Goal: Task Accomplishment & Management: Manage account settings

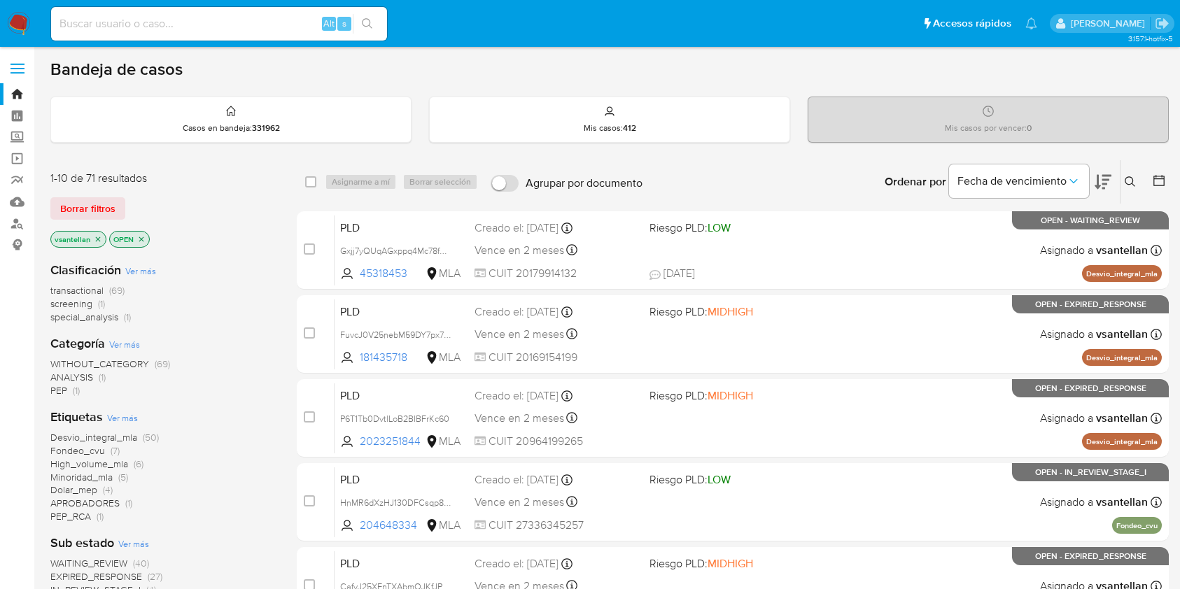
scroll to position [186, 0]
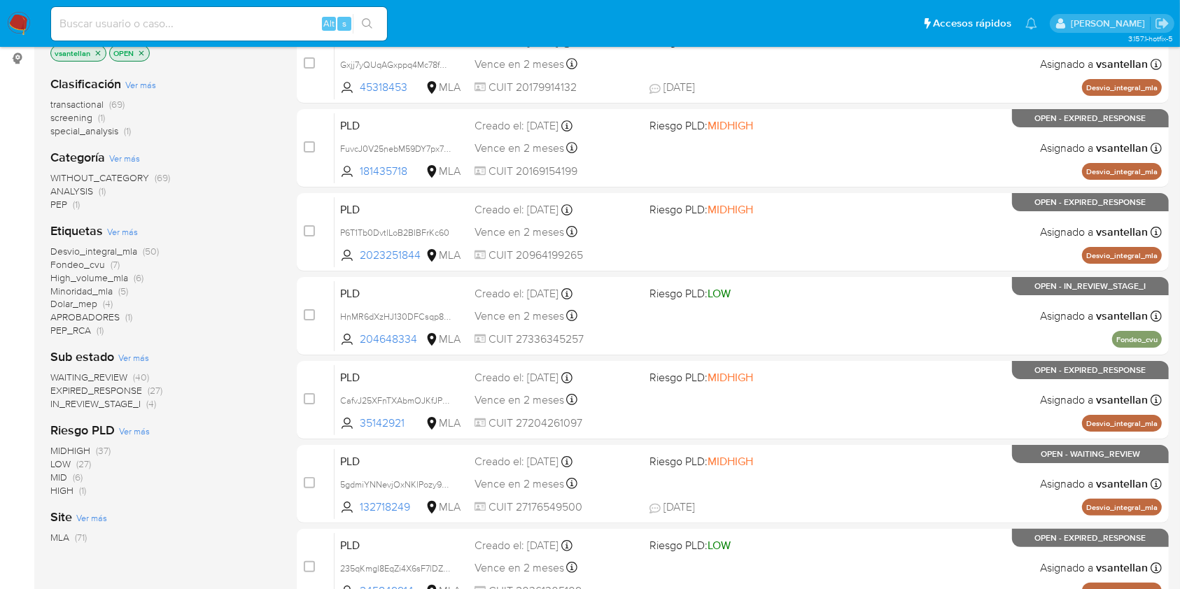
click at [143, 16] on input at bounding box center [219, 24] width 336 height 18
paste input "60929269"
type input "60929269"
click at [204, 16] on input "60929269" at bounding box center [219, 24] width 336 height 18
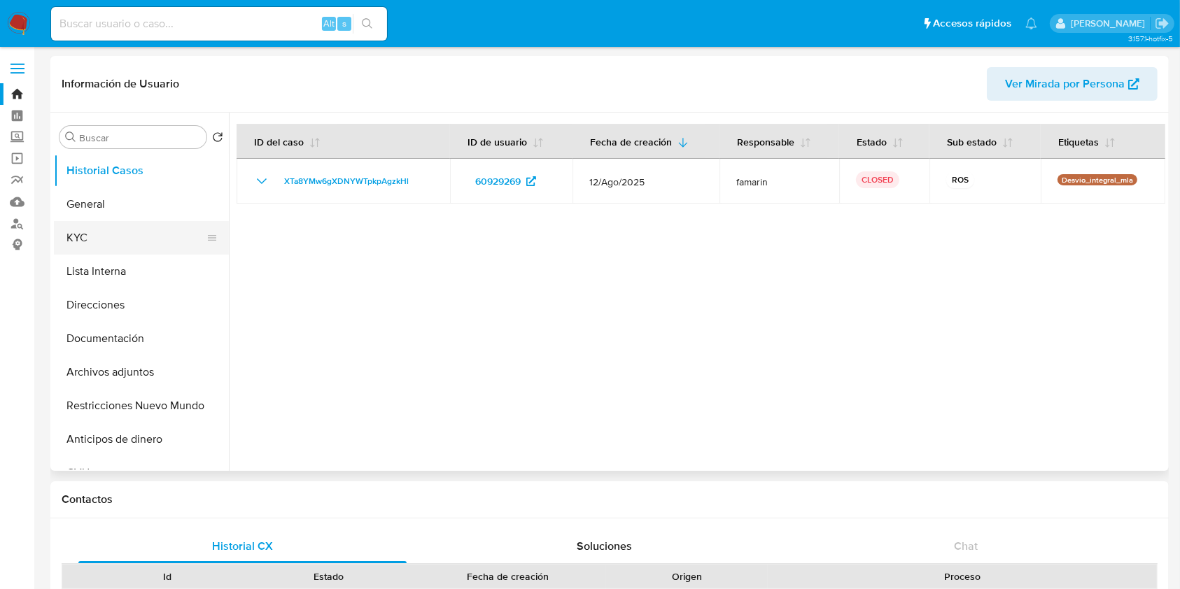
select select "10"
drag, startPoint x: 1075, startPoint y: 366, endPoint x: 523, endPoint y: 316, distance: 554.4
click at [1075, 366] on div at bounding box center [697, 292] width 936 height 358
click at [127, 246] on button "KYC" at bounding box center [136, 238] width 164 height 34
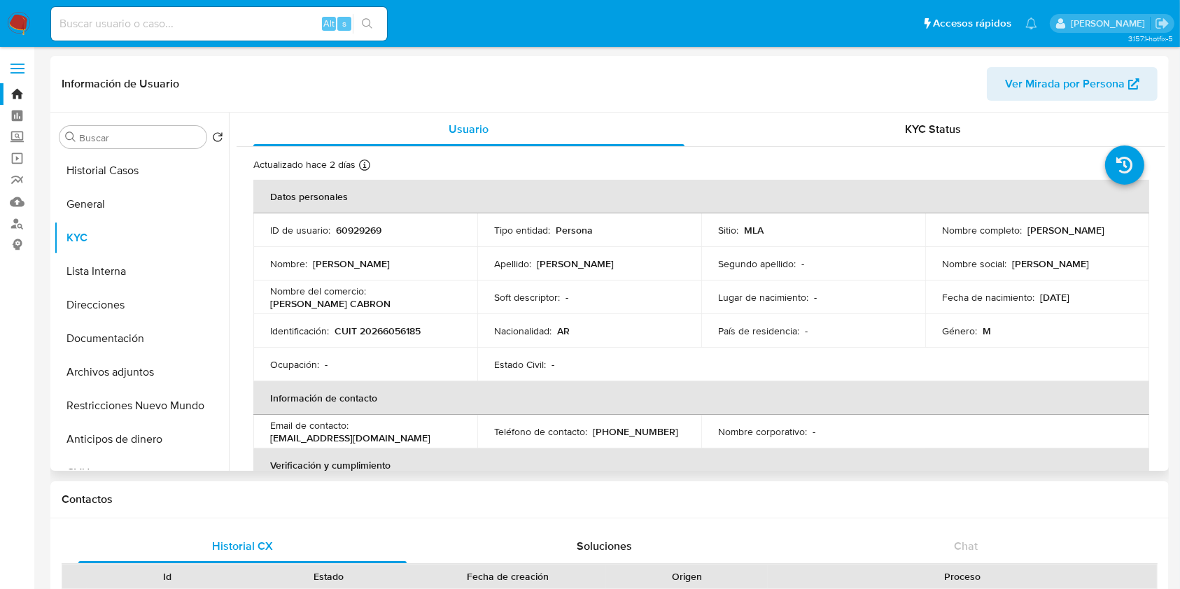
click at [394, 328] on p "CUIT 20266056185" at bounding box center [378, 331] width 86 height 13
copy p "20266056185"
click at [172, 29] on input at bounding box center [219, 24] width 336 height 18
paste input "2660577755"
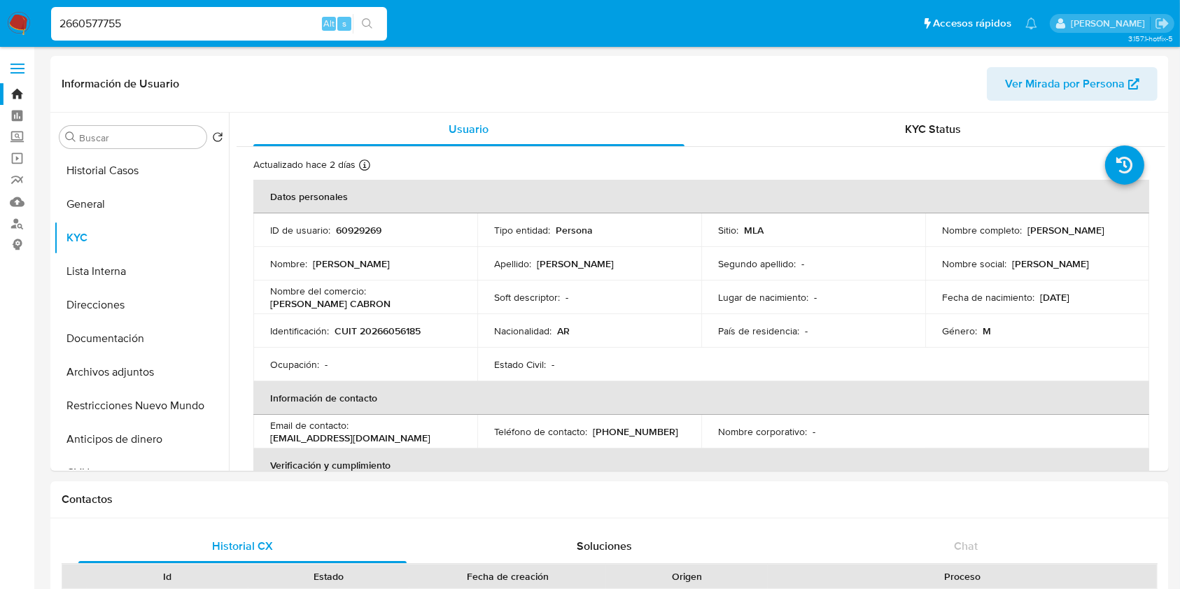
type input "2660577755"
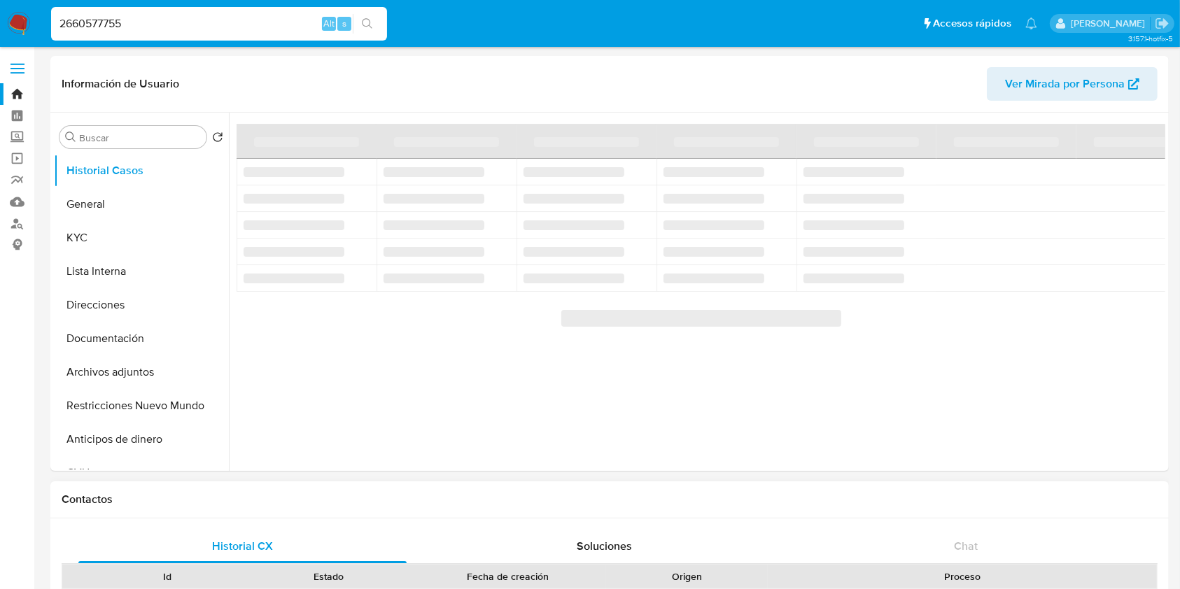
select select "10"
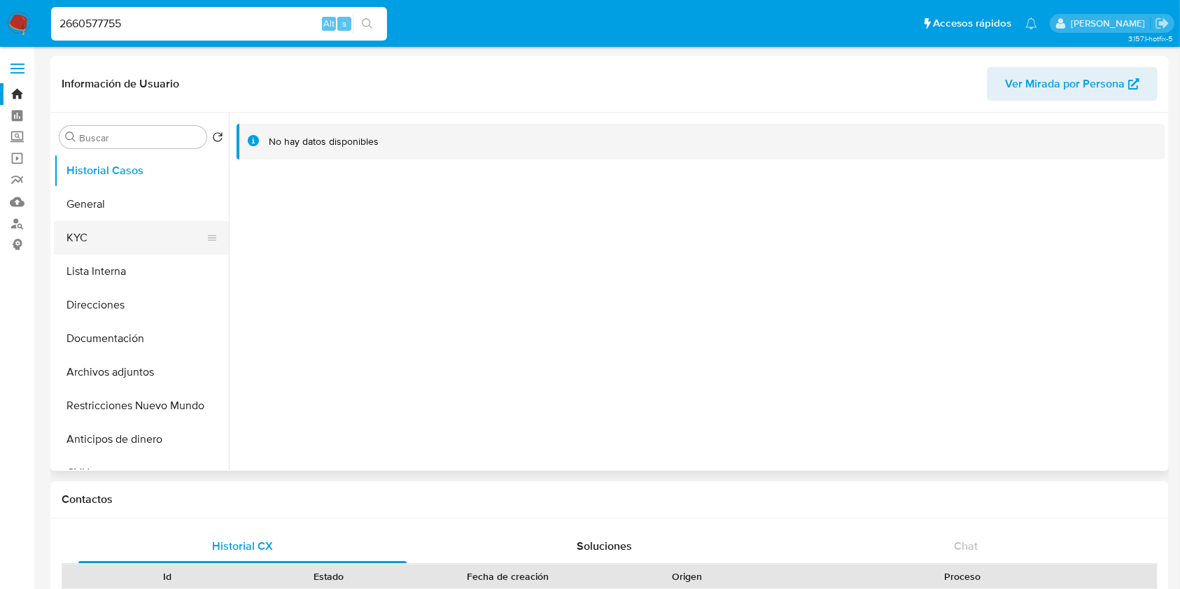
click at [90, 227] on button "KYC" at bounding box center [136, 238] width 164 height 34
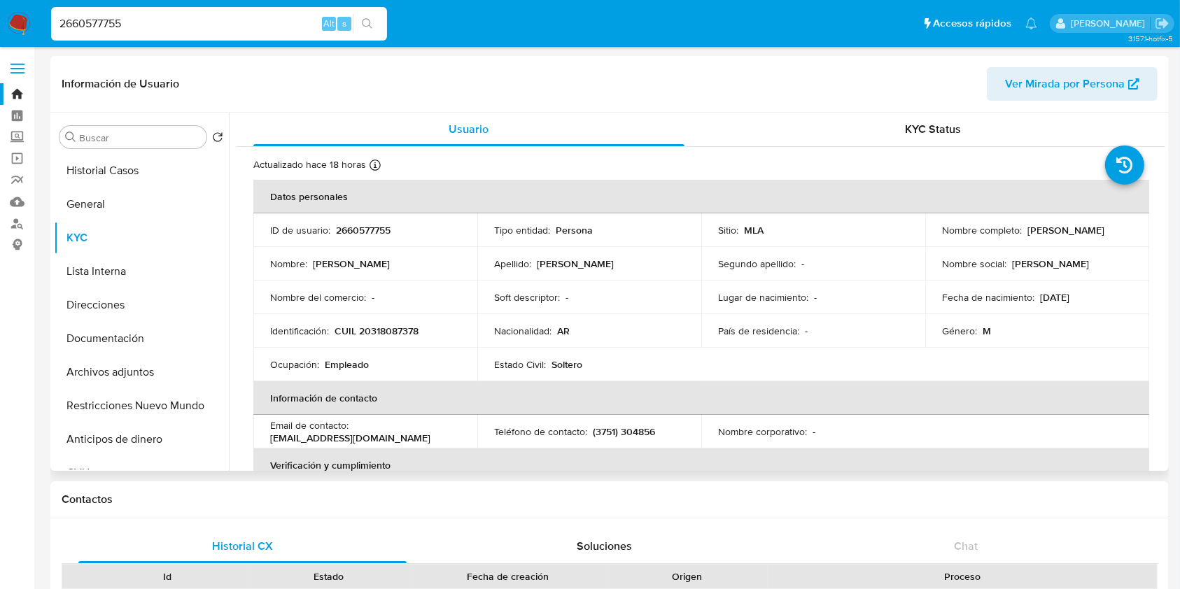
click at [1041, 90] on span "Ver Mirada por Persona" at bounding box center [1065, 84] width 120 height 34
click at [14, 13] on img at bounding box center [19, 24] width 24 height 24
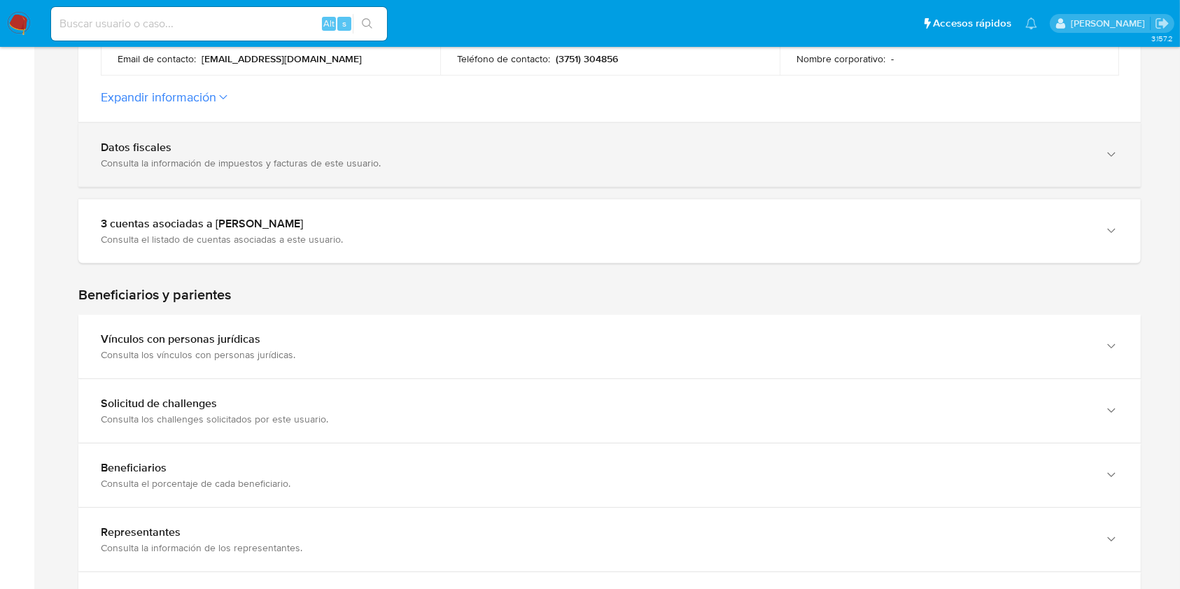
scroll to position [526, 0]
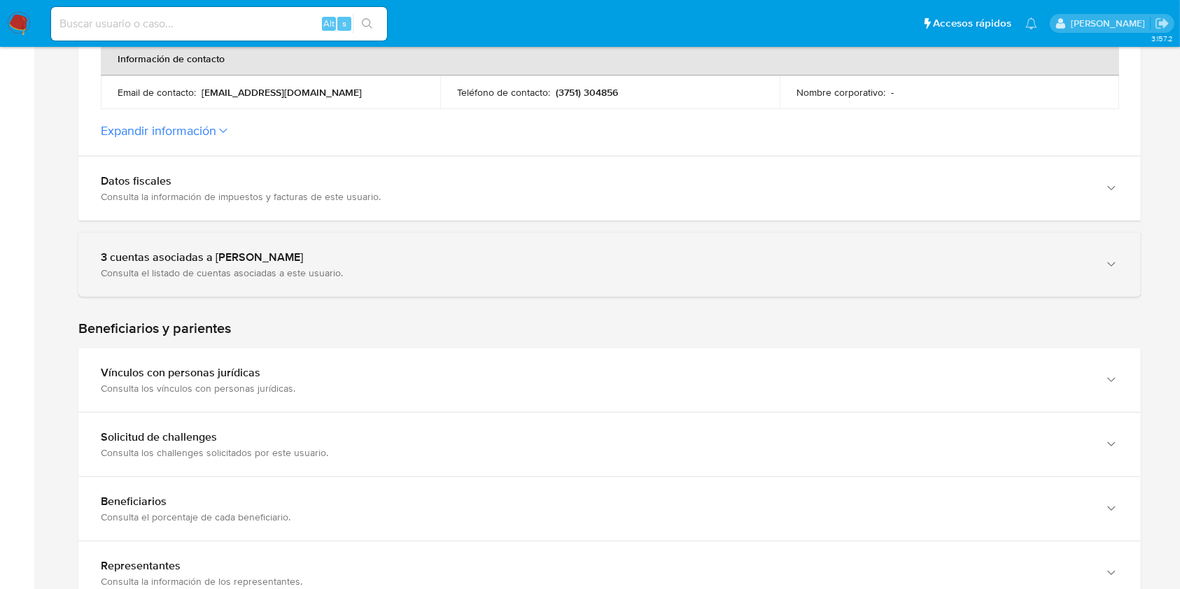
click at [438, 259] on div "3 cuentas asociadas a Abelio Lisandro Esquivel" at bounding box center [596, 258] width 990 height 14
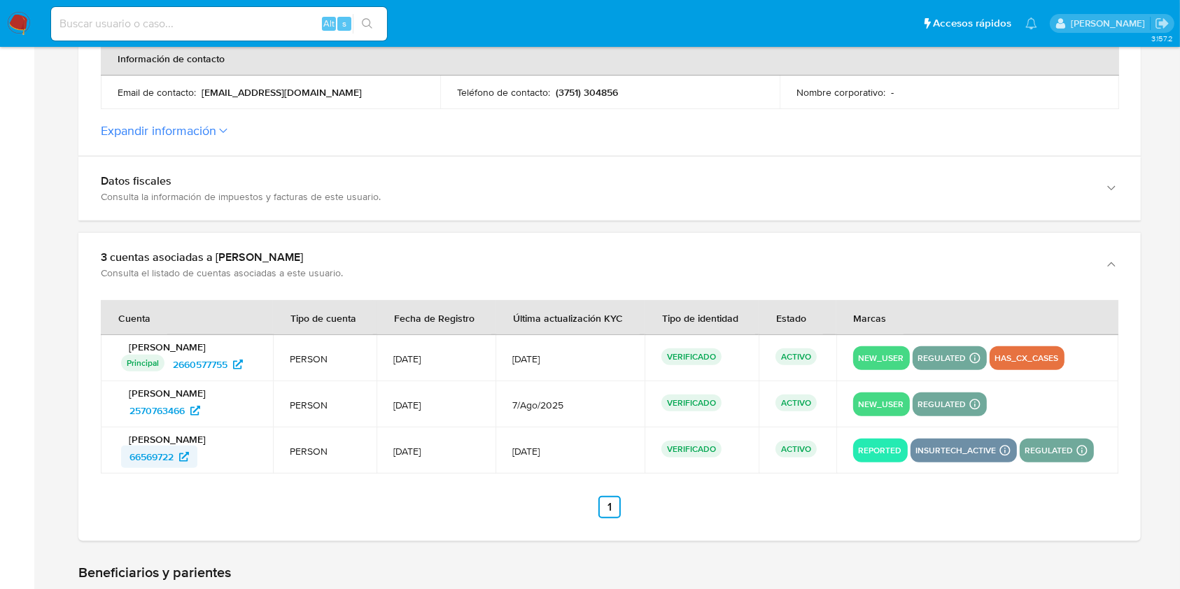
click at [155, 465] on span "66569722" at bounding box center [151, 457] width 44 height 22
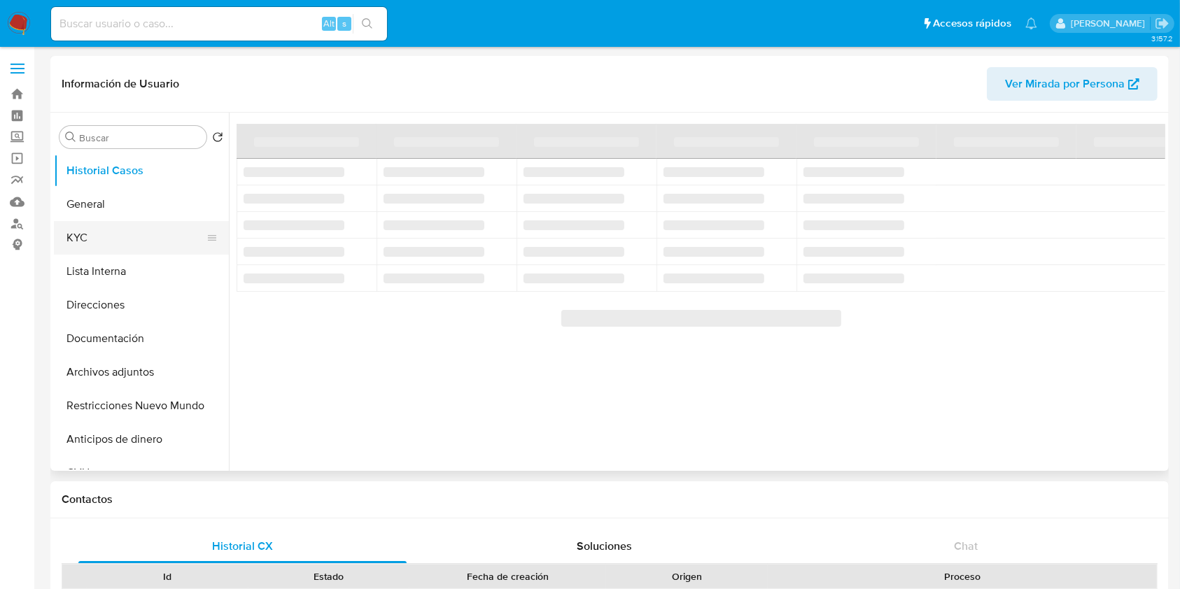
select select "10"
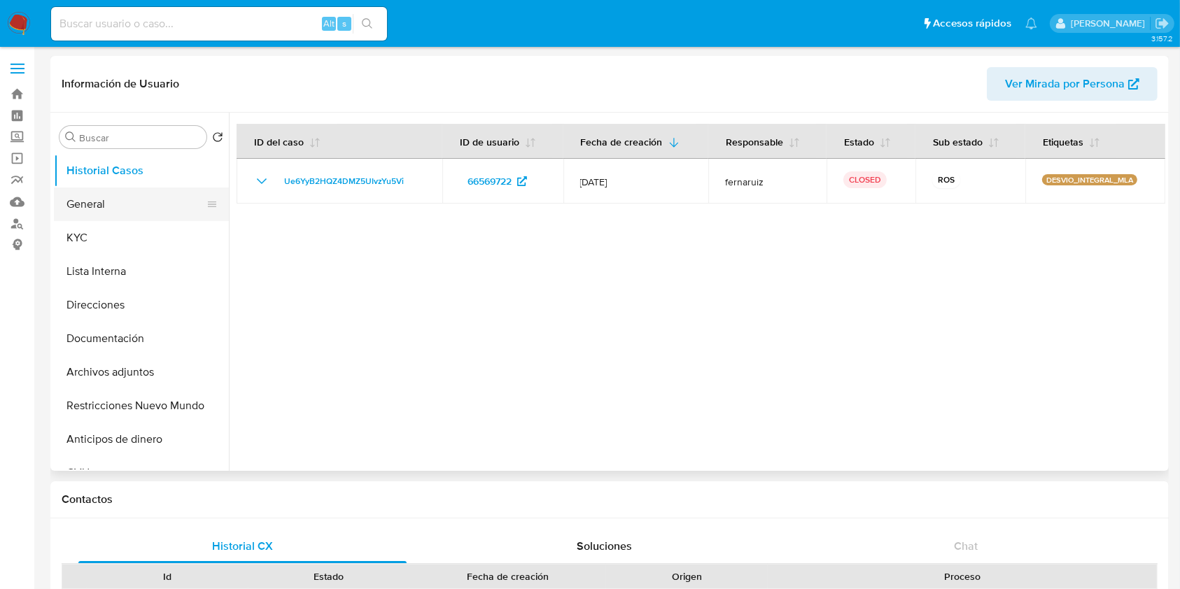
click at [139, 206] on button "General" at bounding box center [136, 205] width 164 height 34
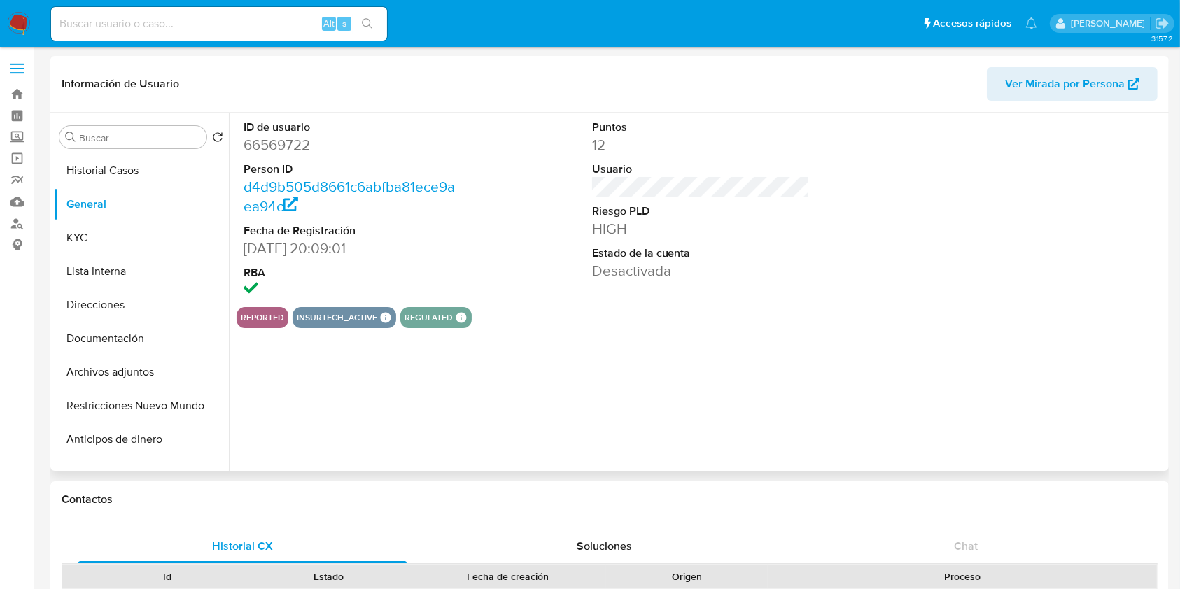
click at [277, 150] on dd "66569722" at bounding box center [353, 145] width 218 height 20
click at [277, 148] on dd "66569722" at bounding box center [353, 145] width 218 height 20
click at [287, 167] on dt "Person ID" at bounding box center [353, 169] width 218 height 15
click at [288, 154] on dl "ID de usuario 66569722 Person ID d4d9b505d8661c6abfba81ece9aea94c Fecha de Regi…" at bounding box center [353, 210] width 218 height 181
click at [288, 139] on dd "66569722" at bounding box center [353, 145] width 218 height 20
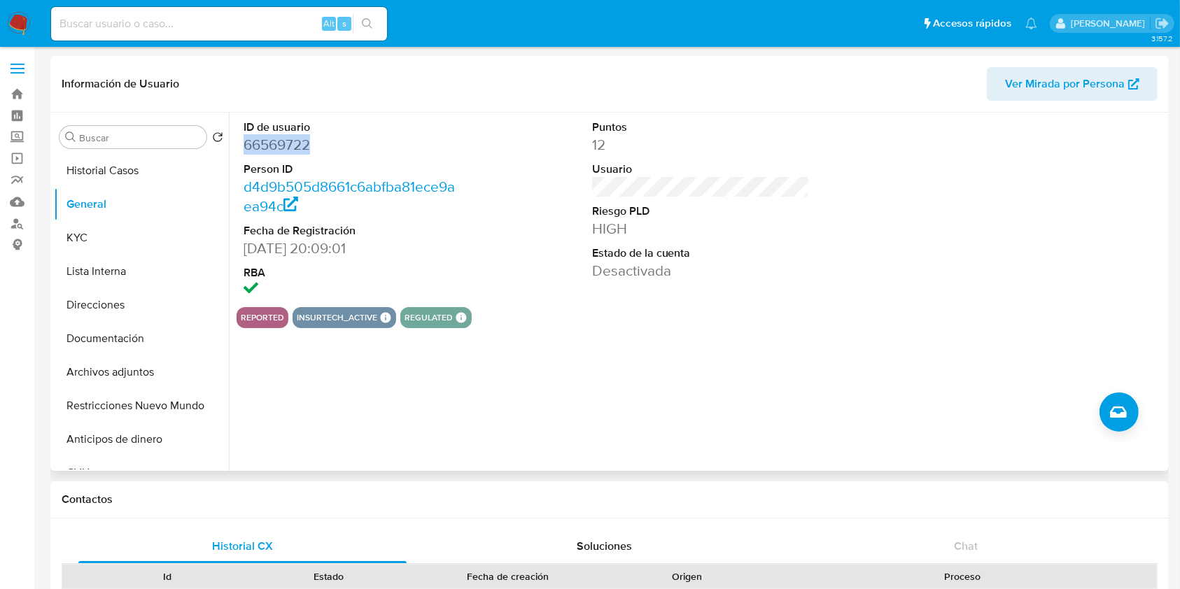
click at [288, 139] on dd "66569722" at bounding box center [353, 145] width 218 height 20
click at [111, 234] on button "KYC" at bounding box center [136, 238] width 164 height 34
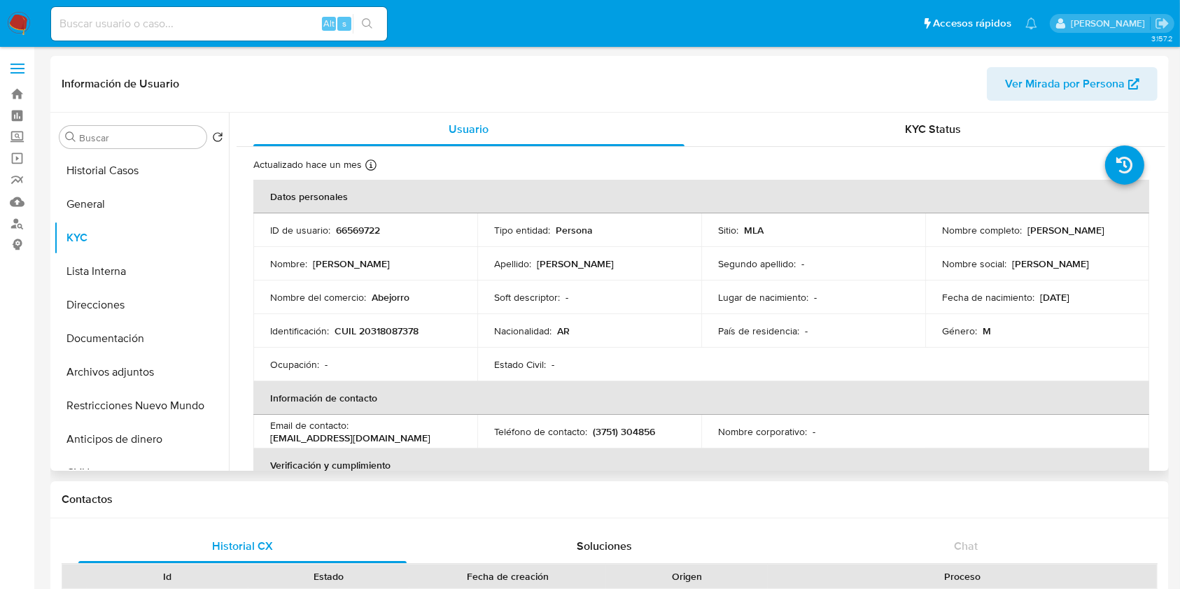
drag, startPoint x: 1039, startPoint y: 237, endPoint x: 859, endPoint y: 390, distance: 236.4
click at [932, 232] on td "Nombre completo : Abelio Lisandro Esquivel" at bounding box center [1037, 230] width 224 height 34
click at [106, 164] on button "Historial Casos" at bounding box center [136, 171] width 164 height 34
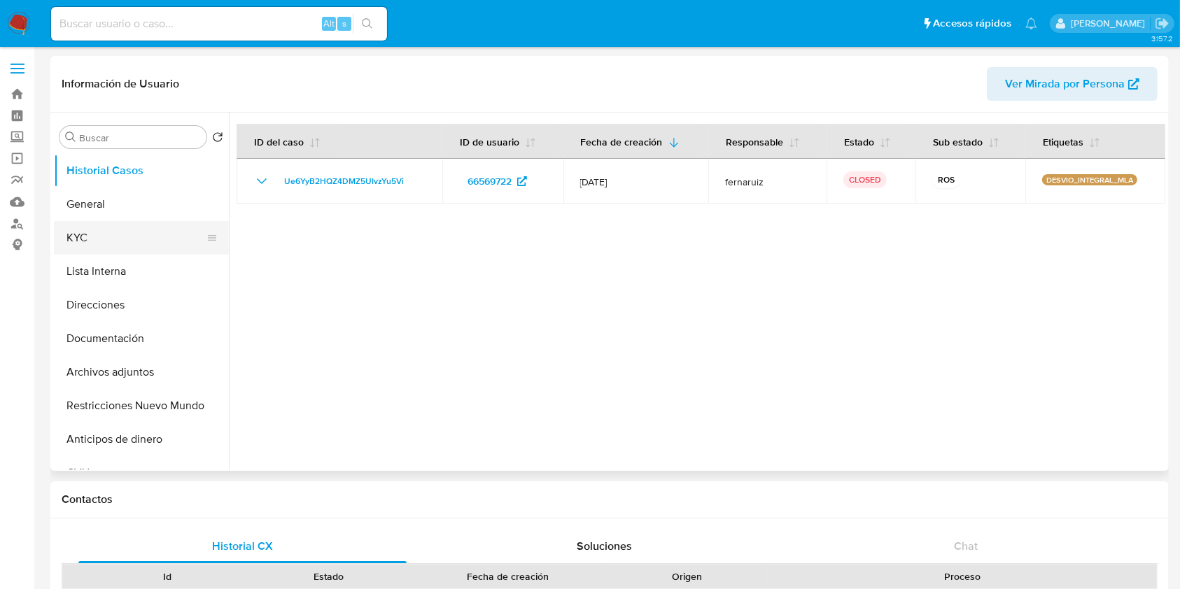
click at [112, 227] on button "KYC" at bounding box center [136, 238] width 164 height 34
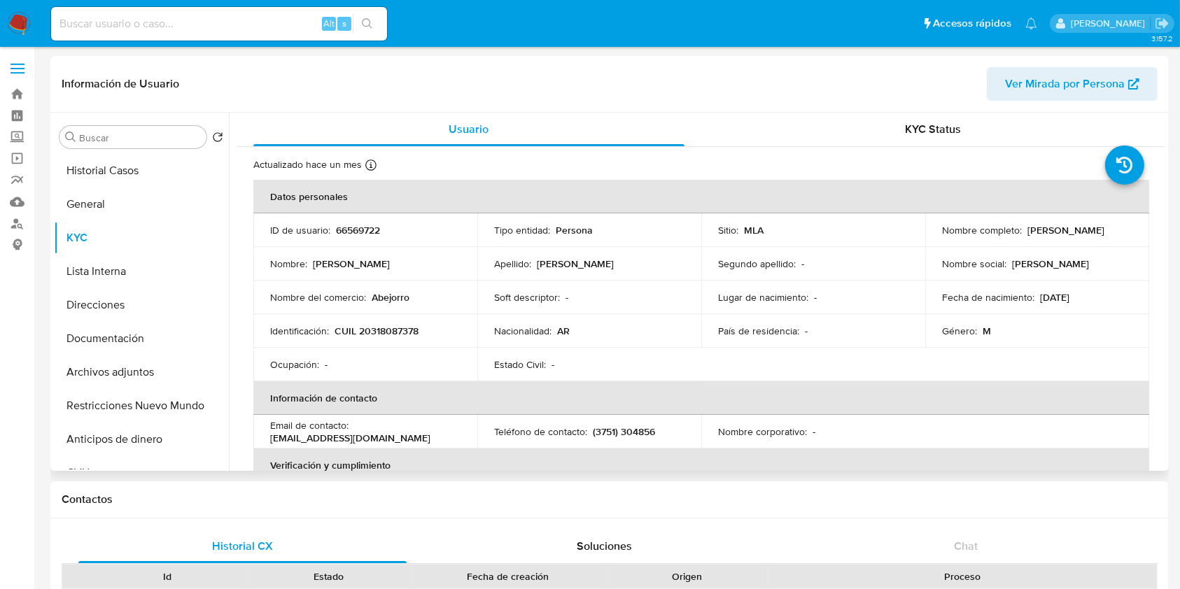
click at [378, 328] on p "CUIL 20318087378" at bounding box center [377, 331] width 84 height 13
copy p "20318087378"
click at [382, 335] on p "CUIL 20318087378" at bounding box center [377, 331] width 84 height 13
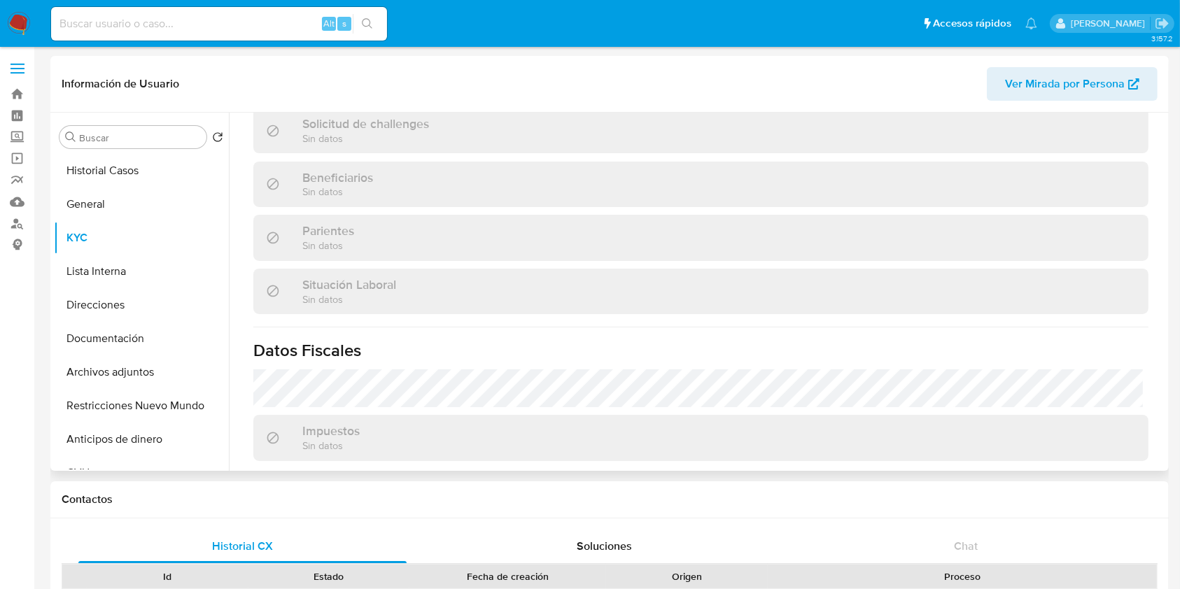
scroll to position [737, 0]
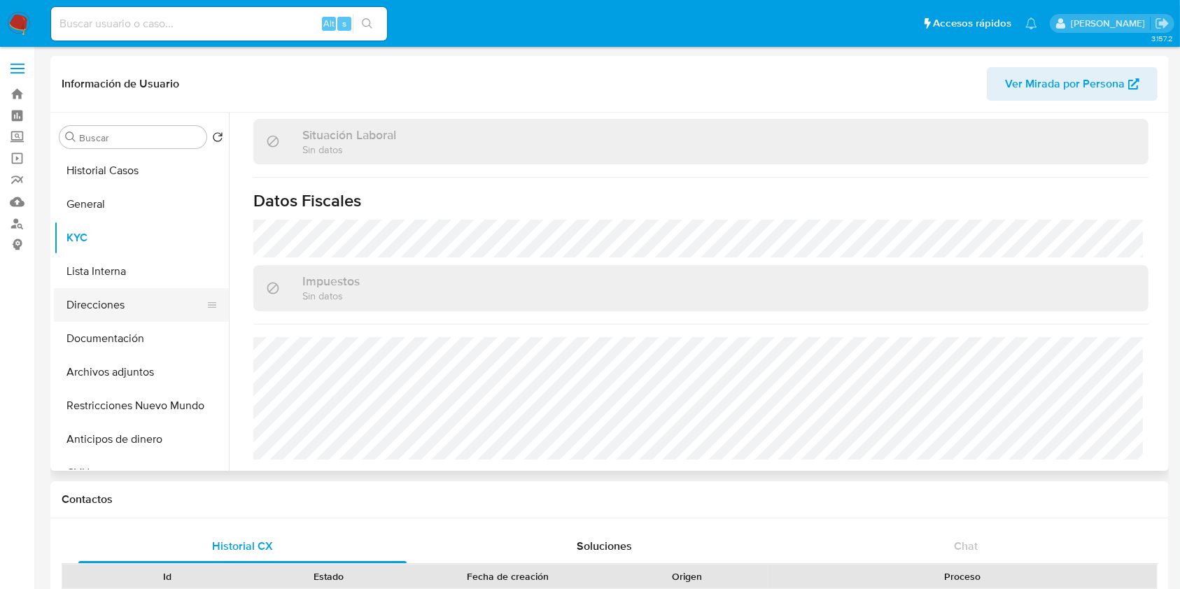
click at [142, 305] on button "Direcciones" at bounding box center [136, 305] width 164 height 34
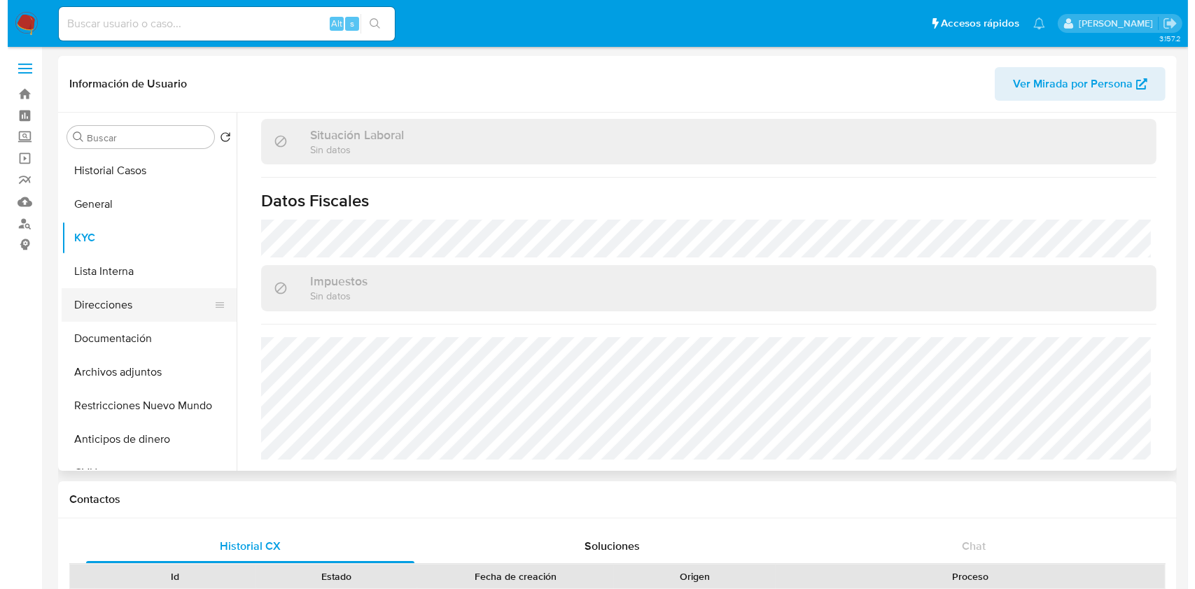
scroll to position [0, 0]
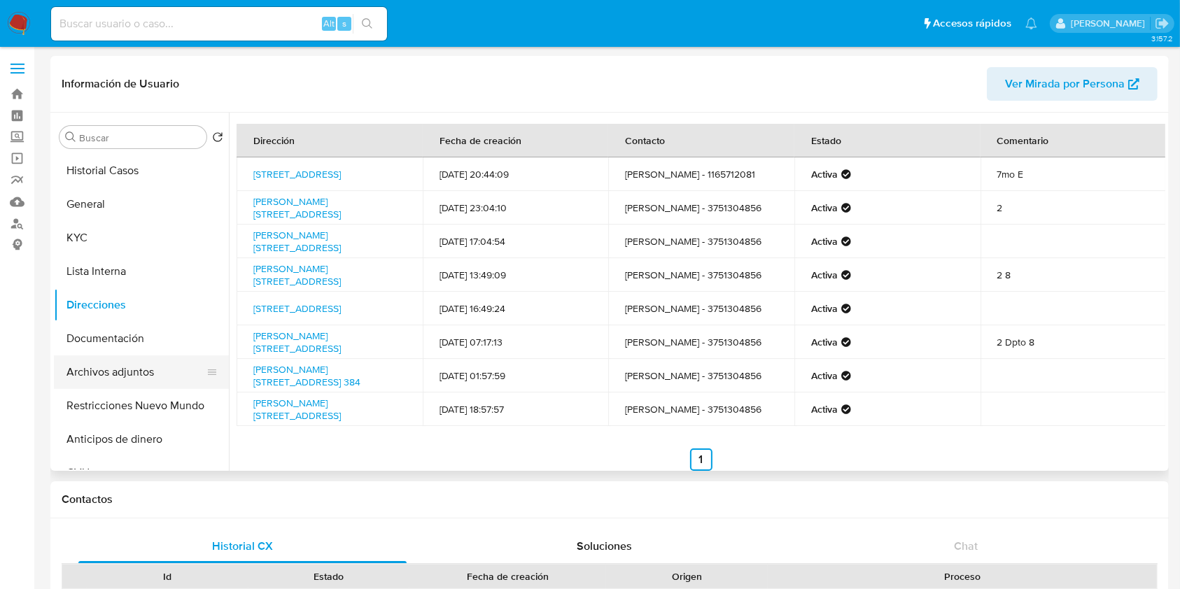
click at [140, 379] on button "Archivos adjuntos" at bounding box center [136, 373] width 164 height 34
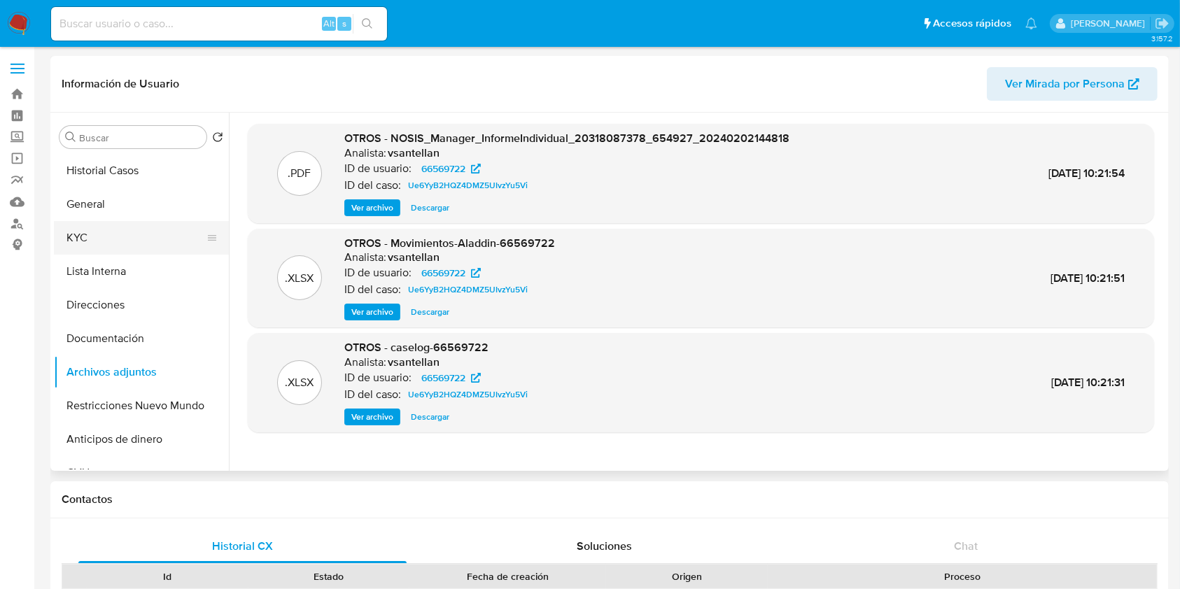
click at [168, 237] on button "KYC" at bounding box center [136, 238] width 164 height 34
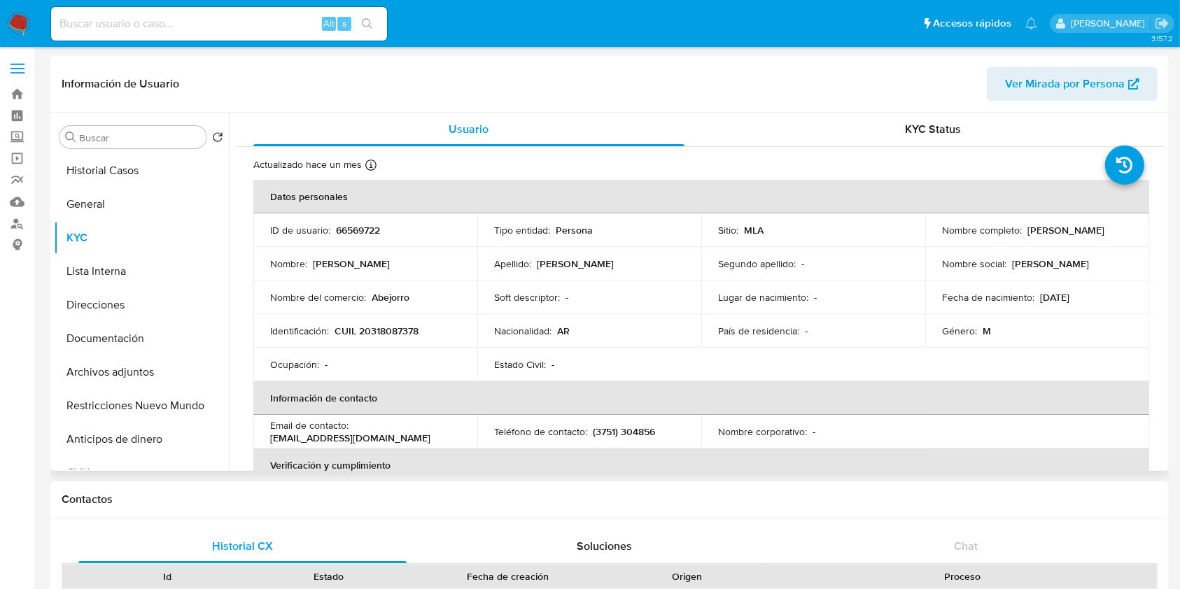
click at [780, 372] on table "Datos personales ID de usuario : 66569722 Tipo entidad : Persona Sitio : MLA No…" at bounding box center [701, 432] width 896 height 504
click at [111, 351] on button "Documentación" at bounding box center [136, 339] width 164 height 34
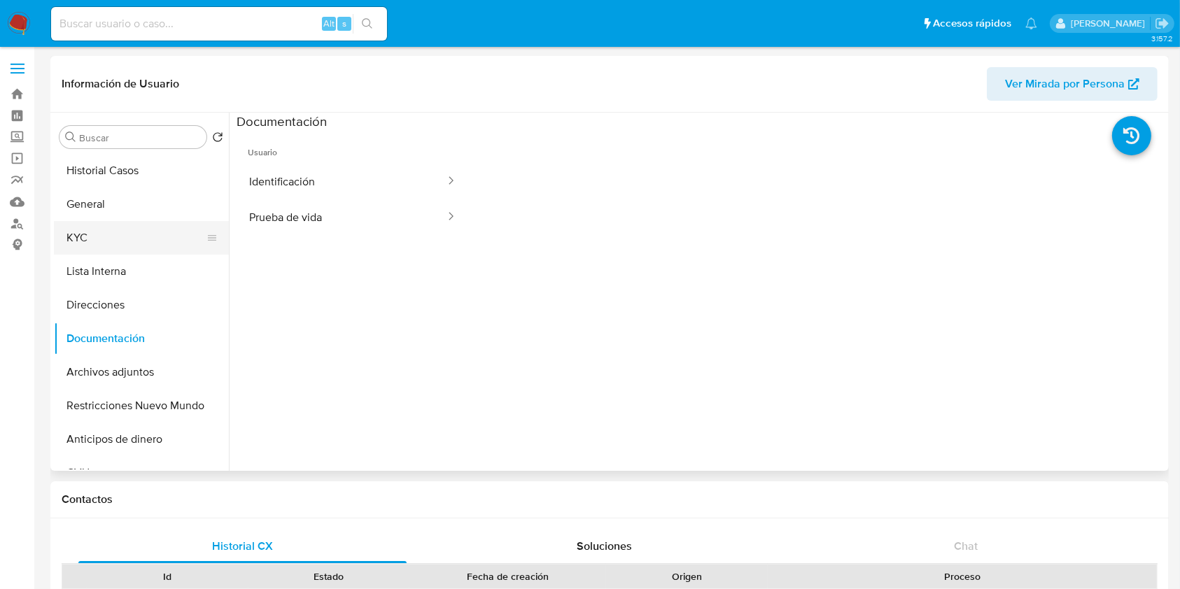
click at [89, 241] on button "KYC" at bounding box center [136, 238] width 164 height 34
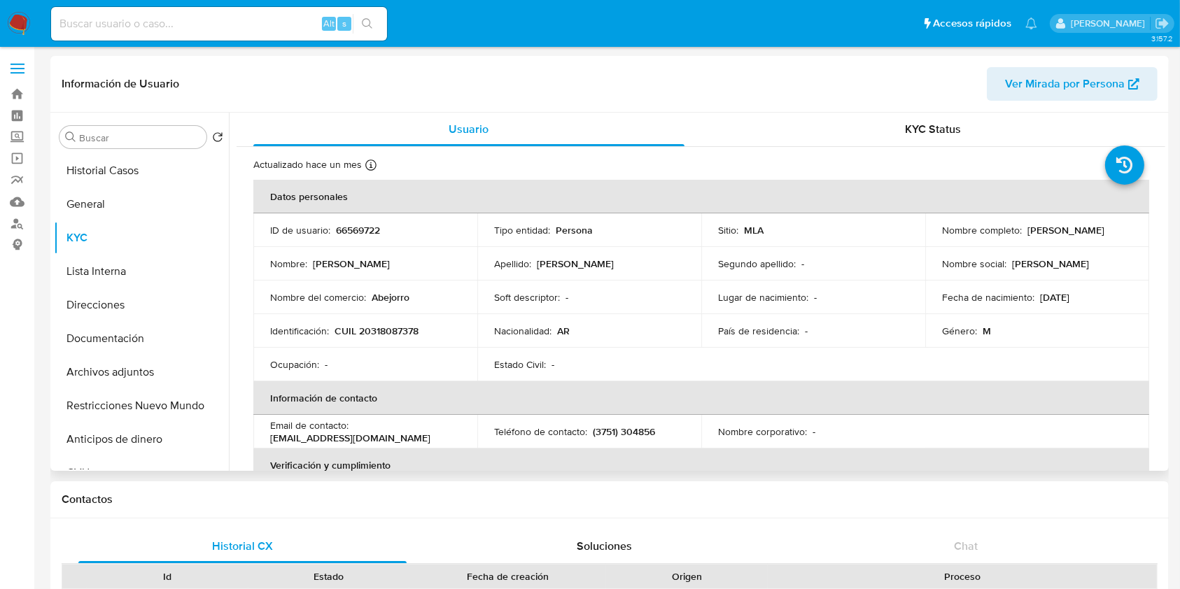
click at [392, 333] on p "CUIL 20318087378" at bounding box center [377, 331] width 84 height 13
copy p "20318087378"
click at [97, 178] on button "Historial Casos" at bounding box center [136, 171] width 164 height 34
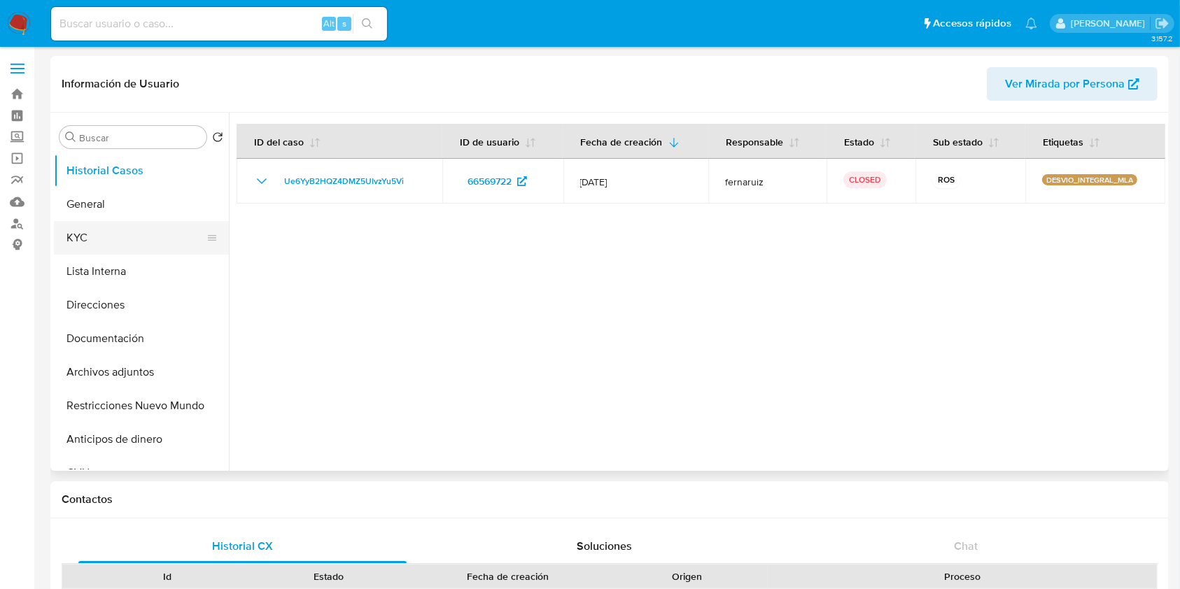
click at [79, 238] on button "KYC" at bounding box center [136, 238] width 164 height 34
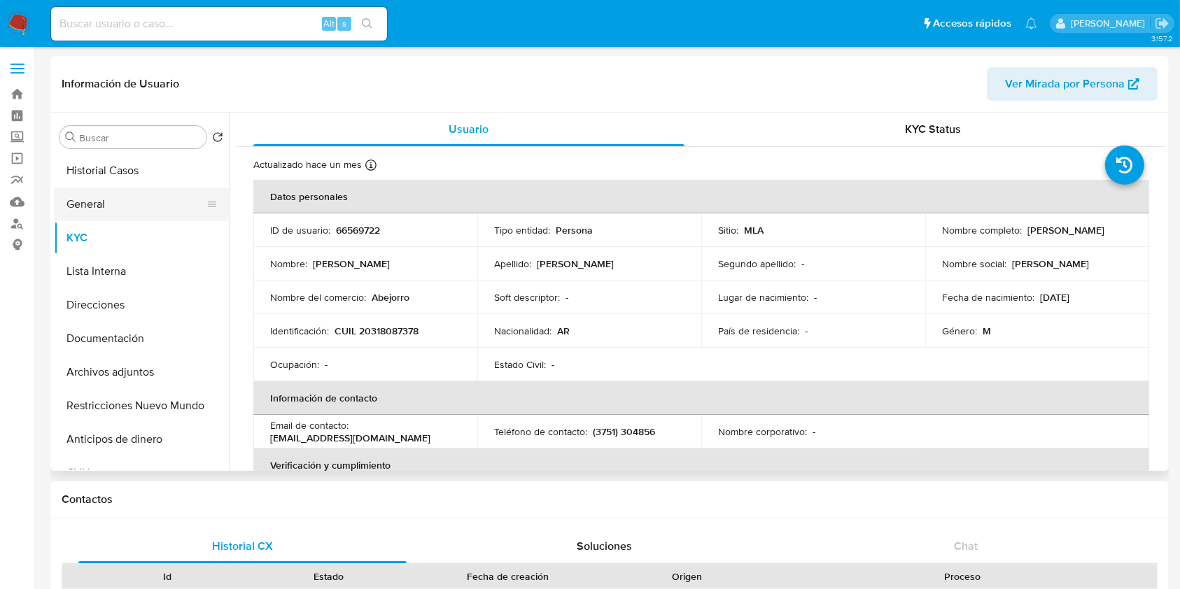
click at [81, 216] on button "General" at bounding box center [136, 205] width 164 height 34
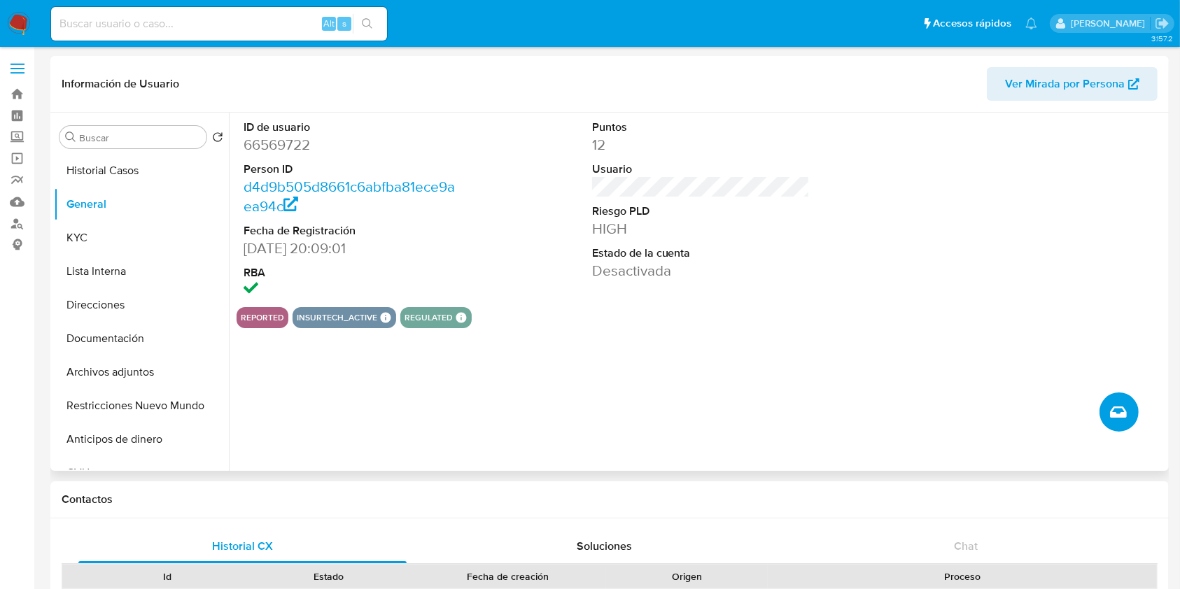
click at [1111, 419] on span "Crear caso manual" at bounding box center [1118, 412] width 17 height 17
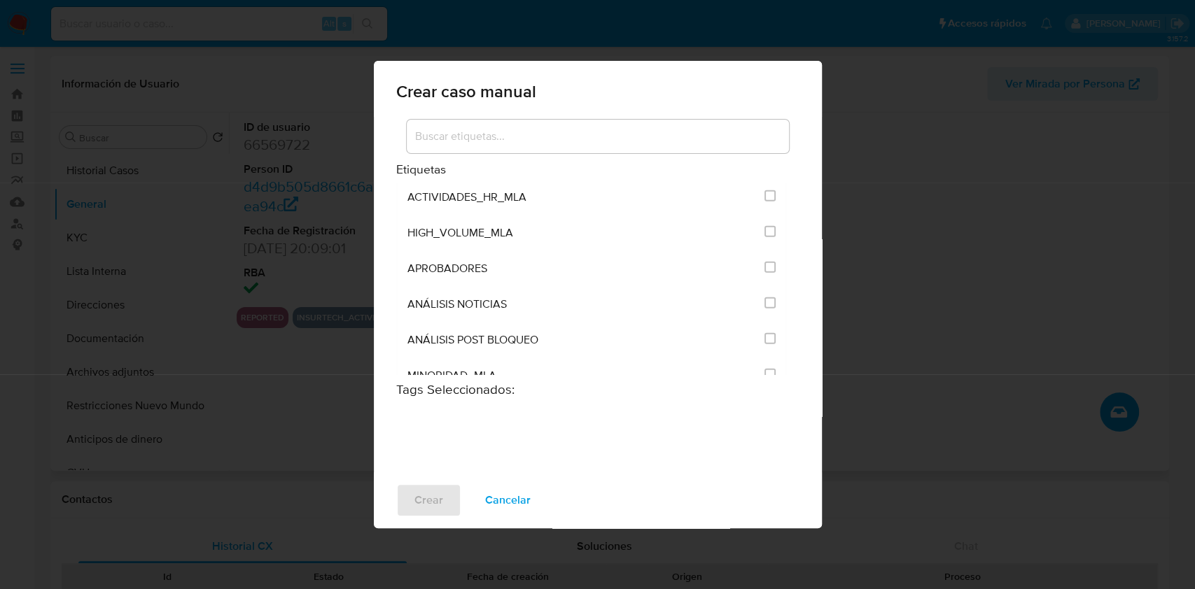
scroll to position [2762, 0]
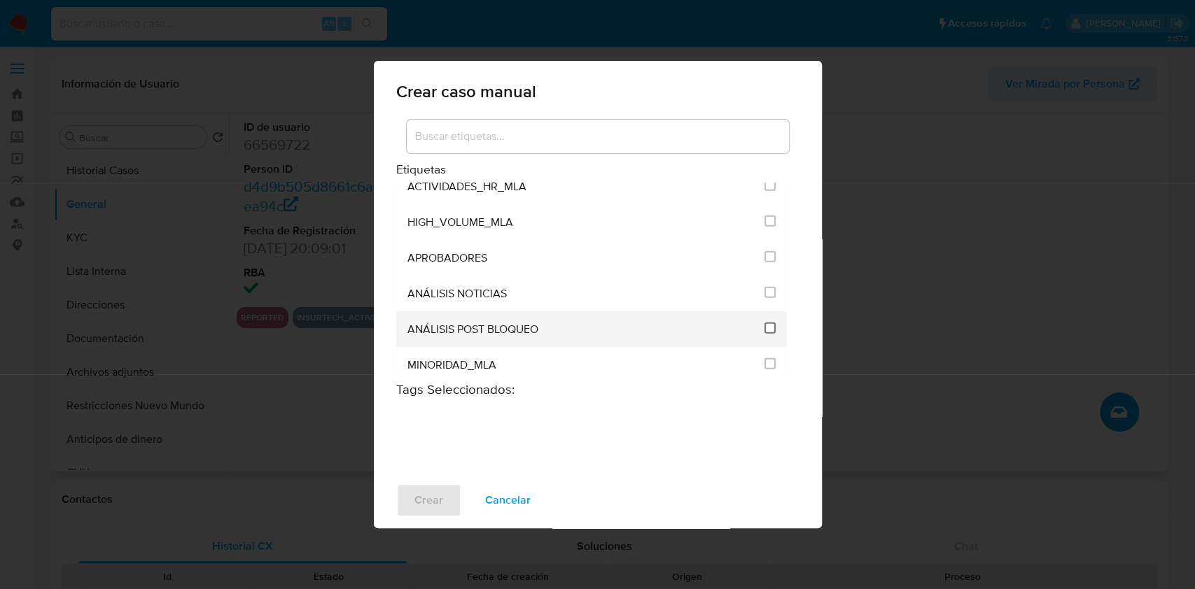
click at [767, 323] on input "3249" at bounding box center [769, 328] width 11 height 11
checkbox input "true"
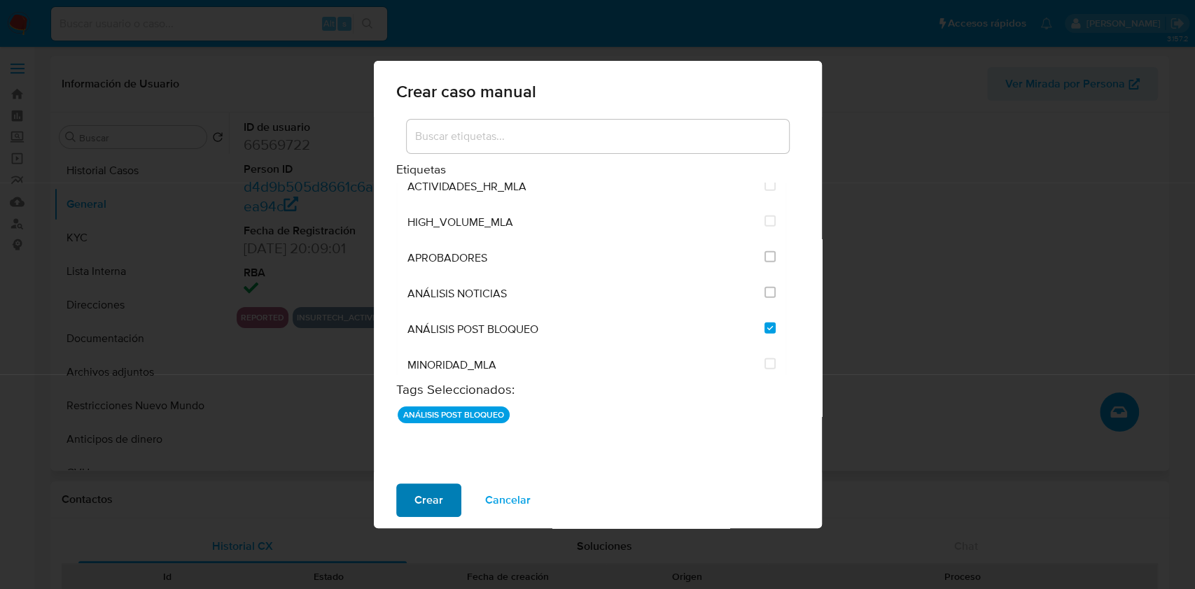
click at [423, 509] on span "Crear" at bounding box center [428, 500] width 29 height 31
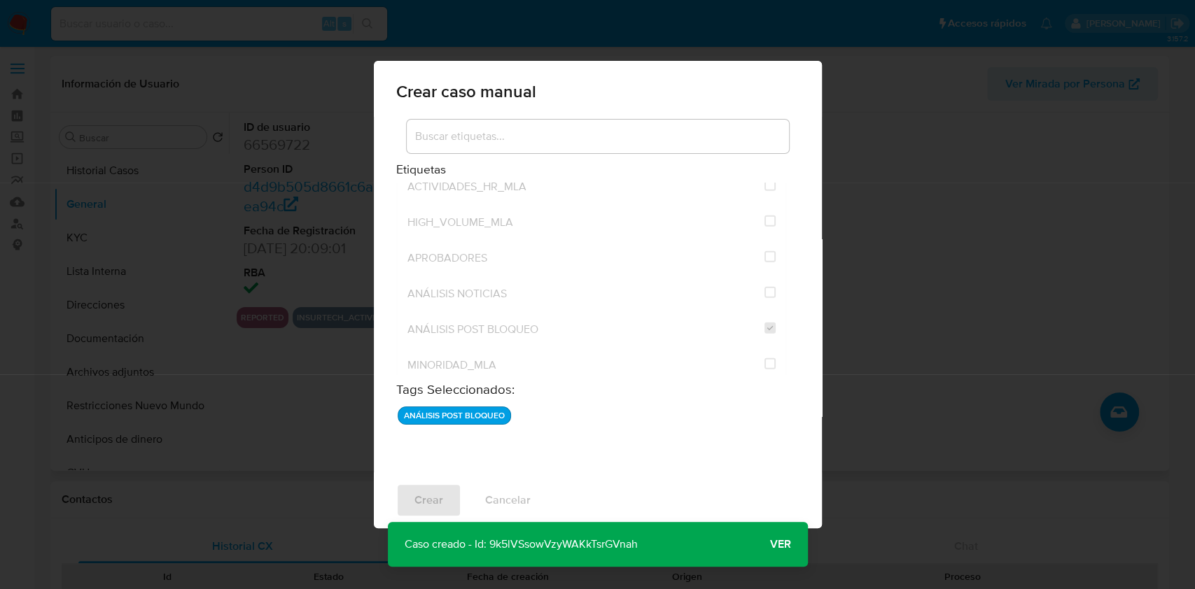
click at [773, 544] on span "Ver" at bounding box center [780, 544] width 21 height 0
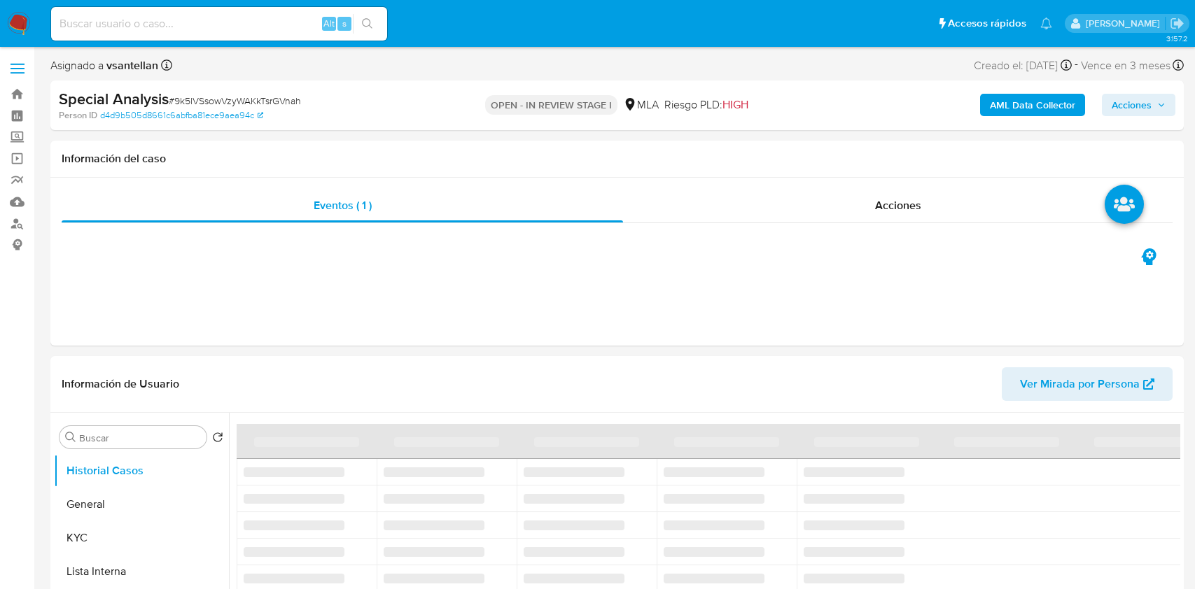
select select "10"
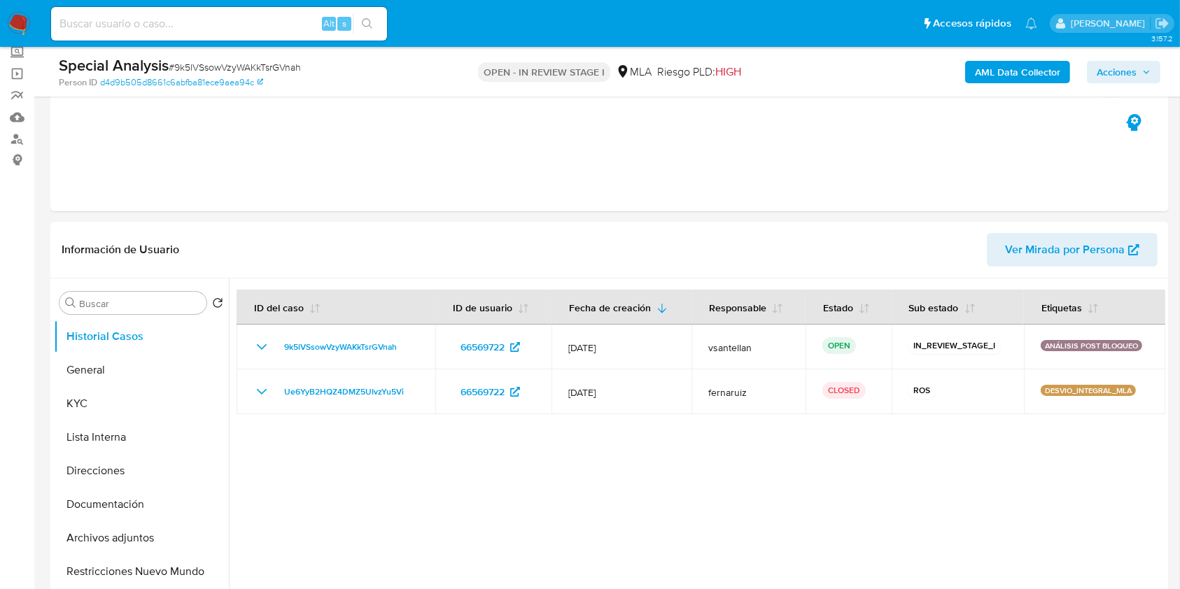
scroll to position [93, 0]
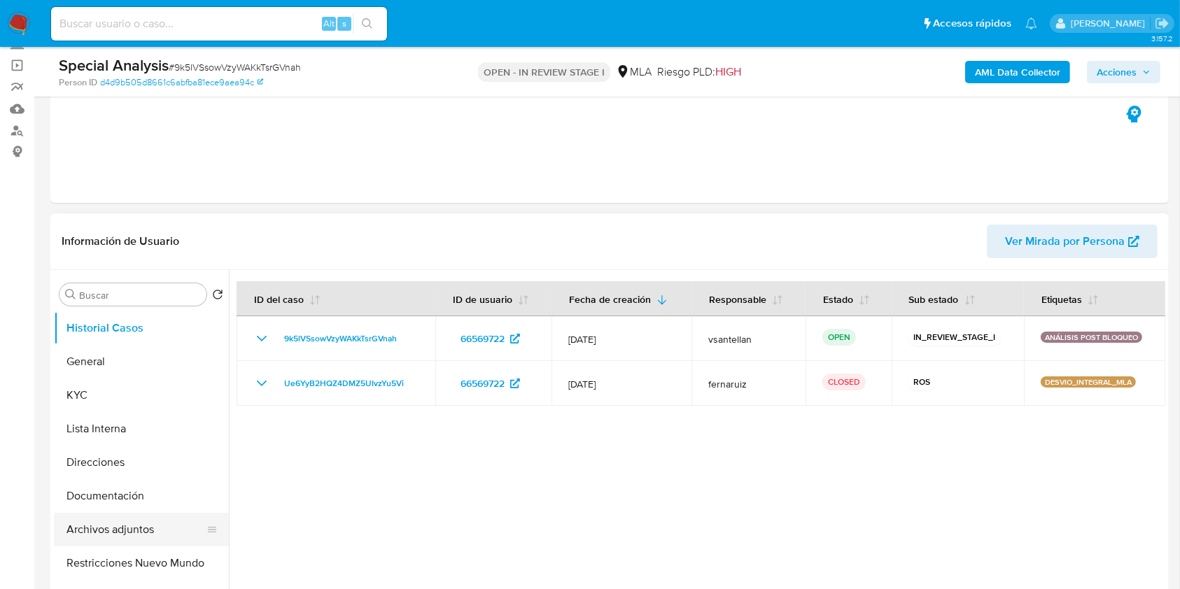
click at [131, 531] on button "Archivos adjuntos" at bounding box center [136, 530] width 164 height 34
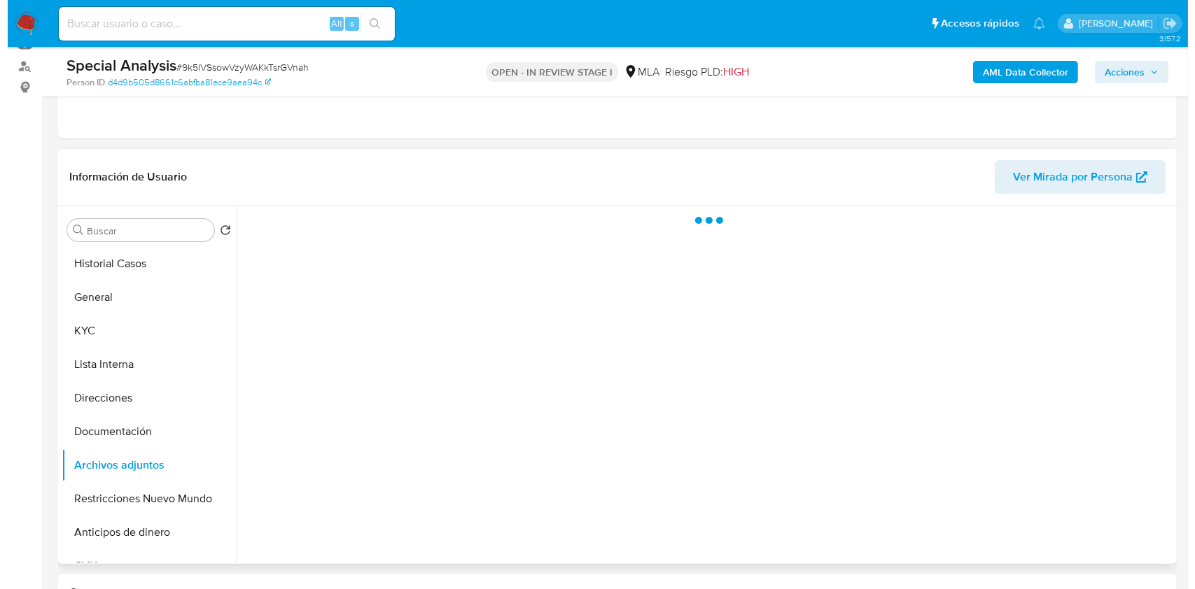
scroll to position [186, 0]
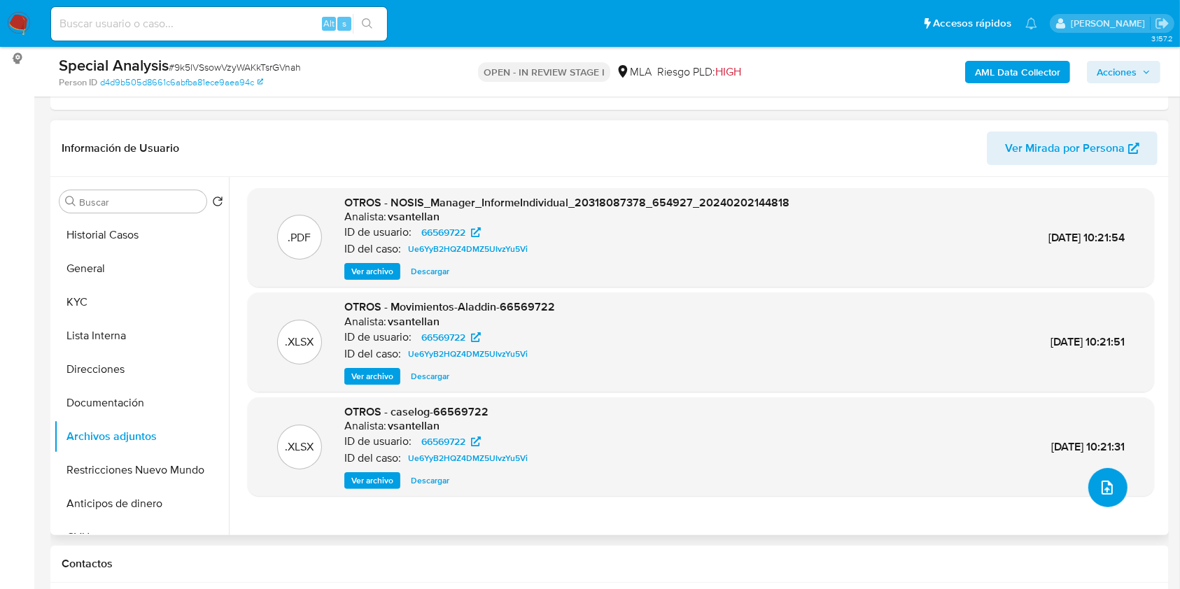
click at [1107, 483] on icon "upload-file" at bounding box center [1107, 487] width 17 height 17
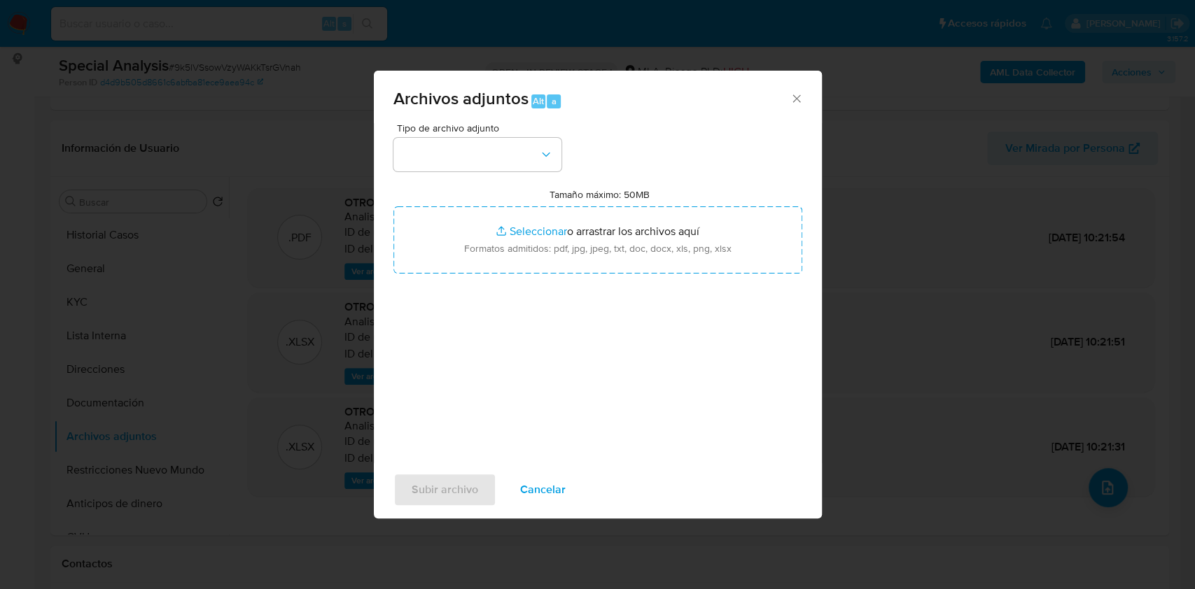
click at [491, 132] on span "Tipo de archivo adjunto" at bounding box center [481, 128] width 168 height 10
drag, startPoint x: 493, startPoint y: 155, endPoint x: 498, endPoint y: 165, distance: 10.7
click at [493, 157] on button "button" at bounding box center [477, 155] width 168 height 34
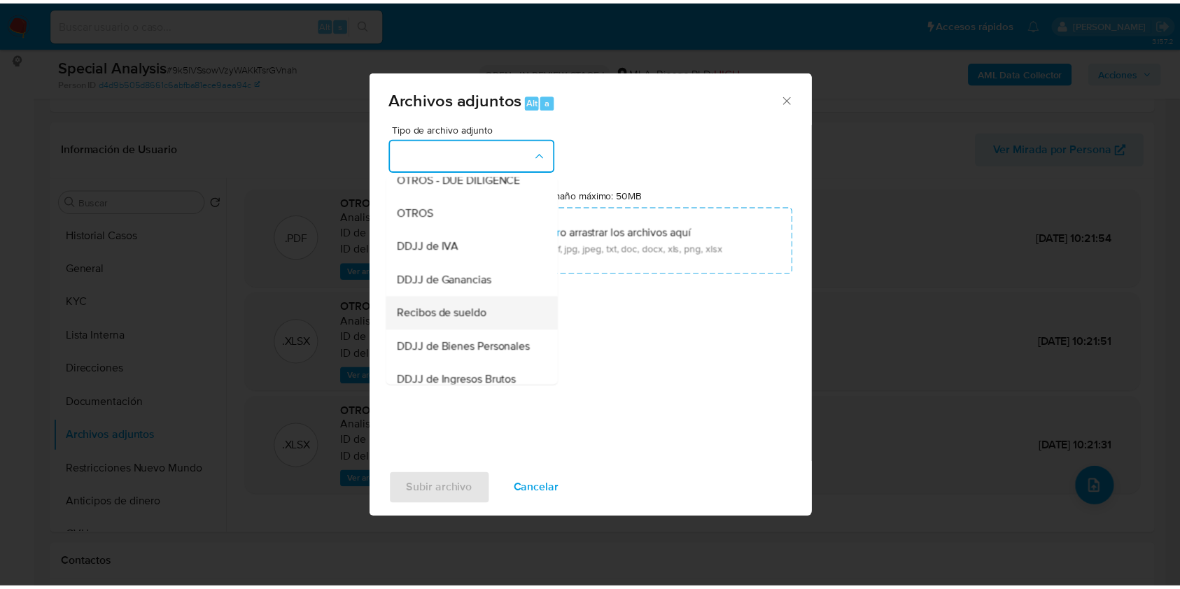
scroll to position [280, 0]
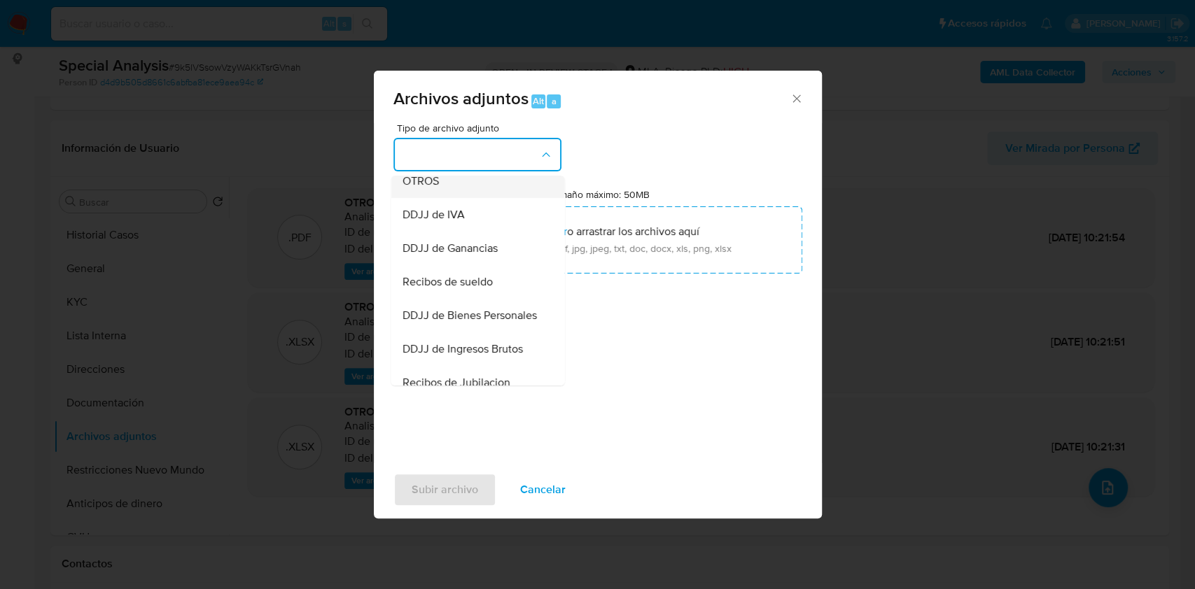
click at [455, 188] on div "OTROS" at bounding box center [473, 181] width 143 height 34
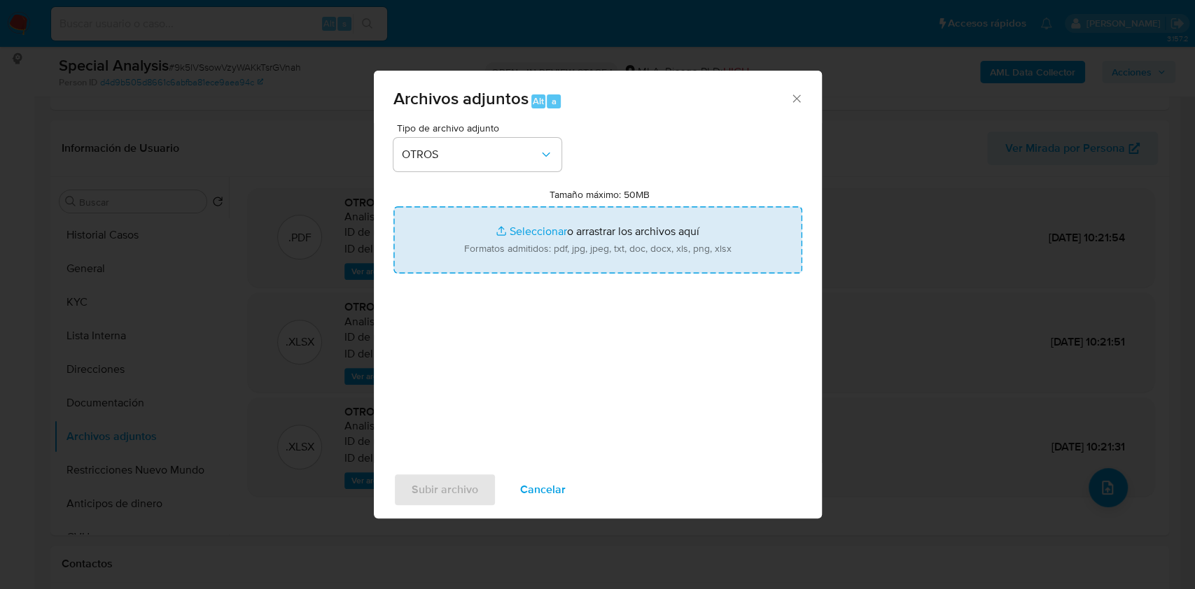
click at [520, 237] on input "Tamaño máximo: 50MB Seleccionar archivos" at bounding box center [597, 239] width 409 height 67
type input "C:\fakepath\documentacion post bloqueo- Abelio Lisandro Esquivel.pdf"
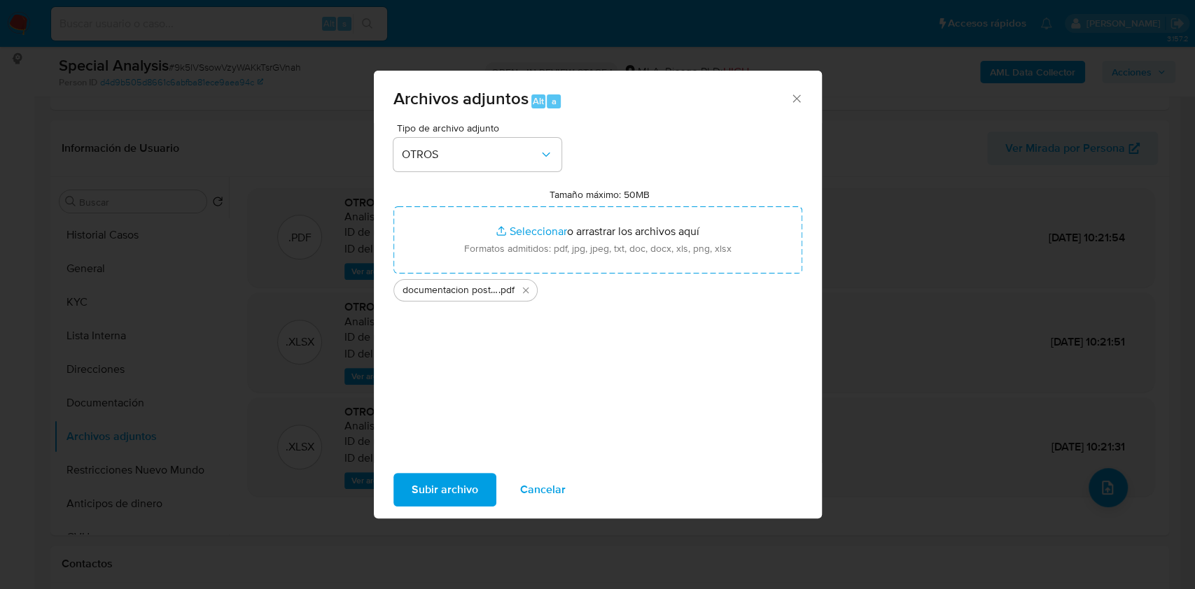
click at [446, 491] on span "Subir archivo" at bounding box center [445, 489] width 66 height 31
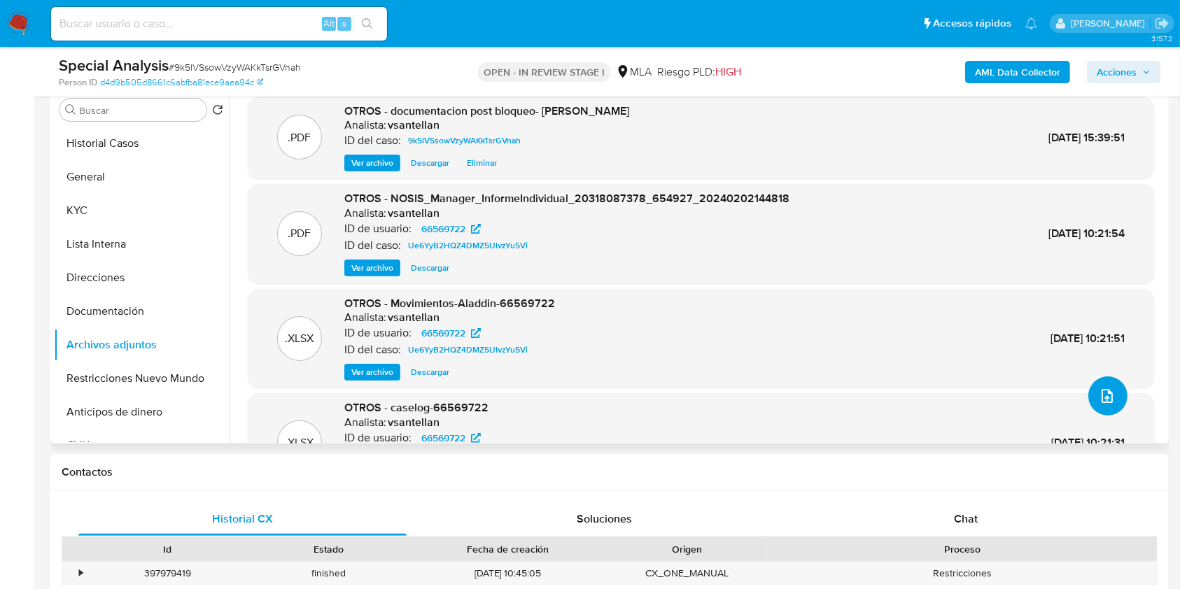
scroll to position [266, 0]
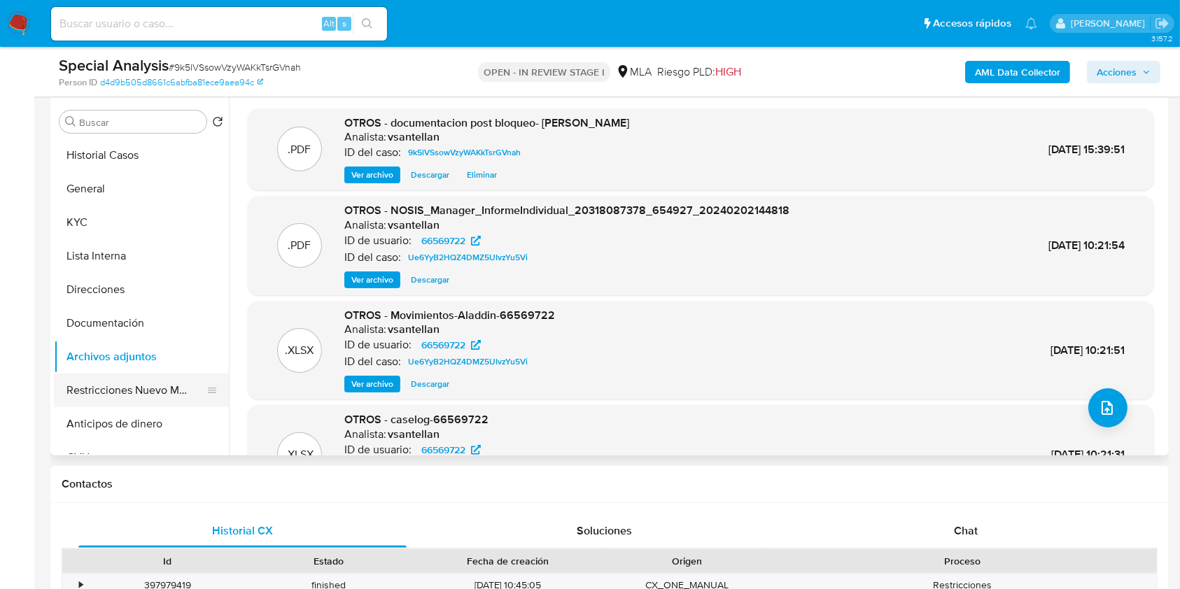
click at [132, 392] on button "Restricciones Nuevo Mundo" at bounding box center [136, 391] width 164 height 34
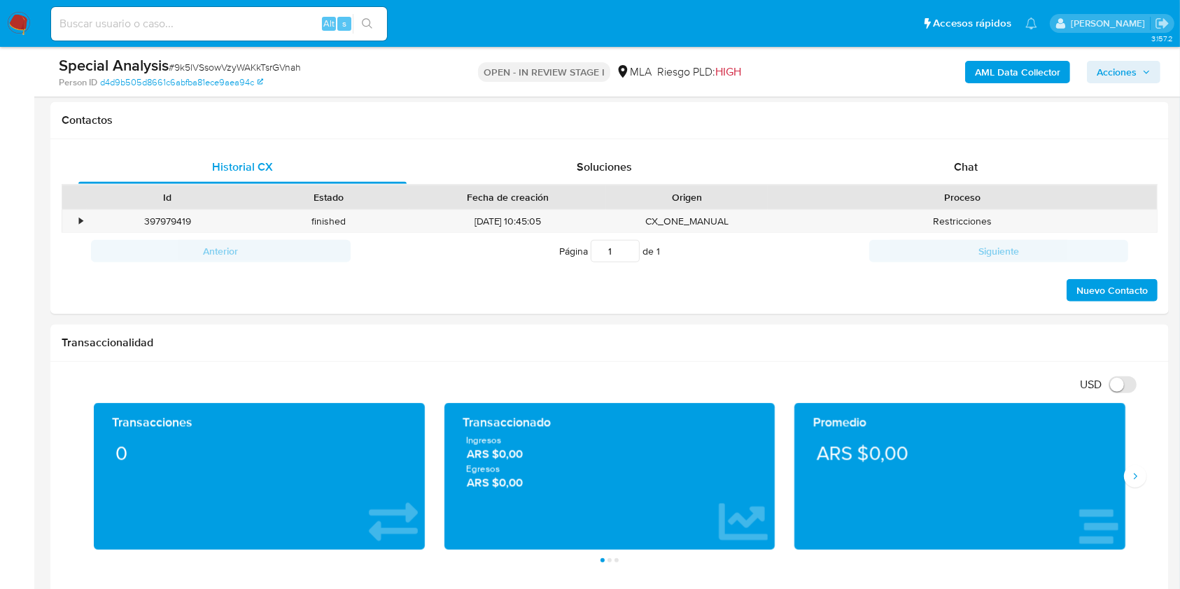
scroll to position [206, 0]
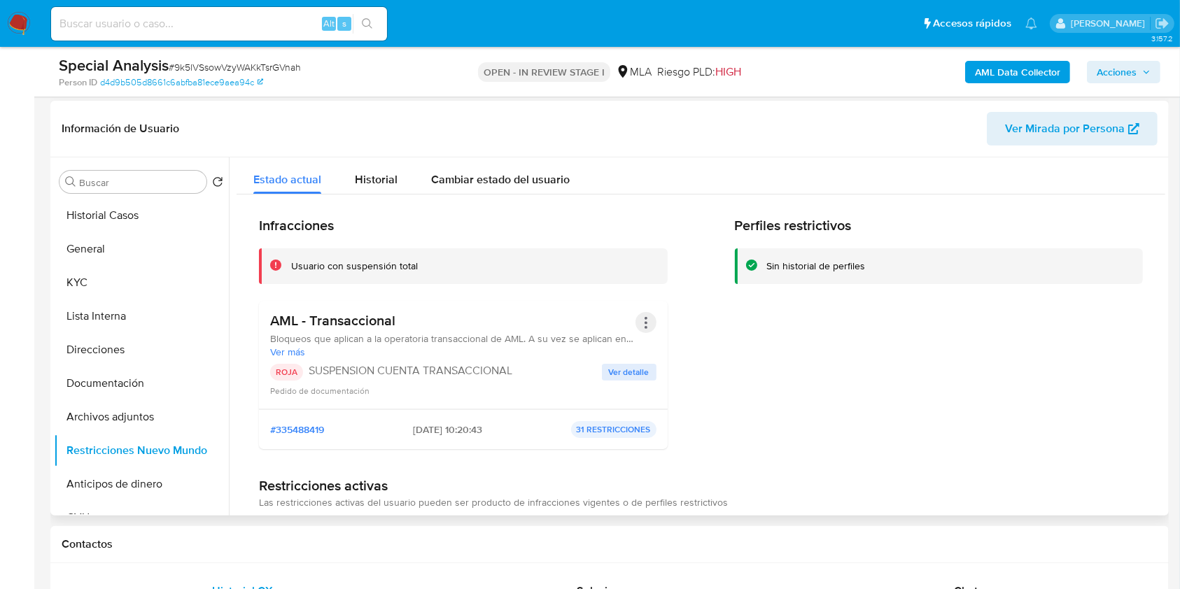
click at [637, 315] on button "Acciones" at bounding box center [645, 322] width 21 height 21
click at [638, 320] on button "Acciones" at bounding box center [645, 322] width 21 height 21
click at [638, 321] on button "Acciones" at bounding box center [645, 322] width 21 height 21
click at [506, 430] on button "Rehabilitar" at bounding box center [534, 436] width 245 height 34
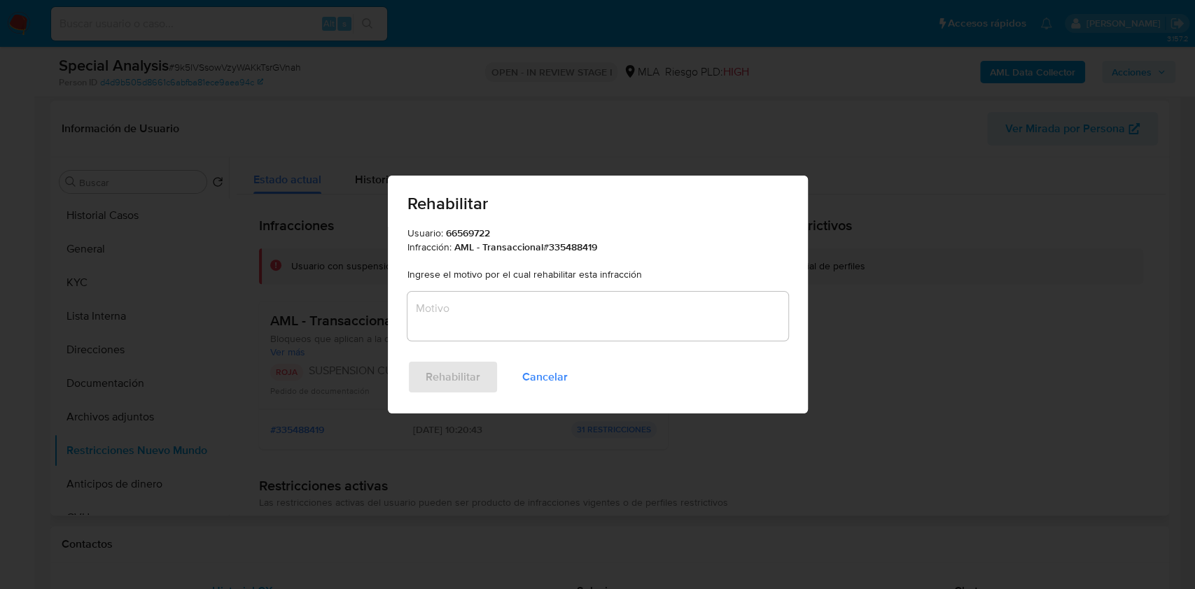
click at [520, 332] on textarea "Motivo" at bounding box center [597, 316] width 381 height 49
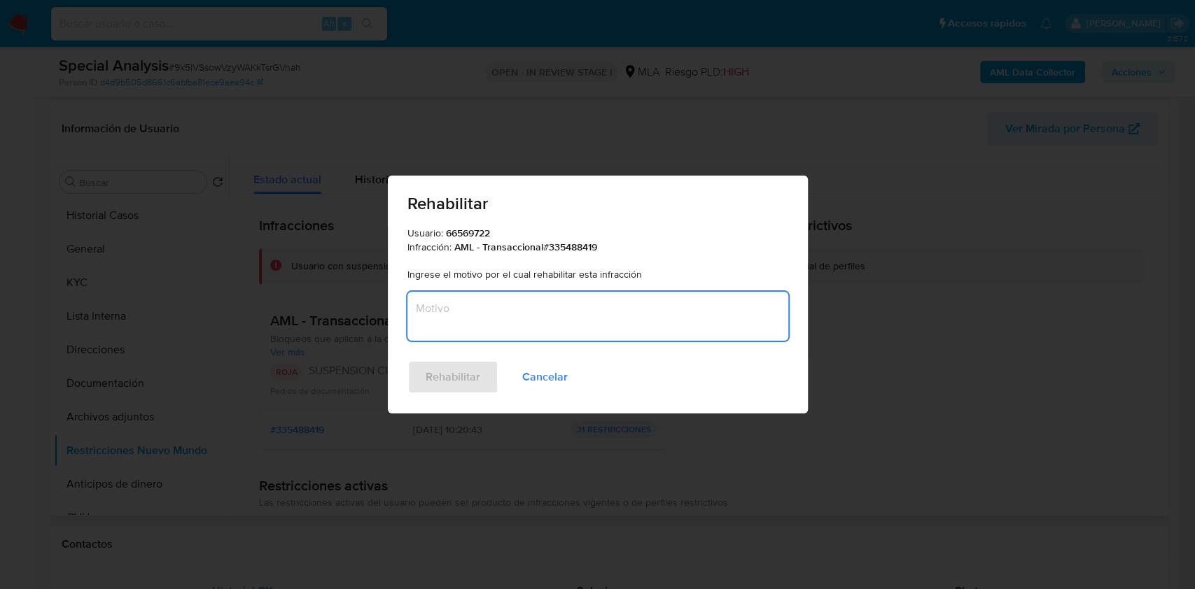
type textarea "M"
type textarea "AML"
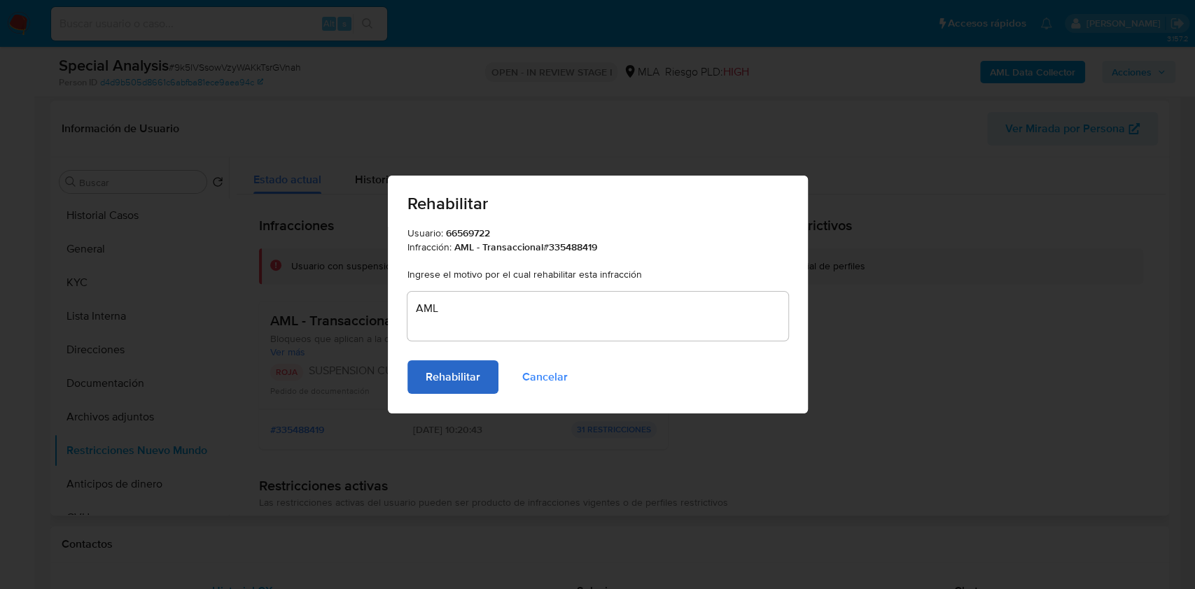
click at [445, 373] on span "Rehabilitar" at bounding box center [452, 377] width 55 height 31
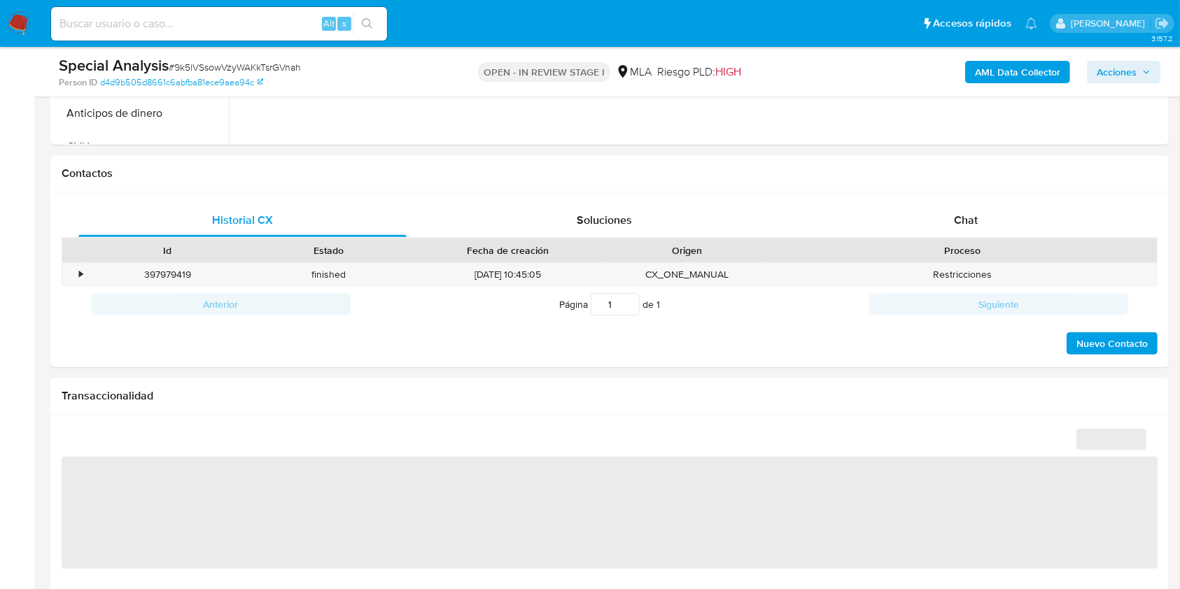
scroll to position [582, 0]
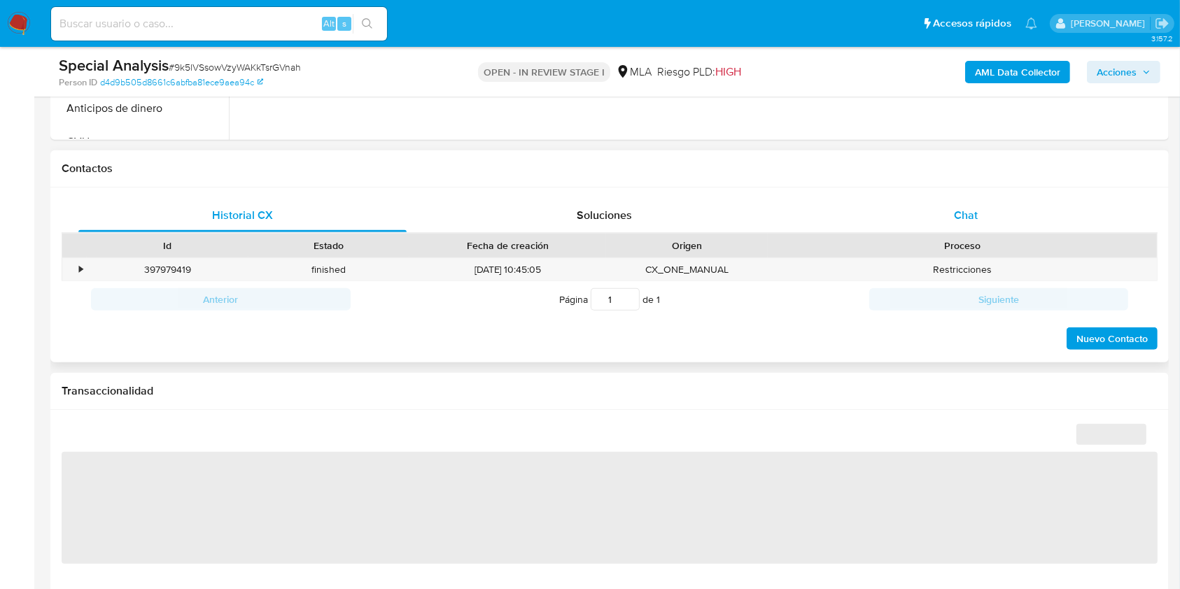
click at [976, 221] on span "Chat" at bounding box center [966, 215] width 24 height 16
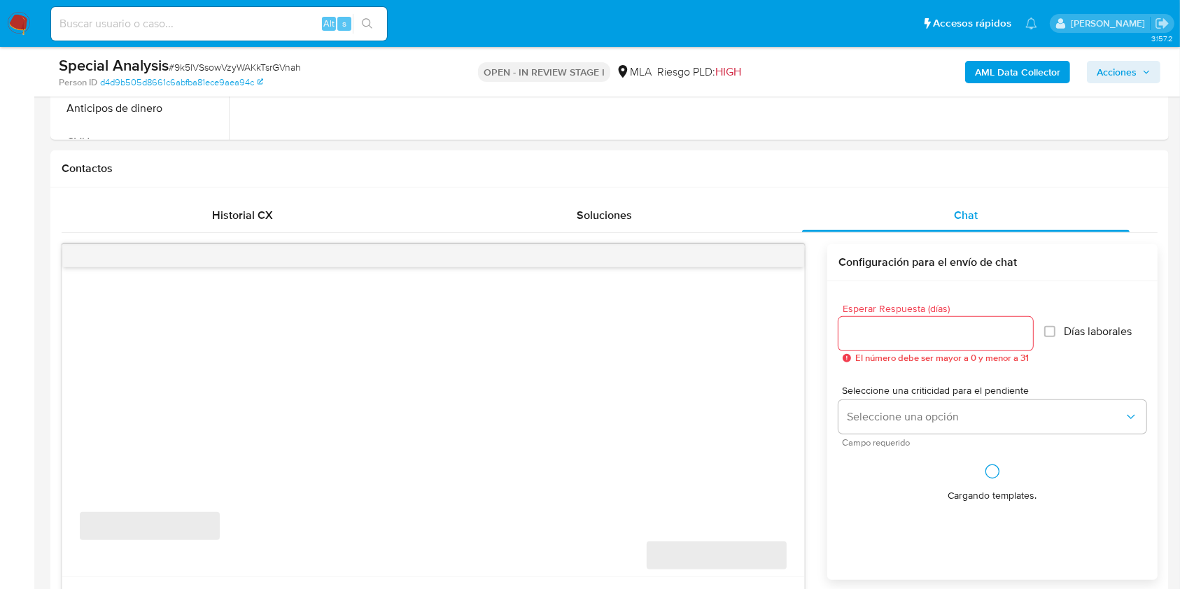
select select "10"
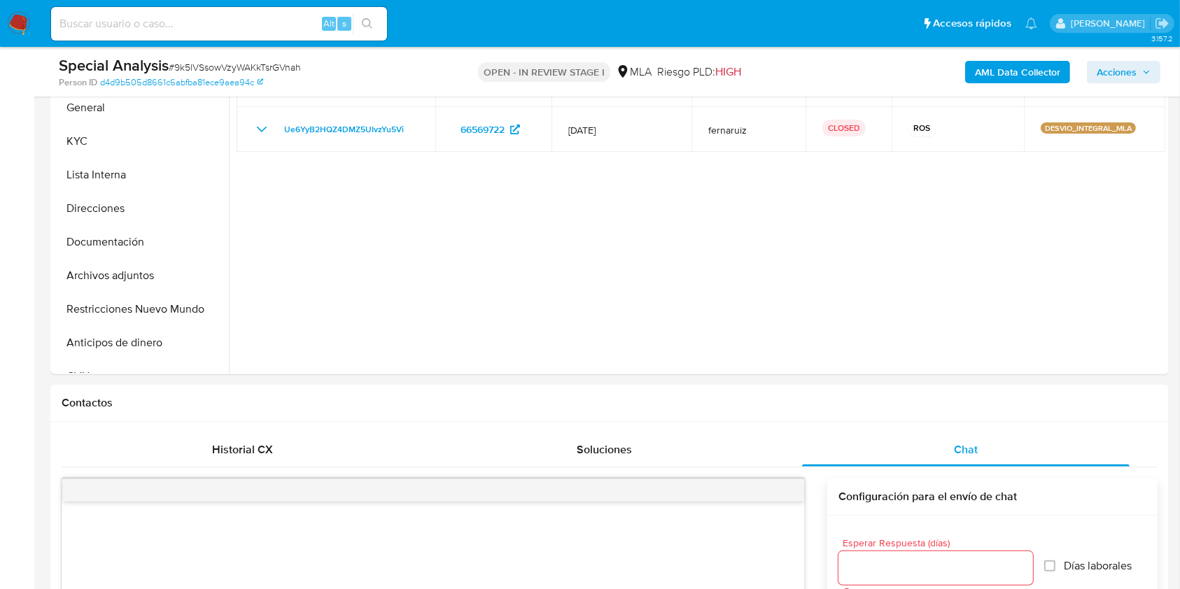
scroll to position [232, 0]
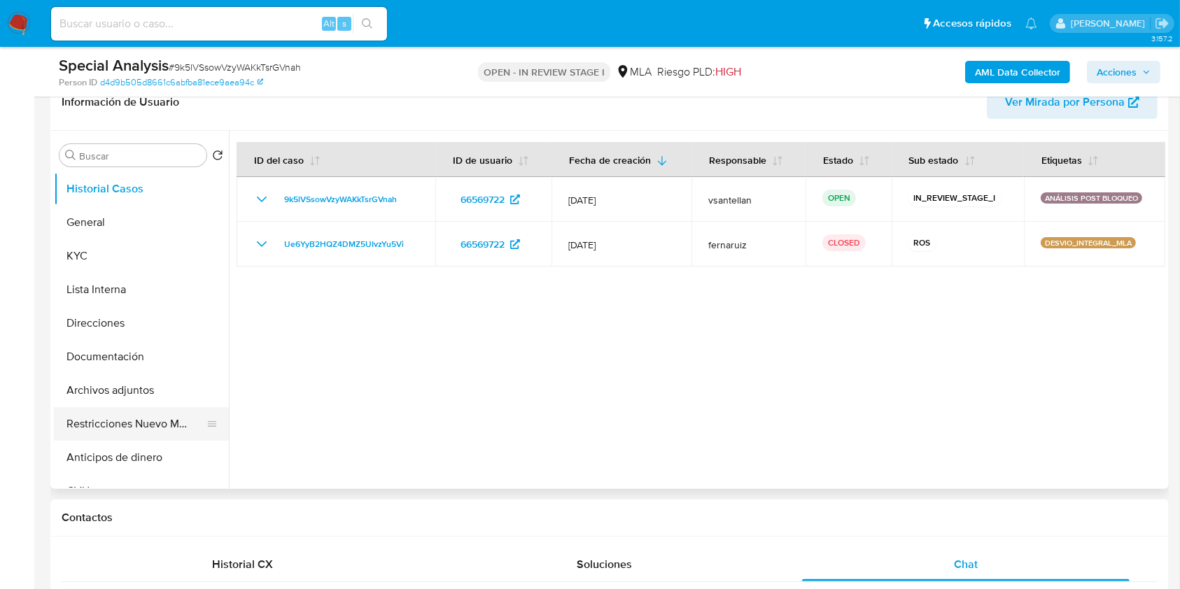
click at [140, 414] on button "Restricciones Nuevo Mundo" at bounding box center [136, 424] width 164 height 34
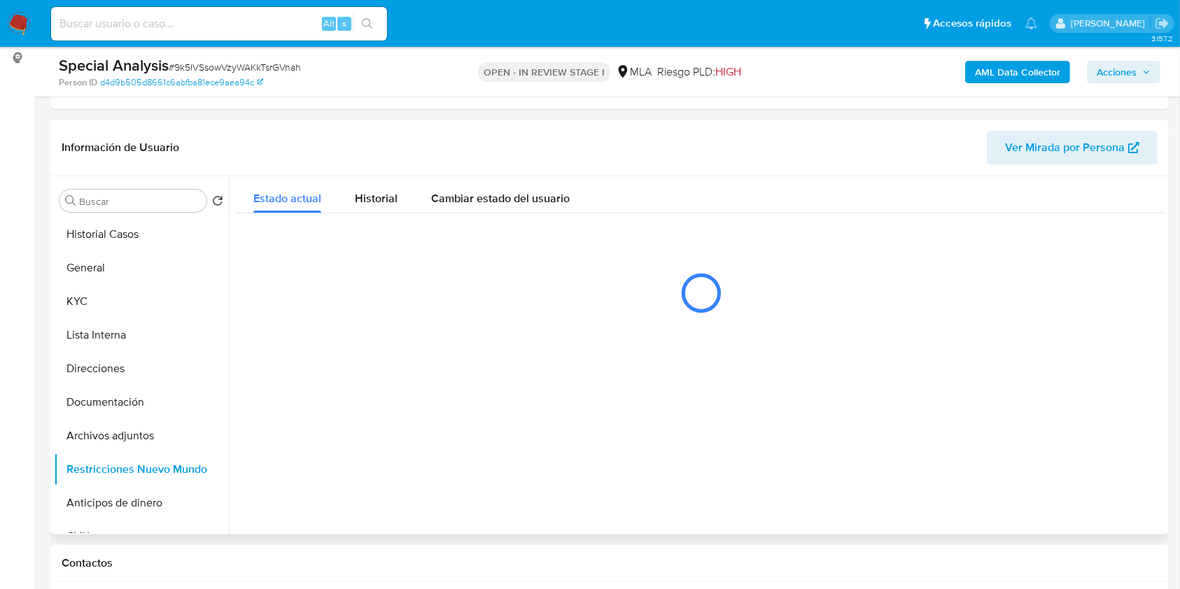
scroll to position [157, 0]
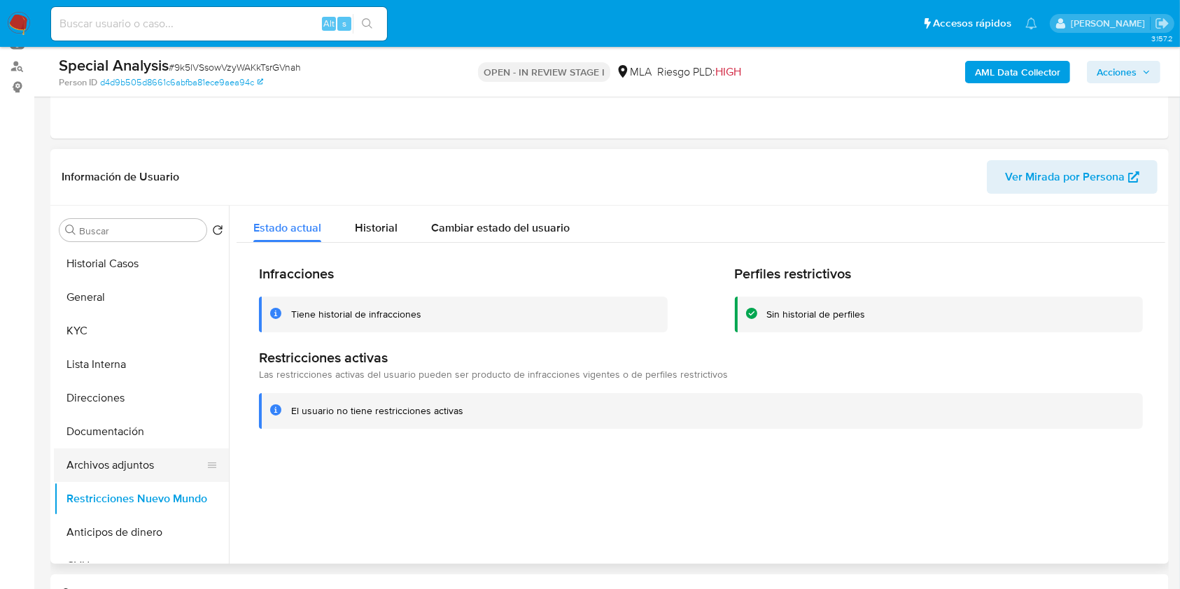
click at [165, 463] on button "Archivos adjuntos" at bounding box center [136, 466] width 164 height 34
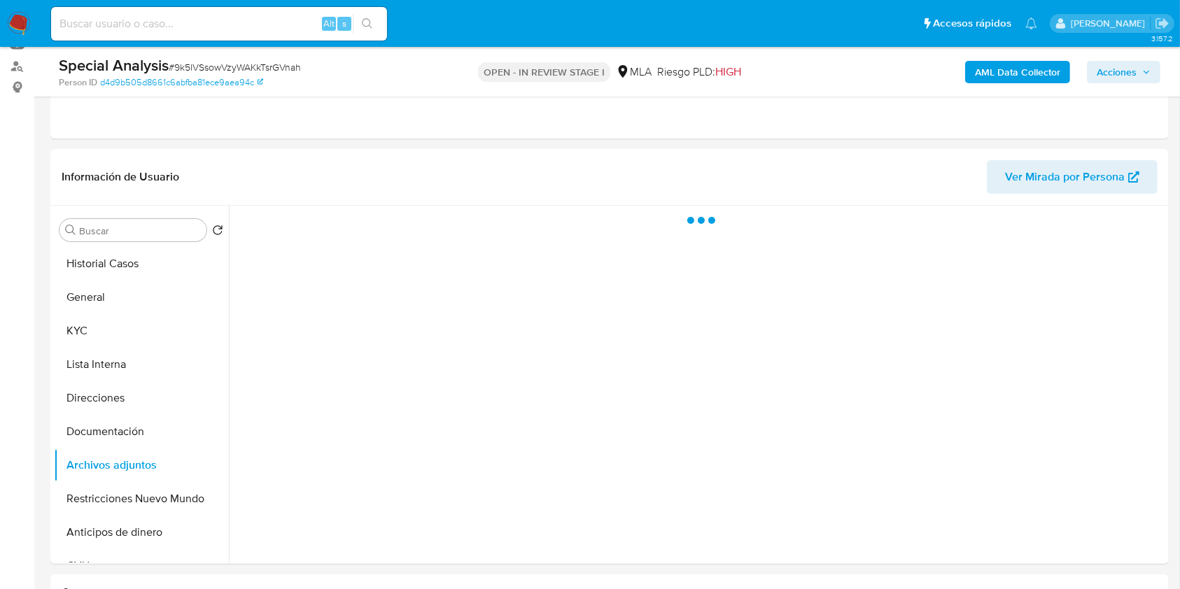
click at [1113, 75] on span "Acciones" at bounding box center [1117, 72] width 40 height 22
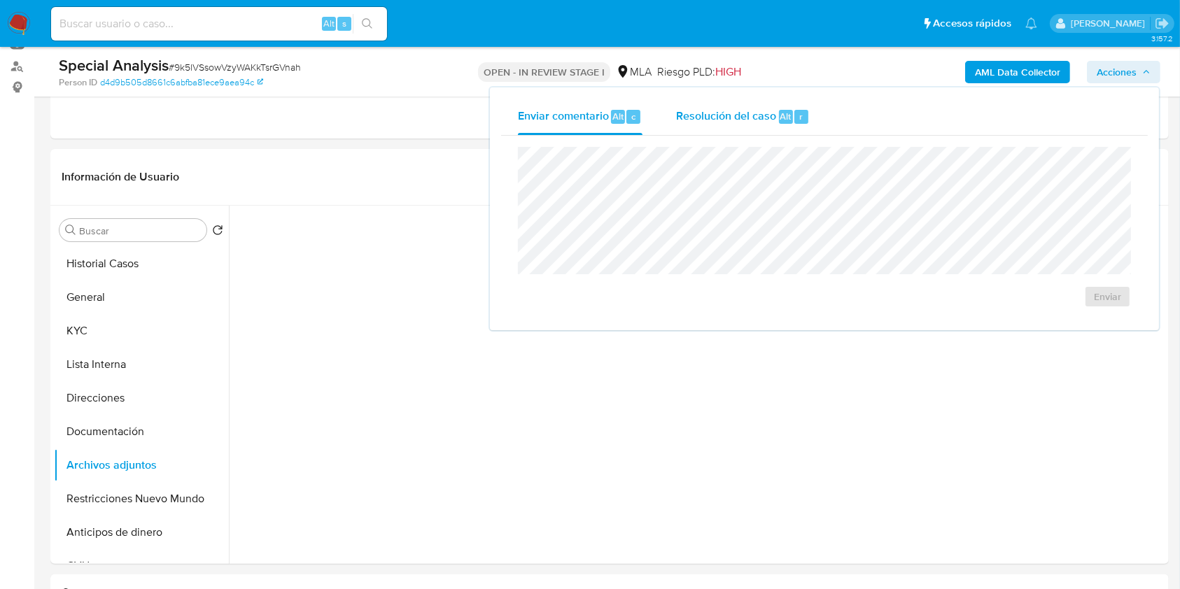
click at [759, 115] on span "Resolución del caso" at bounding box center [726, 116] width 100 height 16
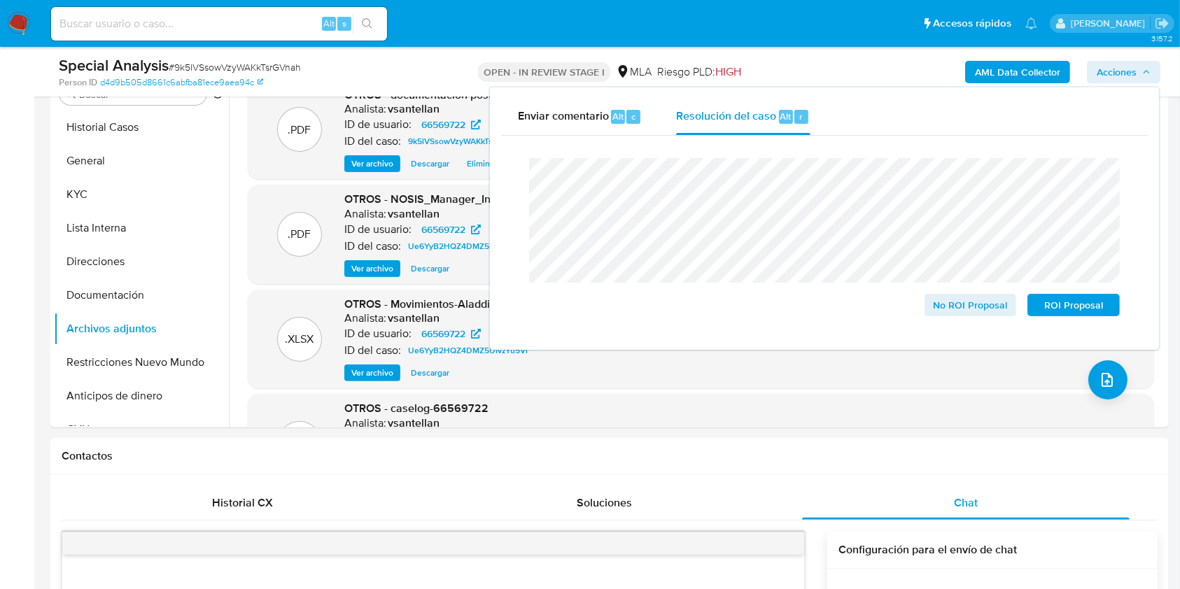
scroll to position [308, 0]
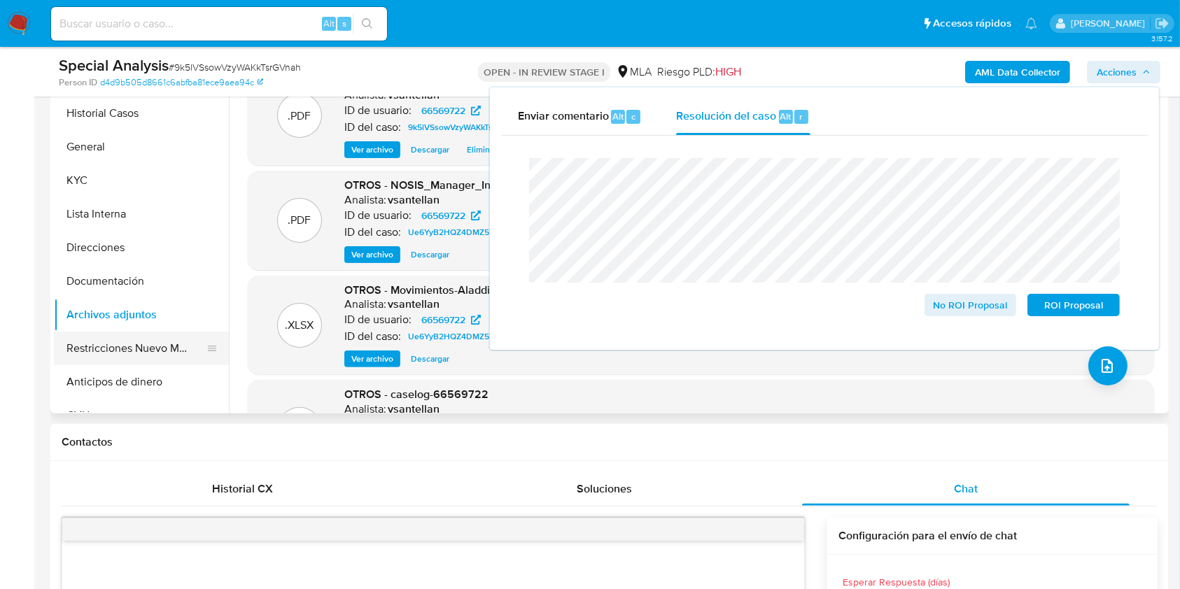
drag, startPoint x: 113, startPoint y: 362, endPoint x: 123, endPoint y: 358, distance: 10.4
click at [114, 363] on button "Restricciones Nuevo Mundo" at bounding box center [136, 349] width 164 height 34
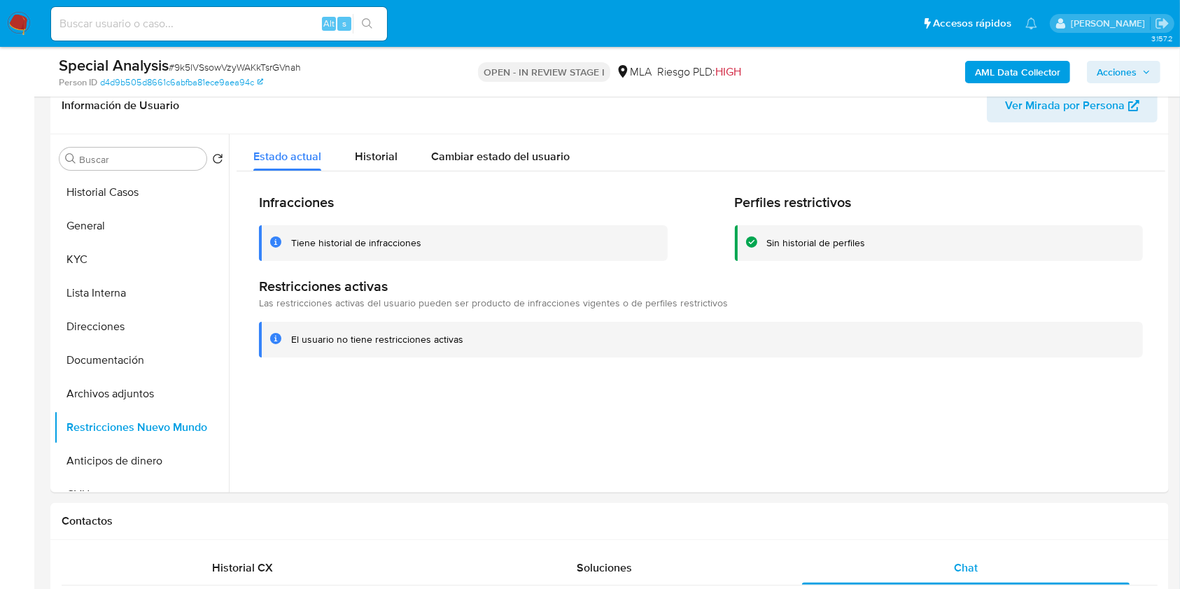
scroll to position [218, 0]
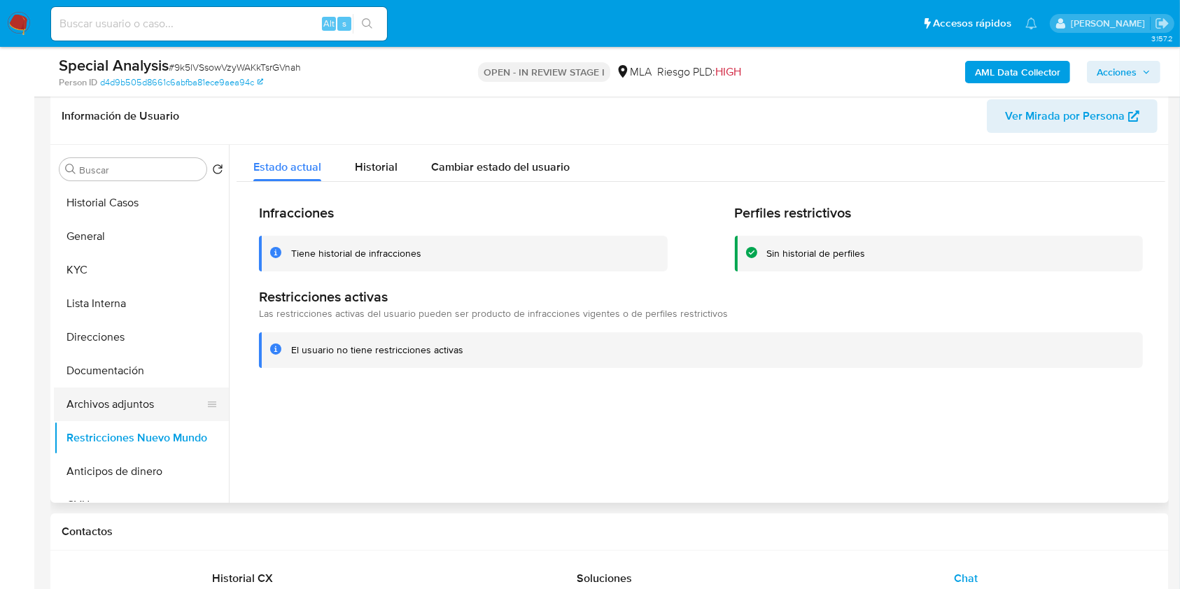
click at [174, 396] on button "Archivos adjuntos" at bounding box center [136, 405] width 164 height 34
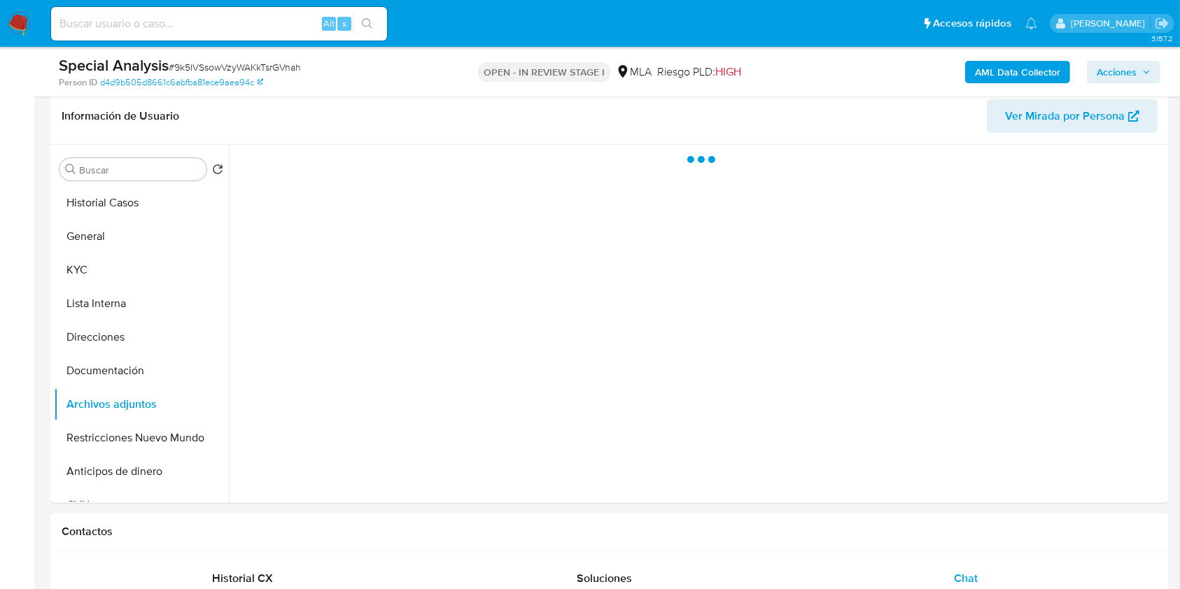
click at [1120, 73] on span "Acciones" at bounding box center [1117, 72] width 40 height 22
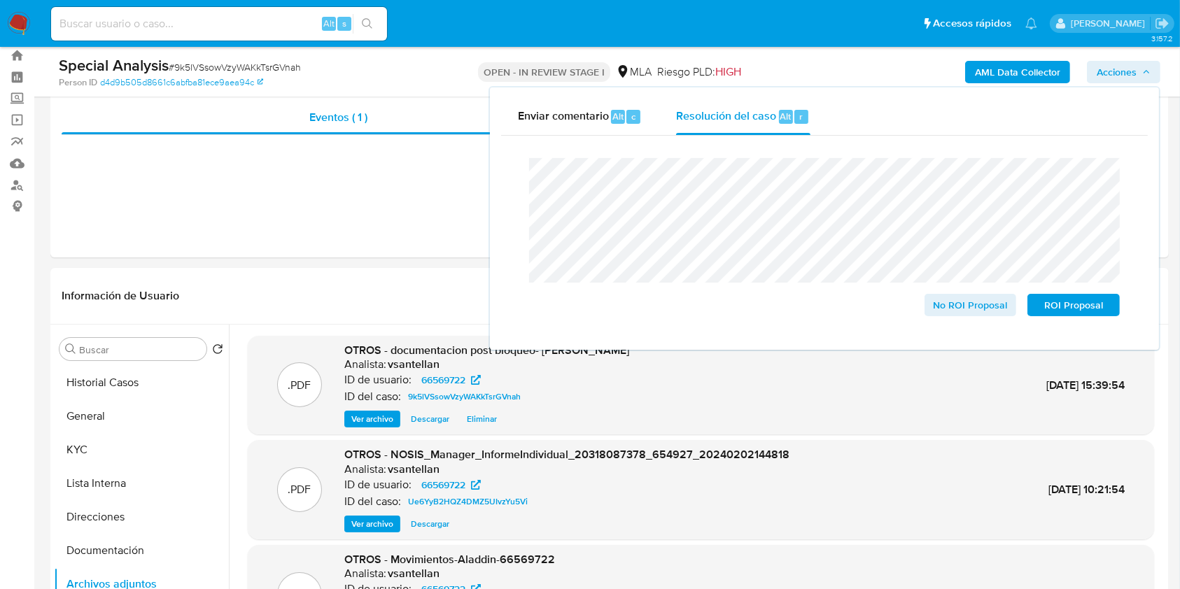
scroll to position [31, 0]
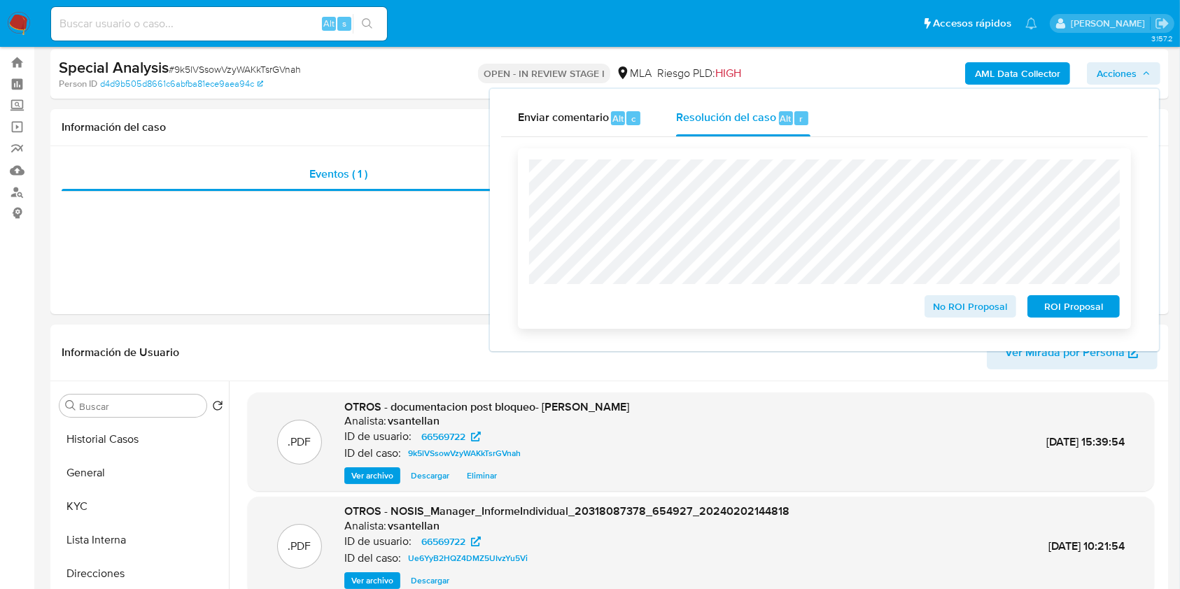
click at [957, 307] on span "No ROI Proposal" at bounding box center [970, 307] width 73 height 20
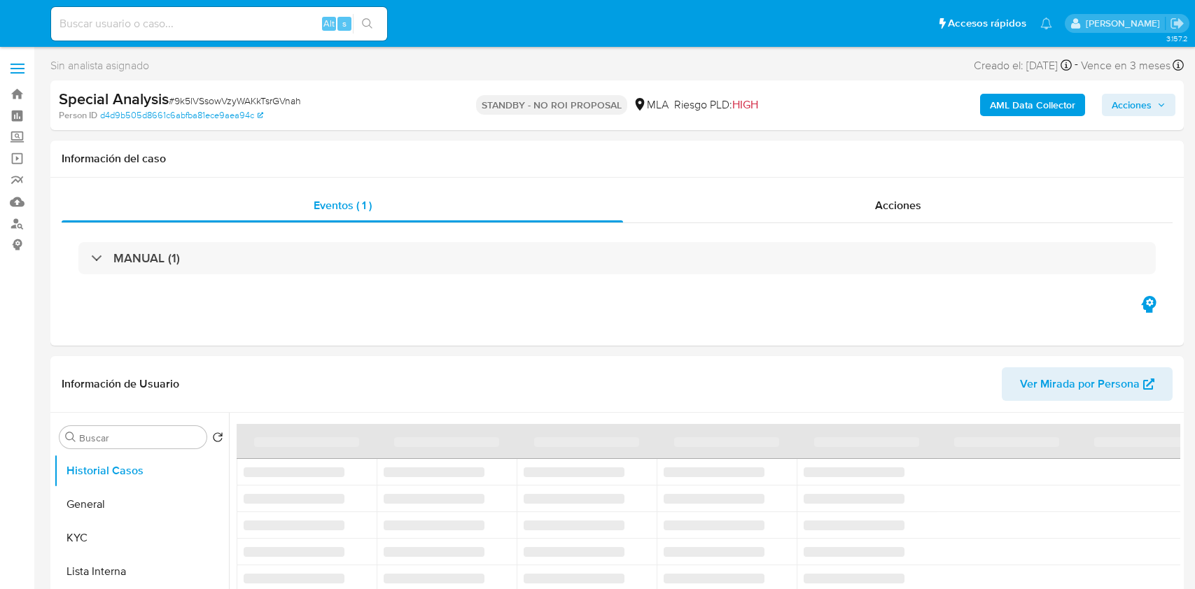
select select "10"
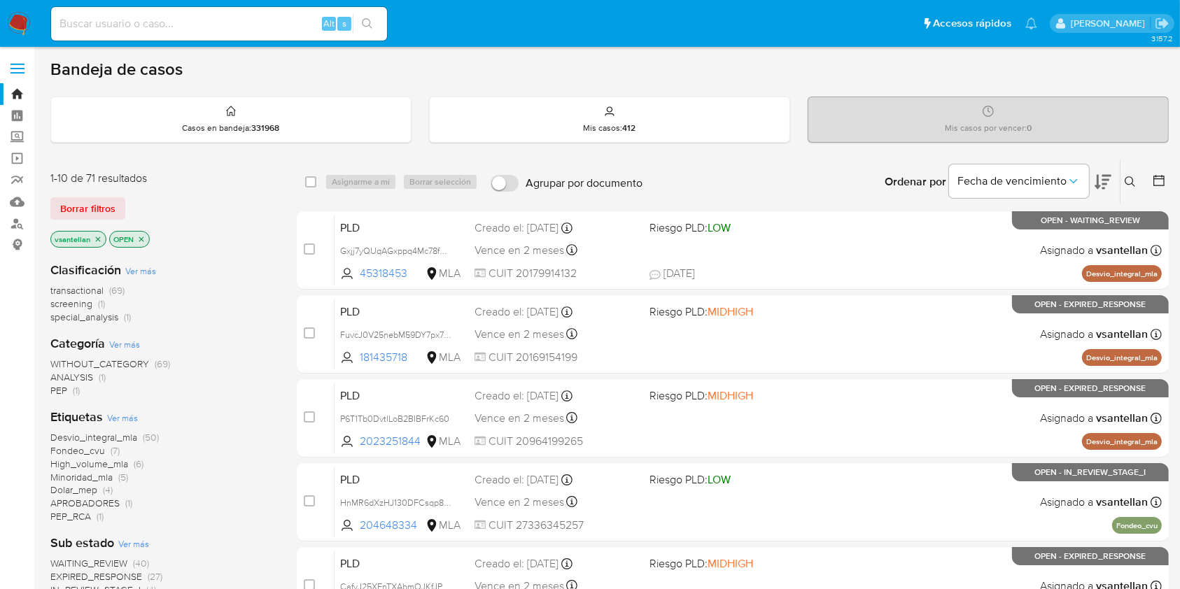
click at [1130, 181] on icon at bounding box center [1130, 181] width 11 height 11
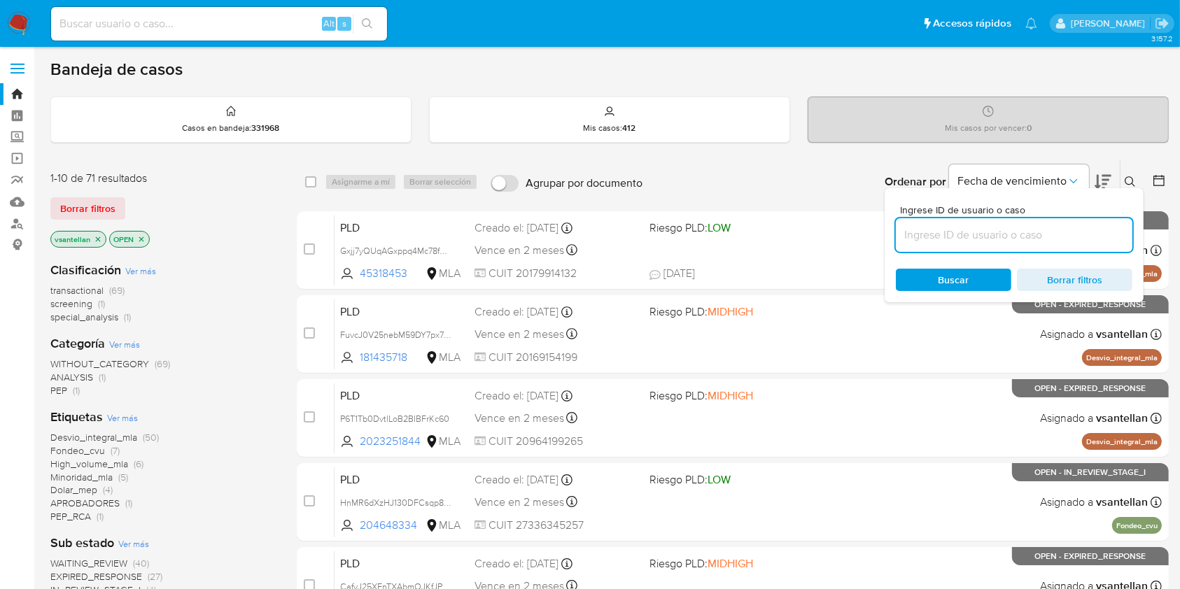
click at [1018, 226] on input at bounding box center [1014, 235] width 237 height 18
type input "4569222"
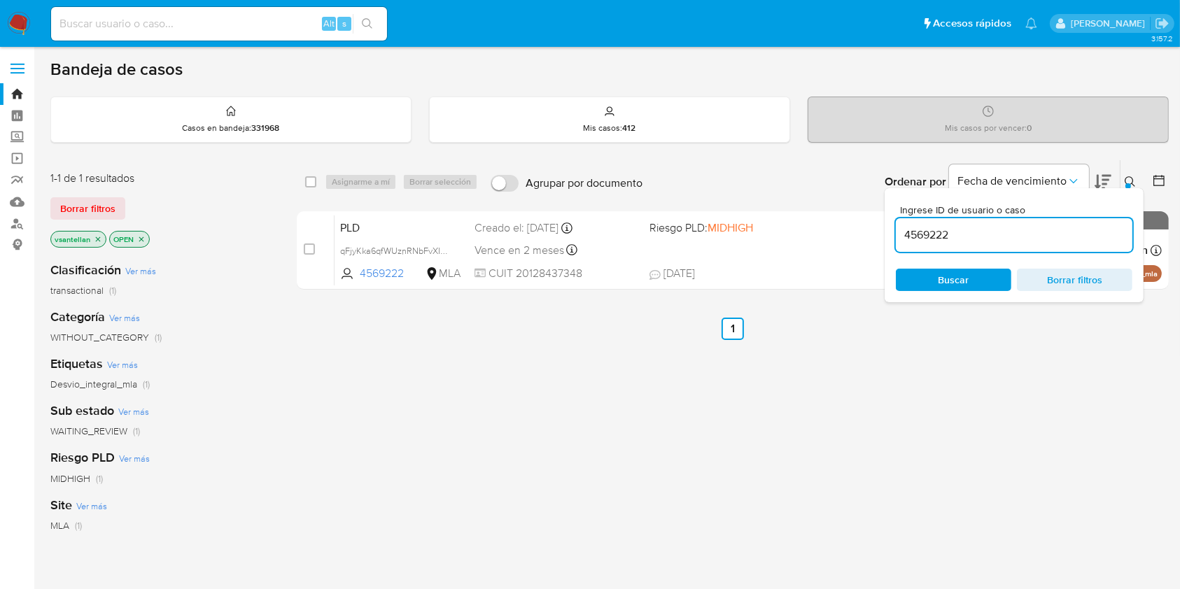
click at [1131, 174] on button at bounding box center [1131, 182] width 23 height 17
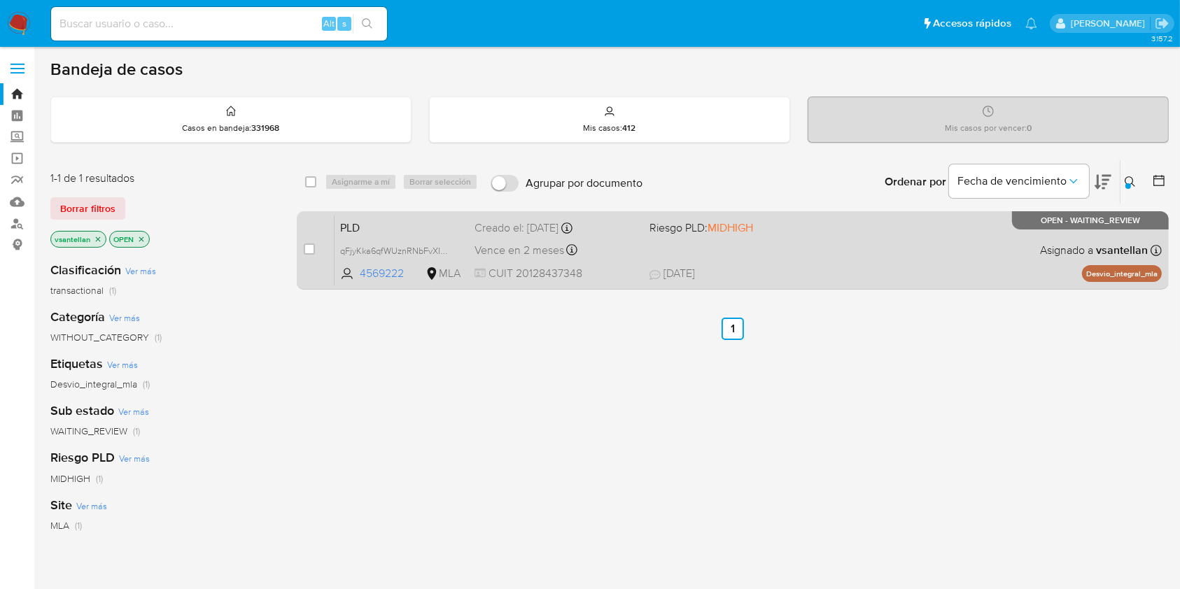
click at [938, 255] on div "PLD qFjyKka6qfWUznRNbFvXIULA 4569222 MLA Riesgo PLD: MIDHIGH Creado el: 12/08/2…" at bounding box center [748, 250] width 827 height 71
click at [1002, 254] on div "PLD qFjyKka6qfWUznRNbFvXIULA 4569222 MLA Riesgo PLD: MIDHIGH Creado el: 12/08/2…" at bounding box center [748, 250] width 827 height 71
click at [309, 249] on input "checkbox" at bounding box center [309, 249] width 11 height 11
checkbox input "true"
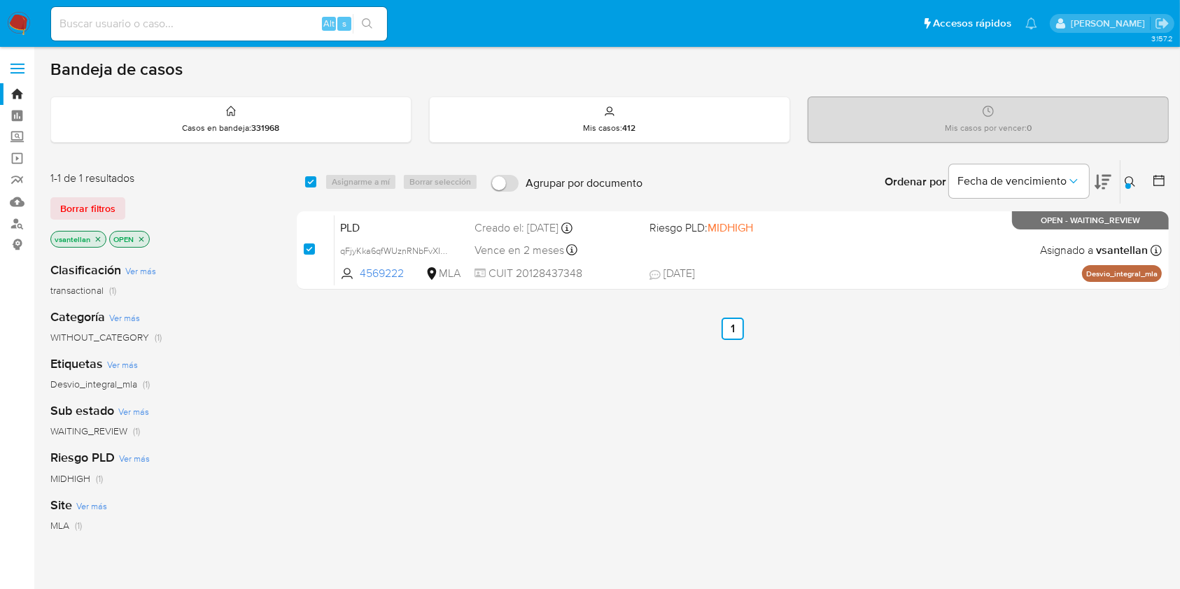
checkbox input "true"
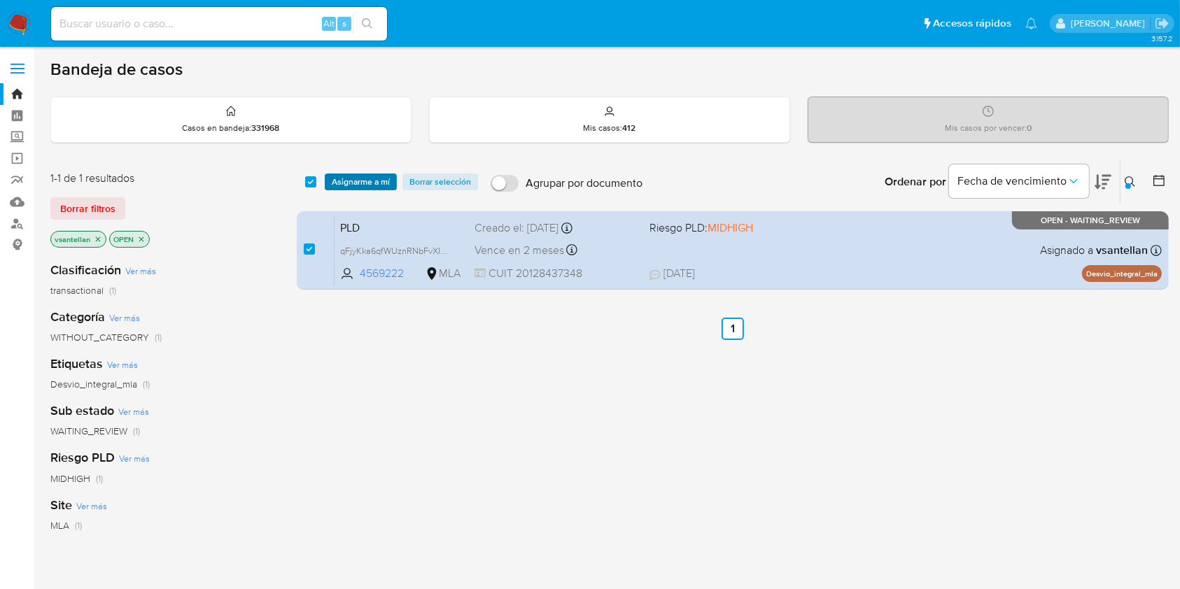
click at [356, 183] on span "Asignarme a mí" at bounding box center [361, 182] width 58 height 14
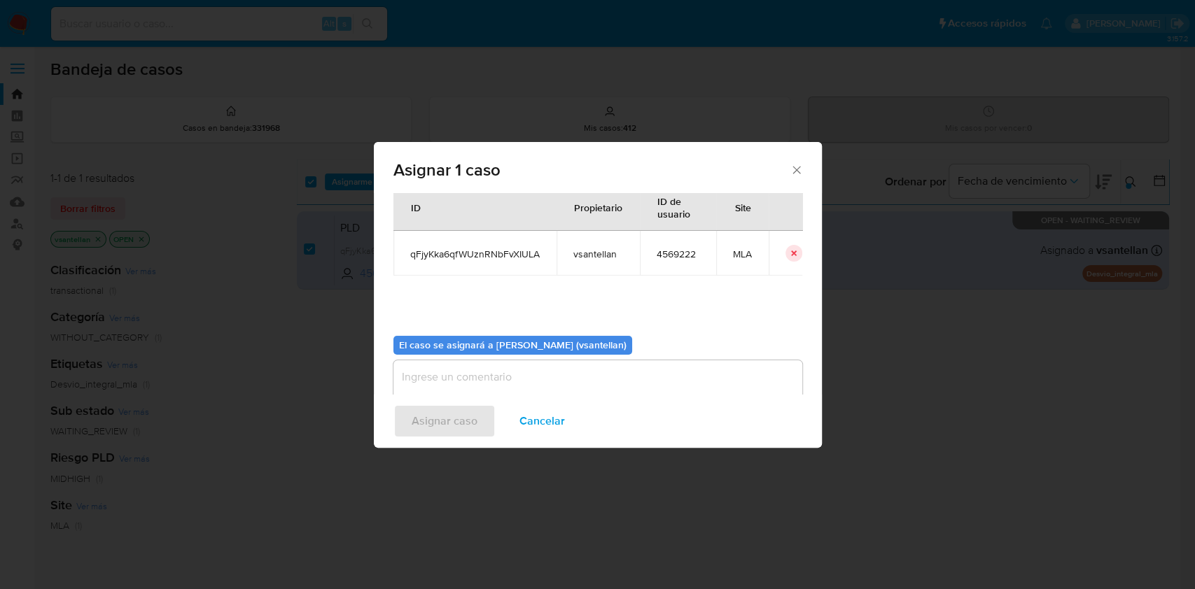
scroll to position [71, 0]
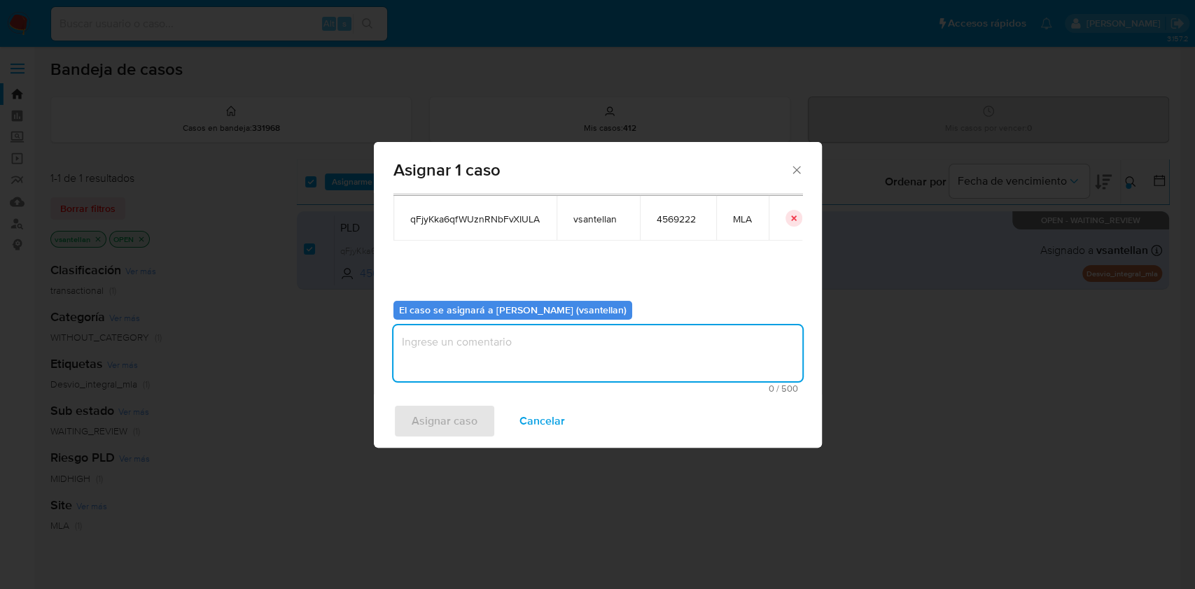
click at [454, 365] on textarea "assign-modal" at bounding box center [597, 353] width 409 height 56
type textarea "1"
click at [434, 419] on span "Asignar caso" at bounding box center [445, 421] width 66 height 31
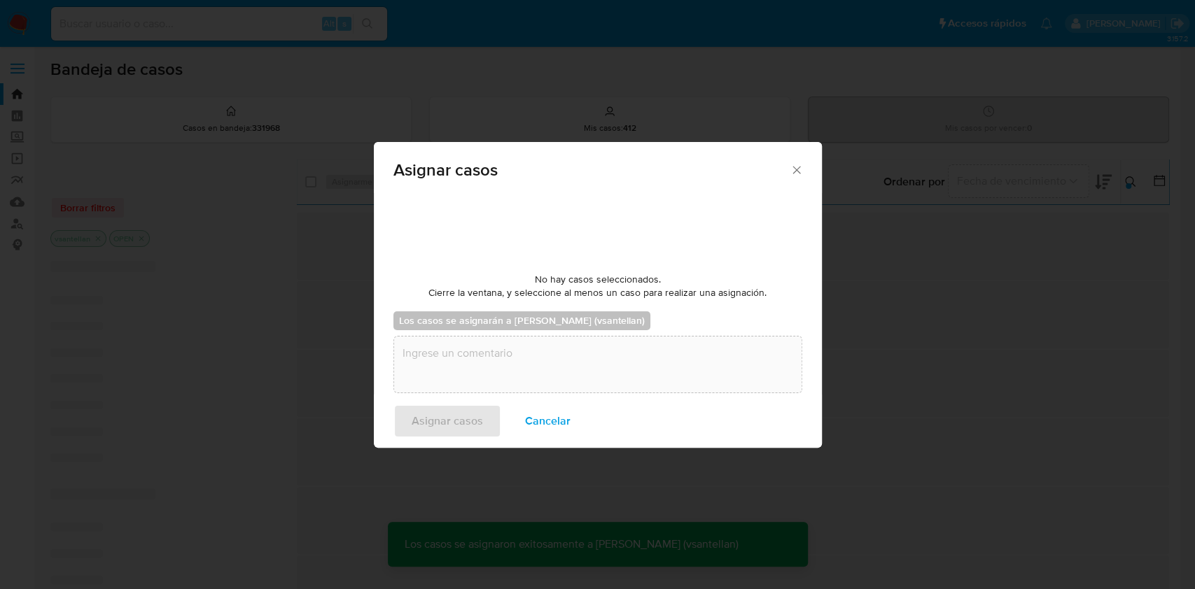
checkbox input "false"
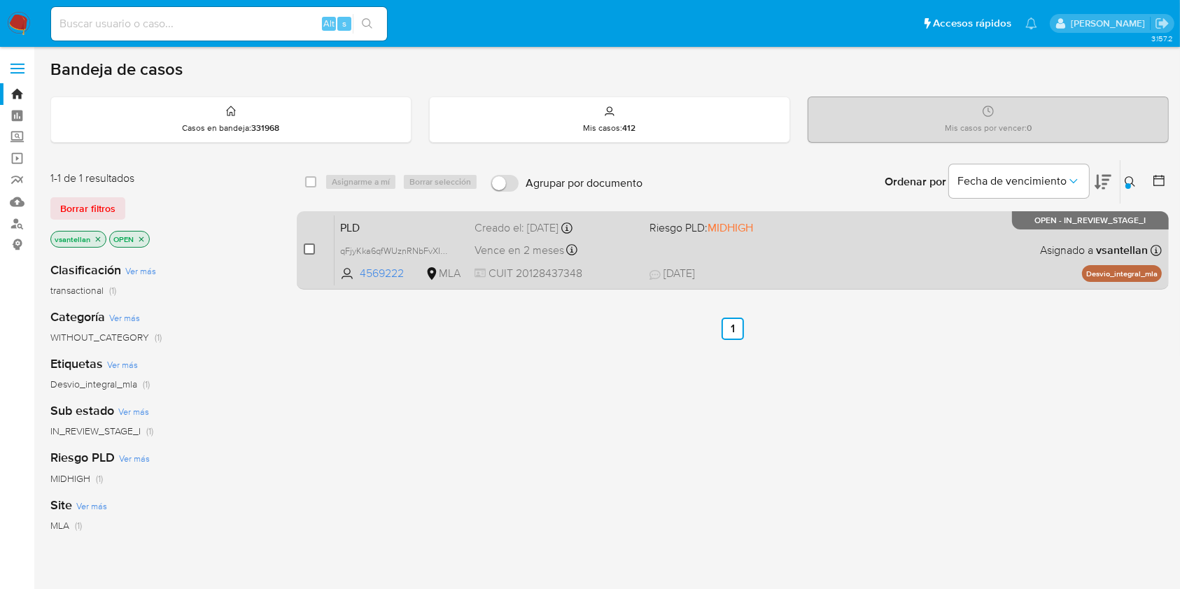
click at [307, 245] on input "checkbox" at bounding box center [309, 249] width 11 height 11
checkbox input "true"
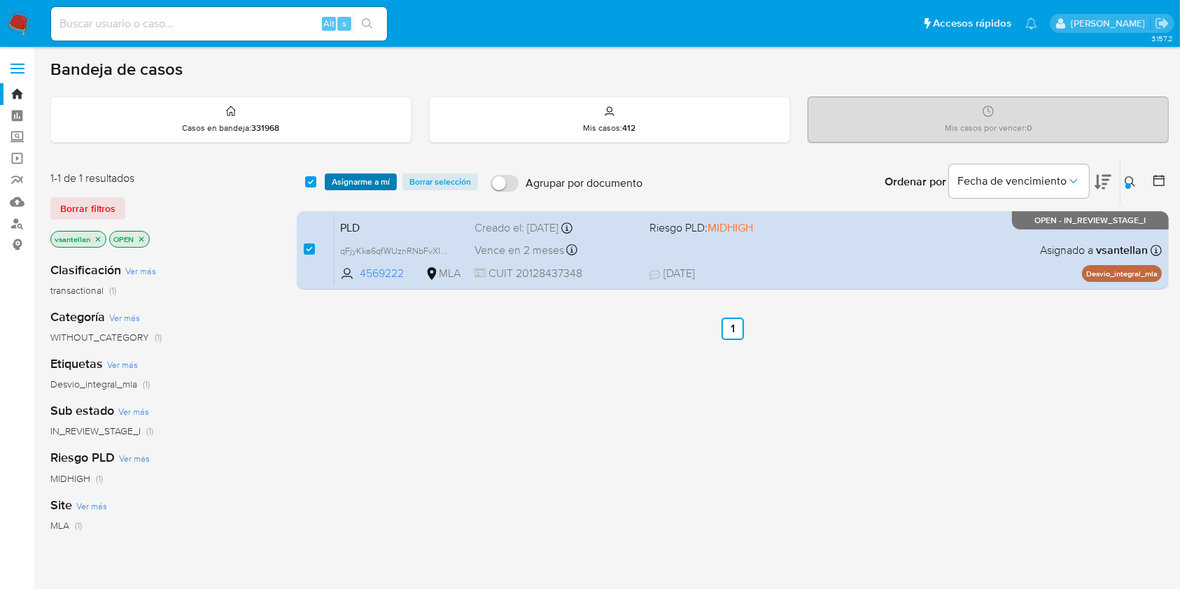
click at [379, 177] on span "Asignarme a mí" at bounding box center [361, 182] width 58 height 14
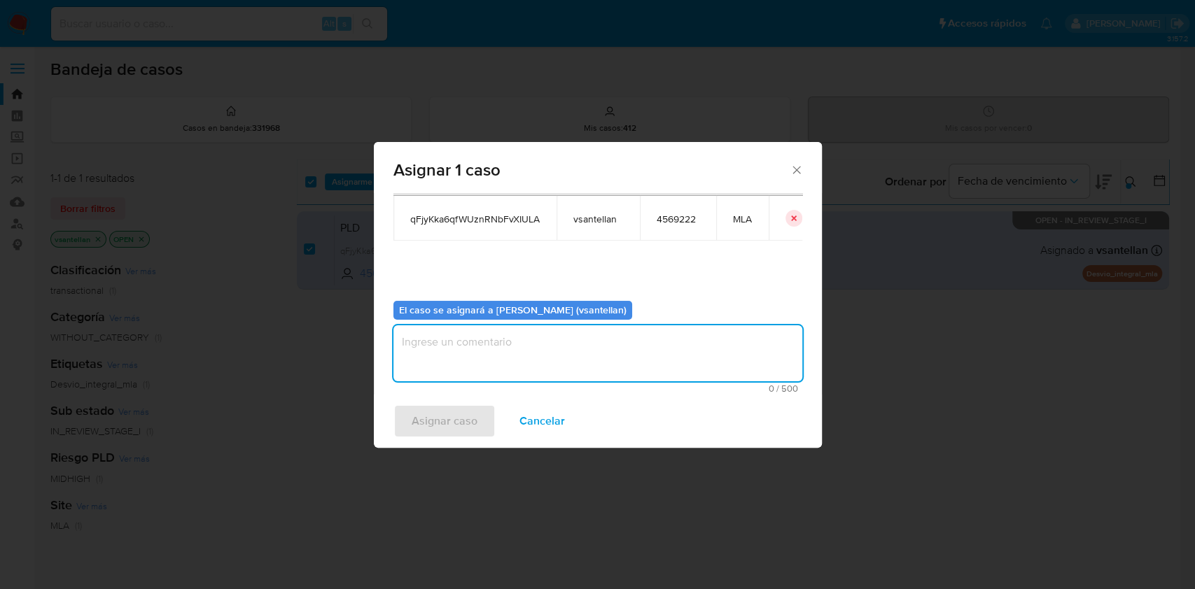
click at [448, 349] on textarea "assign-modal" at bounding box center [597, 353] width 409 height 56
type textarea "1"
click at [442, 412] on span "Asignar caso" at bounding box center [445, 421] width 66 height 31
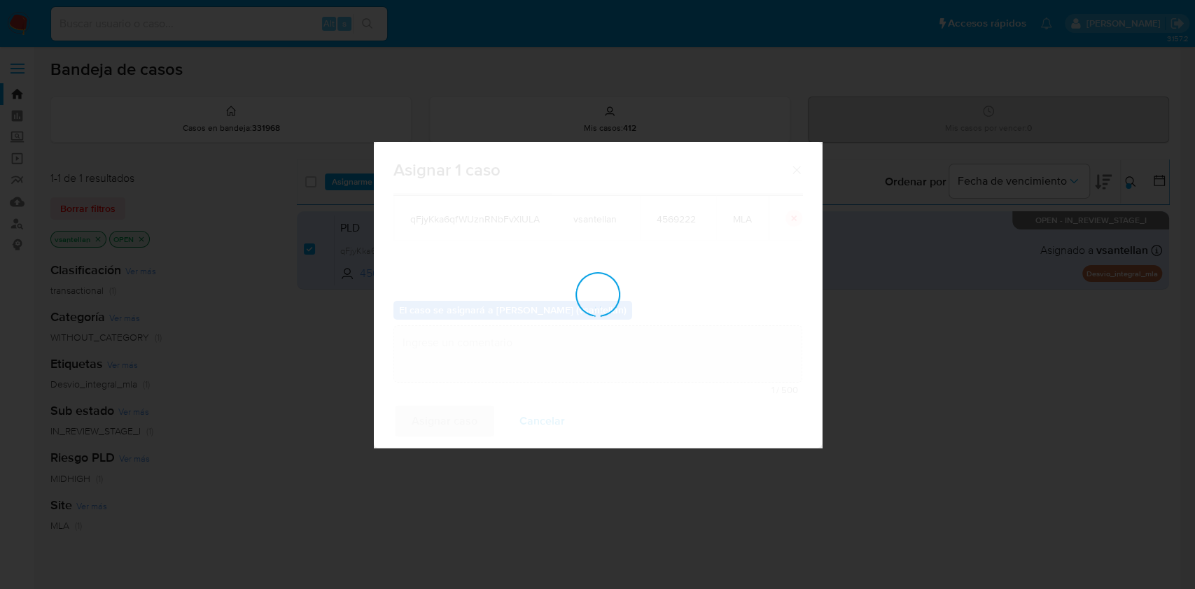
checkbox input "false"
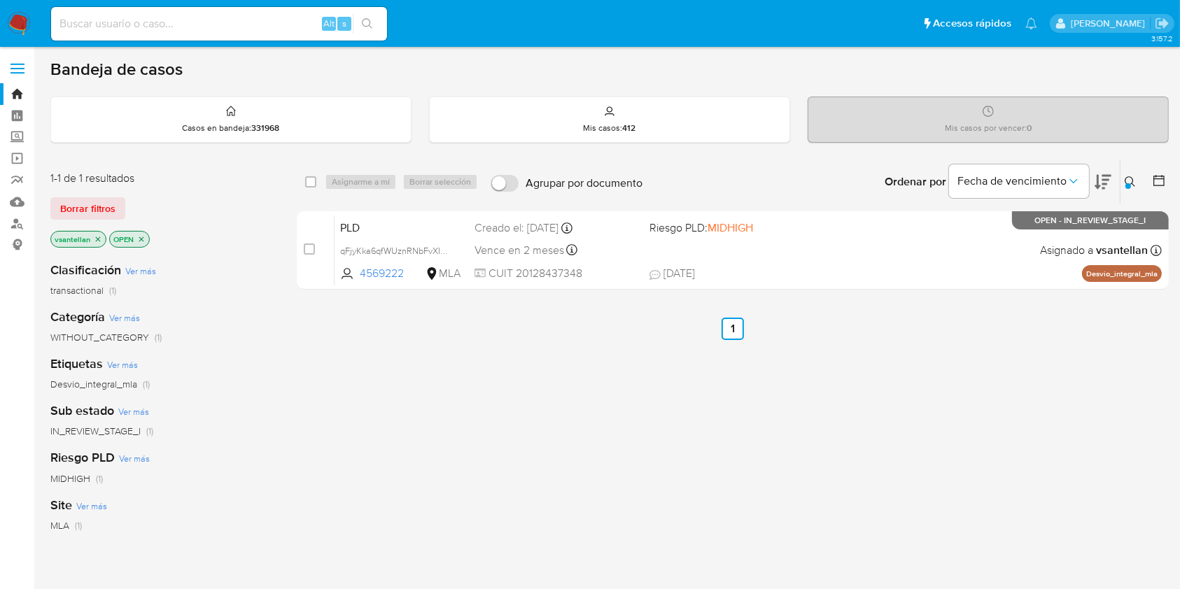
click at [16, 20] on img at bounding box center [19, 24] width 24 height 24
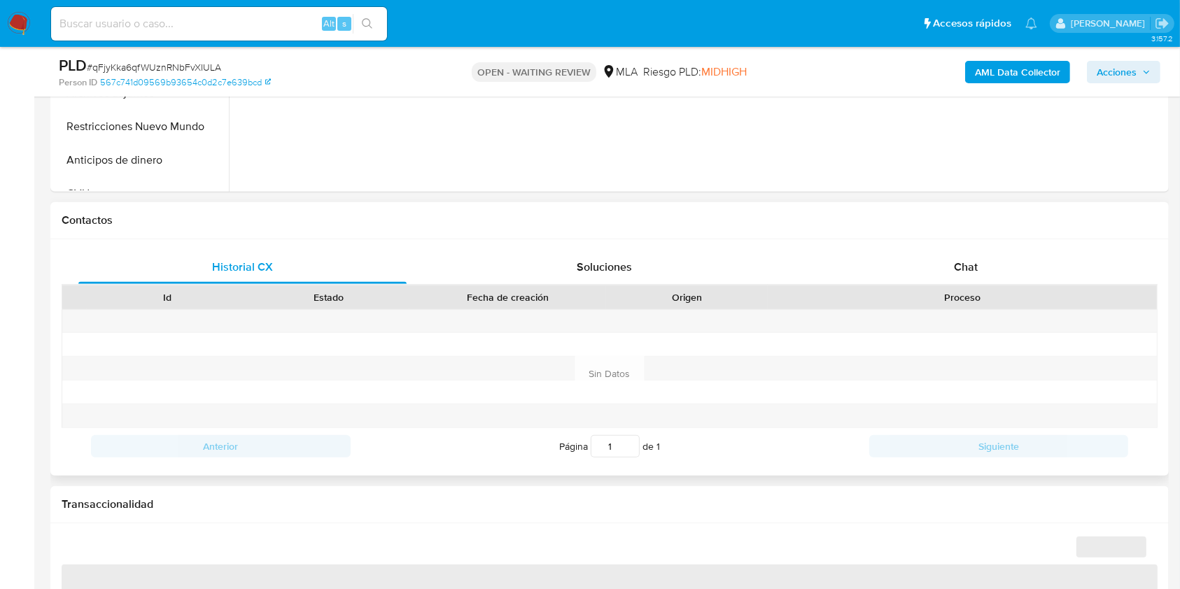
scroll to position [560, 0]
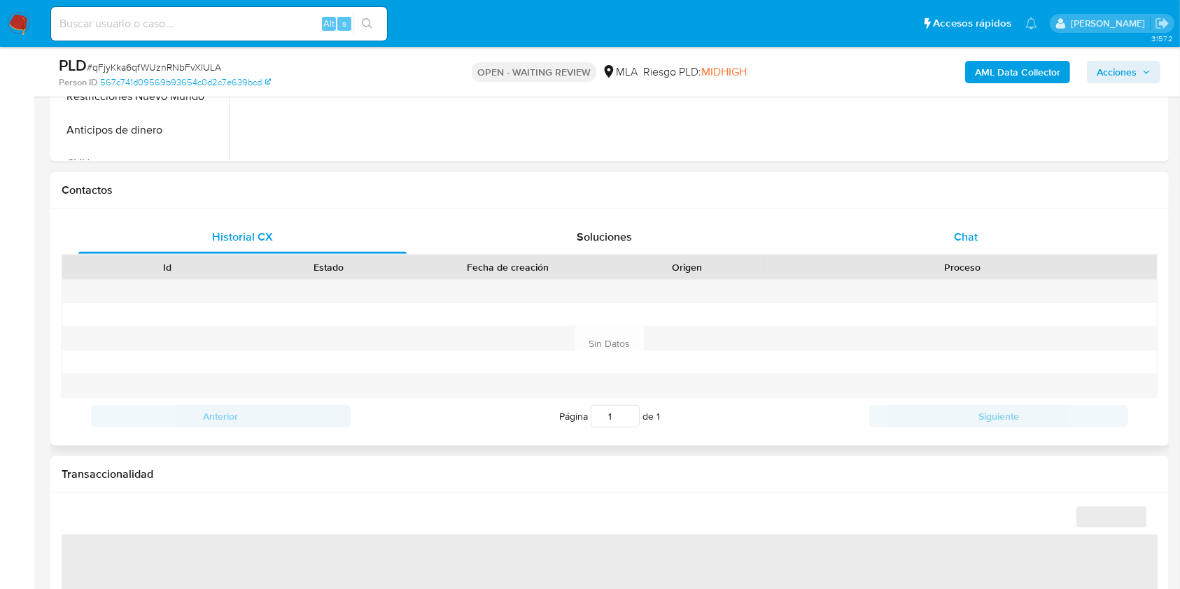
click at [1001, 228] on div "Chat" at bounding box center [966, 237] width 328 height 34
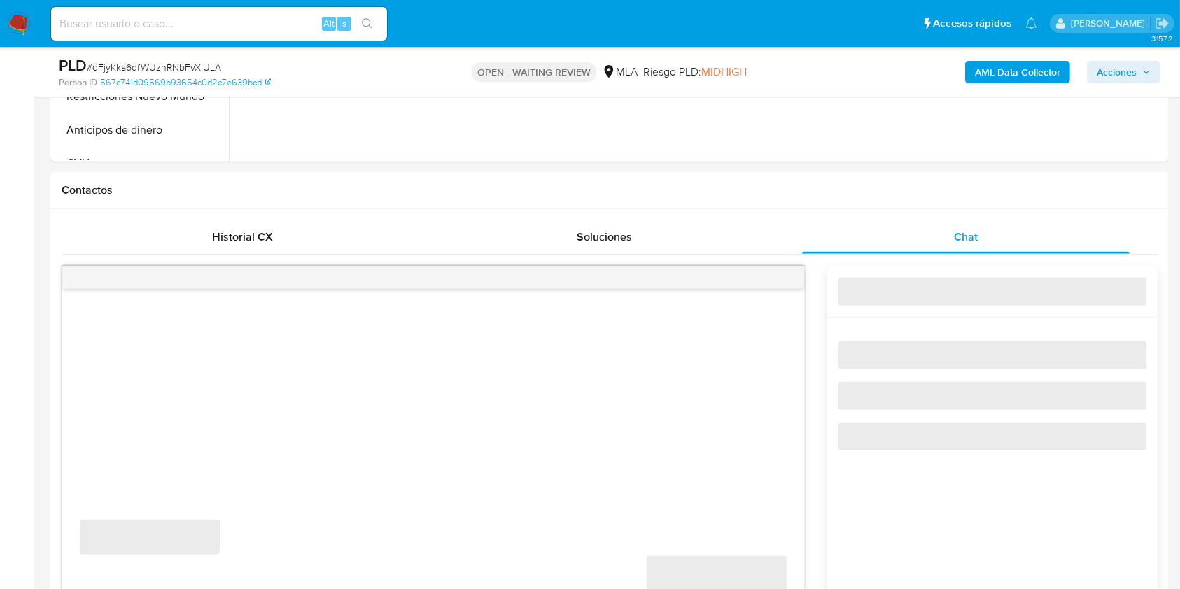
select select "10"
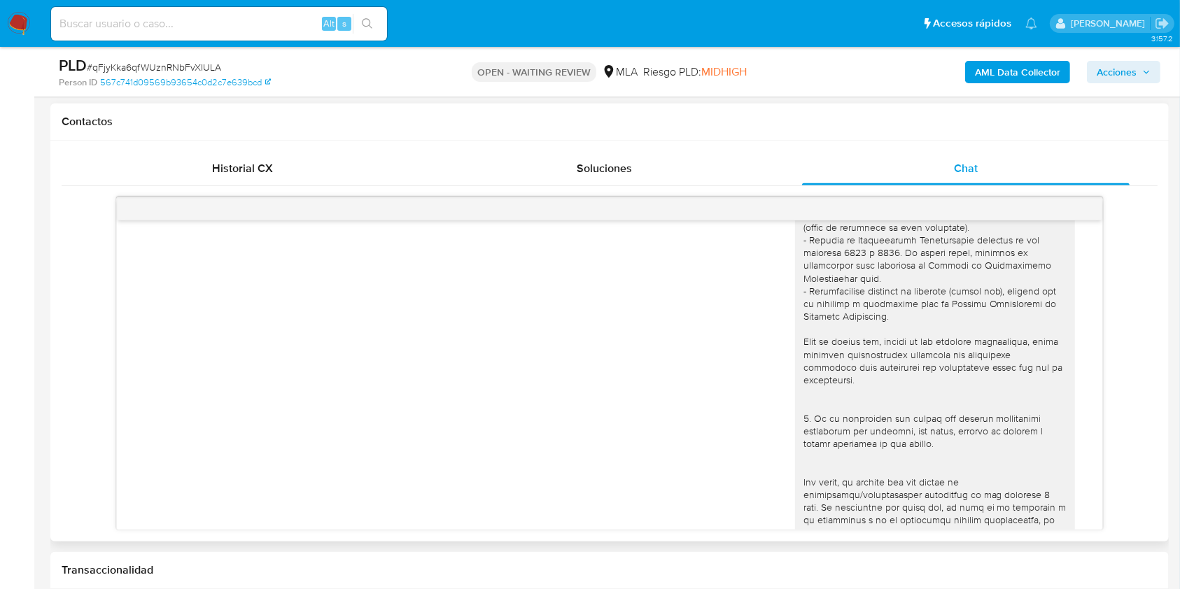
scroll to position [731, 0]
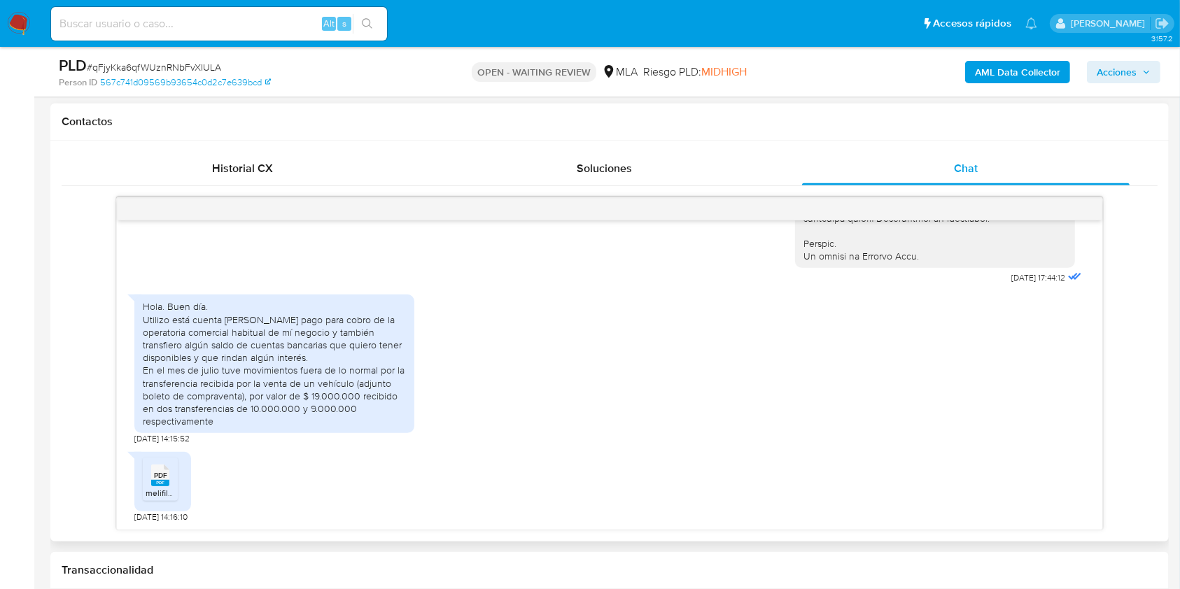
click at [164, 483] on rect at bounding box center [160, 483] width 18 height 6
click at [162, 481] on rect at bounding box center [160, 483] width 18 height 6
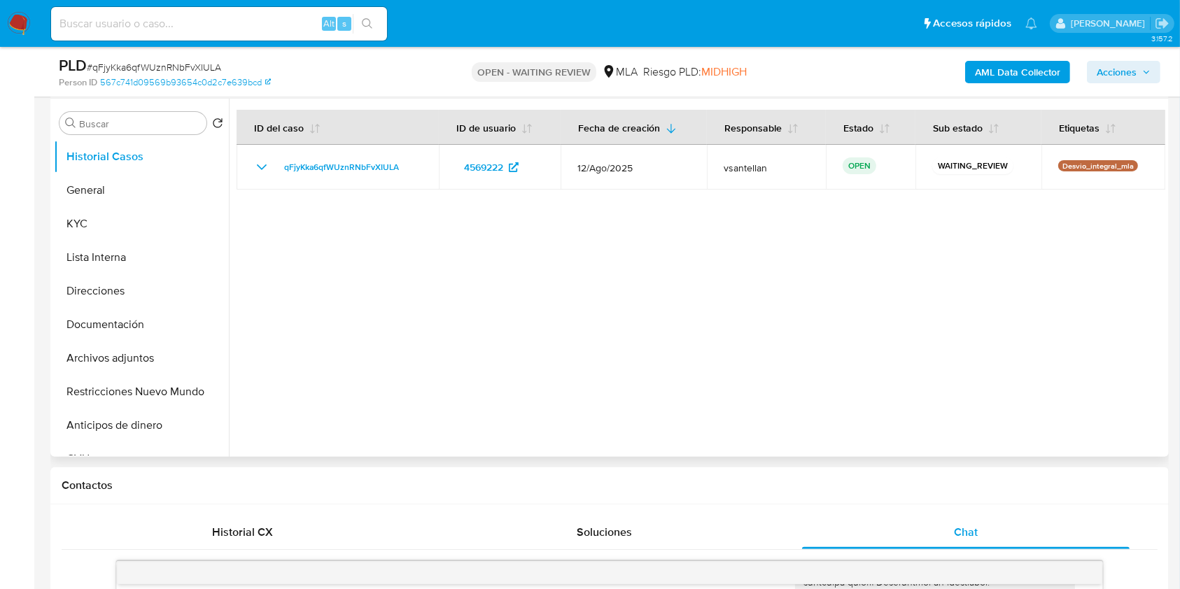
scroll to position [262, 0]
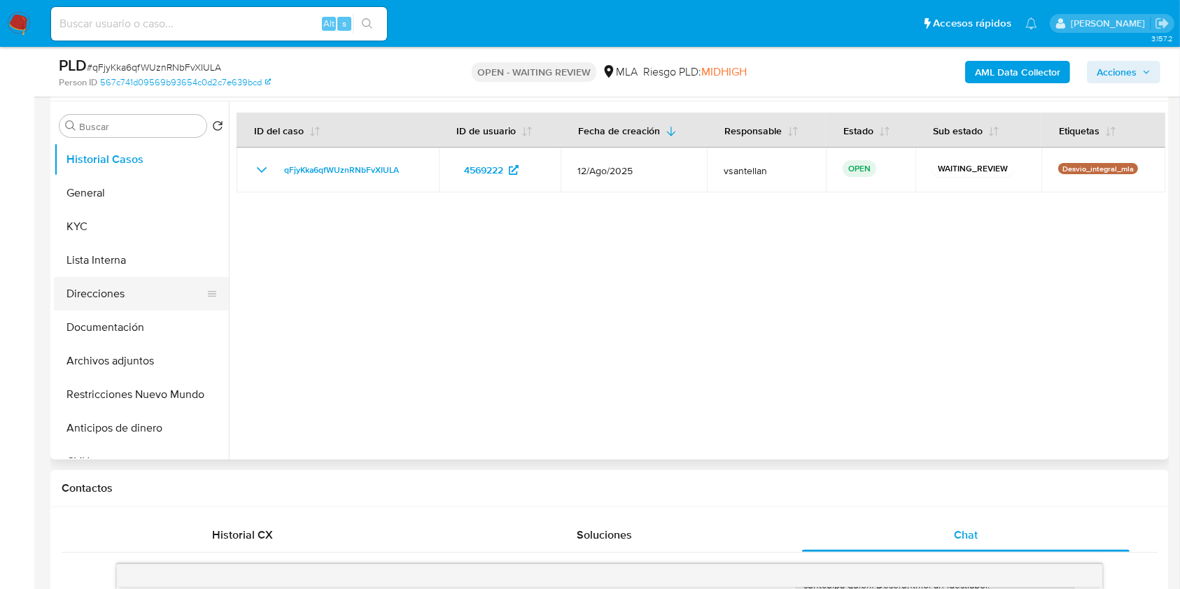
drag, startPoint x: 163, startPoint y: 325, endPoint x: 149, endPoint y: 282, distance: 44.9
click at [163, 324] on button "Documentación" at bounding box center [141, 328] width 175 height 34
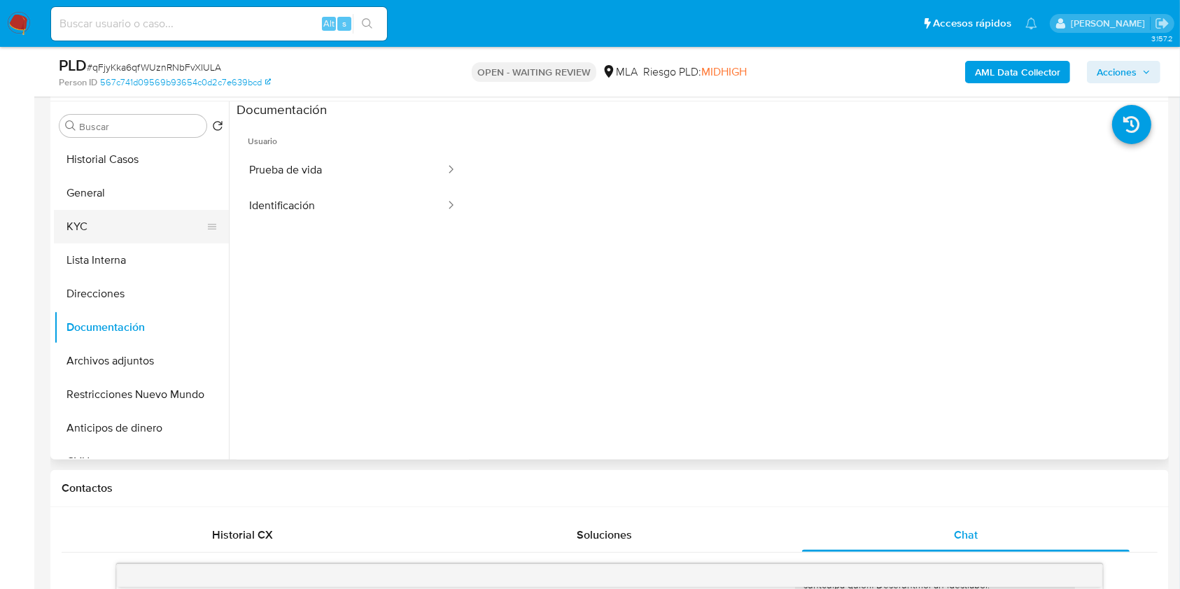
click at [122, 223] on button "KYC" at bounding box center [136, 227] width 164 height 34
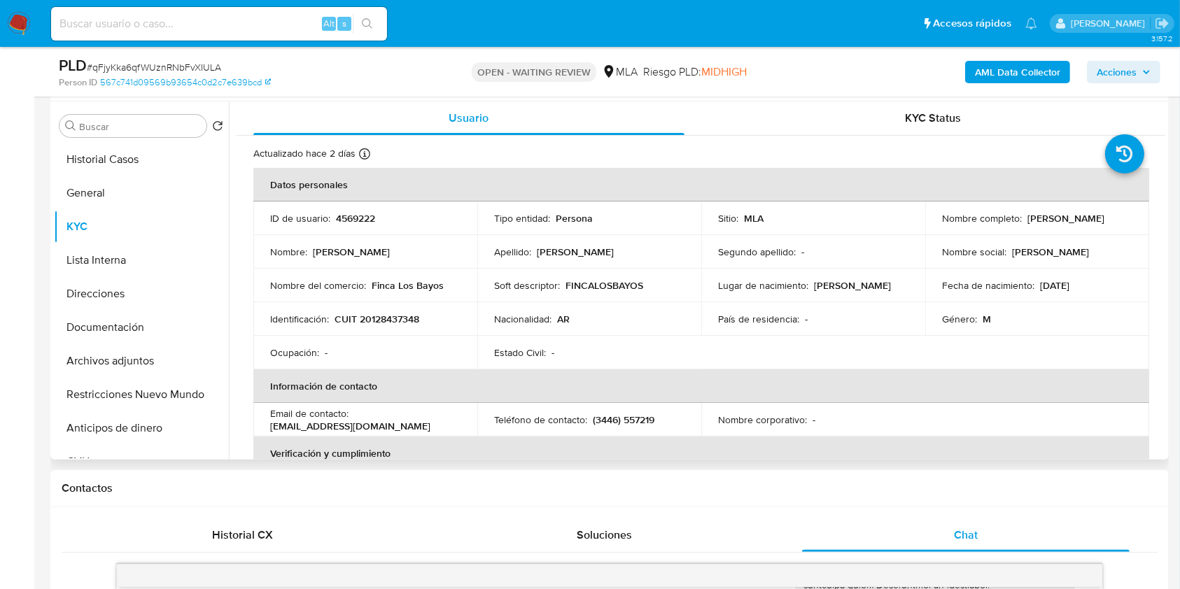
click at [398, 314] on p "CUIT 20128437348" at bounding box center [377, 319] width 85 height 13
copy p "20128437348"
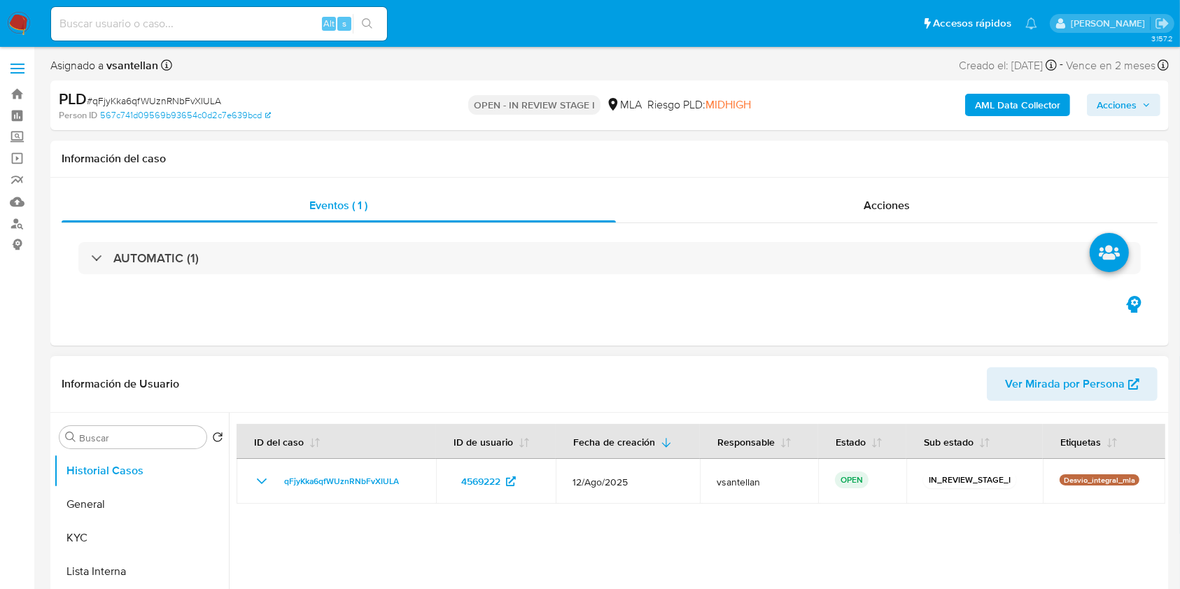
select select "10"
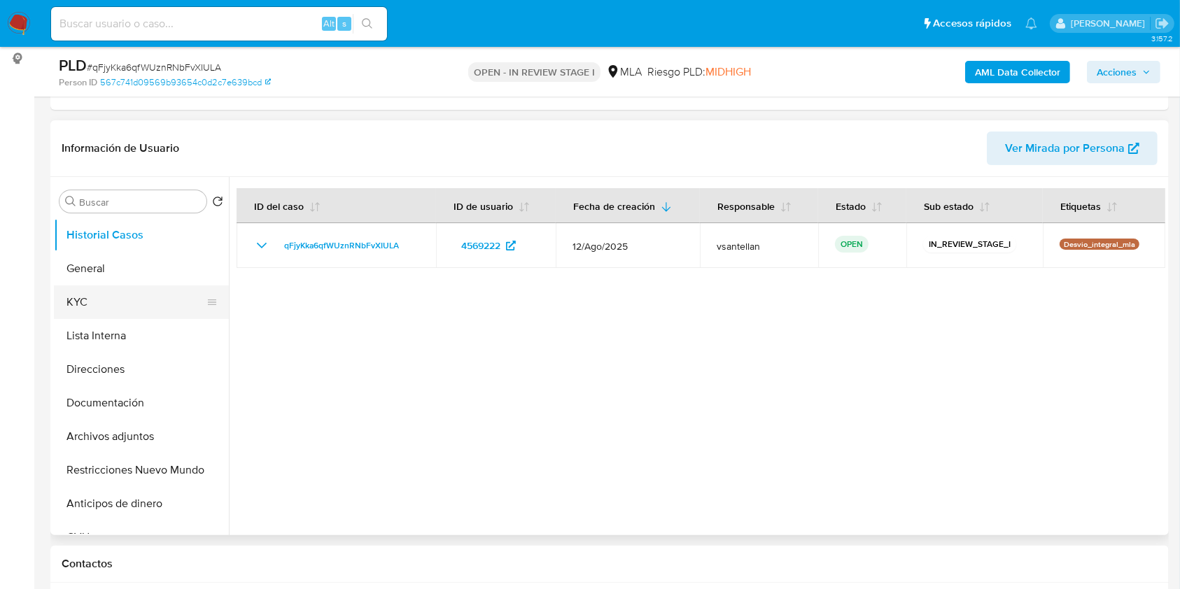
click at [127, 303] on button "KYC" at bounding box center [136, 303] width 164 height 34
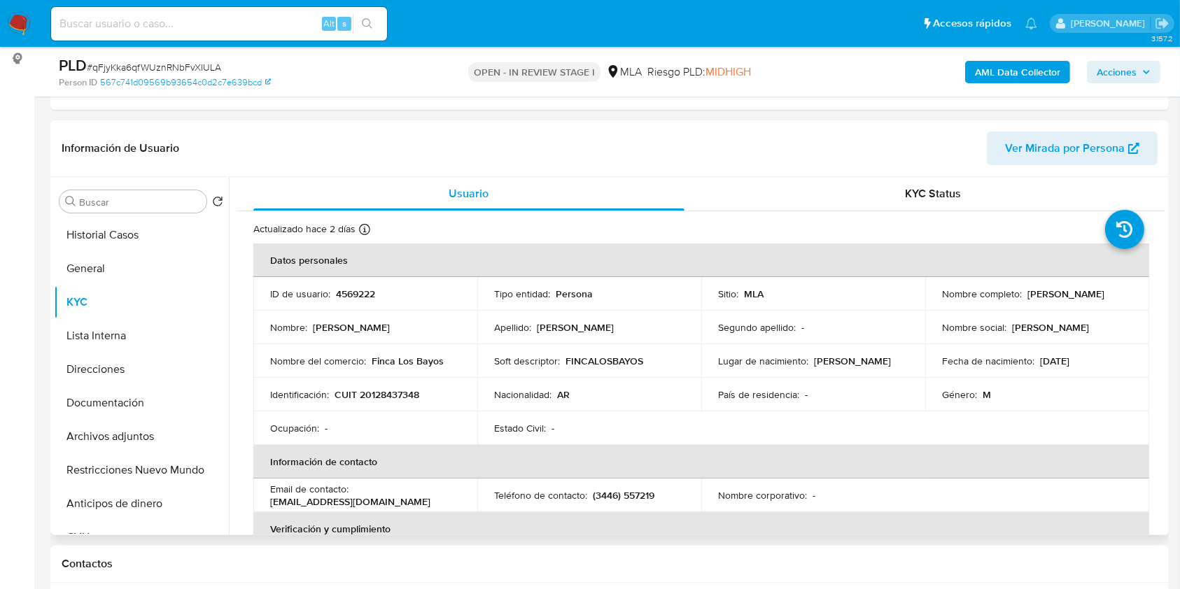
drag, startPoint x: 1022, startPoint y: 295, endPoint x: 1123, endPoint y: 294, distance: 100.1
click at [1123, 294] on div "Nombre completo : [PERSON_NAME]" at bounding box center [1037, 294] width 190 height 13
copy p "[PERSON_NAME]"
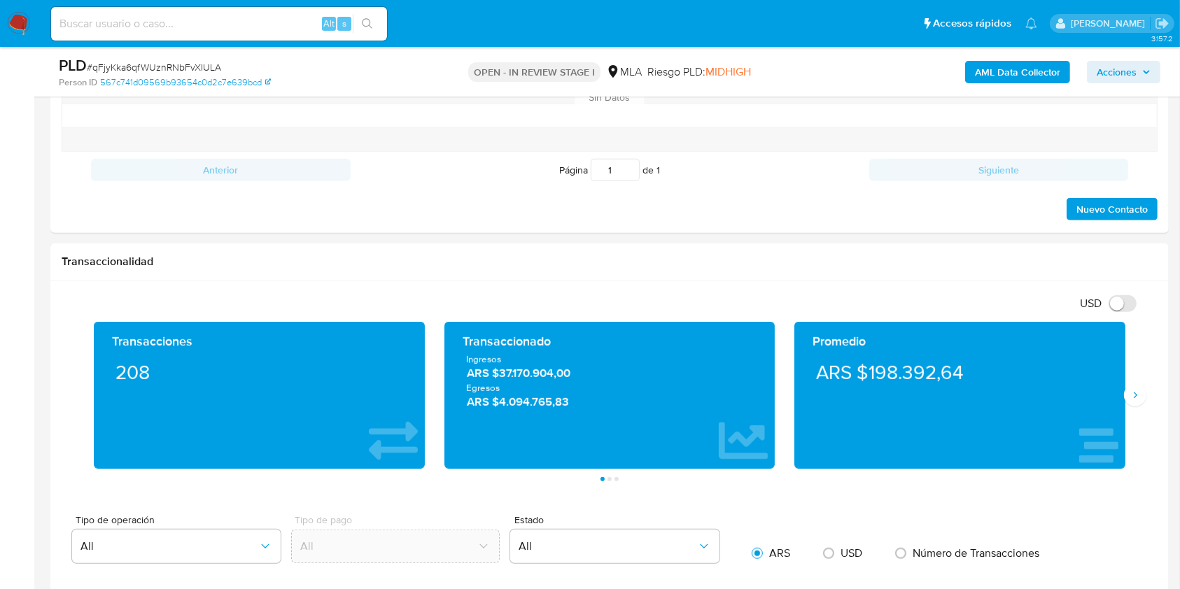
scroll to position [592, 0]
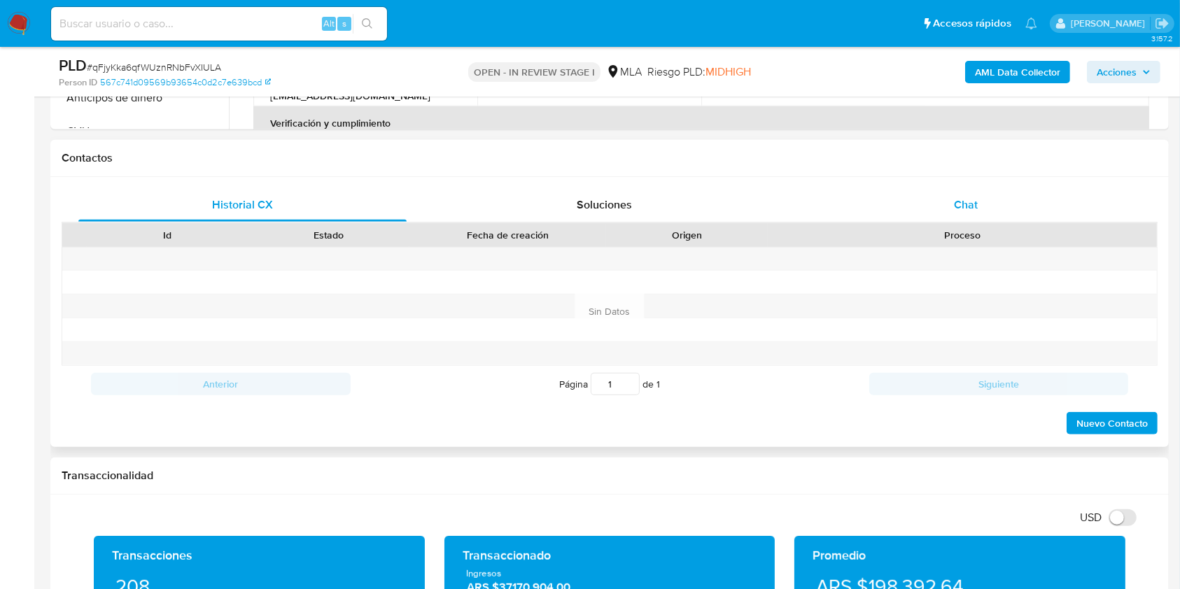
click at [1047, 195] on div "Chat" at bounding box center [966, 205] width 328 height 34
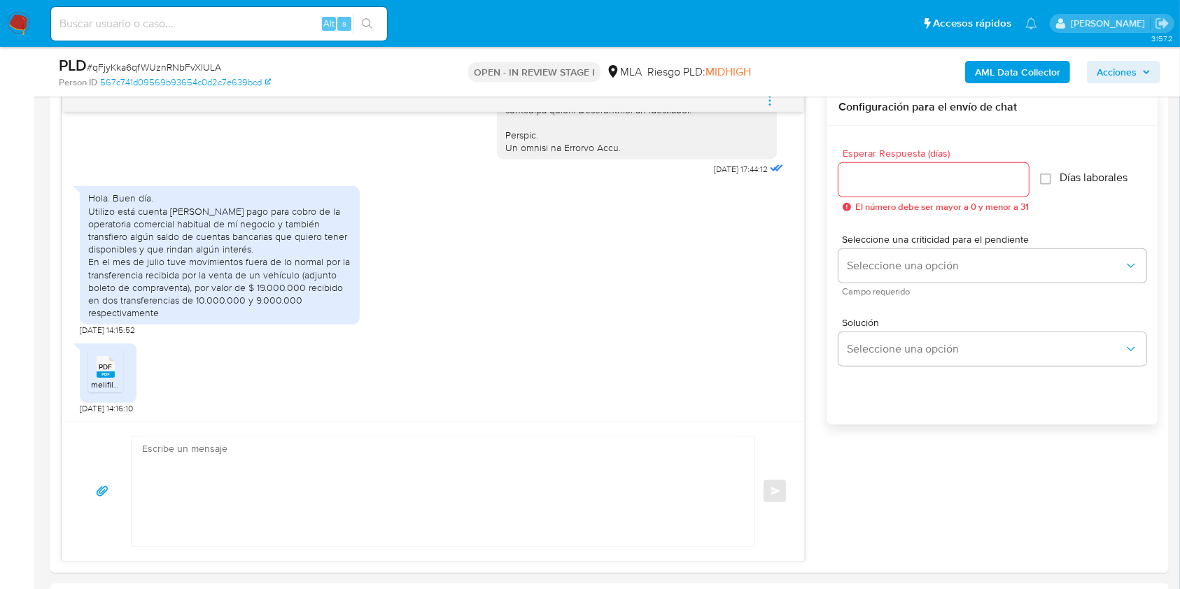
scroll to position [740, 0]
click at [340, 489] on textarea at bounding box center [439, 489] width 595 height 110
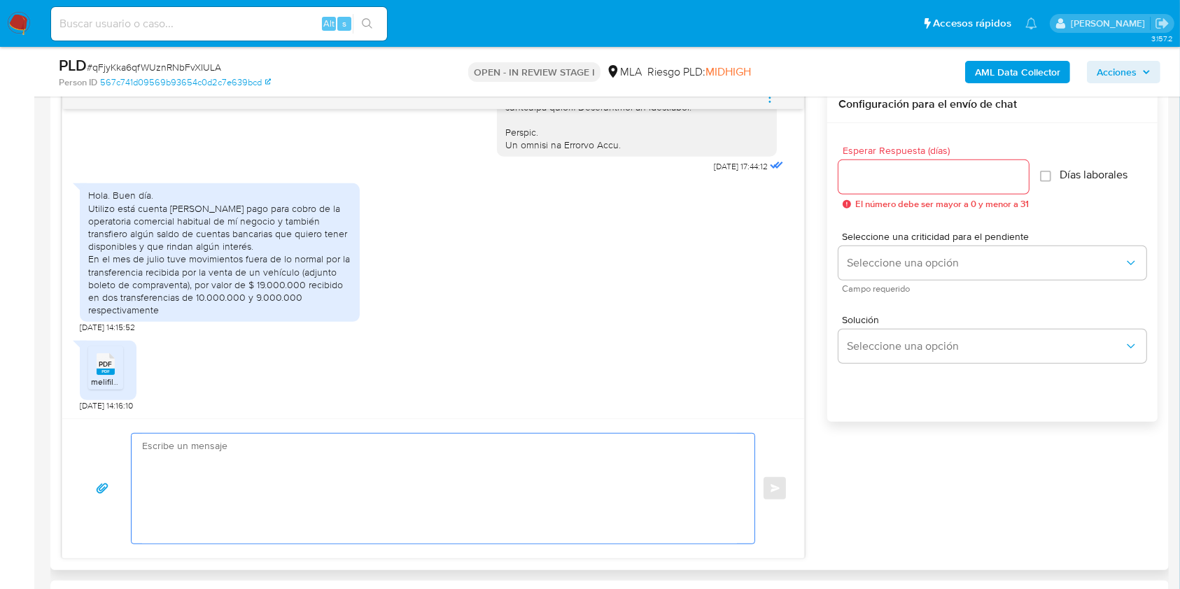
paste textarea "[PERSON_NAME], Muchas gracias por la respuesta. Te confirmamos la recepción de …"
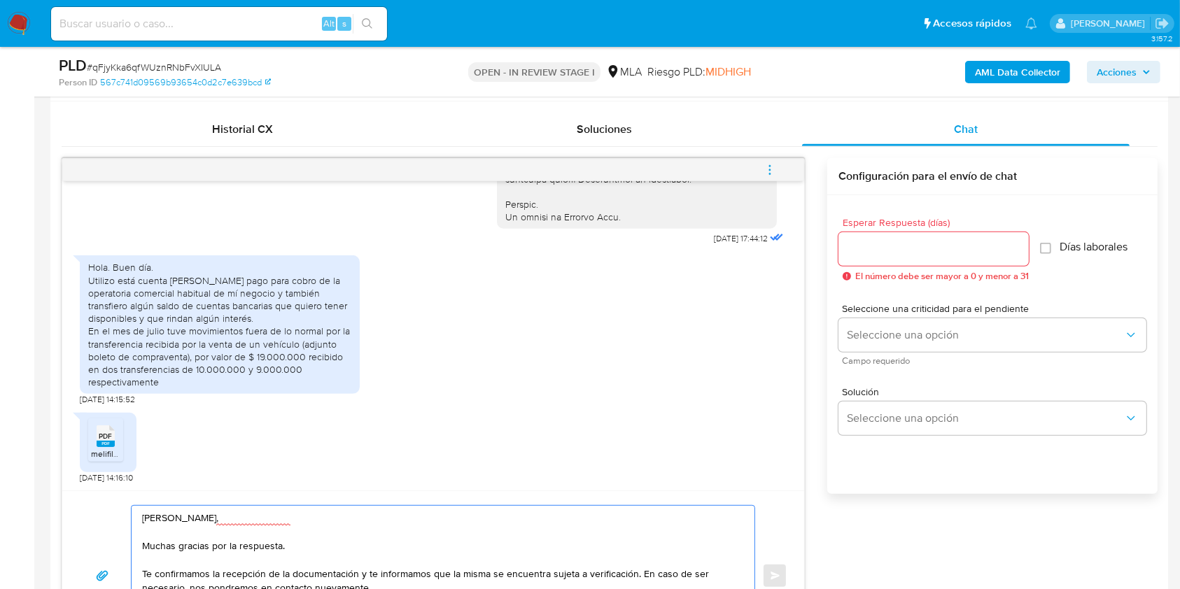
scroll to position [654, 0]
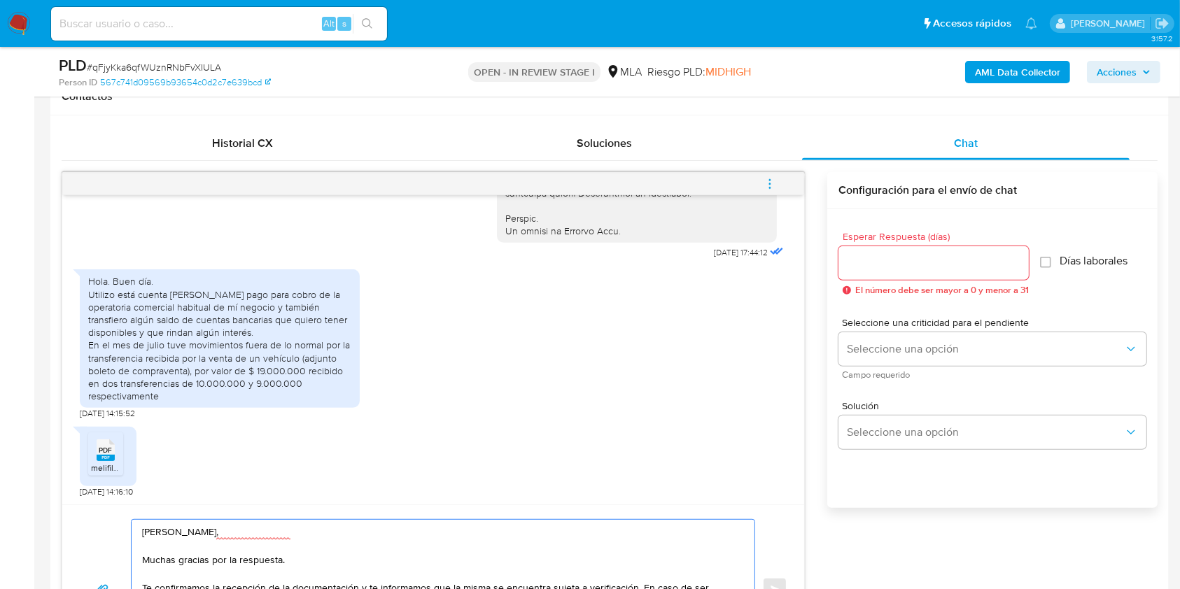
type textarea "Hola Jorge Alberto Riehme, Muchas gracias por la respuesta. Te confirmamos la r…"
click at [857, 254] on input "Esperar Respuesta (días)" at bounding box center [933, 263] width 190 height 18
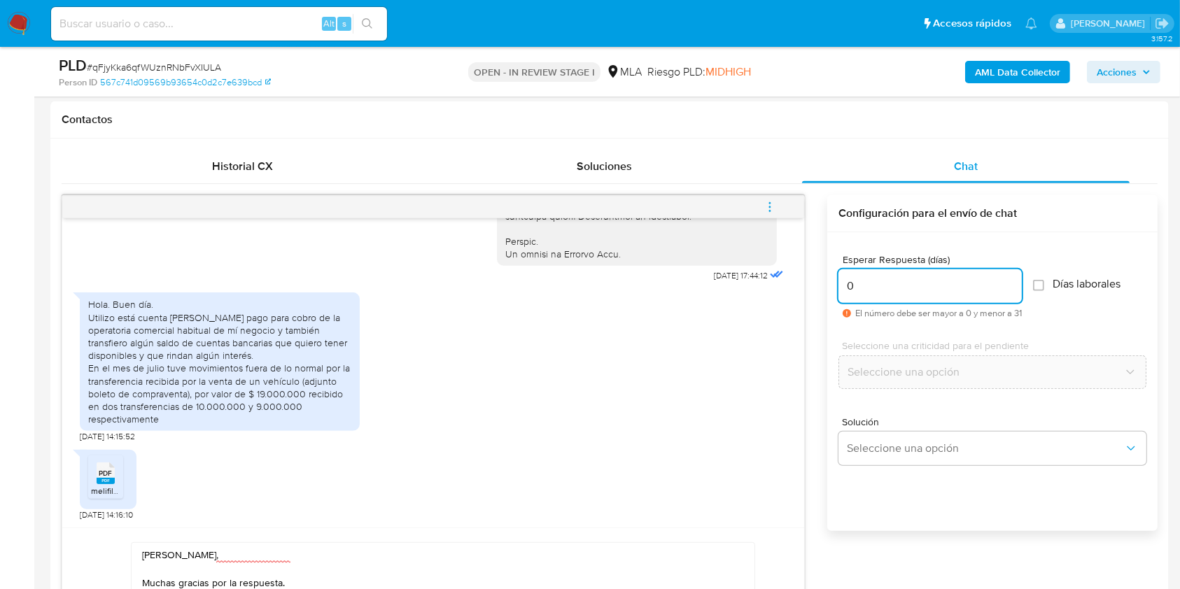
scroll to position [719, 0]
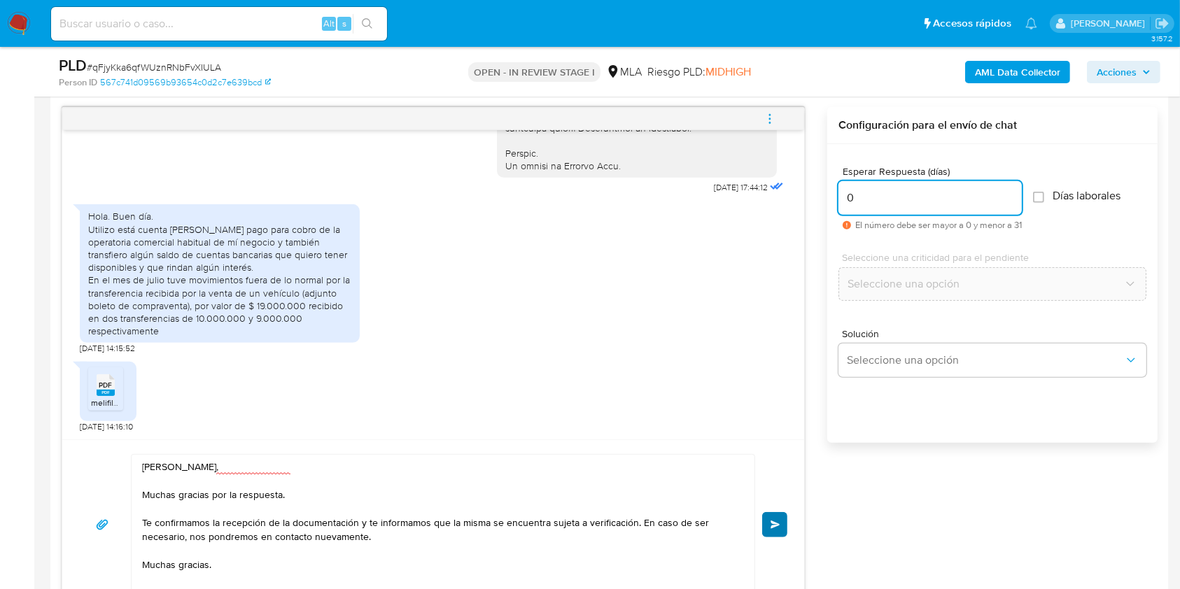
type input "0"
click at [774, 529] on button "Enviar" at bounding box center [774, 524] width 25 height 25
click at [782, 118] on button "menu-action" at bounding box center [770, 119] width 46 height 34
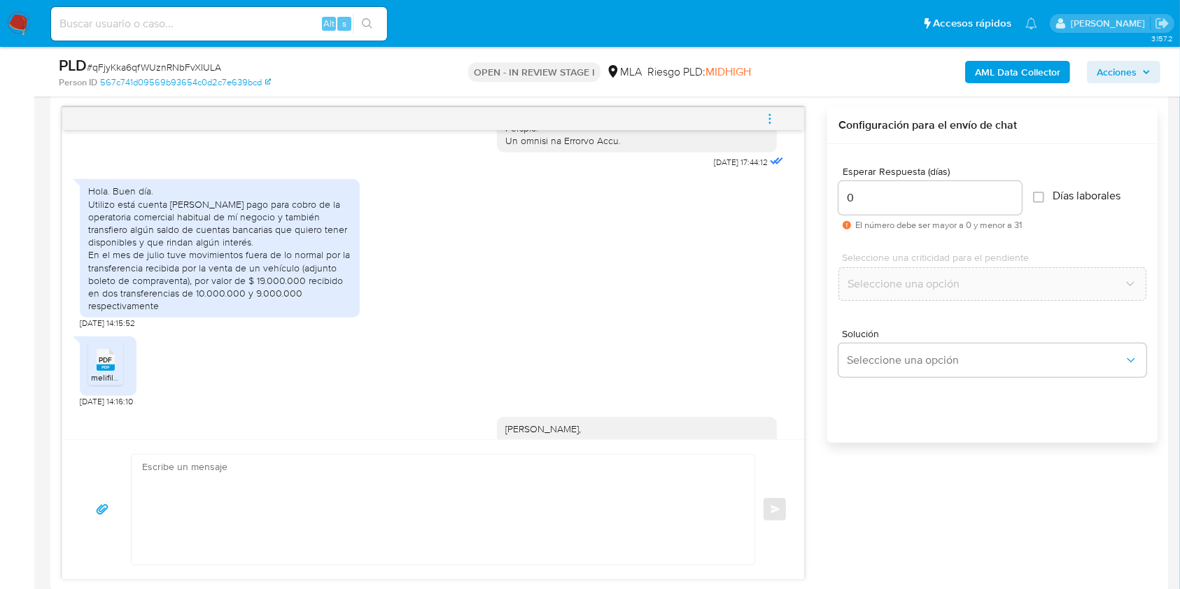
scroll to position [950, 0]
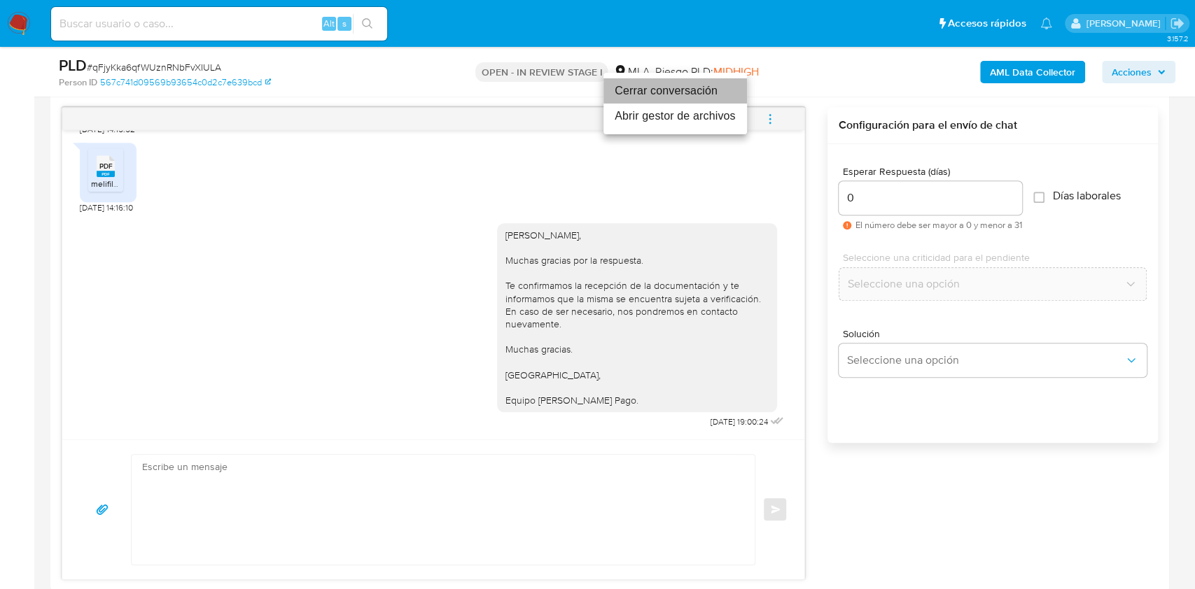
click at [689, 94] on li "Cerrar conversación" at bounding box center [674, 90] width 143 height 25
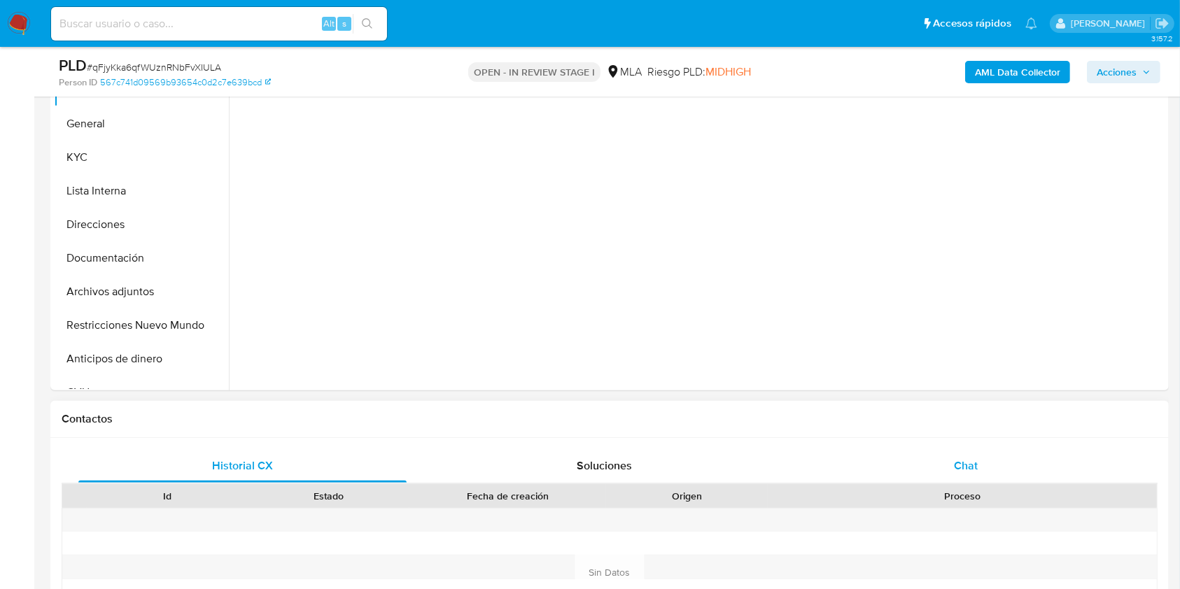
scroll to position [373, 0]
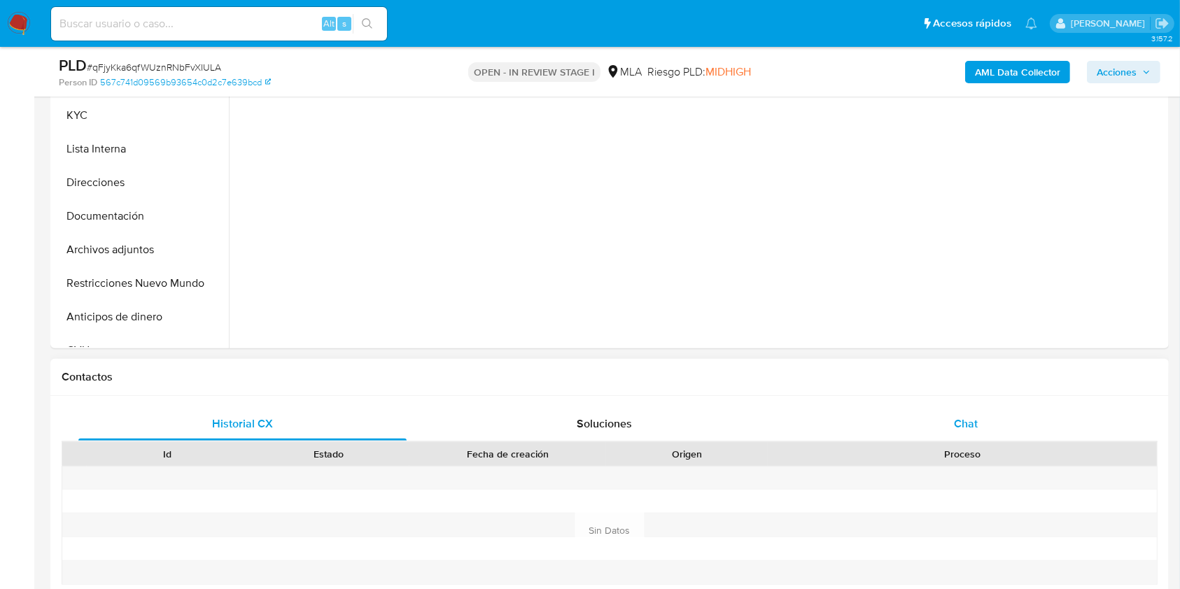
click at [980, 427] on div "Chat" at bounding box center [966, 424] width 328 height 34
select select "10"
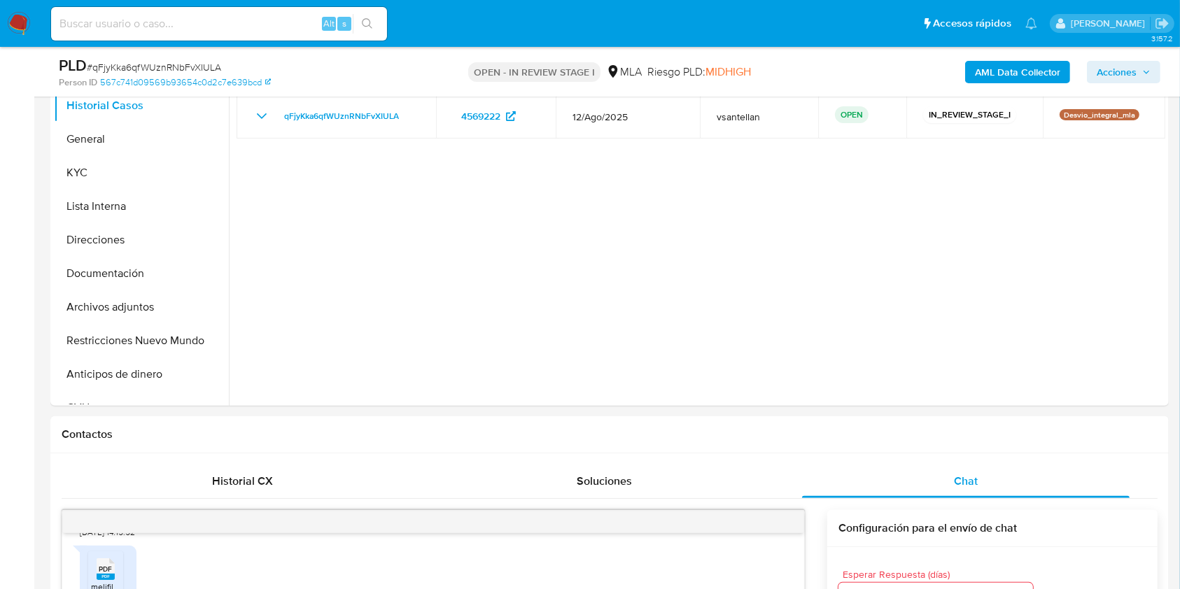
scroll to position [225, 0]
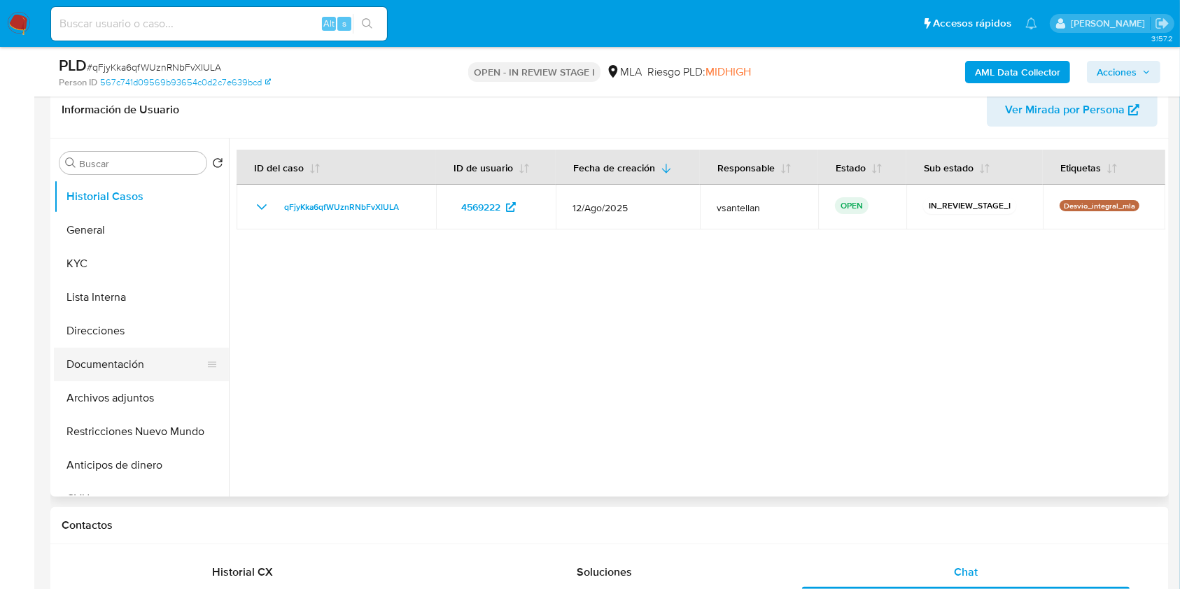
click at [160, 366] on button "Documentación" at bounding box center [136, 365] width 164 height 34
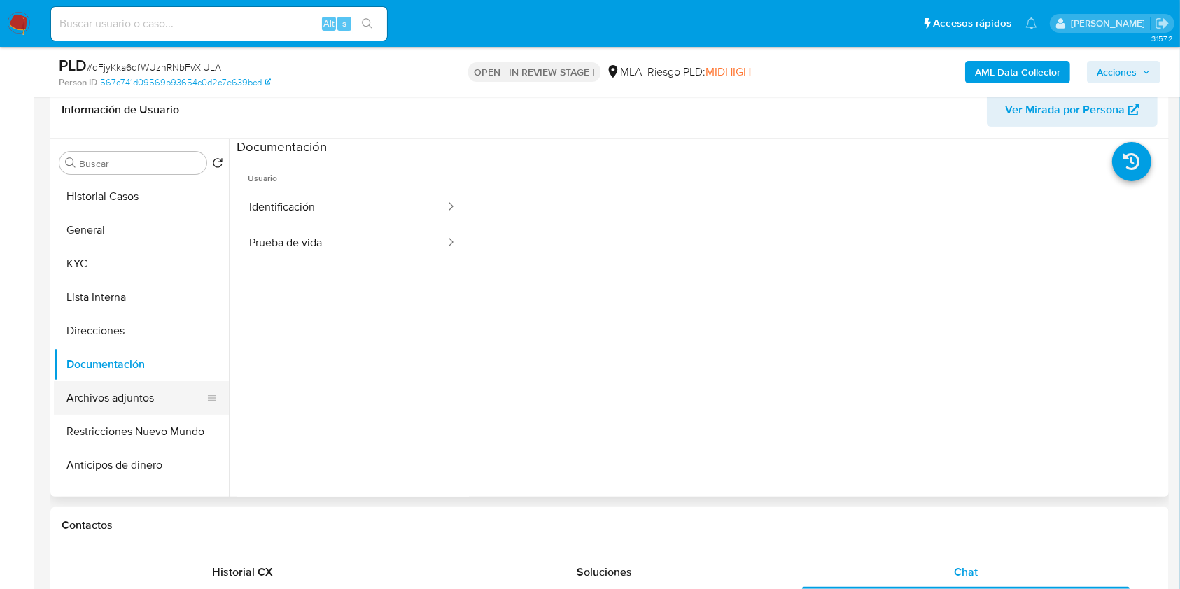
click at [155, 392] on button "Archivos adjuntos" at bounding box center [136, 398] width 164 height 34
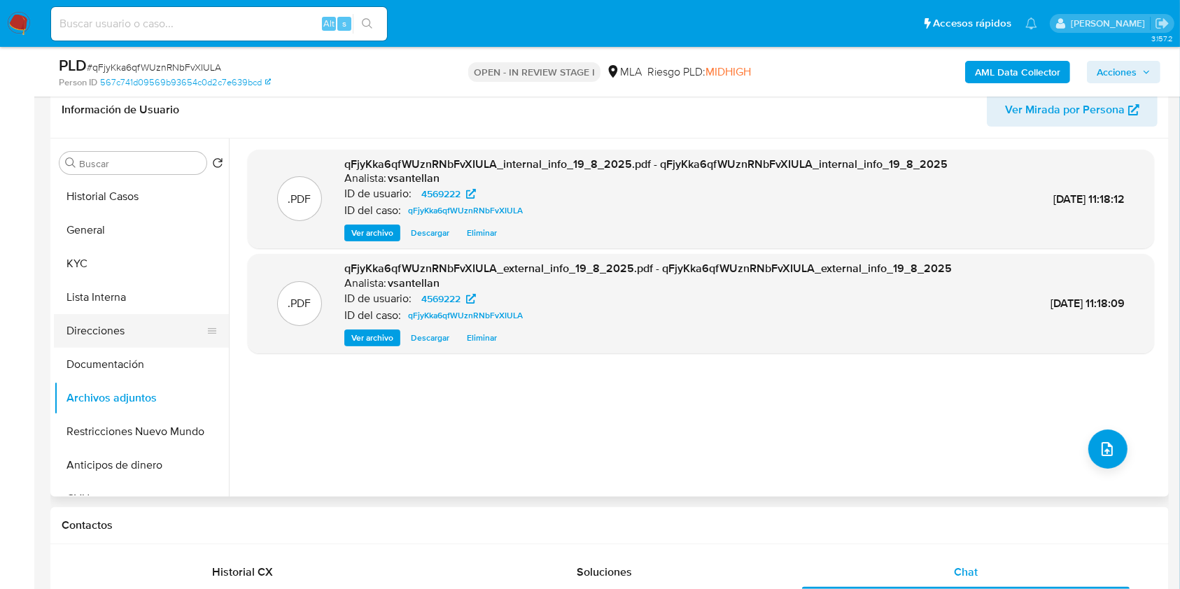
drag, startPoint x: 118, startPoint y: 266, endPoint x: 202, endPoint y: 330, distance: 106.0
click at [118, 267] on button "KYC" at bounding box center [141, 264] width 175 height 34
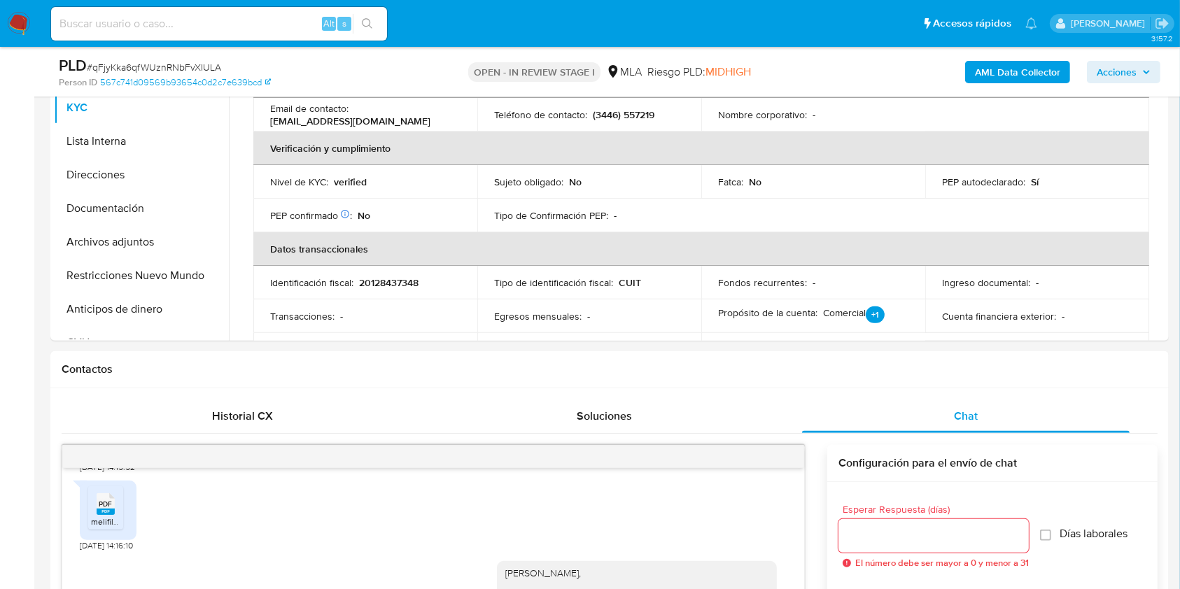
scroll to position [363, 0]
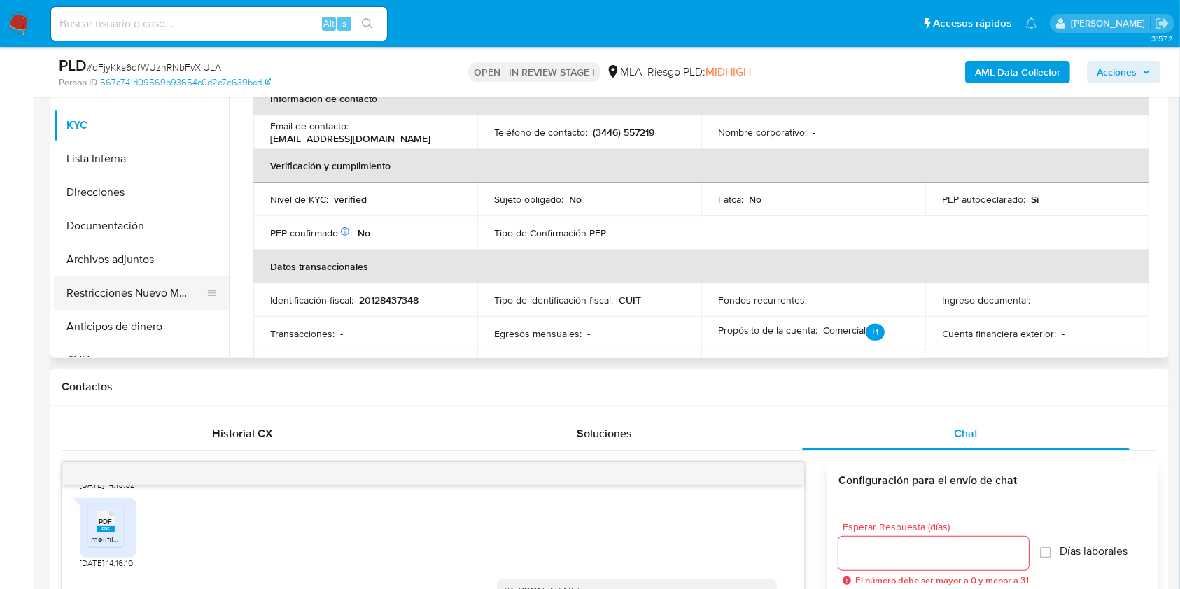
drag, startPoint x: 185, startPoint y: 290, endPoint x: 196, endPoint y: 290, distance: 11.2
click at [184, 290] on button "Restricciones Nuevo Mundo" at bounding box center [136, 293] width 164 height 34
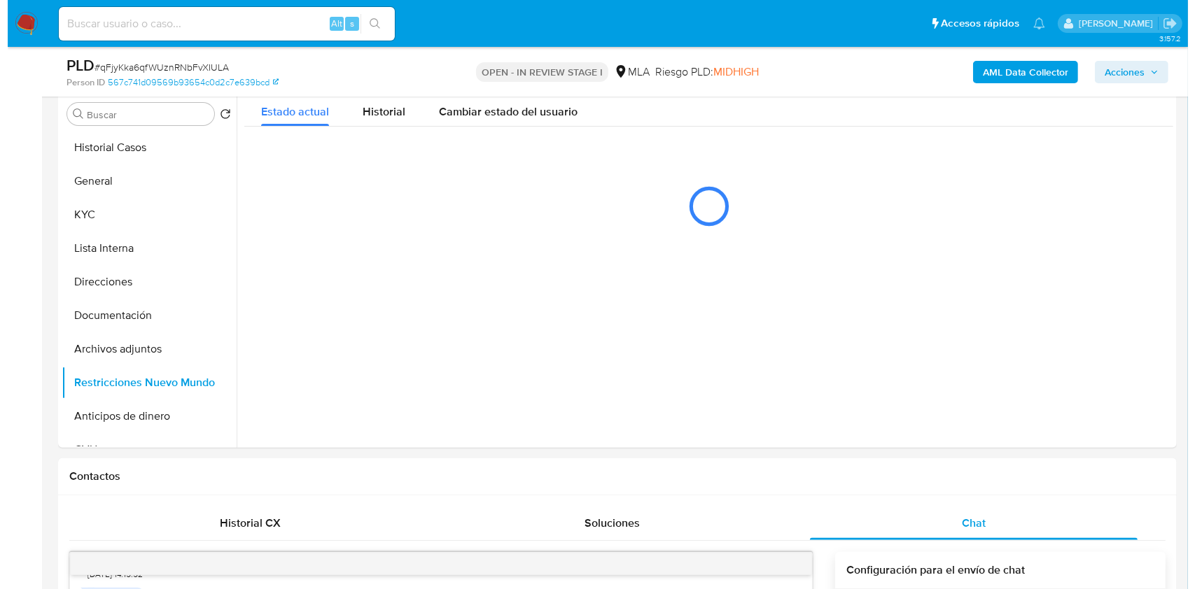
scroll to position [221, 0]
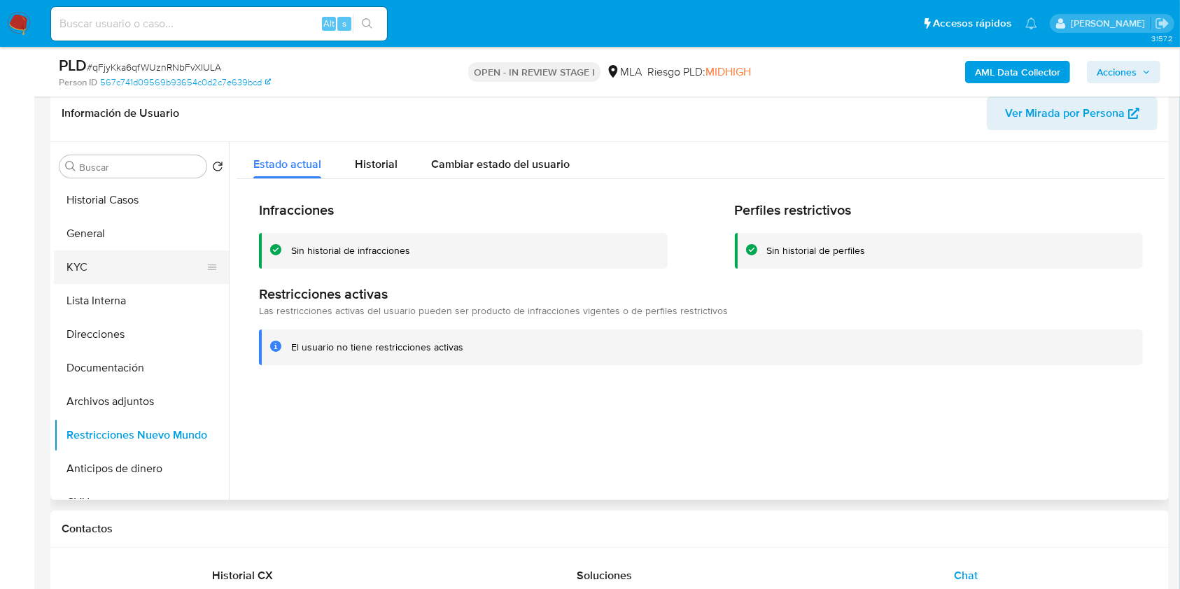
click at [91, 265] on button "KYC" at bounding box center [136, 268] width 164 height 34
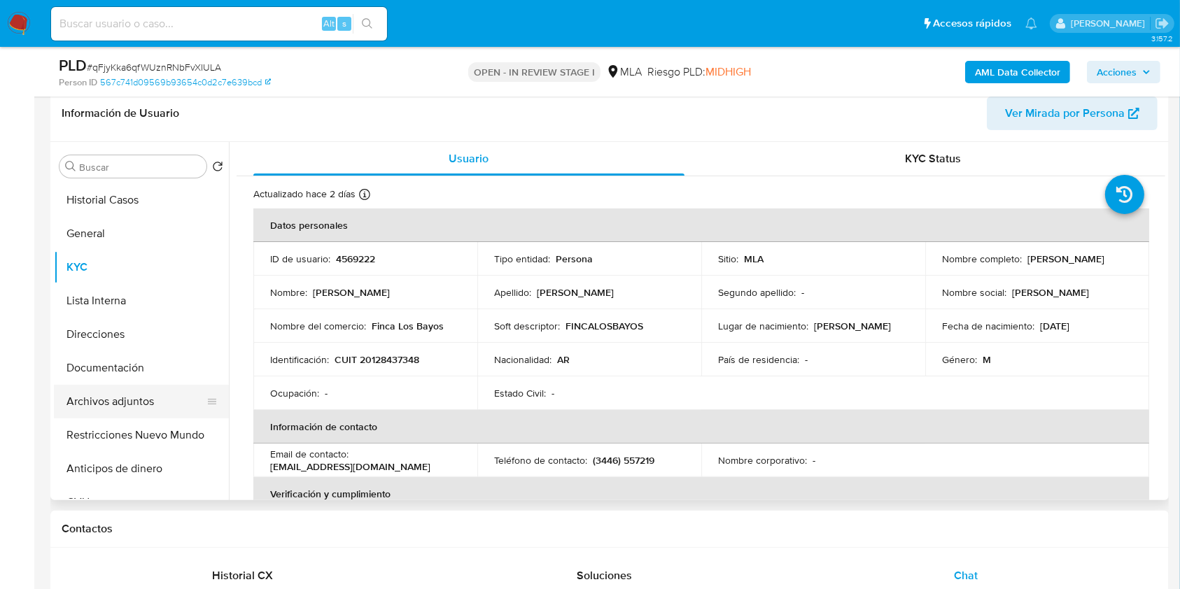
click at [164, 409] on button "Archivos adjuntos" at bounding box center [136, 402] width 164 height 34
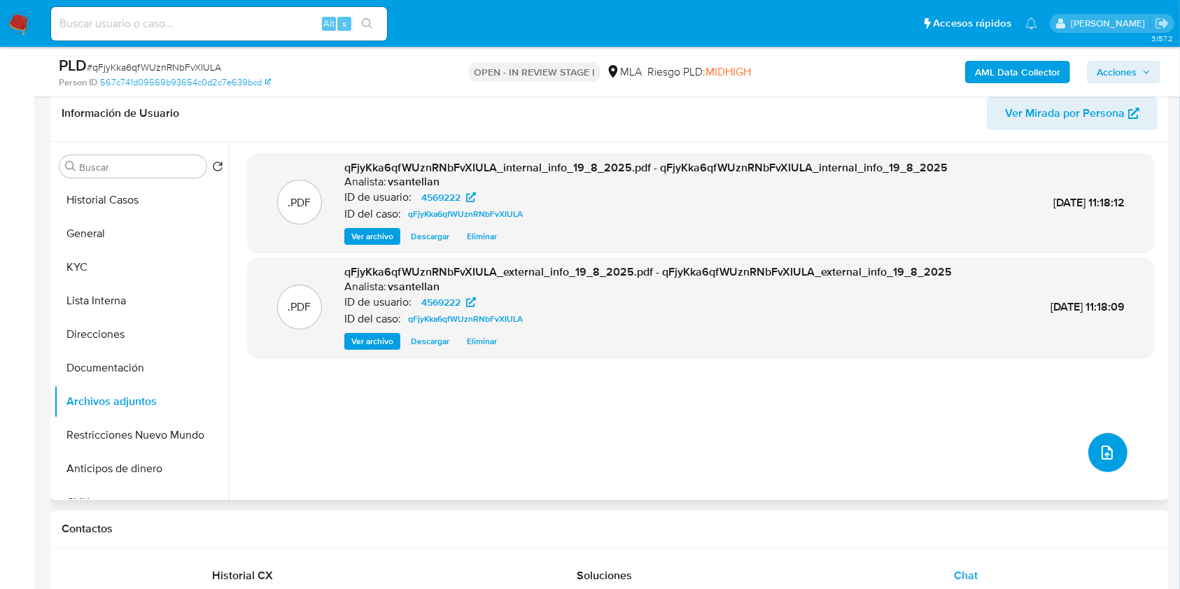
click at [1099, 453] on icon "upload-file" at bounding box center [1107, 452] width 17 height 17
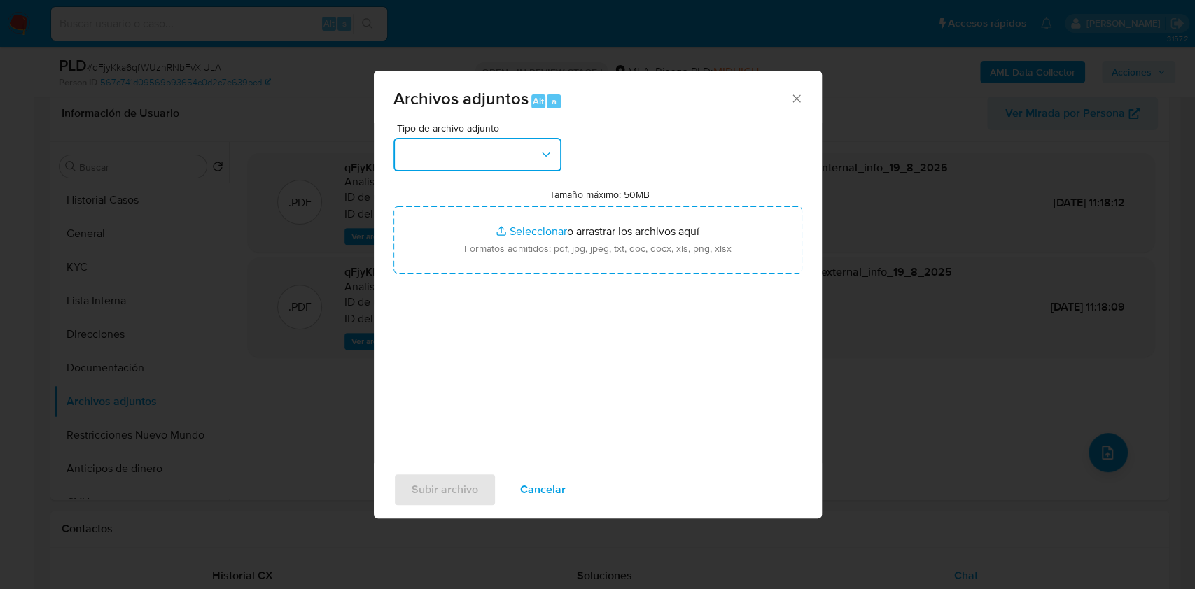
click at [530, 148] on button "button" at bounding box center [477, 155] width 168 height 34
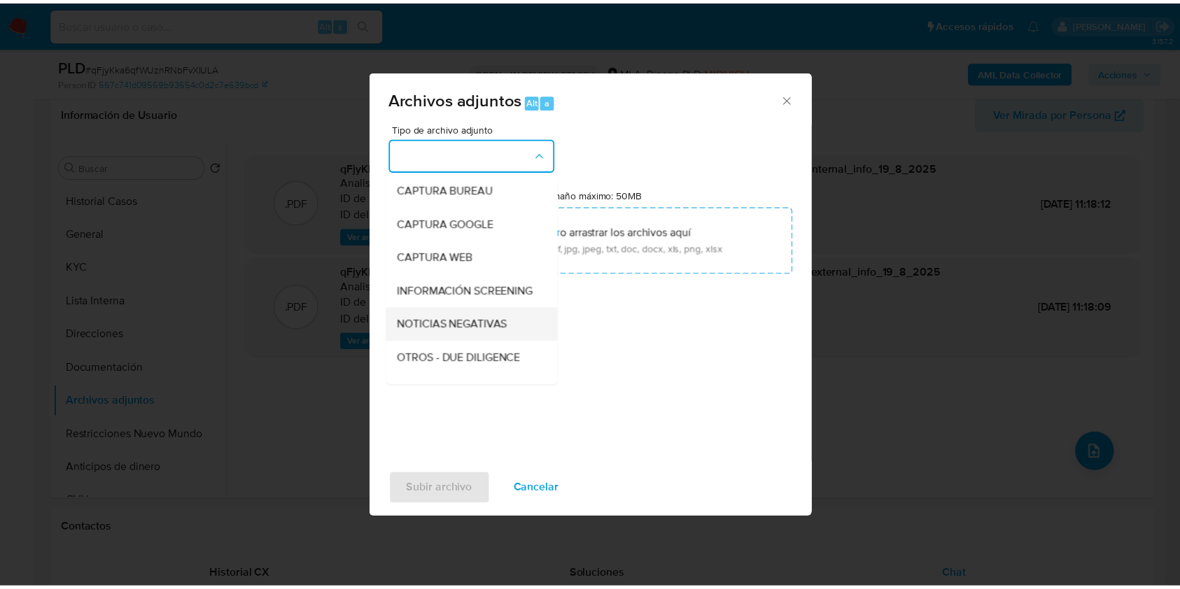
scroll to position [93, 0]
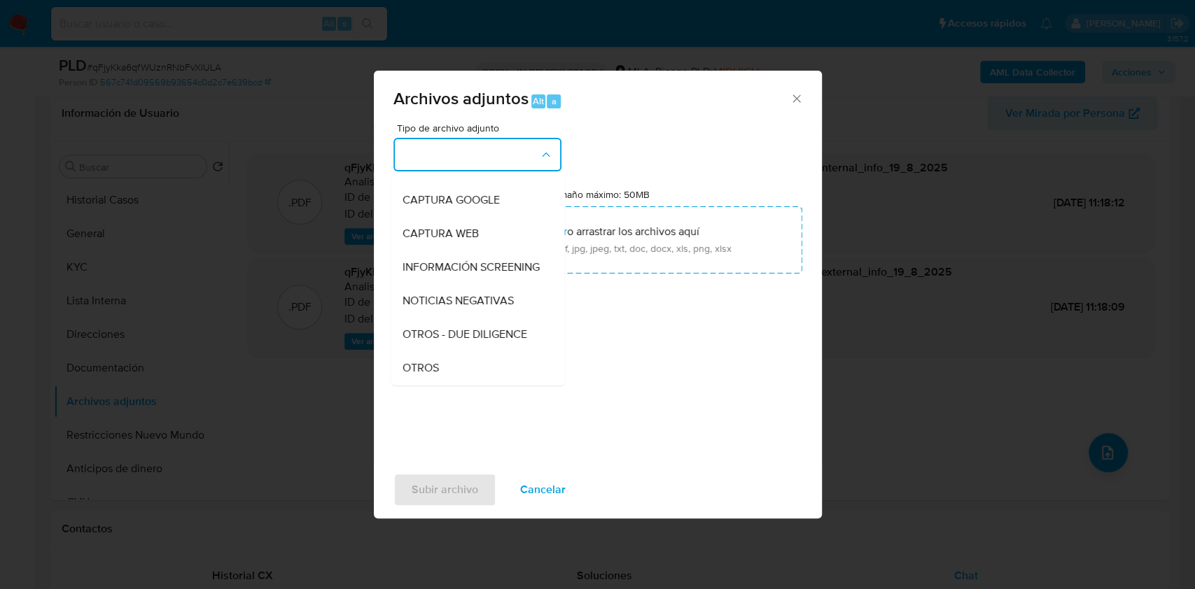
click at [432, 375] on span "OTROS" at bounding box center [420, 368] width 36 height 14
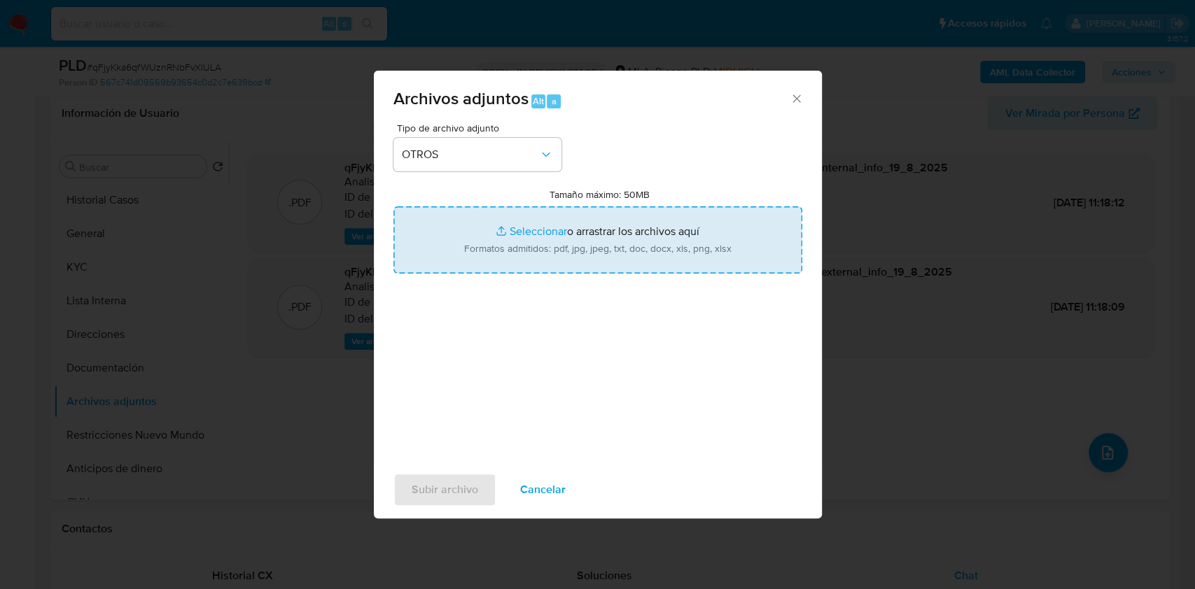
click at [488, 245] on input "Tamaño máximo: 50MB Seleccionar archivos" at bounding box center [597, 239] width 409 height 67
type input "C:\fakepath\boleto compra venta.pdf"
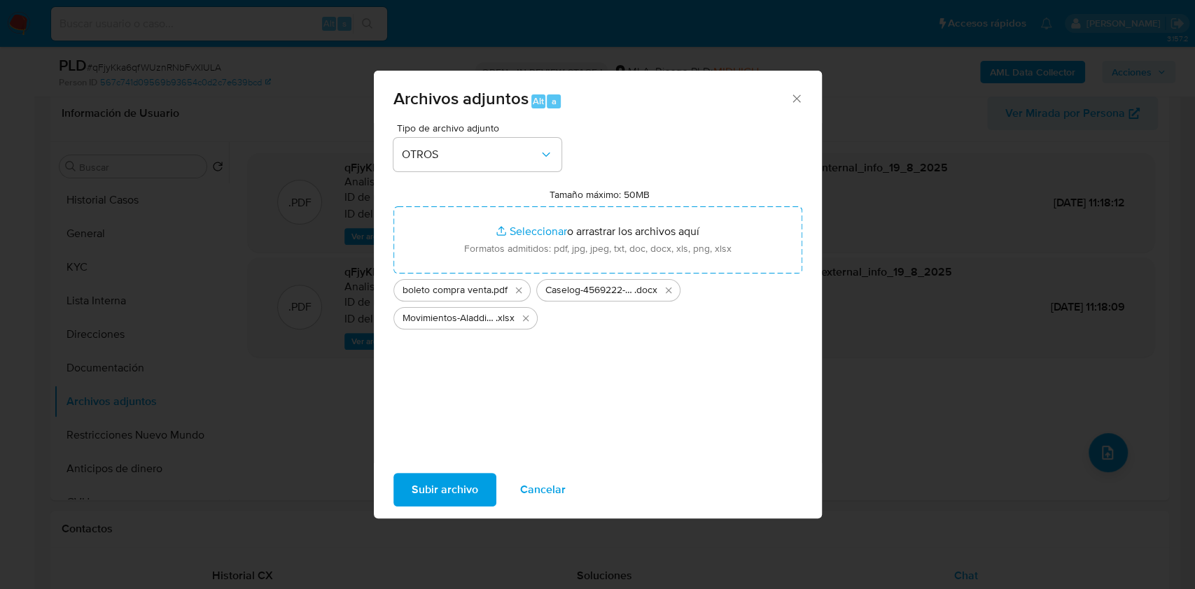
click at [440, 492] on span "Subir archivo" at bounding box center [445, 489] width 66 height 31
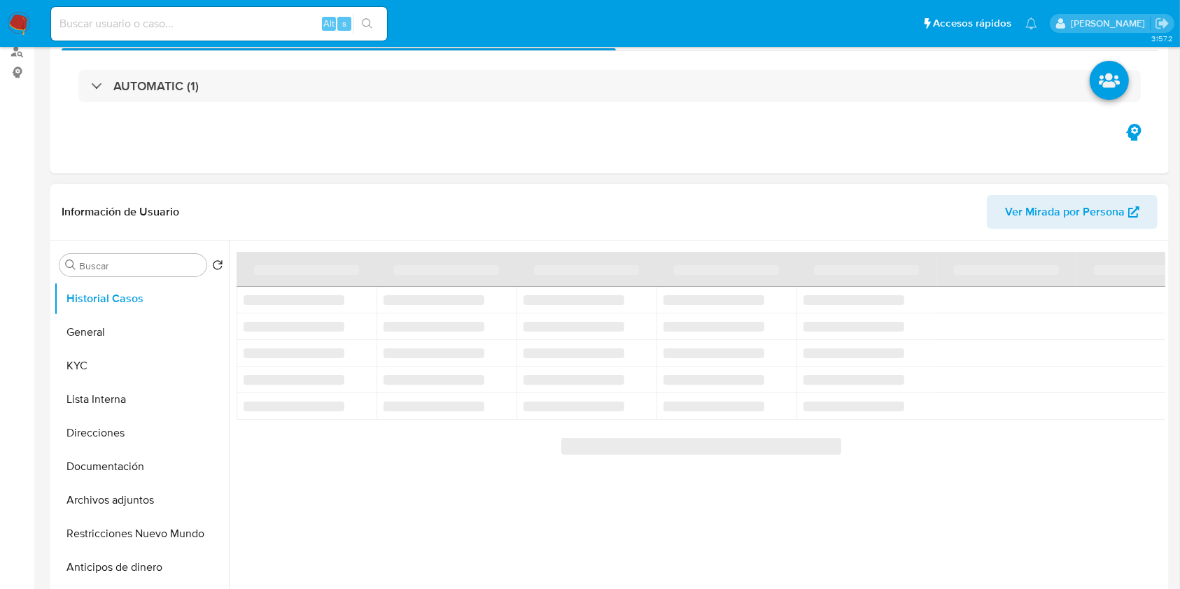
select select "10"
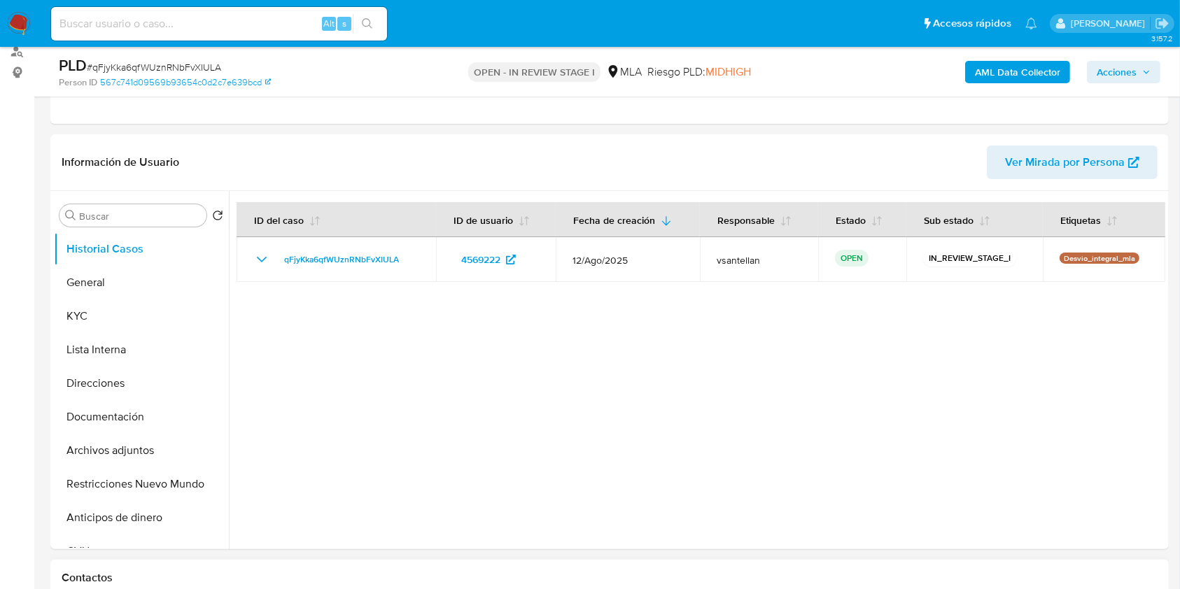
scroll to position [370, 0]
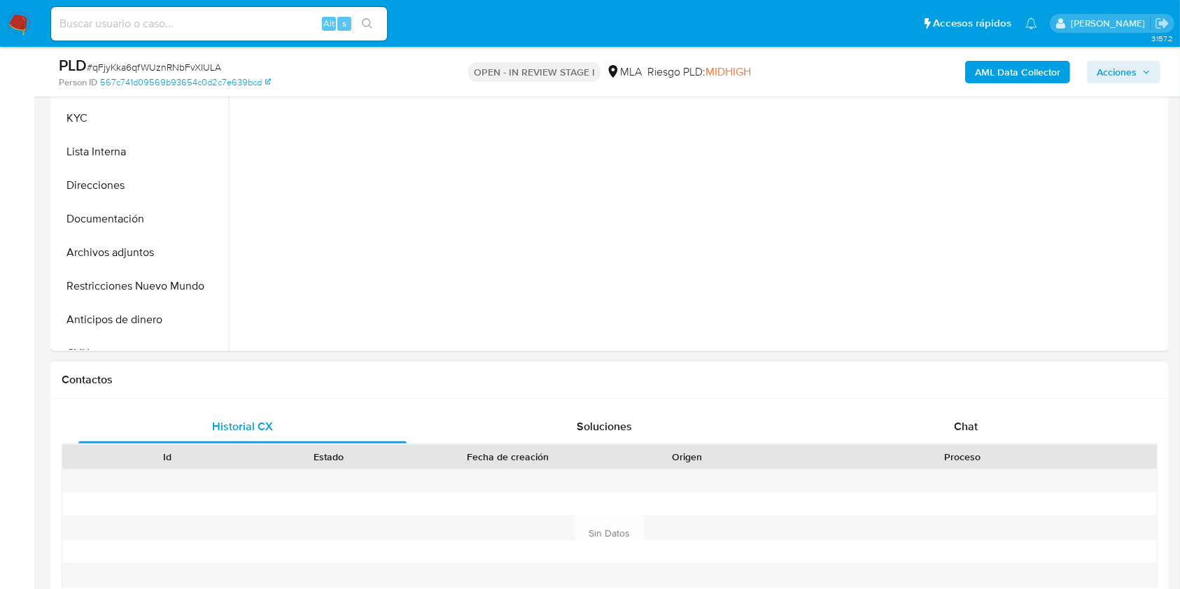
drag, startPoint x: 1046, startPoint y: 430, endPoint x: 1085, endPoint y: 375, distance: 67.2
click at [1044, 430] on div "Chat" at bounding box center [966, 427] width 328 height 34
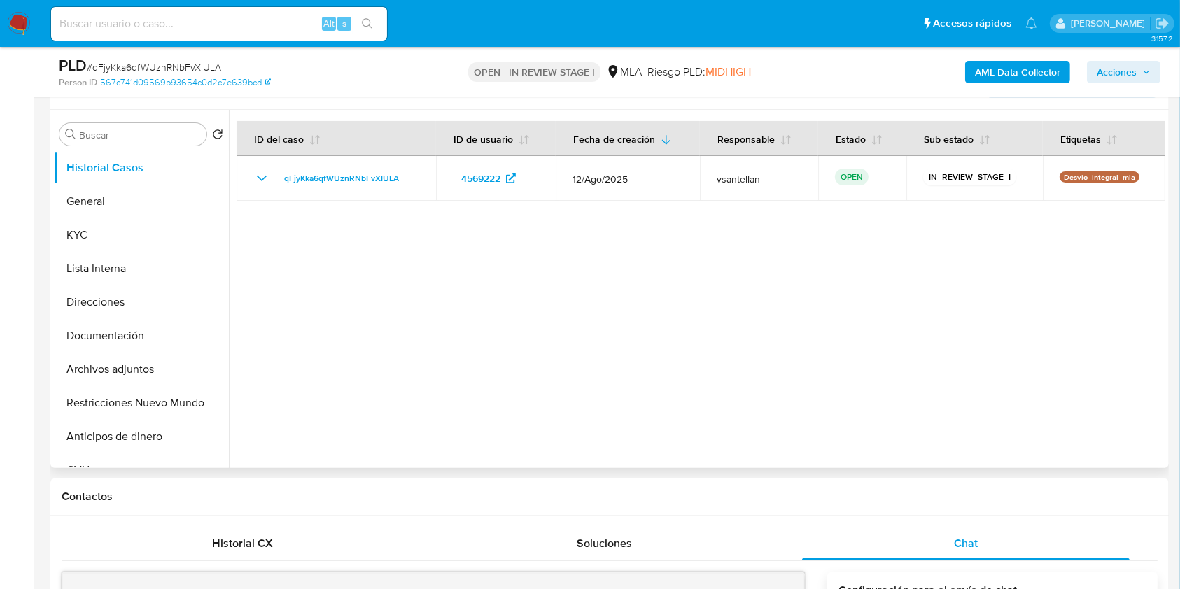
scroll to position [250, 0]
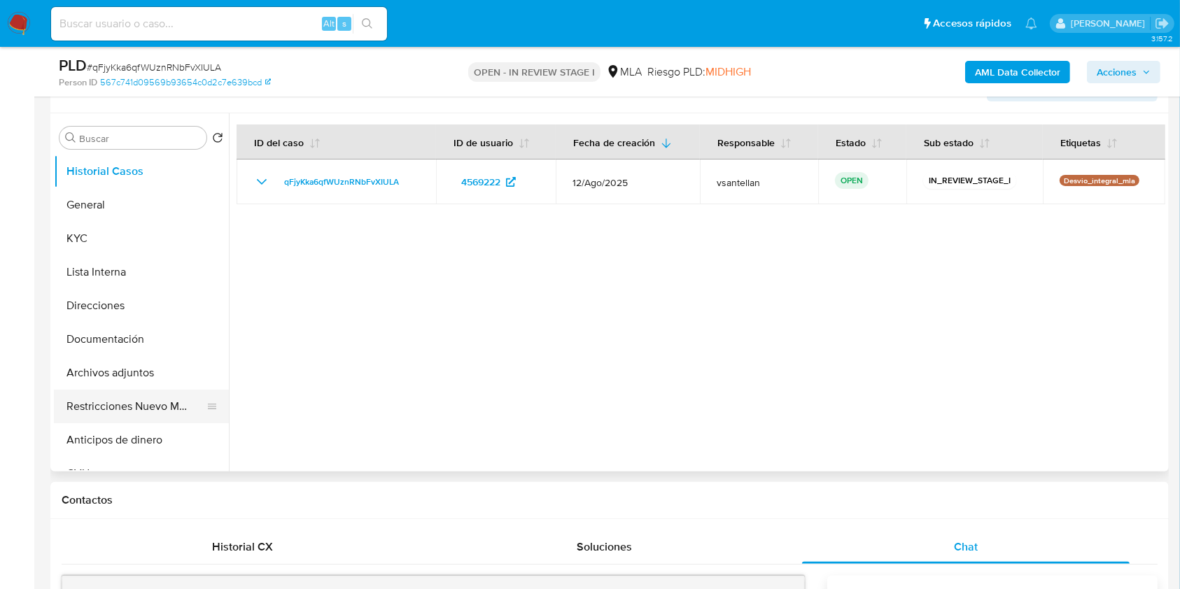
click at [93, 411] on button "Restricciones Nuevo Mundo" at bounding box center [136, 407] width 164 height 34
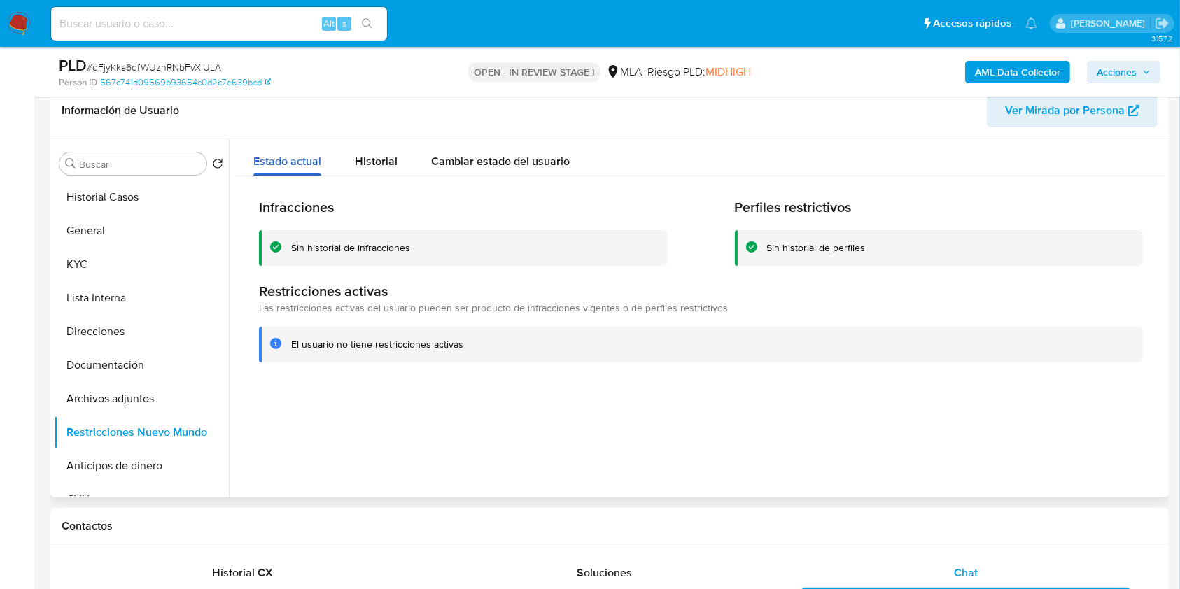
scroll to position [220, 0]
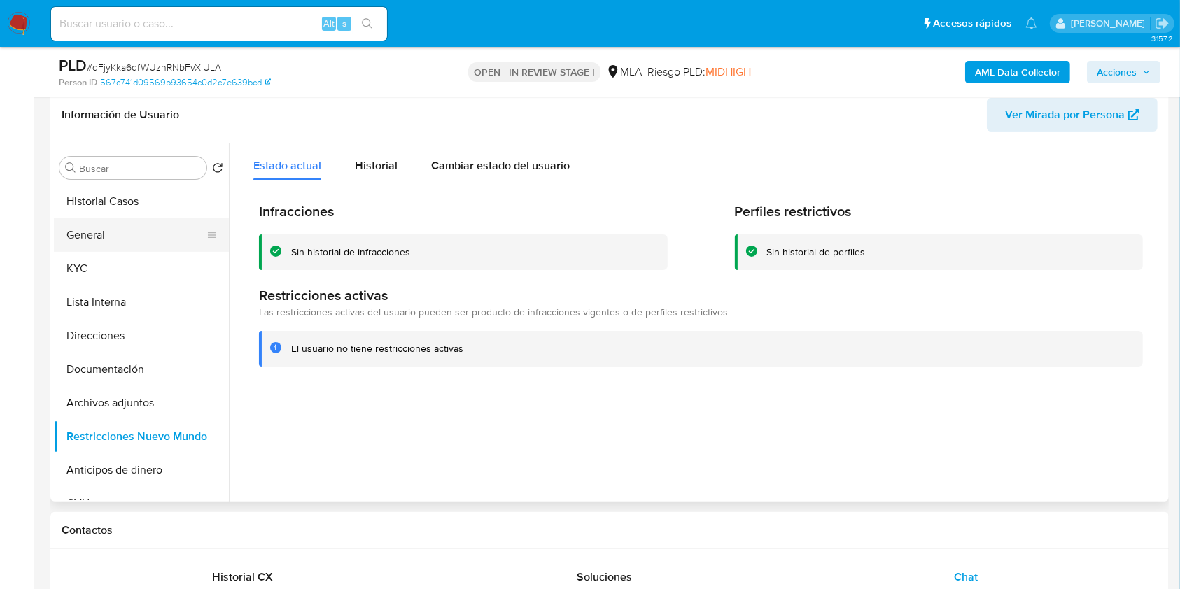
click at [94, 239] on button "General" at bounding box center [136, 235] width 164 height 34
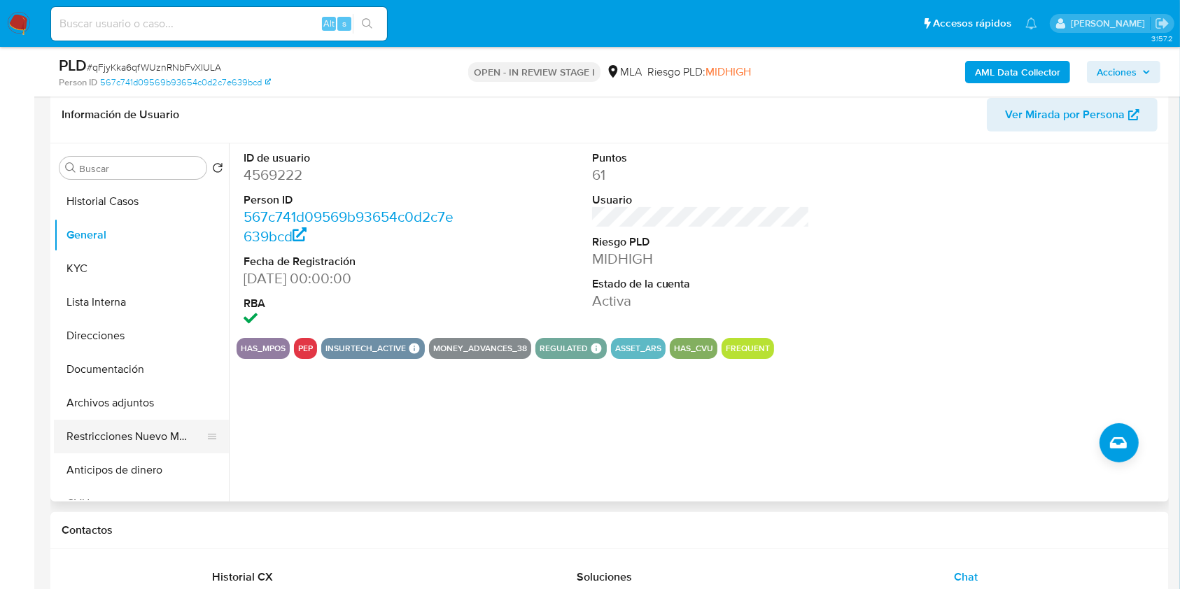
drag, startPoint x: 154, startPoint y: 439, endPoint x: 155, endPoint y: 429, distance: 9.9
click at [154, 439] on button "Restricciones Nuevo Mundo" at bounding box center [136, 437] width 164 height 34
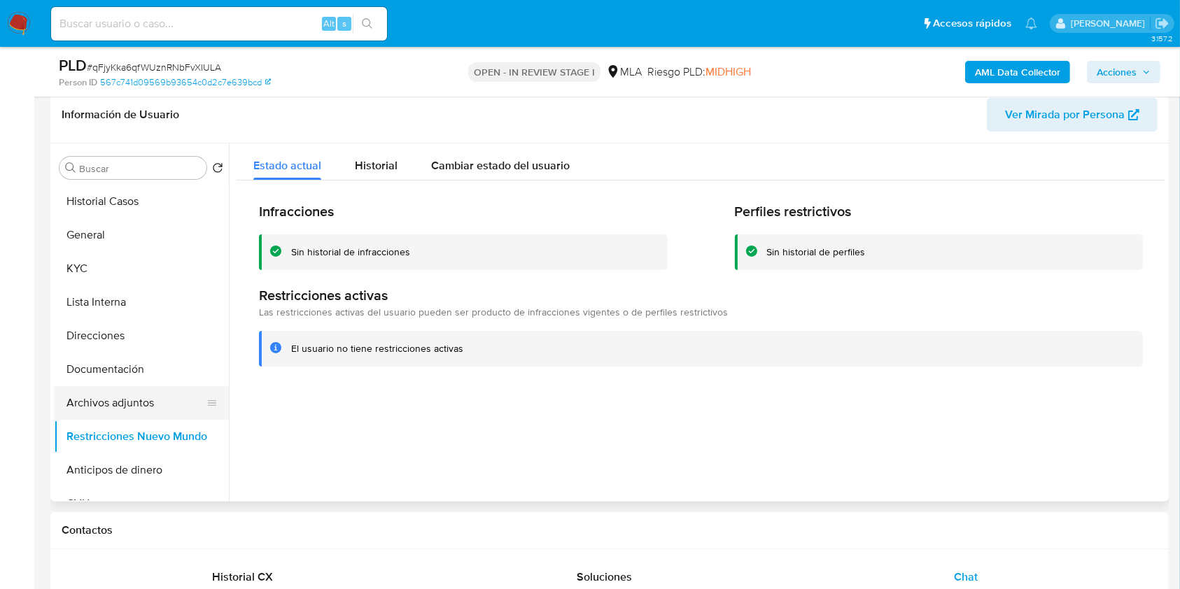
click at [142, 408] on button "Archivos adjuntos" at bounding box center [136, 403] width 164 height 34
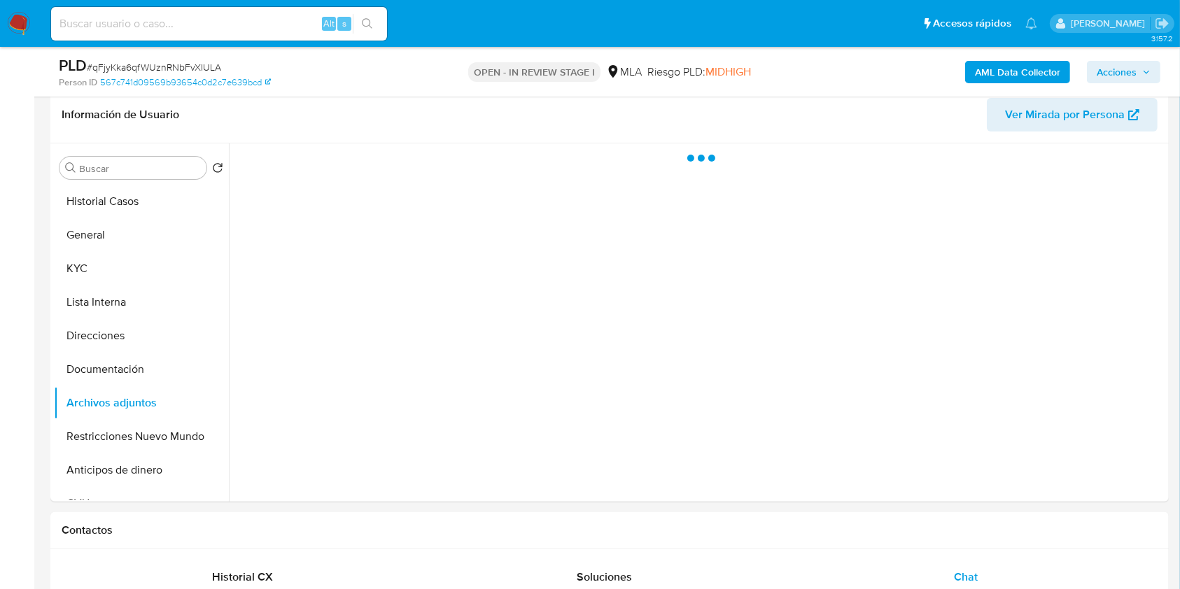
click at [1131, 62] on span "Acciones" at bounding box center [1117, 72] width 40 height 22
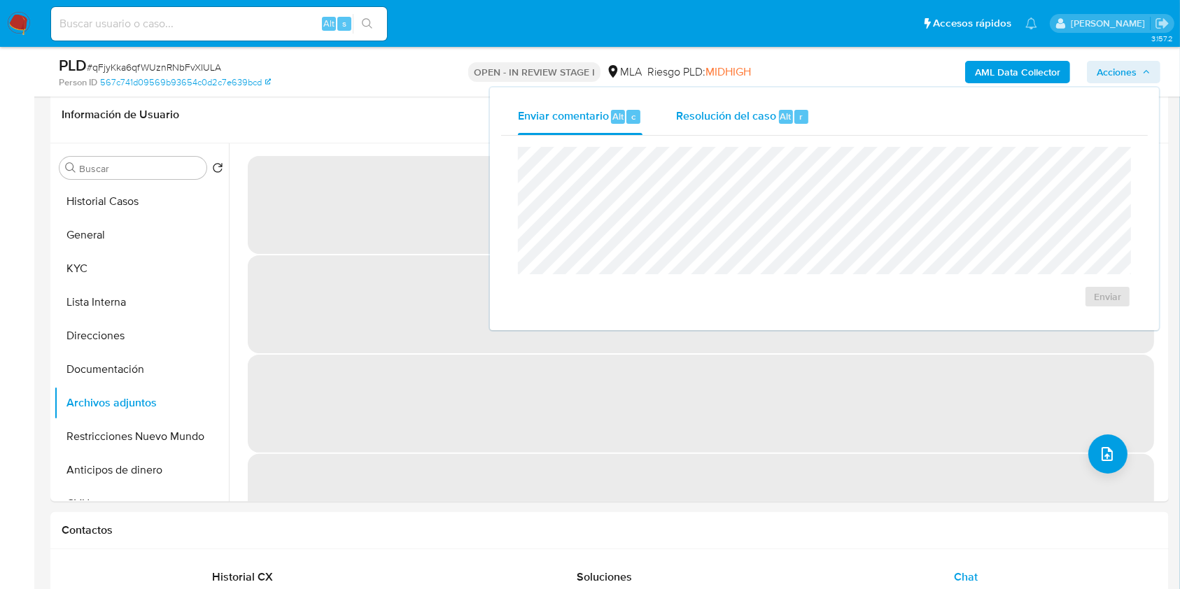
click at [717, 129] on div "Resolución del caso Alt r" at bounding box center [743, 117] width 134 height 36
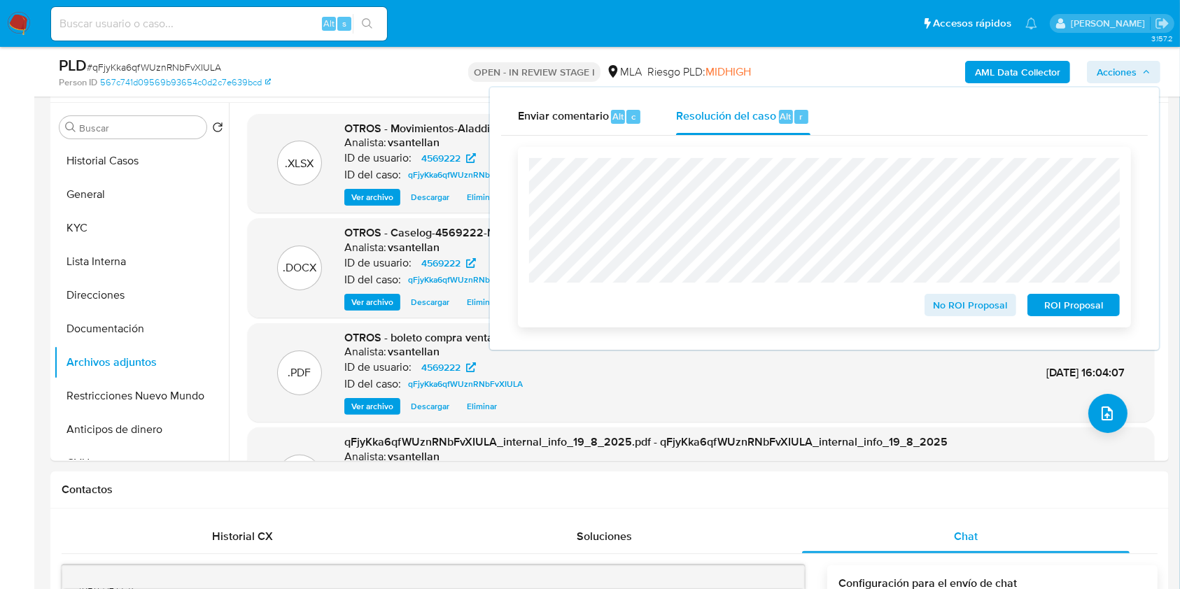
scroll to position [267, 0]
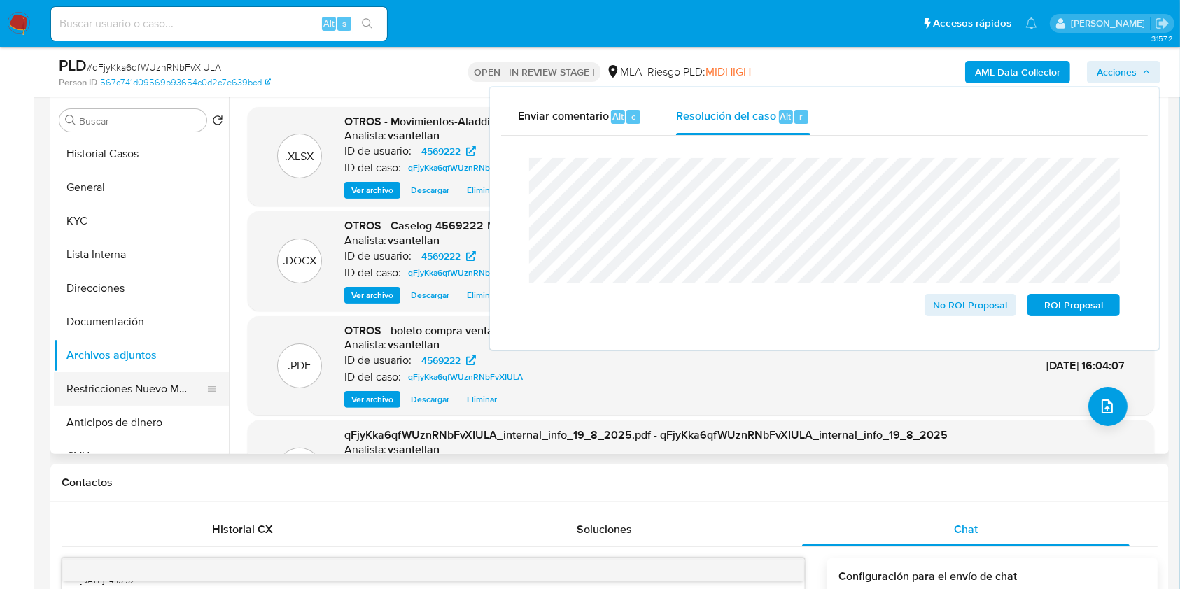
click at [148, 388] on button "Restricciones Nuevo Mundo" at bounding box center [136, 389] width 164 height 34
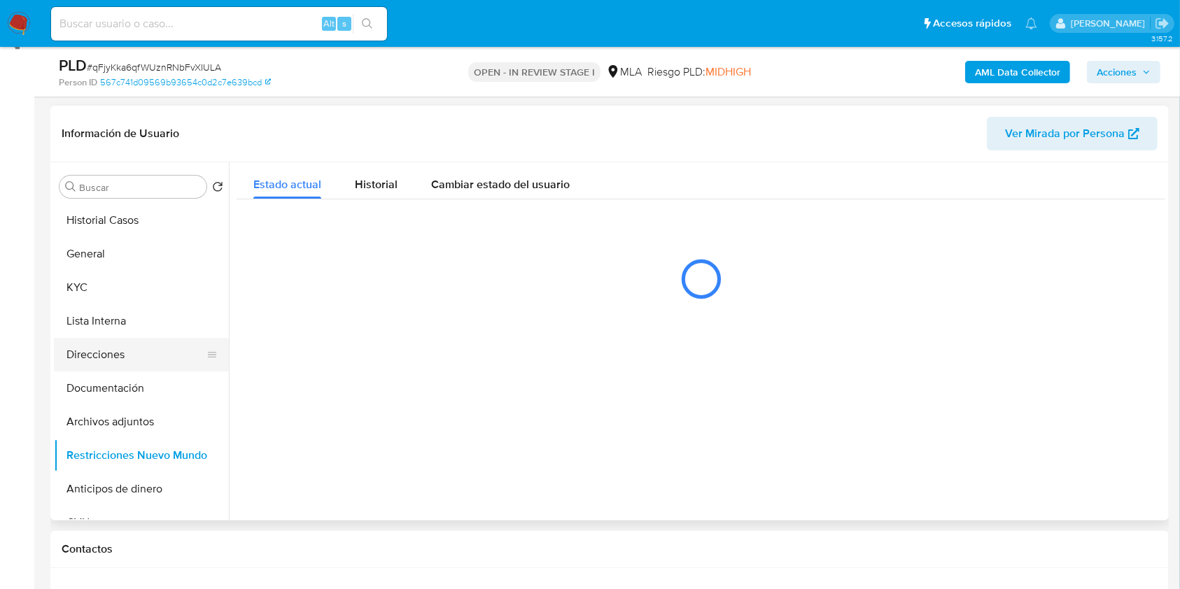
scroll to position [174, 0]
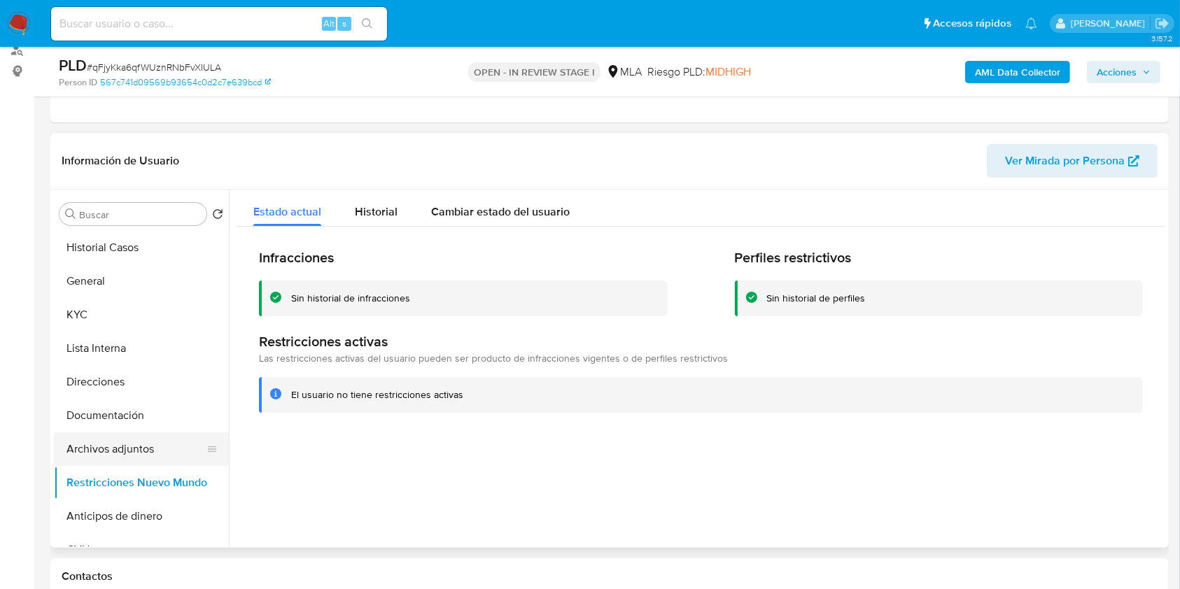
click at [132, 450] on button "Archivos adjuntos" at bounding box center [136, 449] width 164 height 34
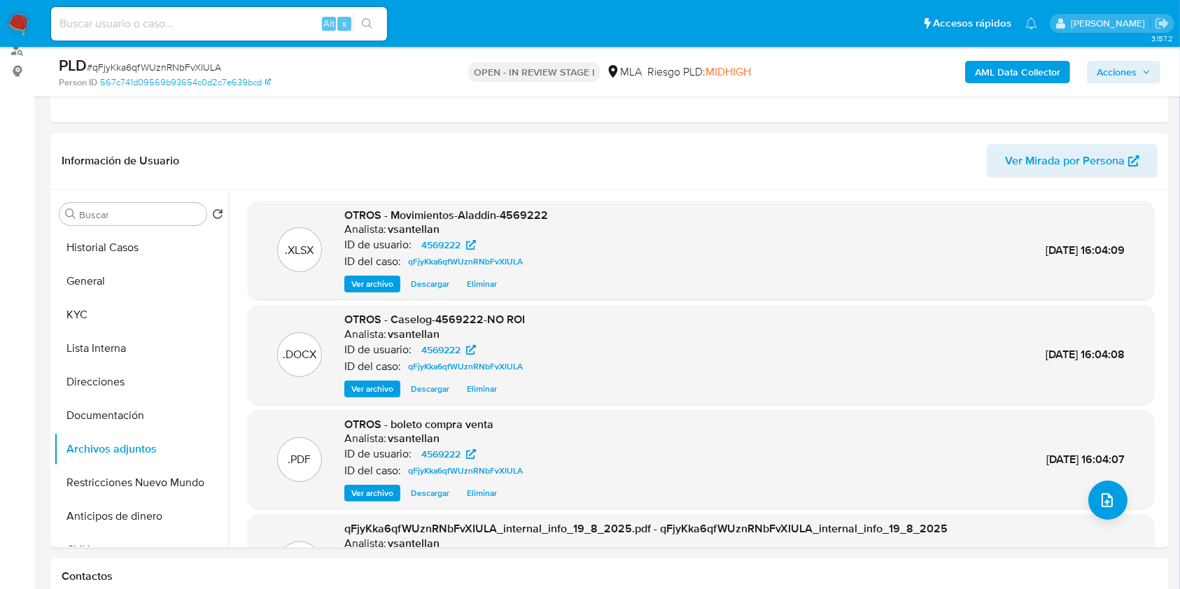
drag, startPoint x: 1141, startPoint y: 72, endPoint x: 1151, endPoint y: 83, distance: 13.9
click at [1141, 73] on span "Acciones" at bounding box center [1124, 72] width 54 height 20
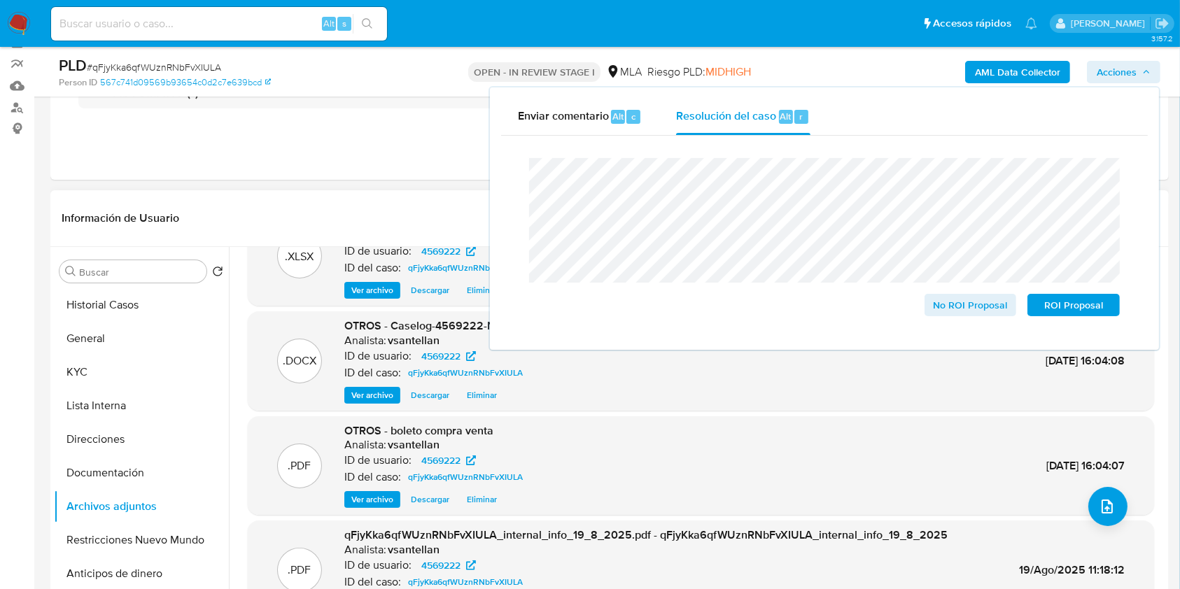
scroll to position [0, 0]
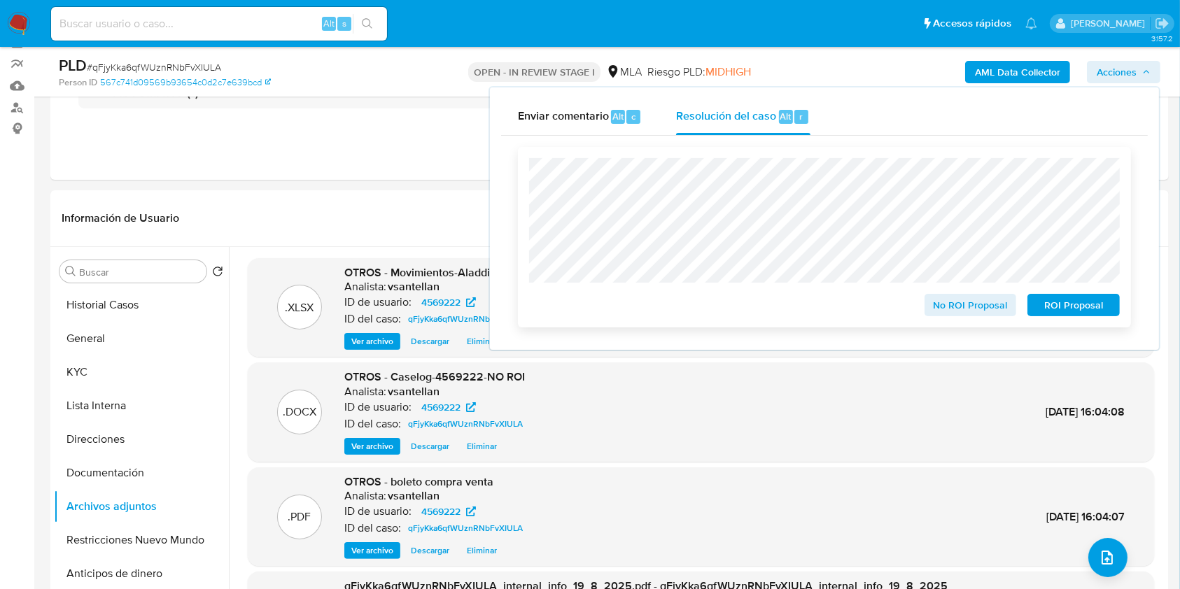
click at [944, 307] on span "No ROI Proposal" at bounding box center [970, 305] width 73 height 20
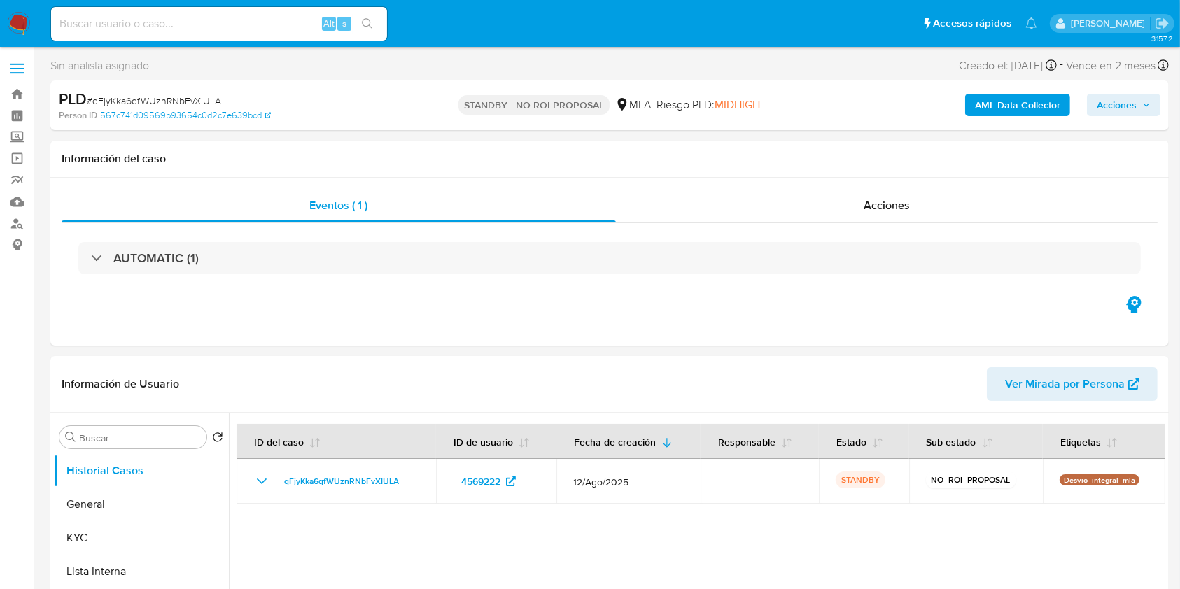
select select "10"
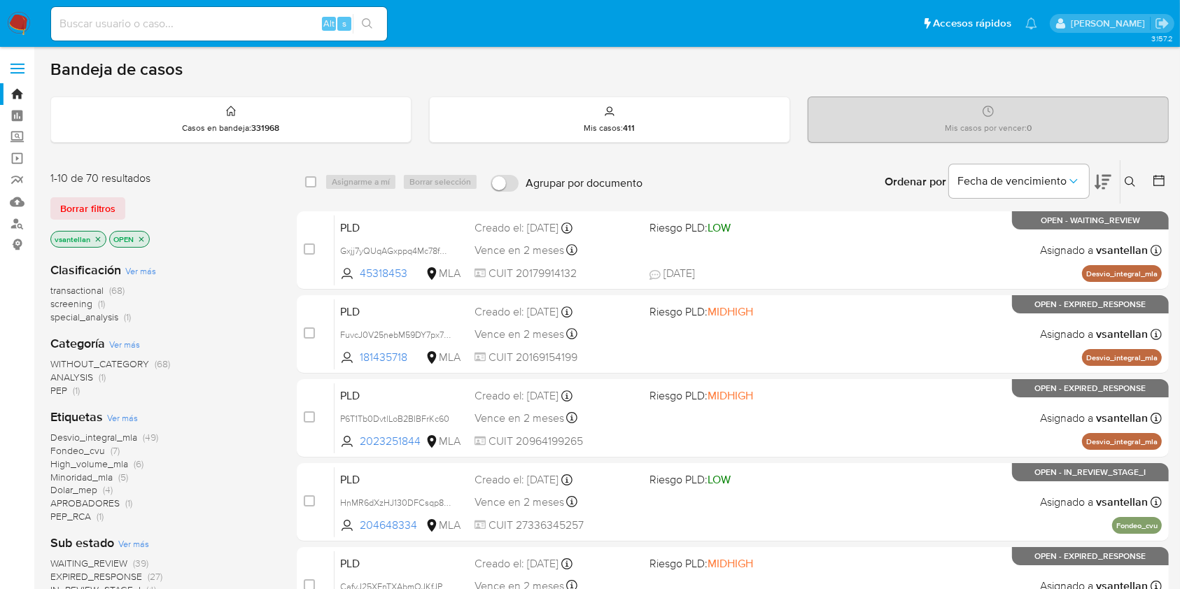
click at [1132, 188] on button at bounding box center [1131, 182] width 23 height 17
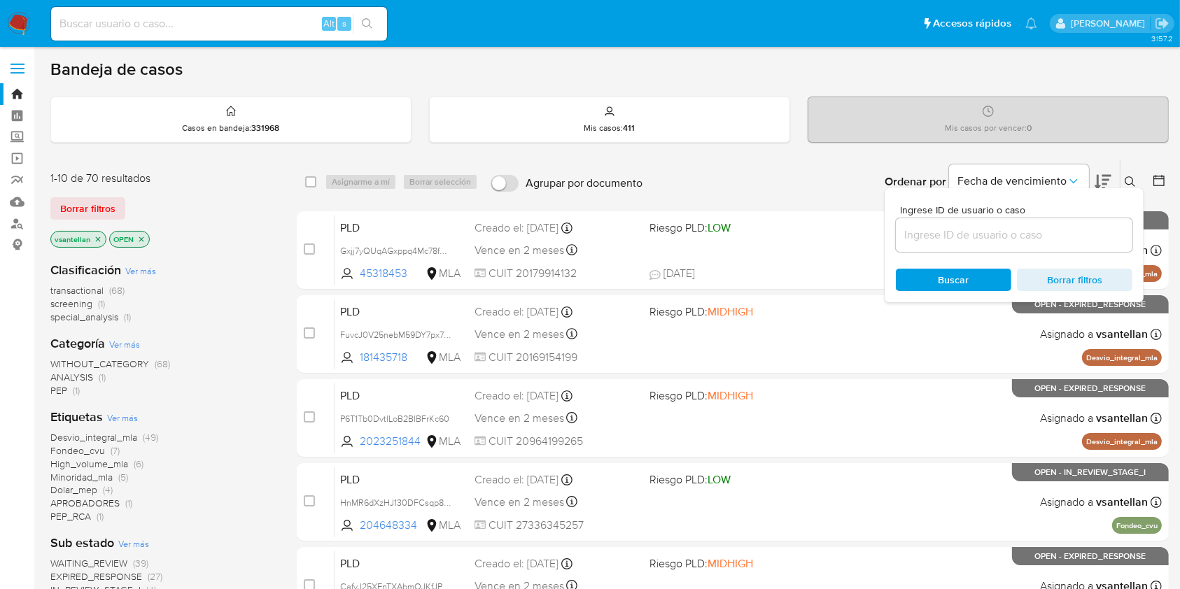
click at [1028, 241] on input at bounding box center [1014, 235] width 237 height 18
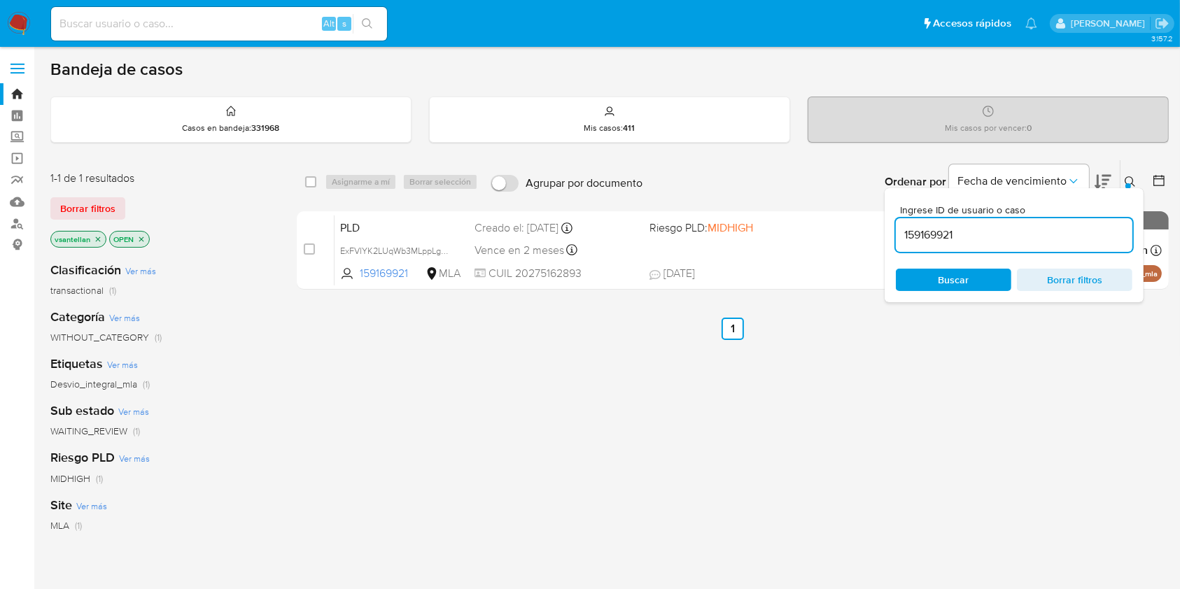
click at [1130, 170] on div "Ingrese ID de usuario o caso 159169921 Buscar Borrar filtros" at bounding box center [1132, 181] width 24 height 43
click at [1128, 172] on div "Ingrese ID de usuario o caso 159169921 Buscar Borrar filtros" at bounding box center [1132, 181] width 24 height 43
click at [1135, 176] on icon at bounding box center [1130, 181] width 11 height 11
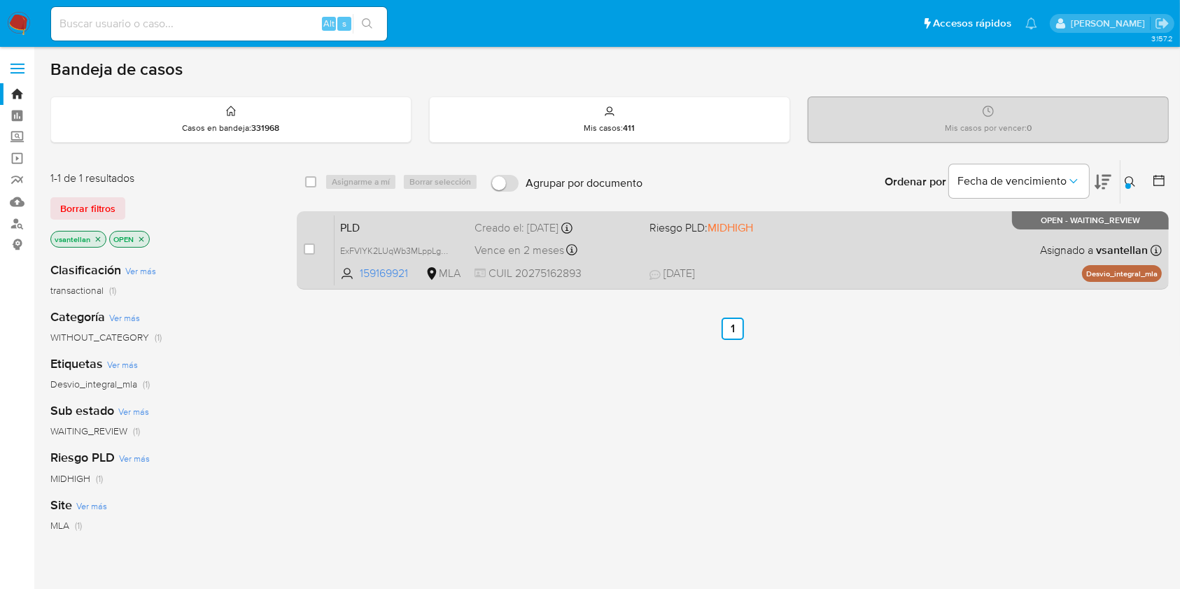
click at [1025, 234] on div "PLD ExFVIYK2LUqWb3MLppLgBe2B 159169921 MLA Riesgo PLD: MIDHIGH Creado el: [DATE…" at bounding box center [748, 250] width 827 height 71
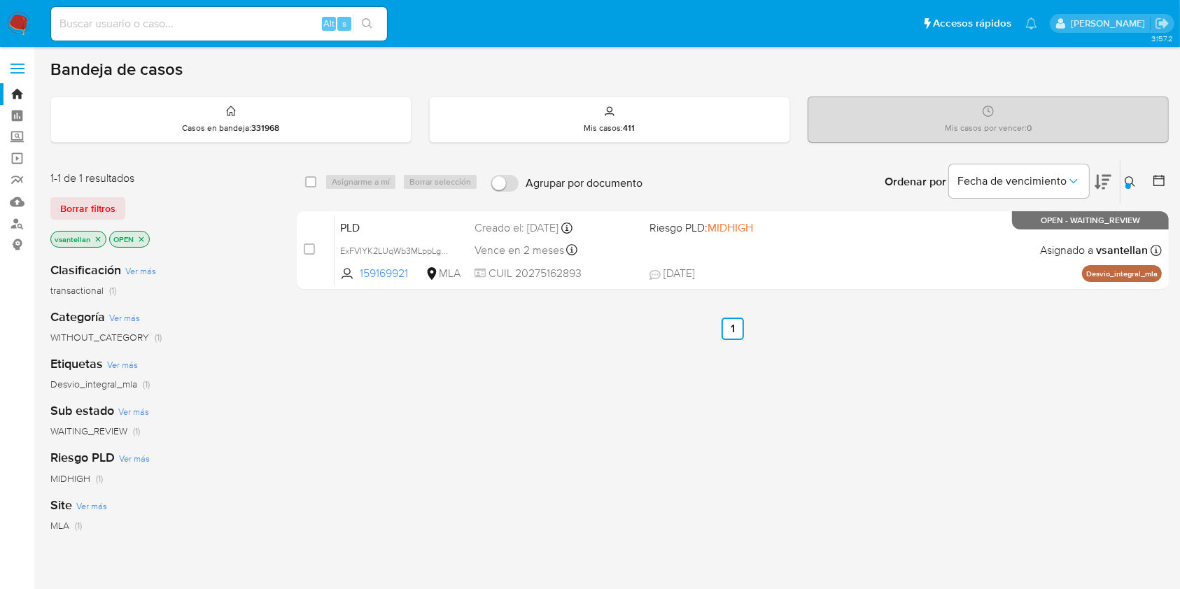
drag, startPoint x: 1125, startPoint y: 183, endPoint x: 1117, endPoint y: 190, distance: 10.9
click at [1125, 183] on div at bounding box center [1128, 186] width 6 height 6
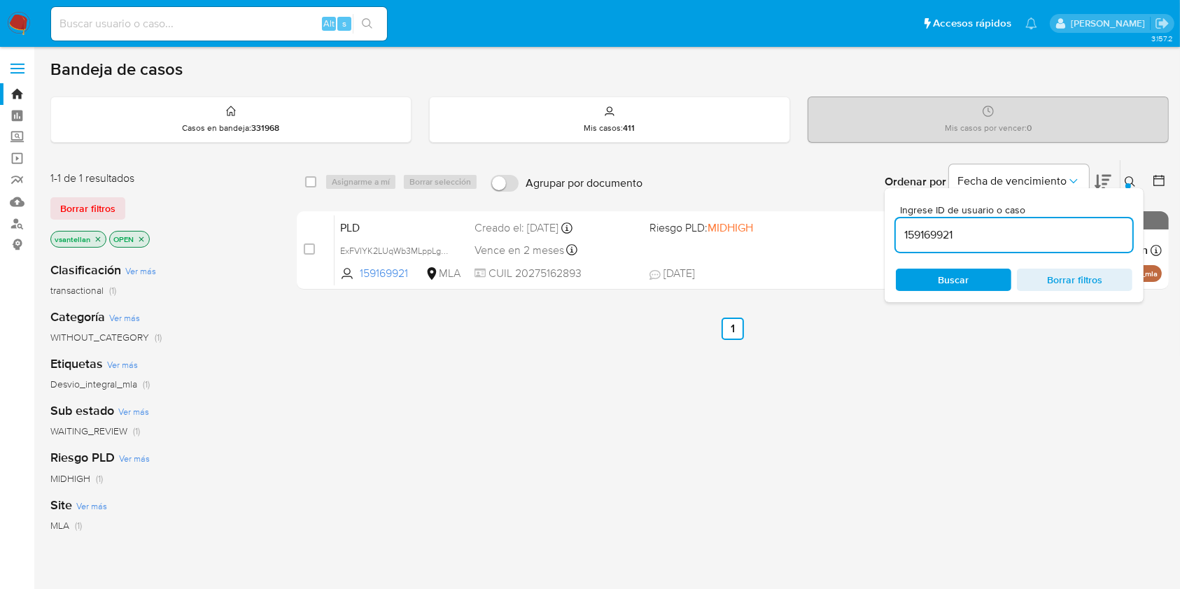
click at [1041, 232] on input "159169921" at bounding box center [1014, 235] width 237 height 18
click at [1127, 176] on icon at bounding box center [1130, 181] width 10 height 10
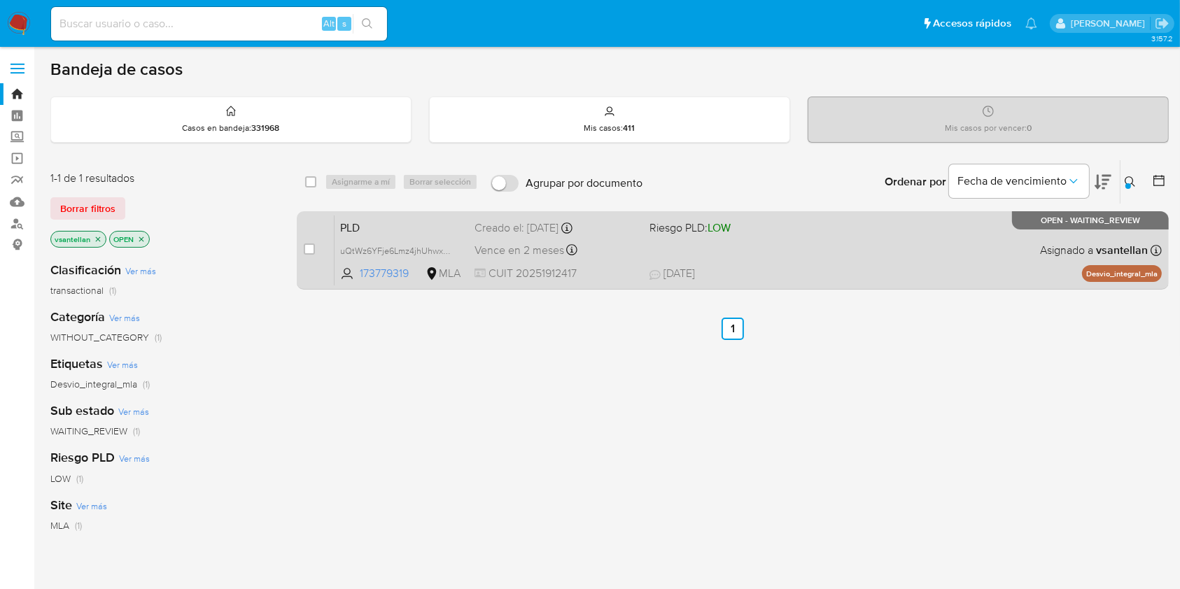
click at [991, 262] on div "PLD uQtWz6YFje6Lmz4jhUhwxpoC 173779319 MLA Riesgo PLD: LOW Creado el: [DATE] Cr…" at bounding box center [748, 250] width 827 height 71
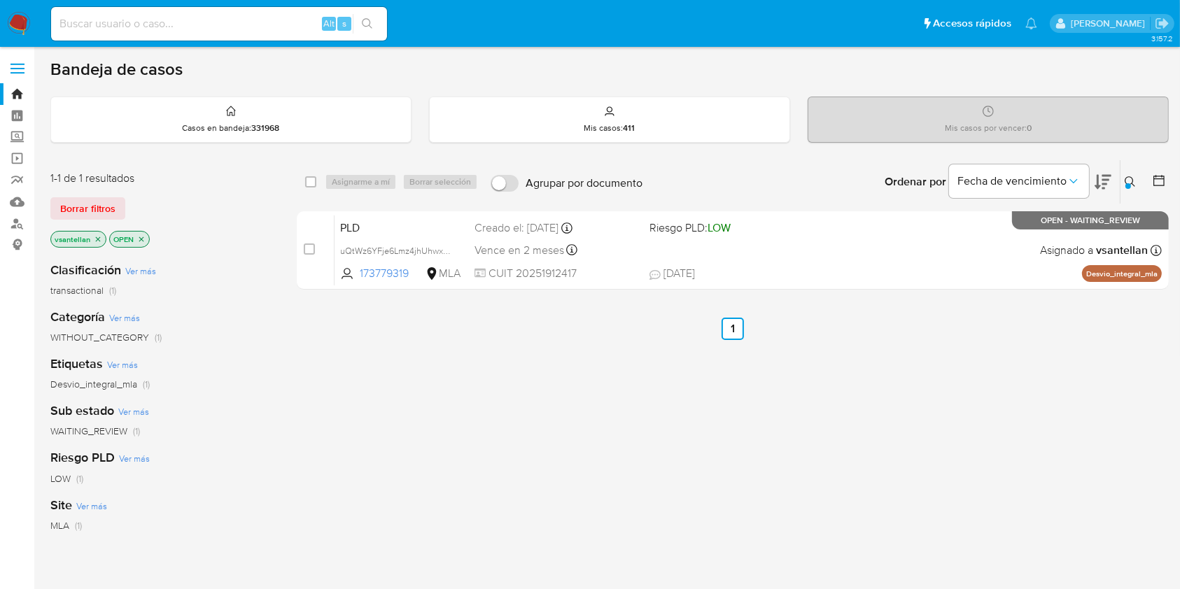
click at [1130, 177] on icon at bounding box center [1130, 181] width 11 height 11
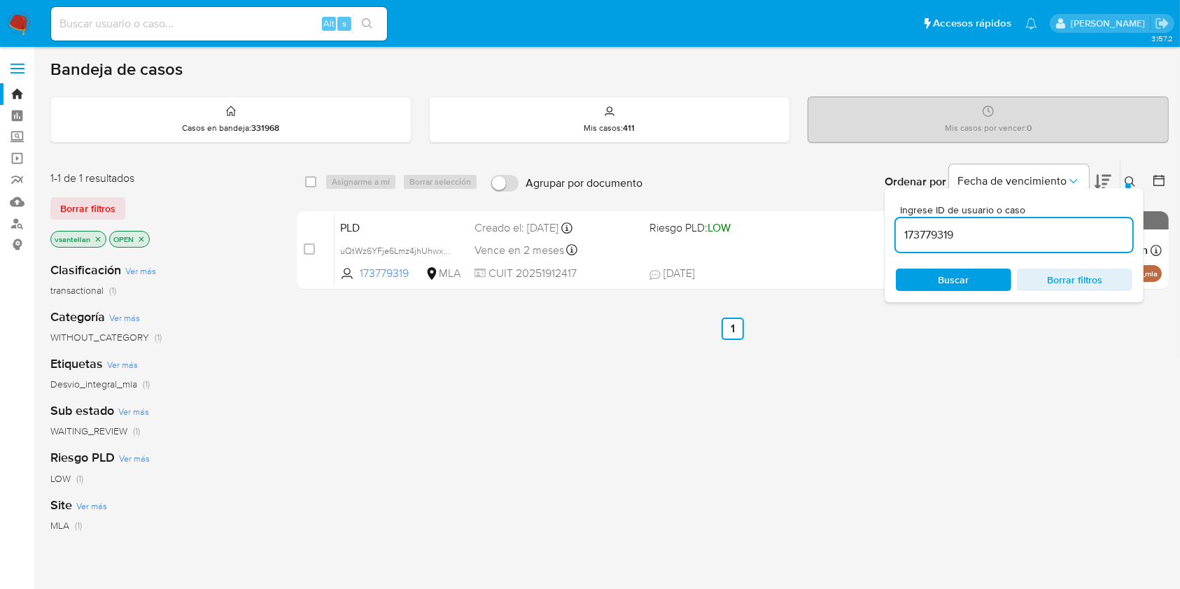
click at [1060, 234] on input "173779319" at bounding box center [1014, 235] width 237 height 18
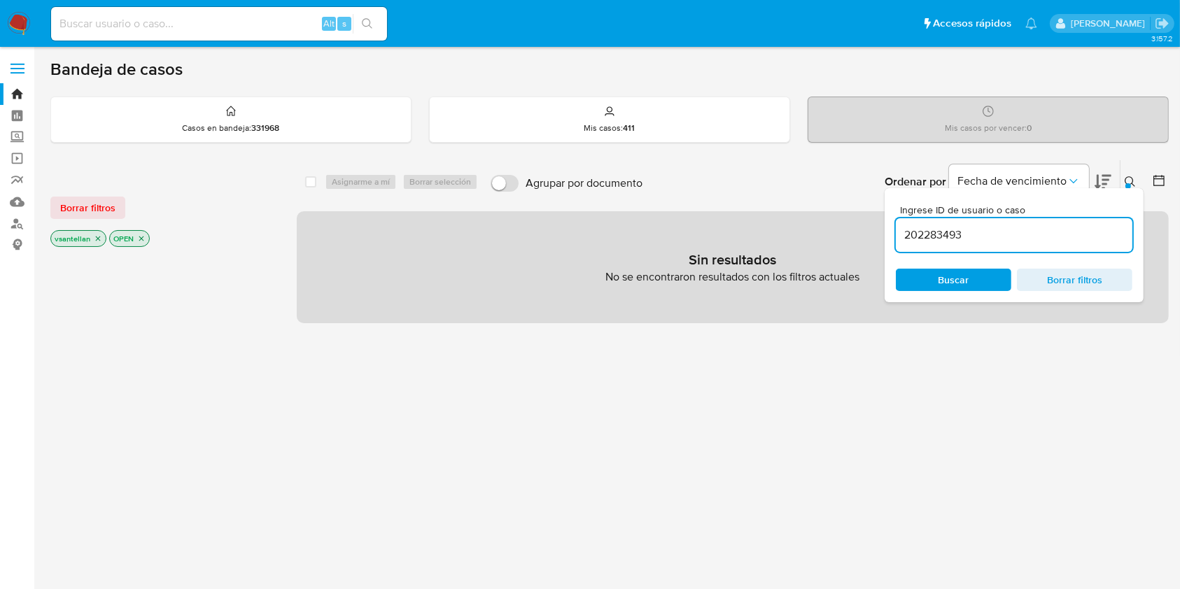
click at [1131, 181] on icon at bounding box center [1130, 181] width 11 height 11
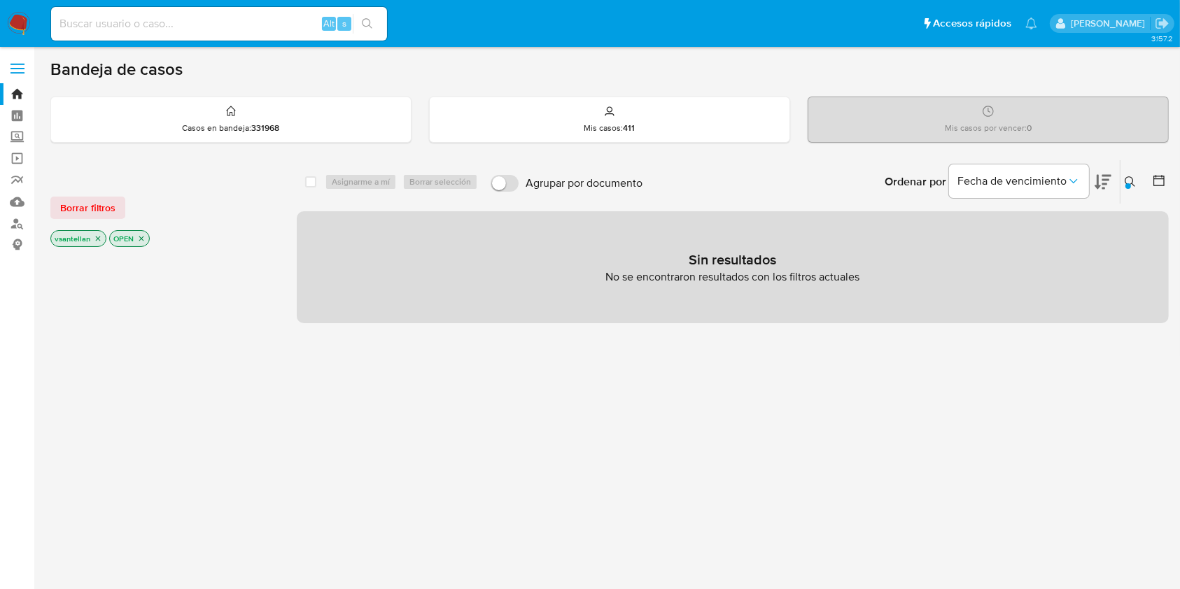
click at [1130, 176] on icon at bounding box center [1130, 181] width 11 height 11
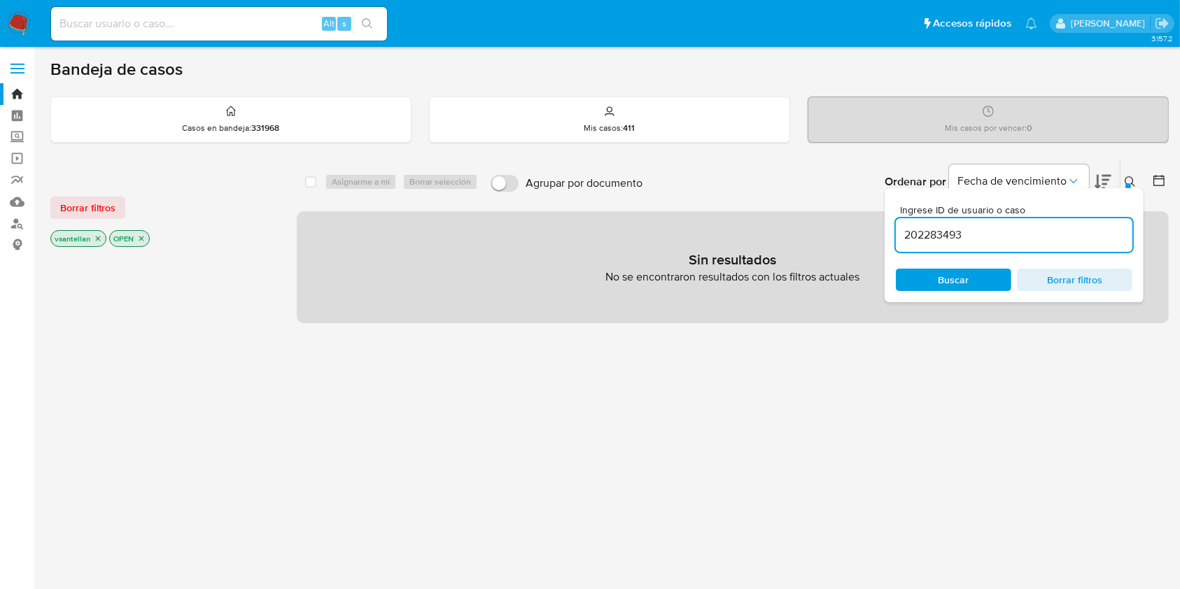
click at [1060, 230] on input "202283493" at bounding box center [1014, 235] width 237 height 18
click at [1060, 231] on input "202283493" at bounding box center [1014, 235] width 237 height 18
click at [1133, 177] on icon at bounding box center [1130, 181] width 11 height 11
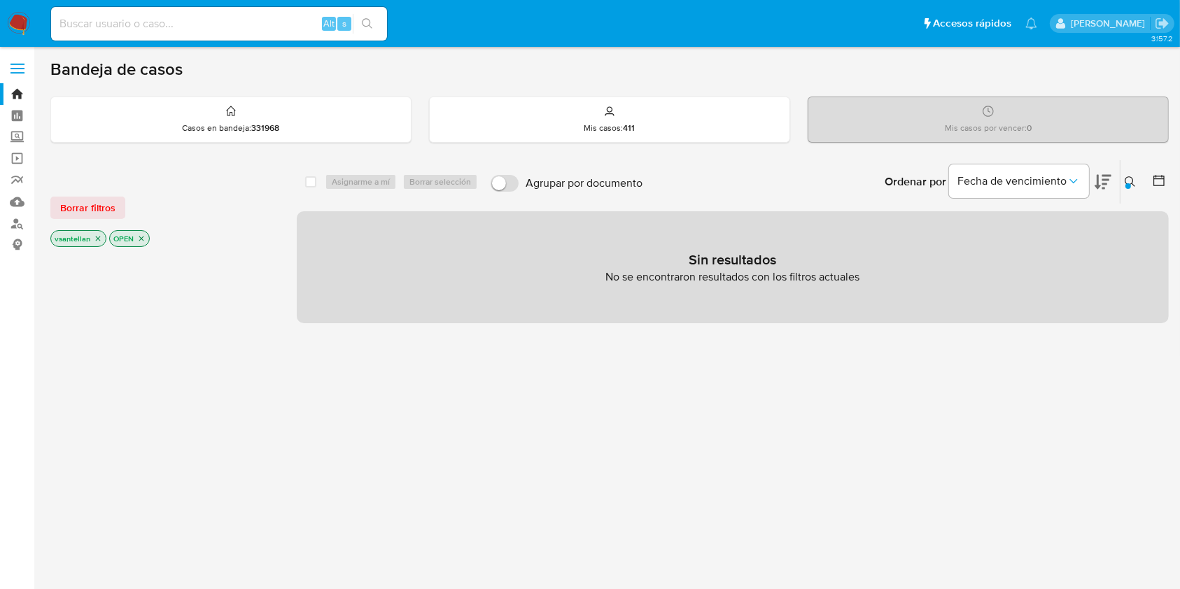
click at [1131, 183] on icon at bounding box center [1130, 181] width 10 height 10
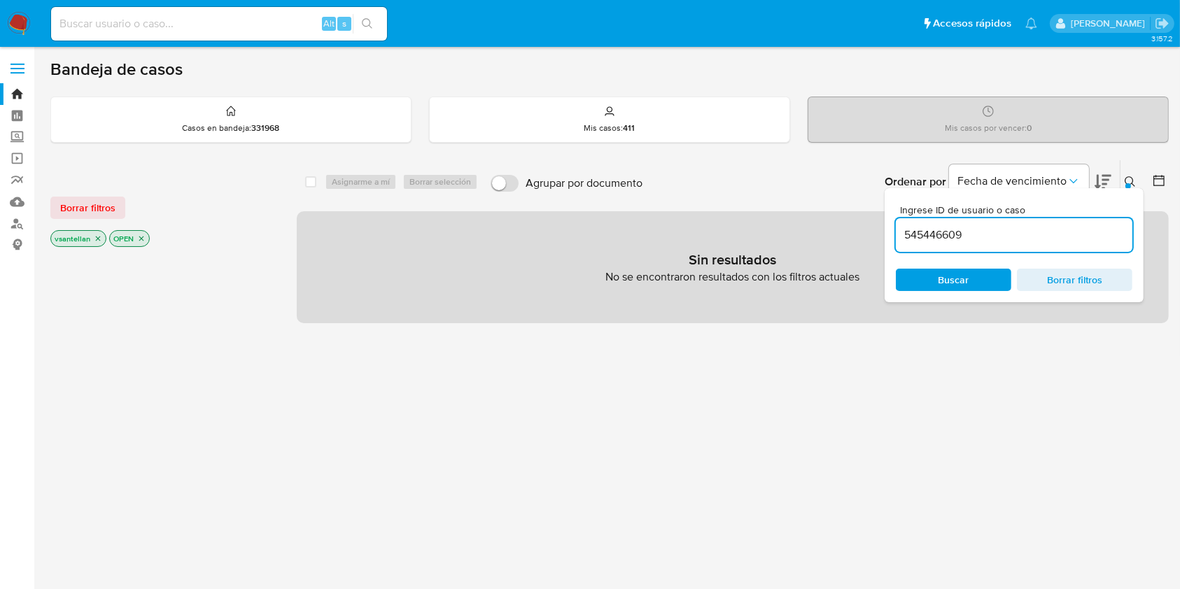
click at [1064, 224] on div "545446609" at bounding box center [1014, 235] width 237 height 34
click at [1062, 230] on input "545446609" at bounding box center [1014, 235] width 237 height 18
paste input "2590808"
click at [981, 235] on input "52590808" at bounding box center [1014, 235] width 237 height 18
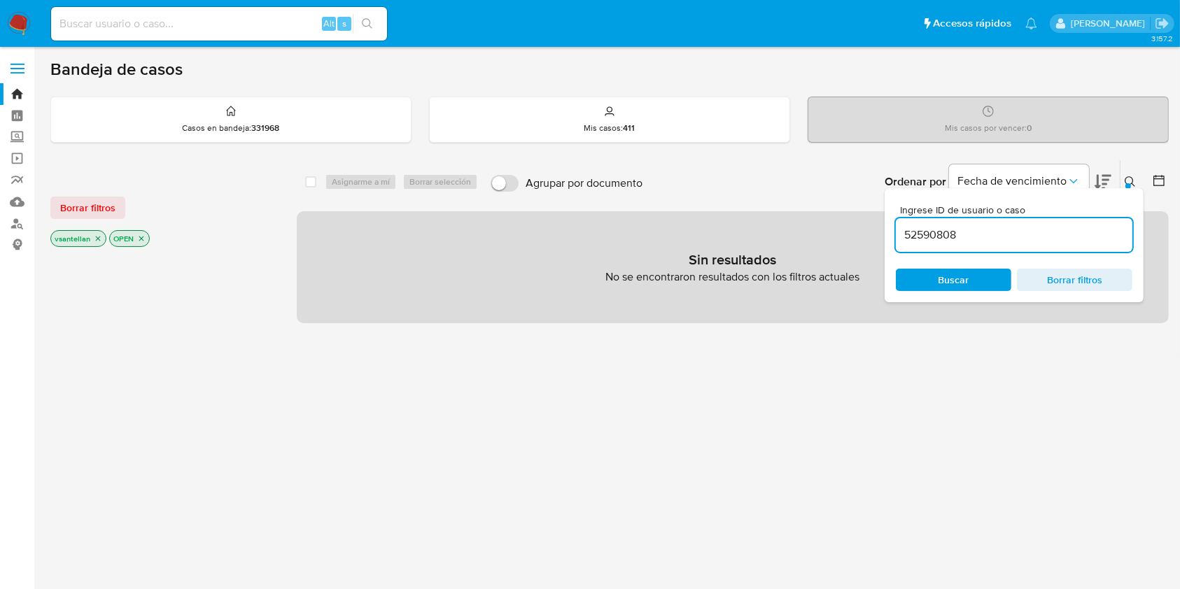
click at [981, 235] on input "52590808" at bounding box center [1014, 235] width 237 height 18
paste input "759563227"
type input "759563227"
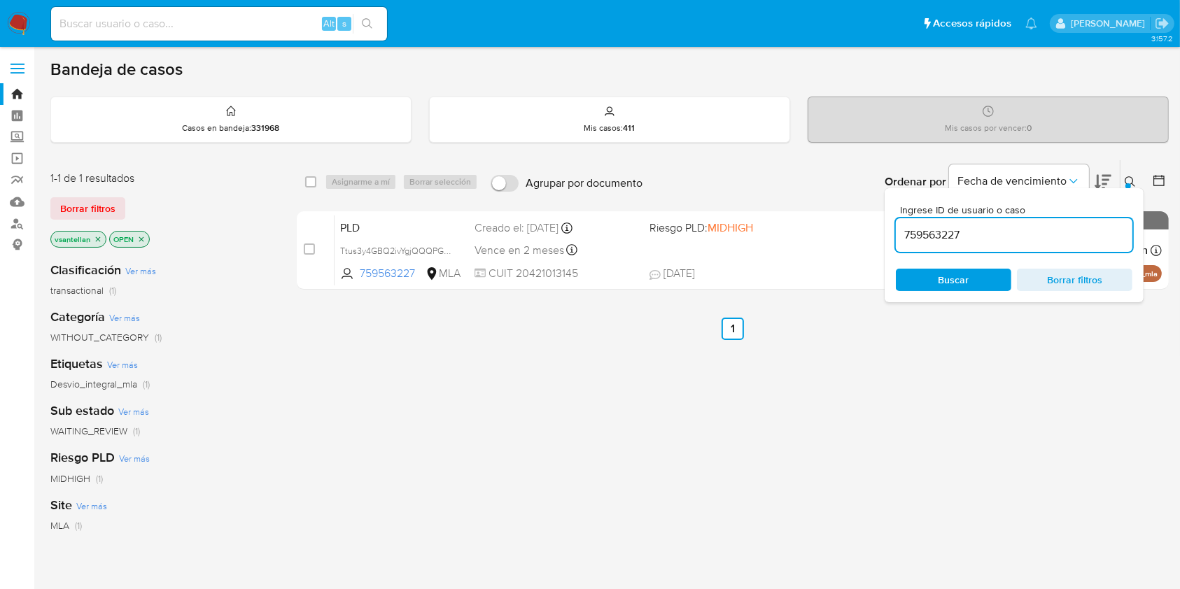
click at [1132, 180] on icon at bounding box center [1130, 181] width 10 height 10
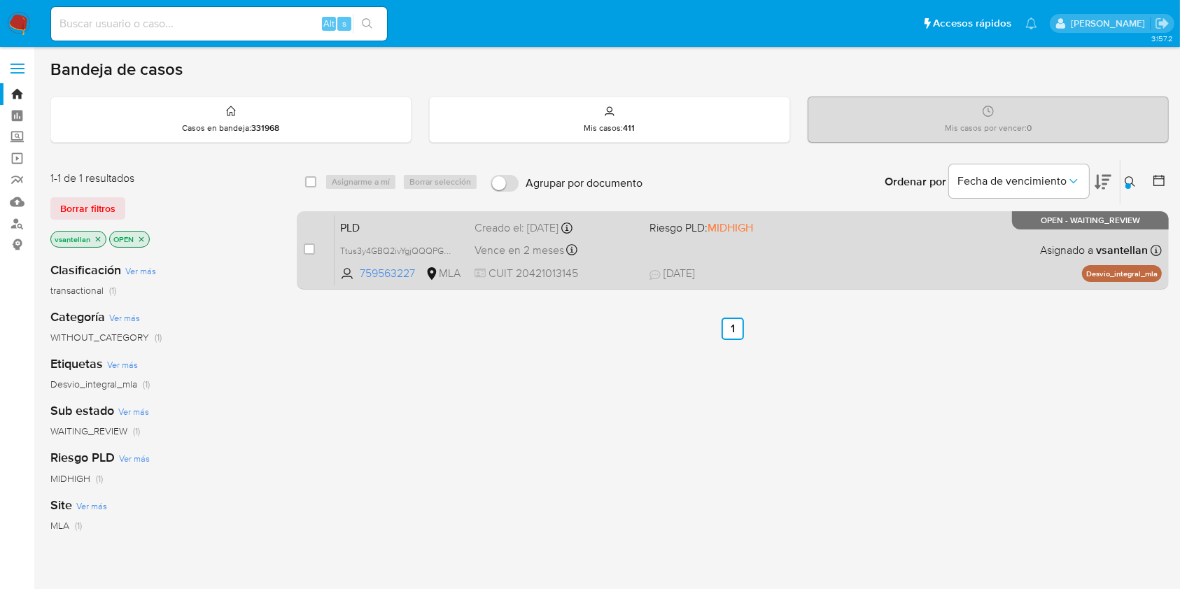
click at [967, 255] on div "PLD Ttus3y4GBQ2ivYgjQQQPGMP5 759563227 MLA Riesgo PLD: MIDHIGH Creado el: 12/08…" at bounding box center [748, 250] width 827 height 71
click at [309, 247] on input "checkbox" at bounding box center [309, 249] width 11 height 11
checkbox input "true"
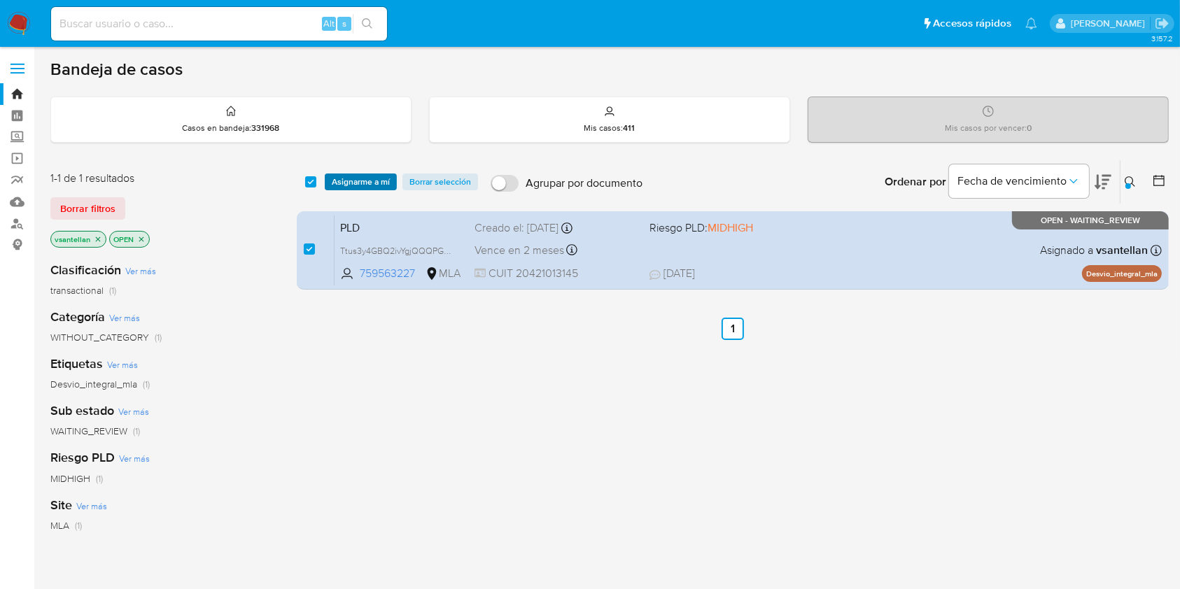
click at [358, 175] on span "Asignarme a mí" at bounding box center [361, 182] width 58 height 14
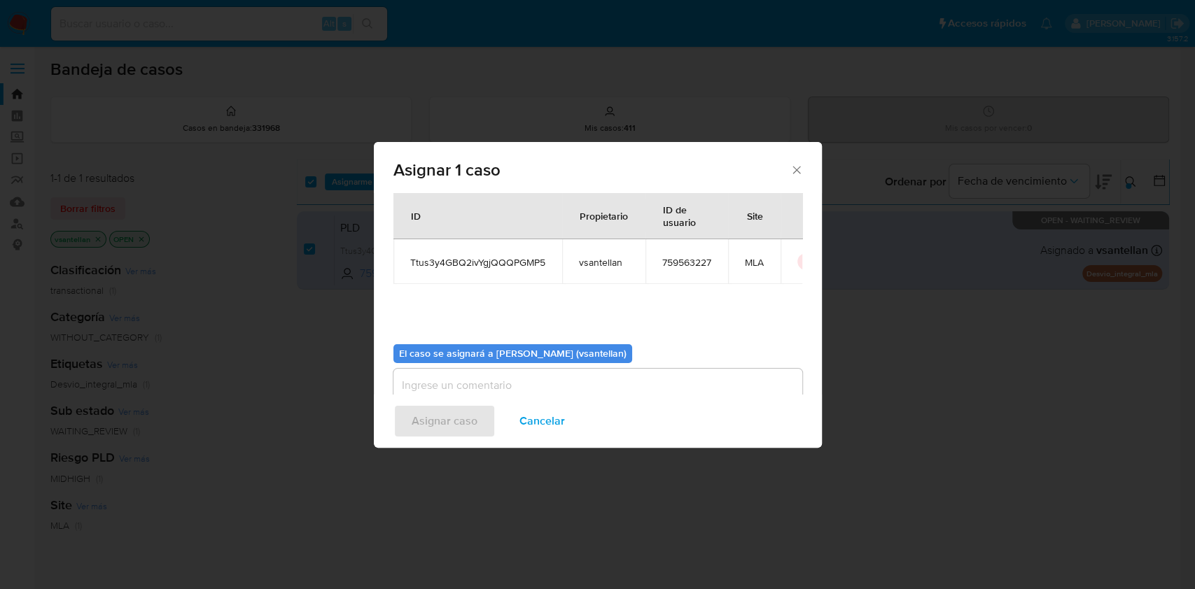
scroll to position [71, 0]
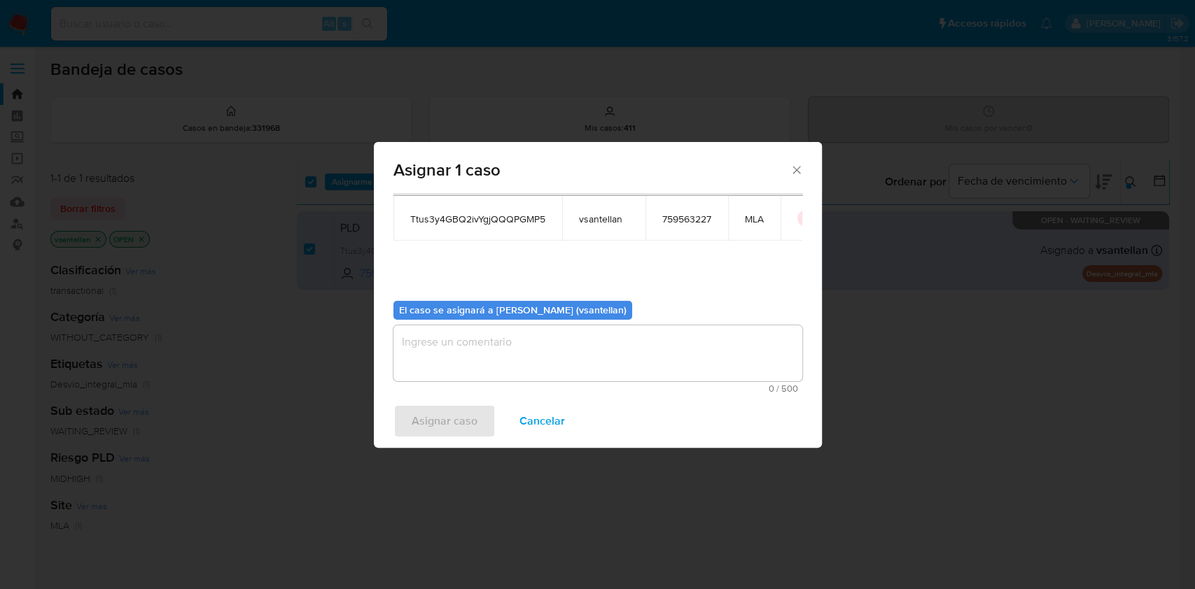
click at [448, 369] on textarea "assign-modal" at bounding box center [597, 353] width 409 height 56
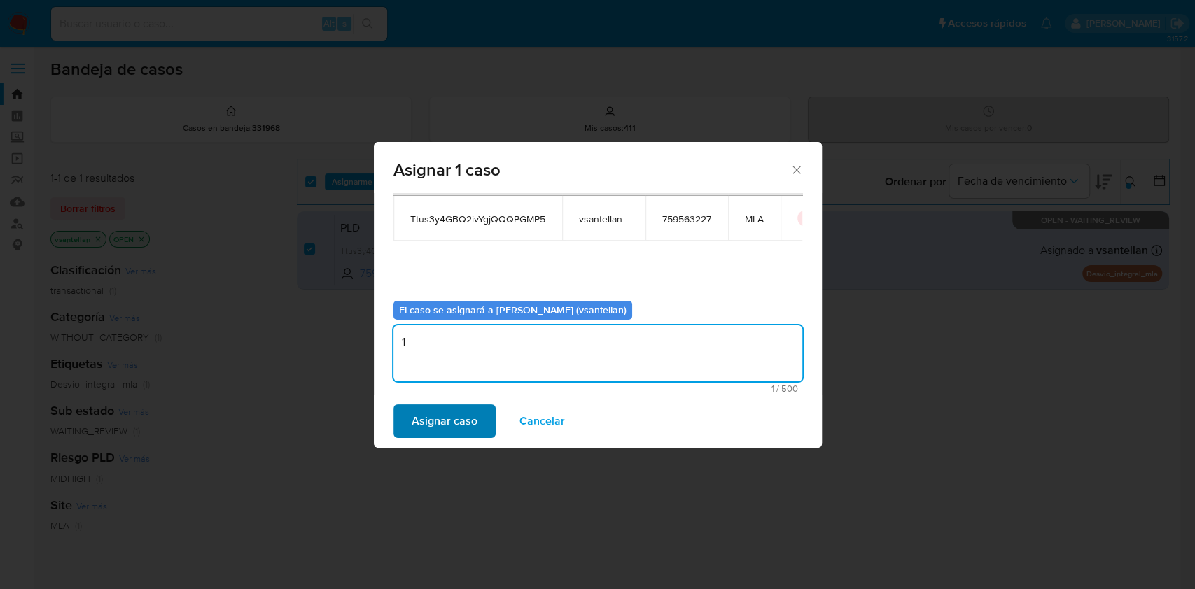
type textarea "1"
click at [444, 419] on span "Asignar caso" at bounding box center [445, 421] width 66 height 31
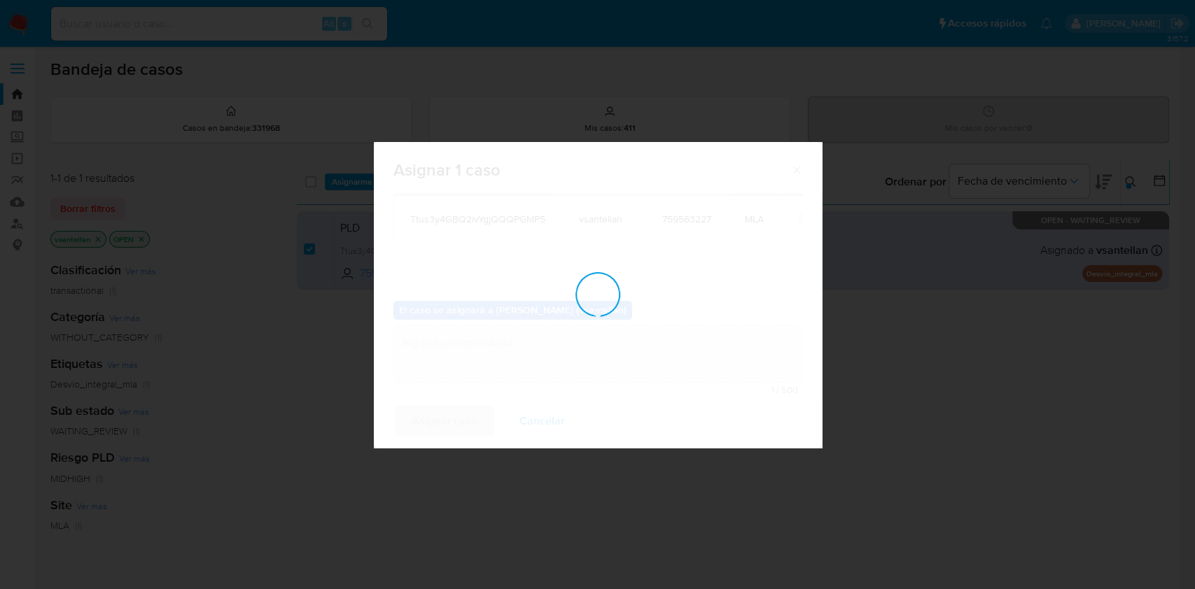
checkbox input "false"
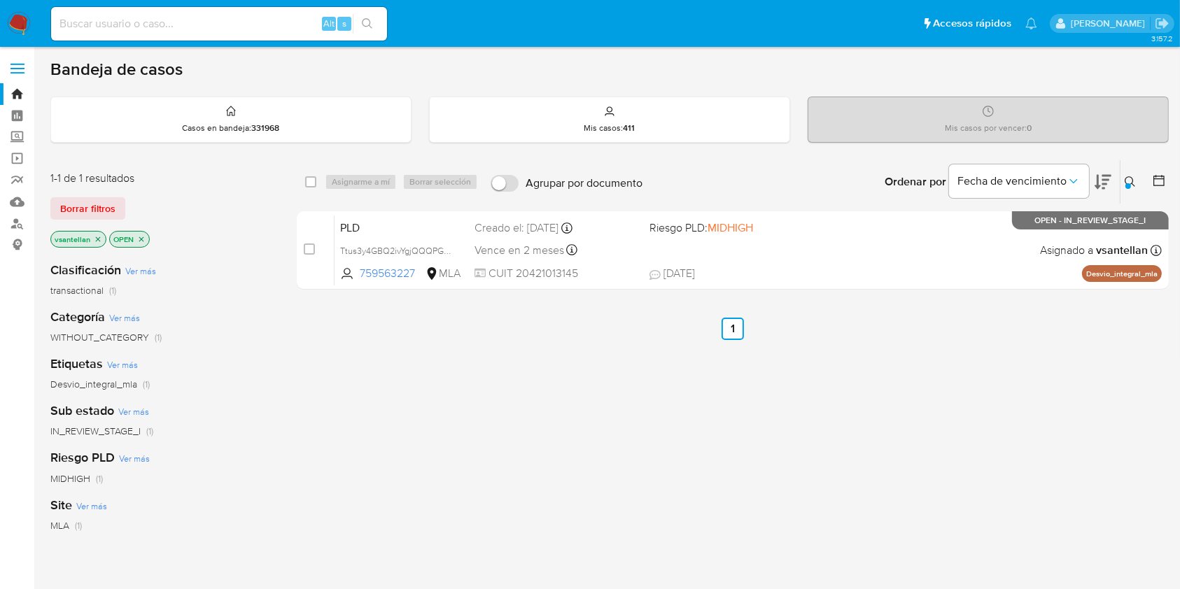
click at [1126, 187] on div at bounding box center [1128, 186] width 6 height 6
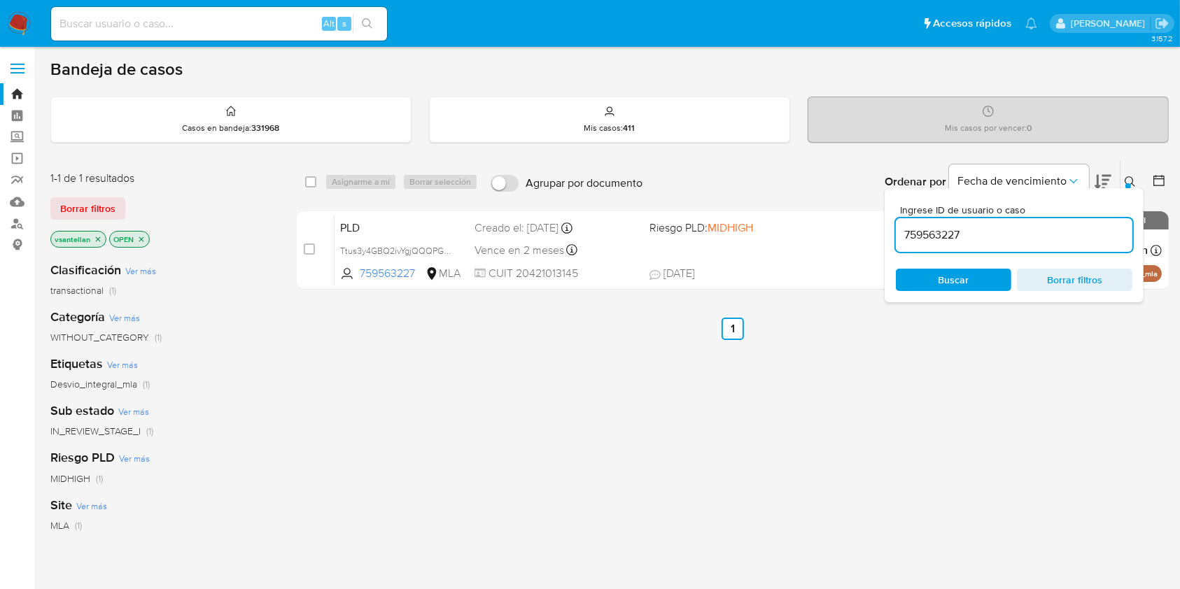
click at [1059, 239] on input "759563227" at bounding box center [1014, 235] width 237 height 18
type input "545405787"
click at [1127, 183] on div at bounding box center [1128, 186] width 6 height 6
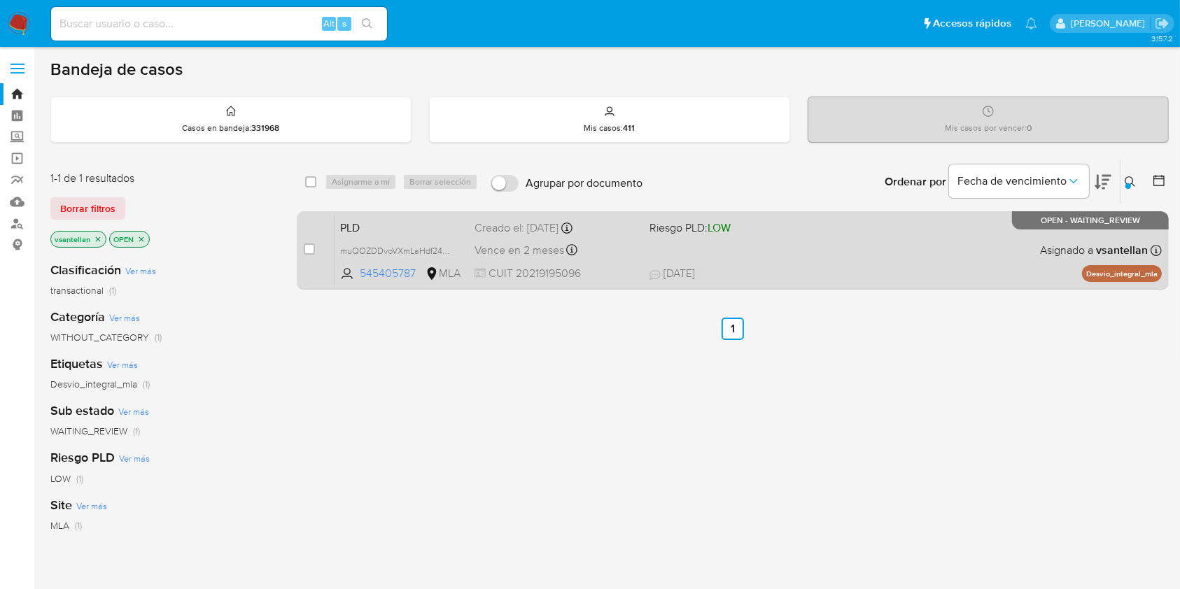
click at [910, 246] on div "PLD muQOZDDvoVXmLaHdf245NbAe 545405787 MLA Riesgo PLD: LOW Creado el: 12/08/202…" at bounding box center [748, 250] width 827 height 71
click at [307, 245] on input "checkbox" at bounding box center [309, 249] width 11 height 11
checkbox input "true"
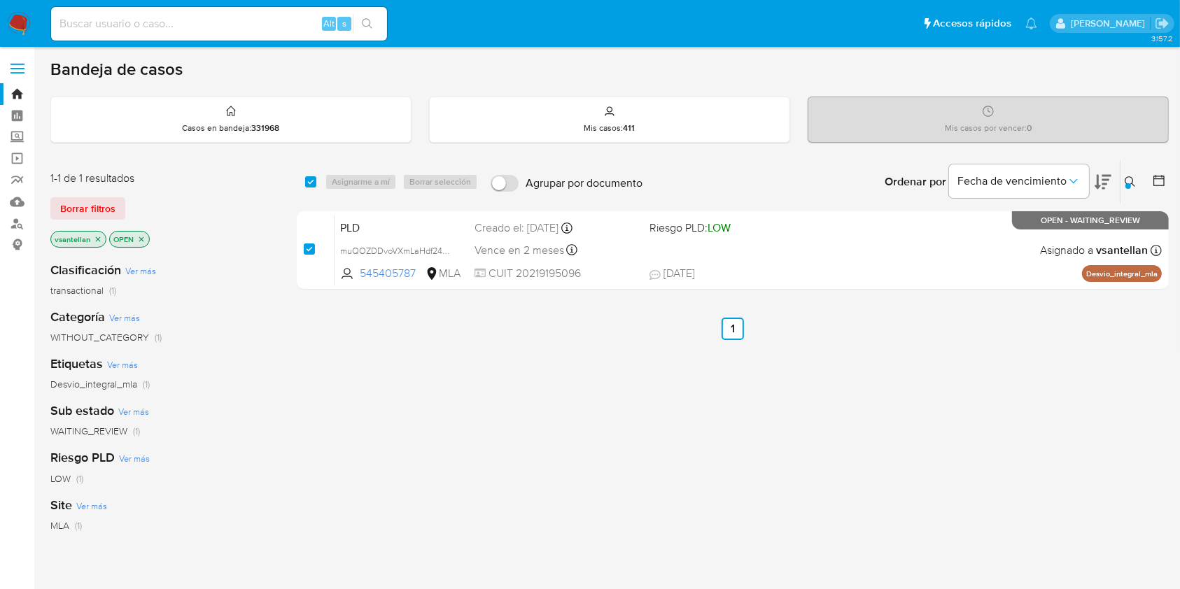
checkbox input "true"
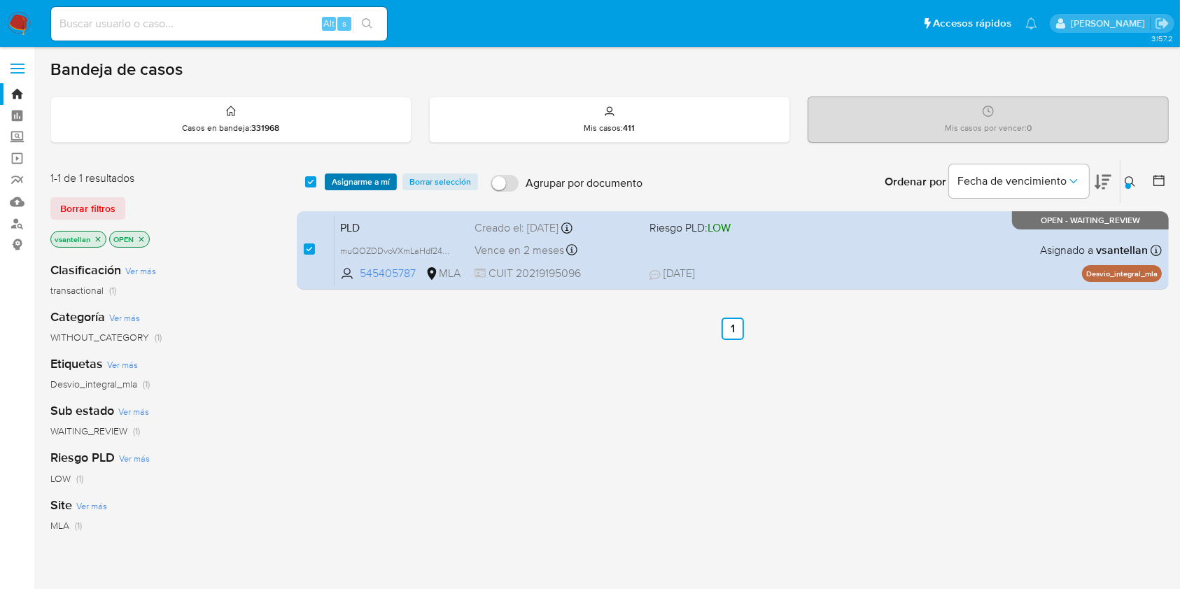
click at [375, 183] on span "Asignarme a mí" at bounding box center [361, 182] width 58 height 14
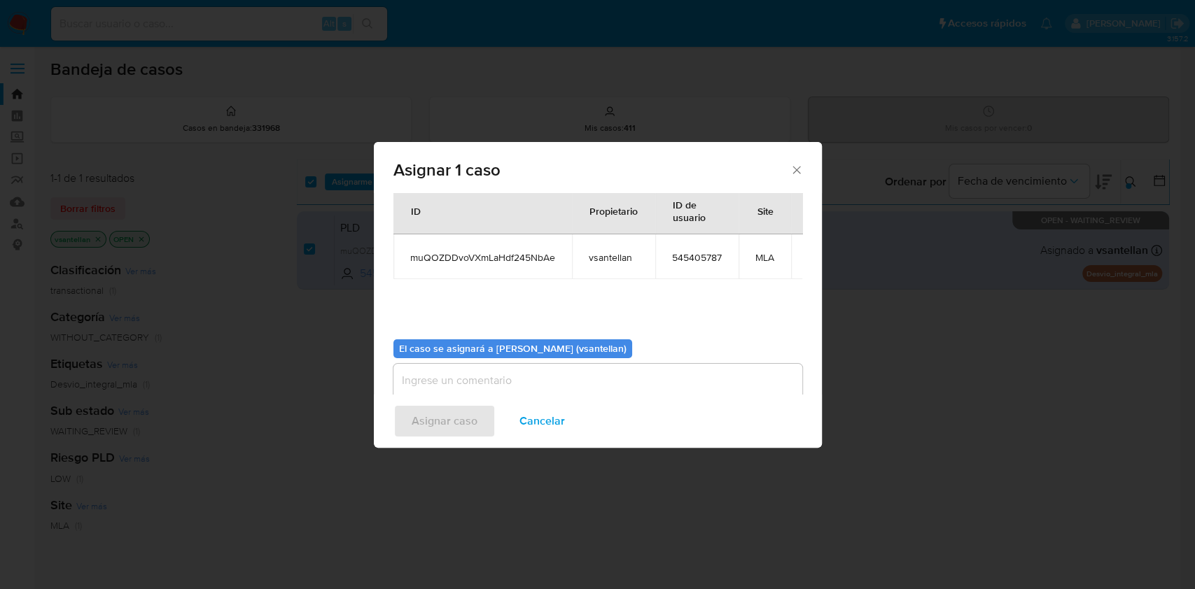
scroll to position [85, 0]
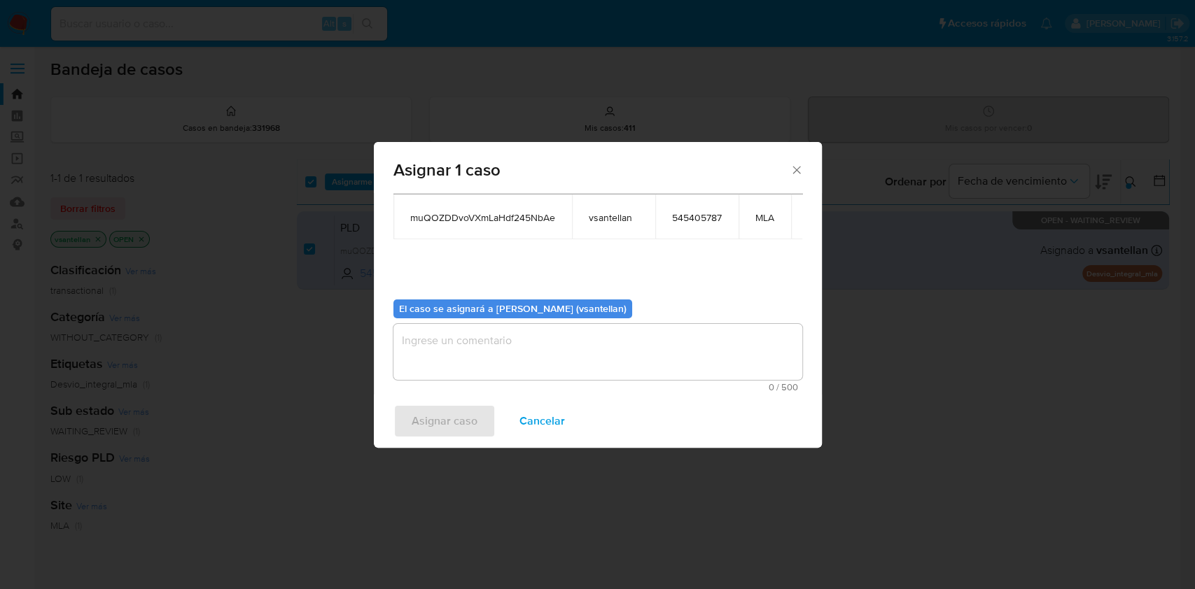
click at [428, 347] on textarea "assign-modal" at bounding box center [597, 352] width 409 height 56
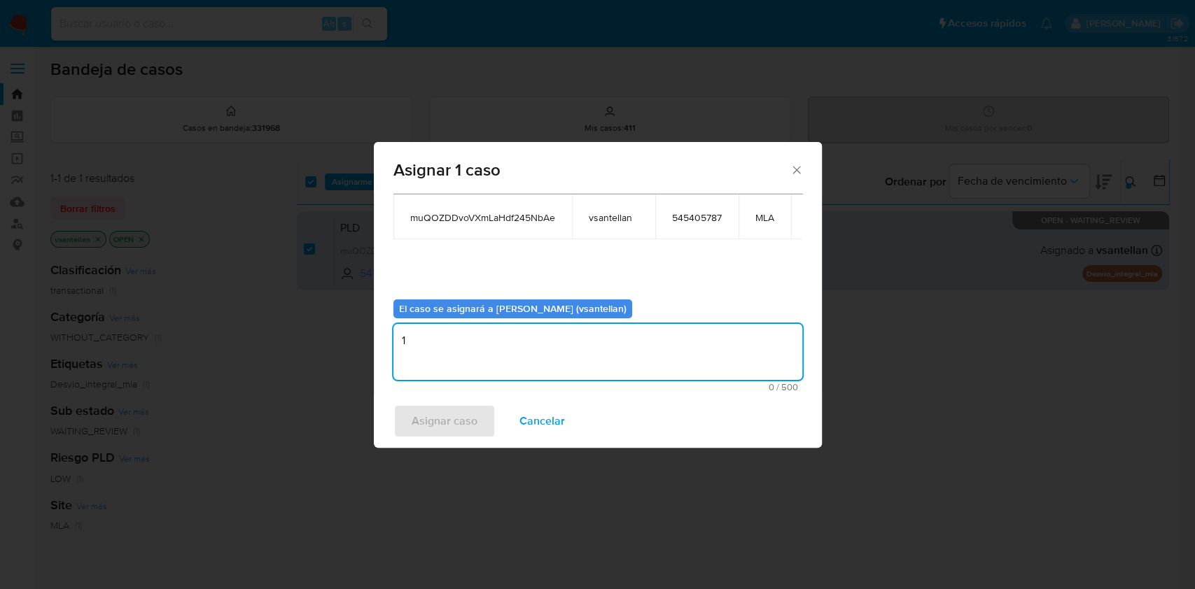
type textarea "1"
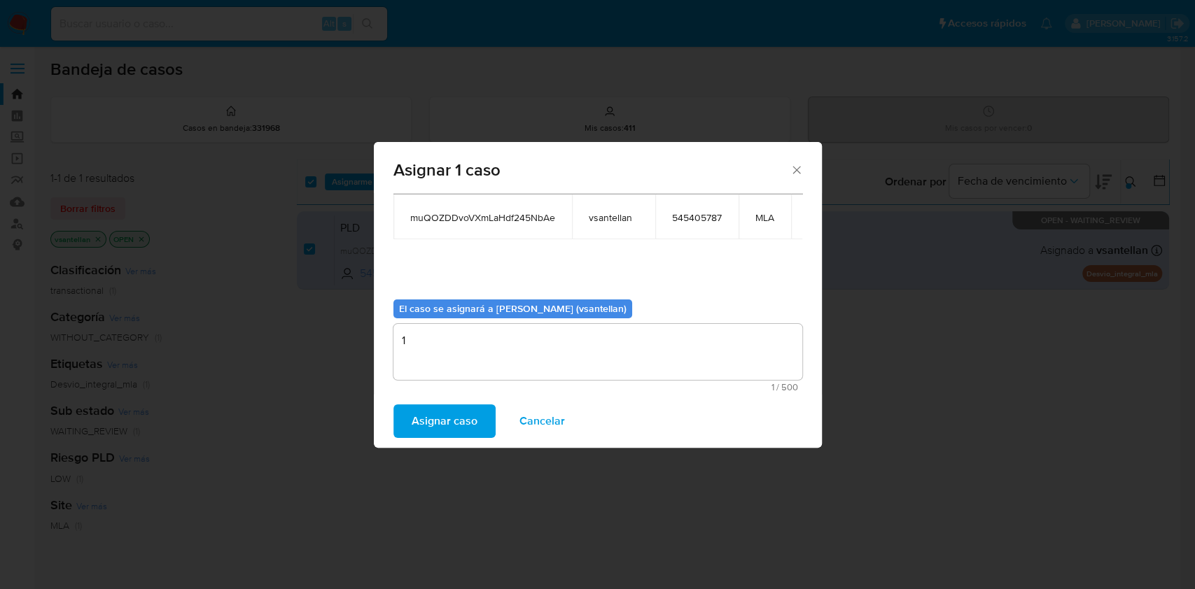
click at [431, 410] on span "Asignar caso" at bounding box center [445, 421] width 66 height 31
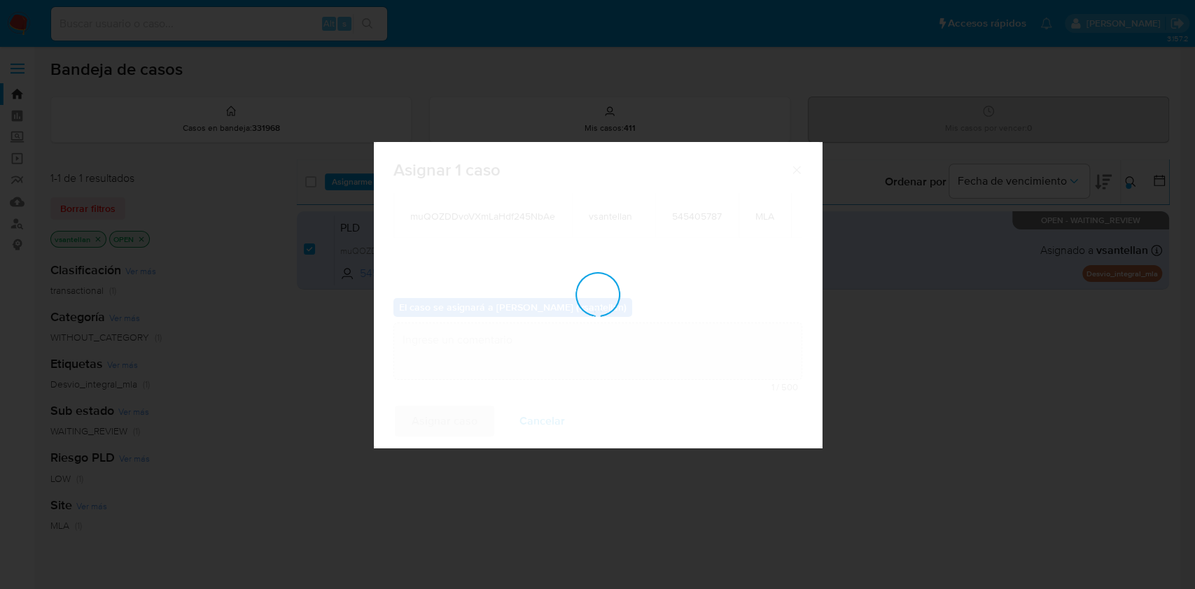
checkbox input "false"
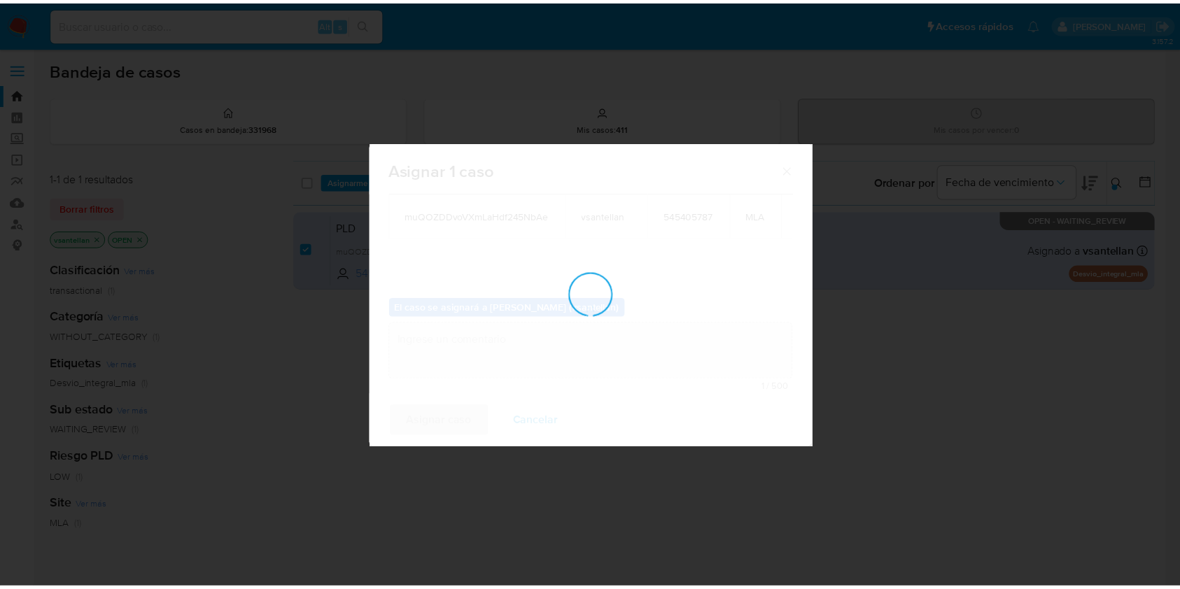
scroll to position [84, 0]
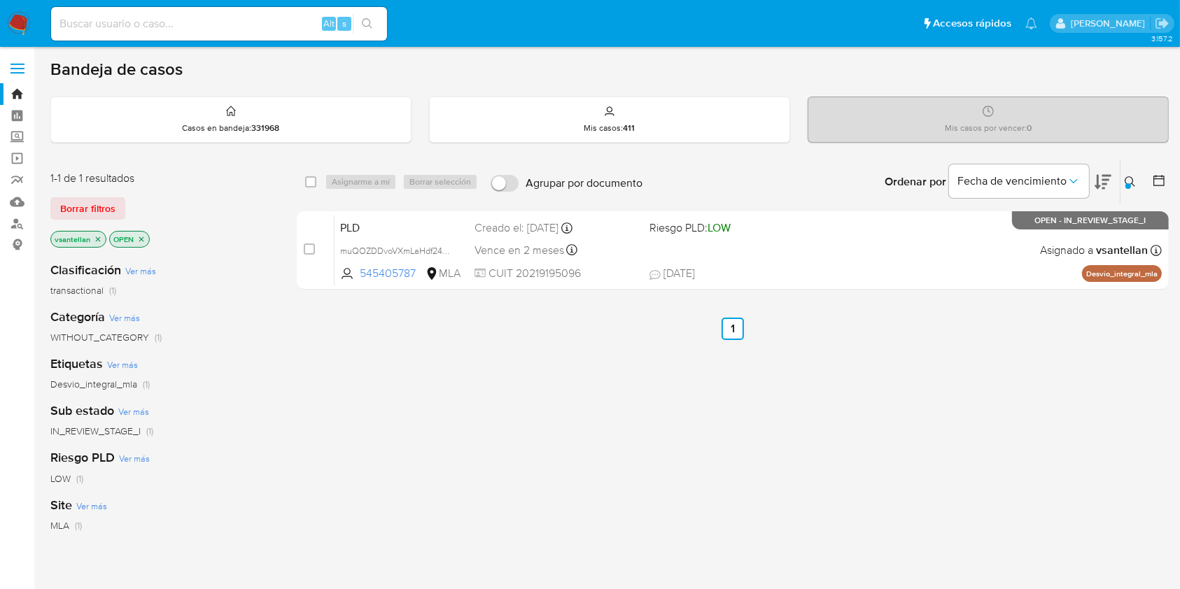
click at [1123, 180] on button at bounding box center [1131, 182] width 23 height 17
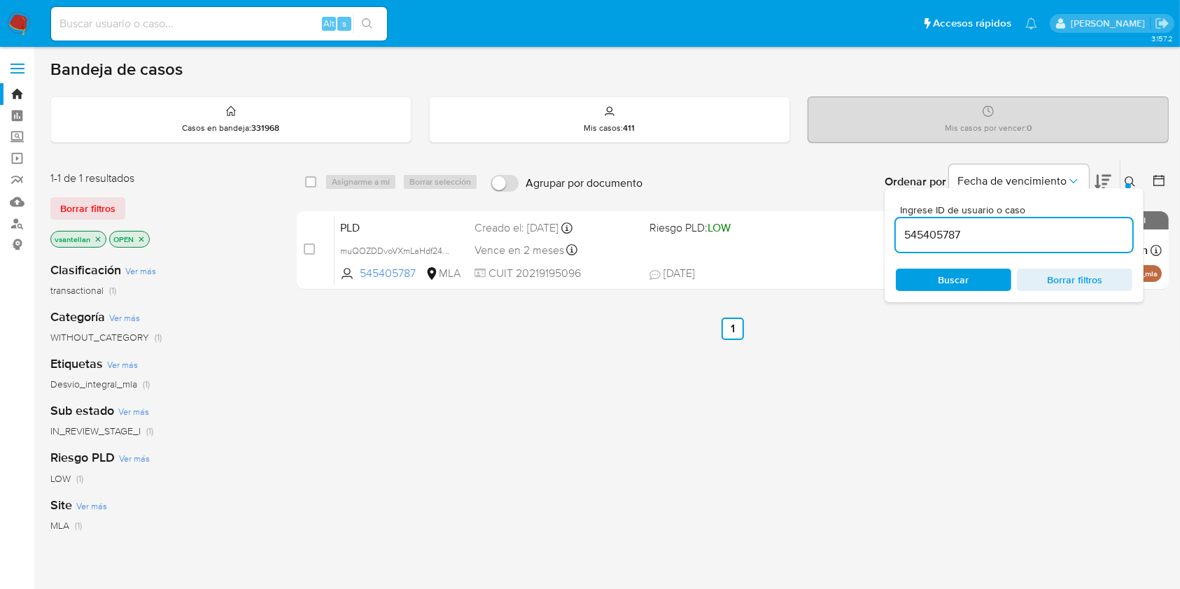
click at [1015, 234] on input "545405787" at bounding box center [1014, 235] width 237 height 18
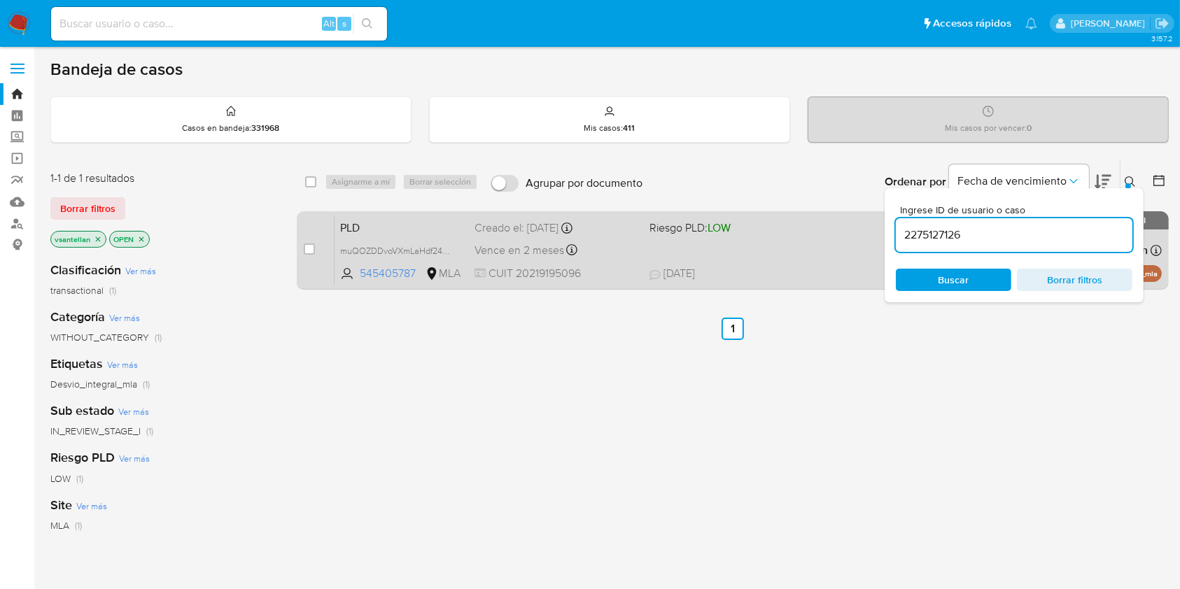
type input "2275127126"
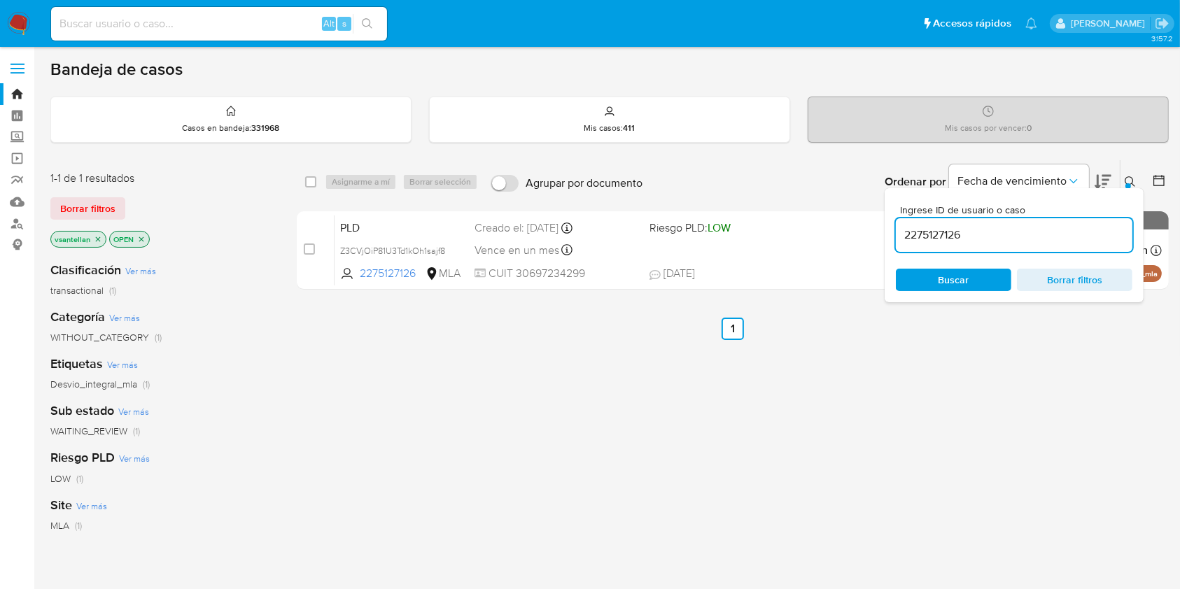
click at [1128, 184] on div at bounding box center [1128, 186] width 6 height 6
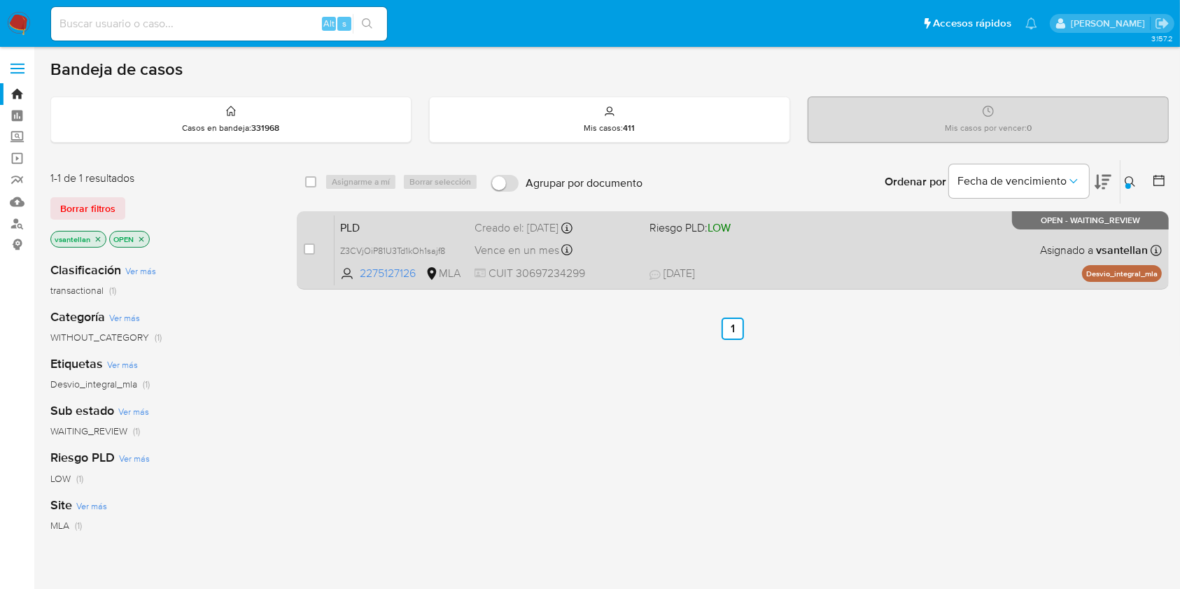
click at [1046, 246] on span "Asignado a vsantellan" at bounding box center [1094, 250] width 108 height 15
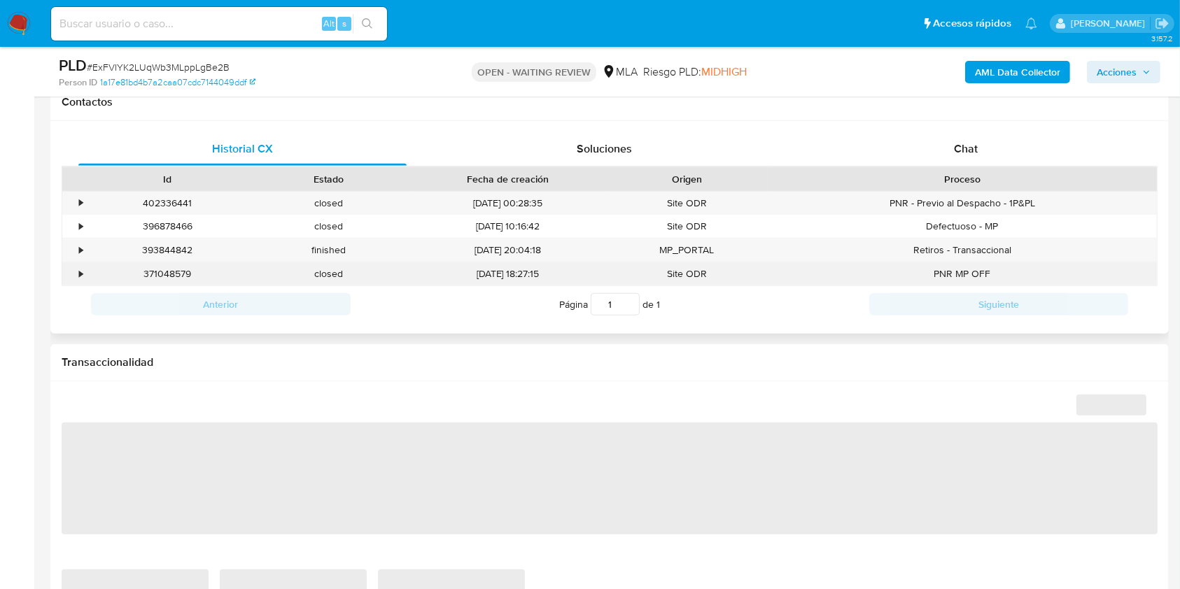
scroll to position [653, 0]
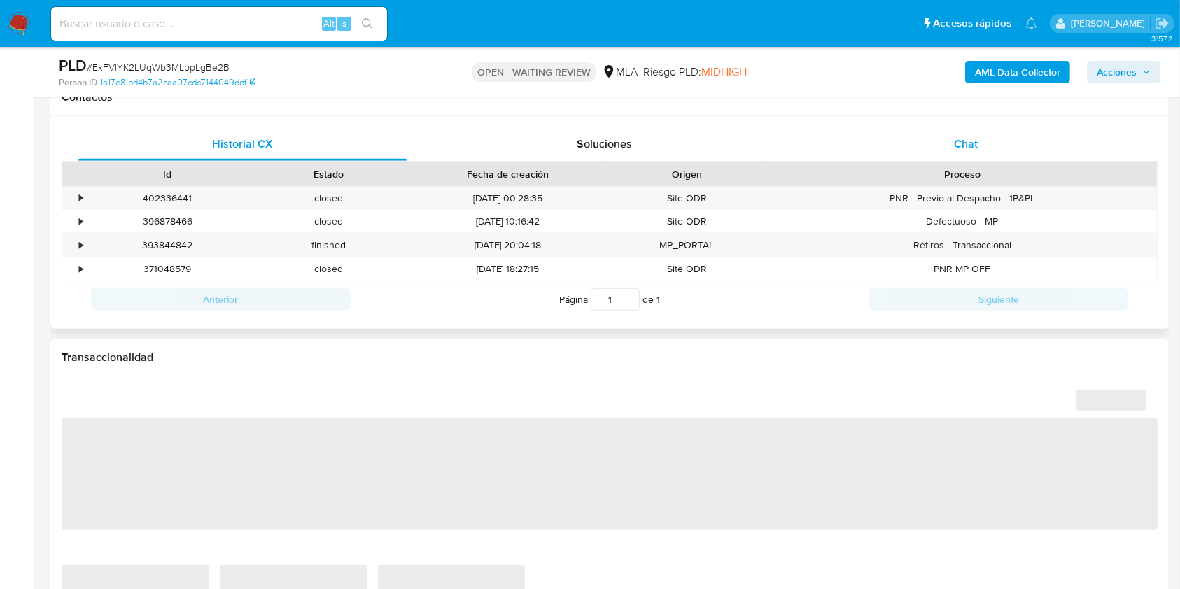
click at [959, 141] on span "Chat" at bounding box center [966, 144] width 24 height 16
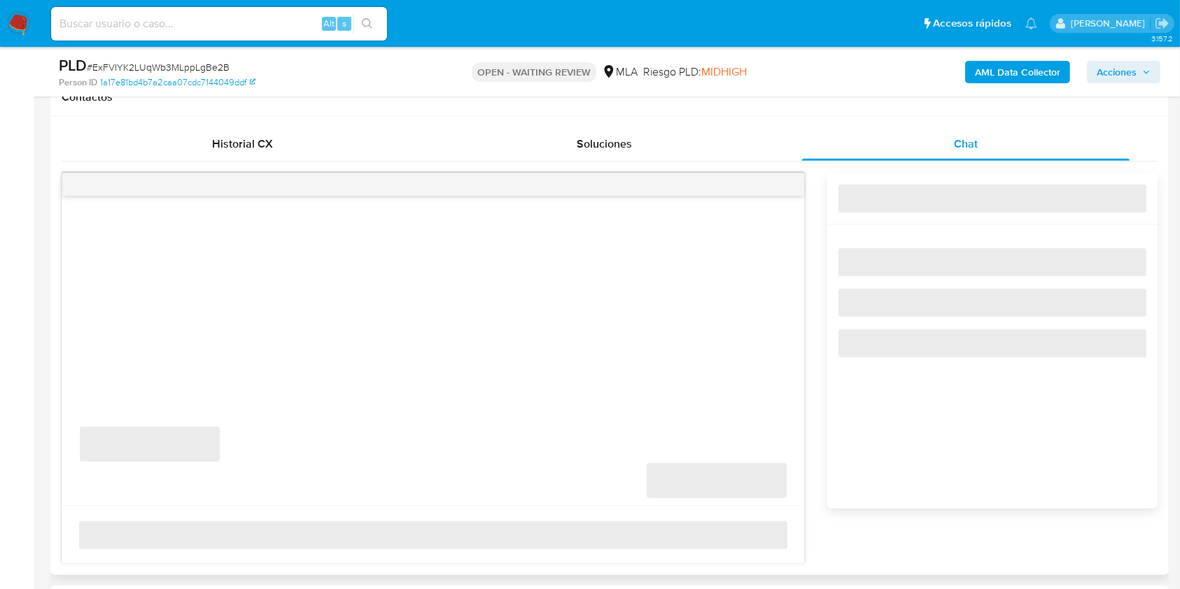
select select "10"
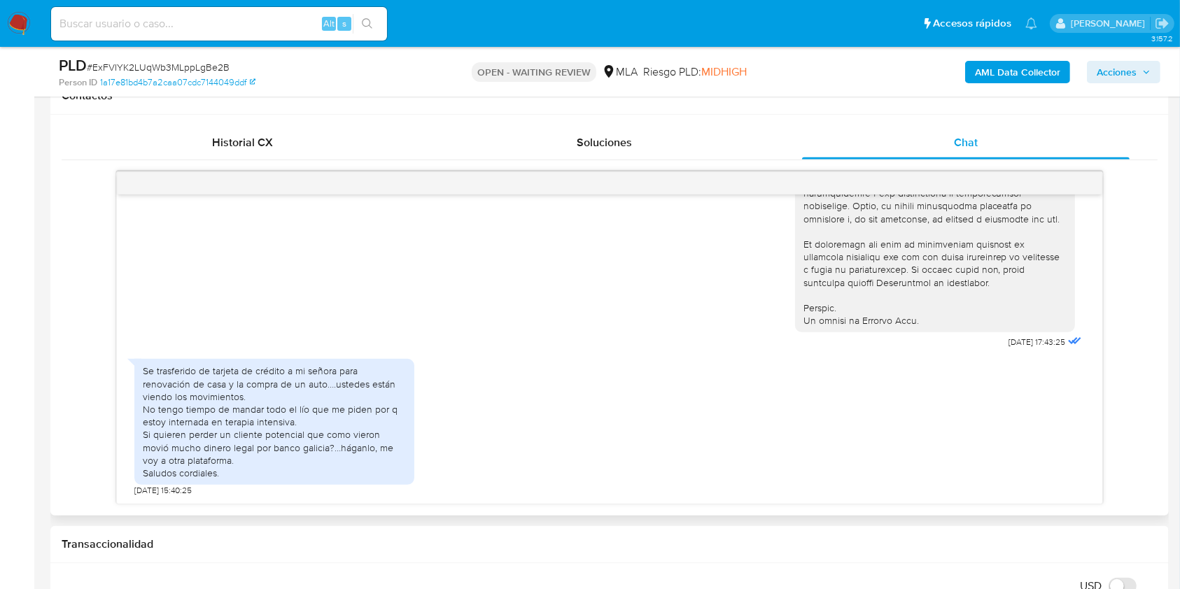
scroll to position [365, 0]
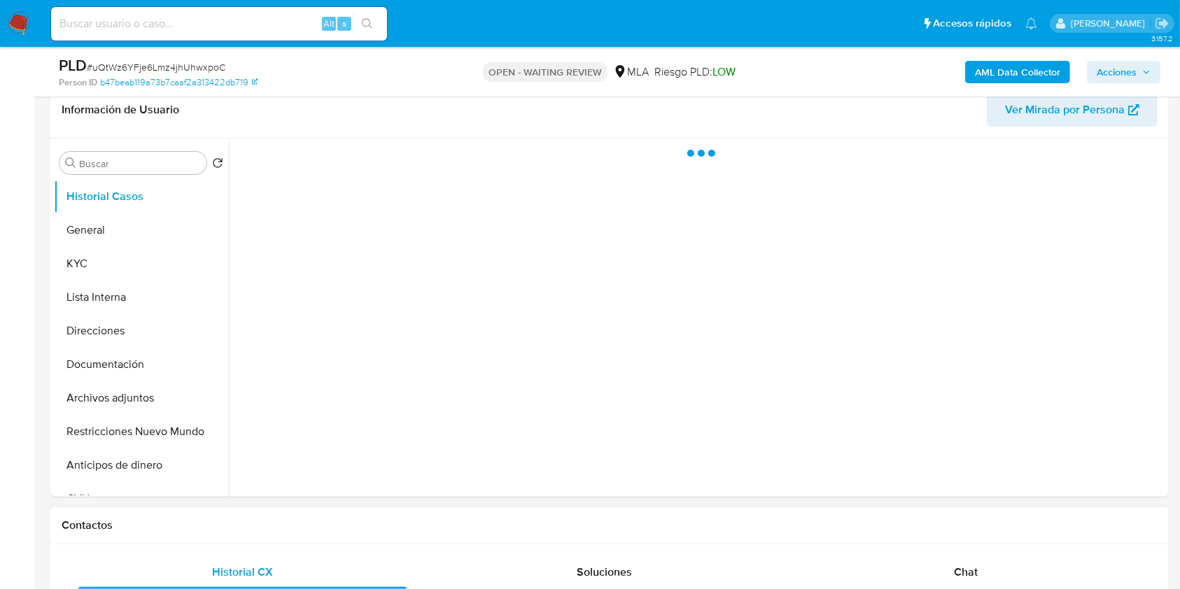
scroll to position [280, 0]
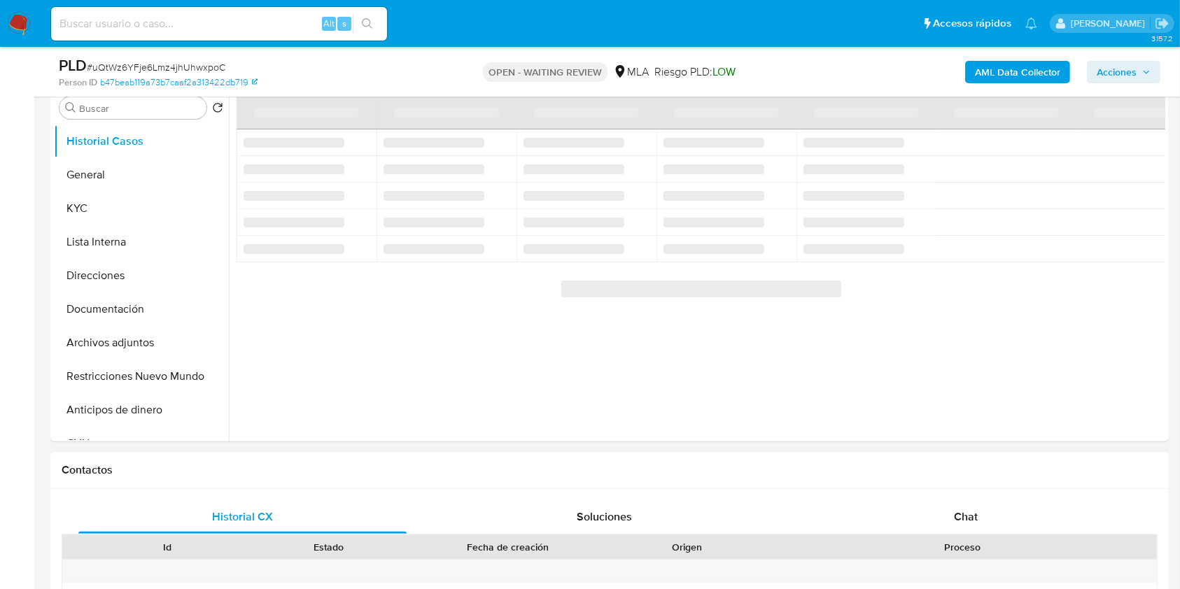
drag, startPoint x: 1005, startPoint y: 504, endPoint x: 1022, endPoint y: 491, distance: 21.0
click at [1004, 506] on div "Chat" at bounding box center [966, 517] width 328 height 34
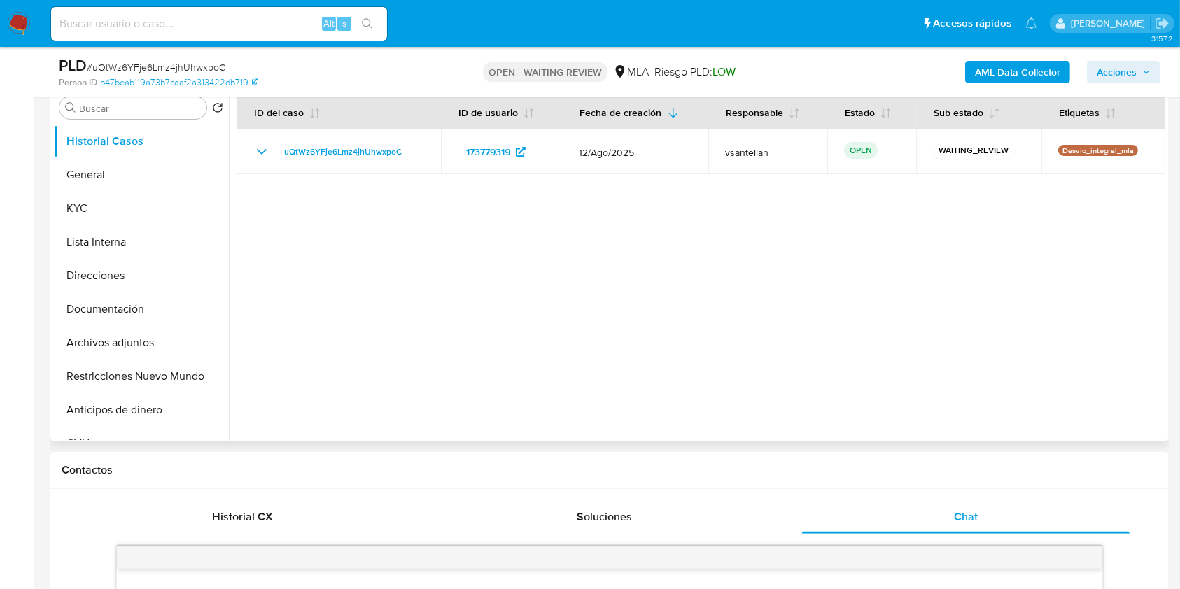
select select "10"
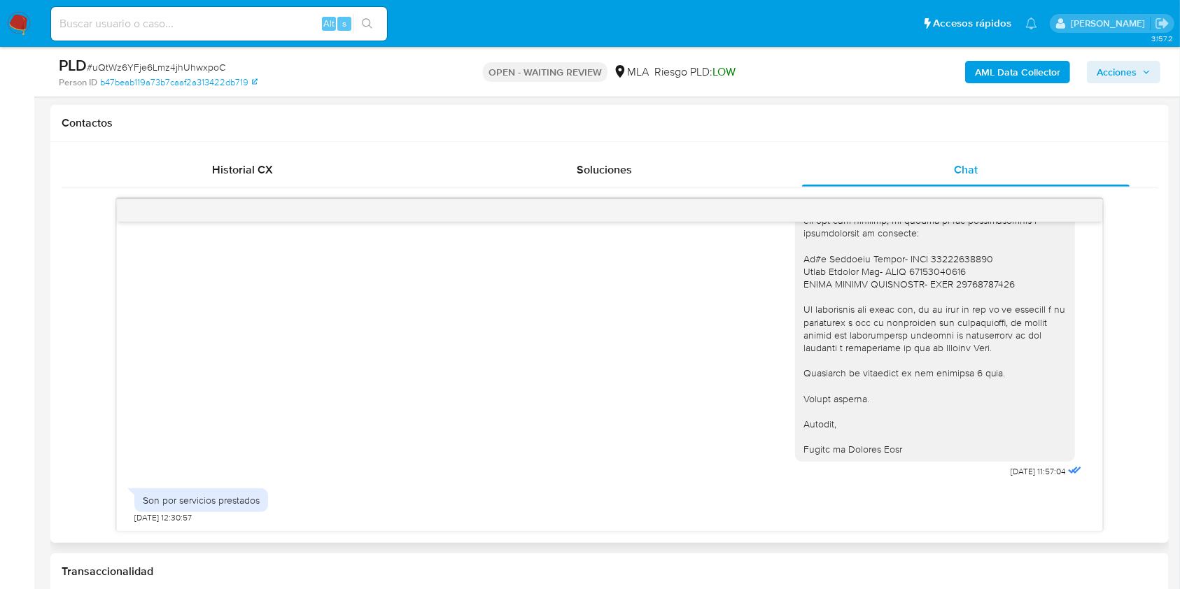
scroll to position [1447, 0]
click at [1106, 505] on div "18/08/2025 17:35:20 Hola, Esperamos que te encuentres muy bien. Te consultamos …" at bounding box center [610, 365] width 1096 height 333
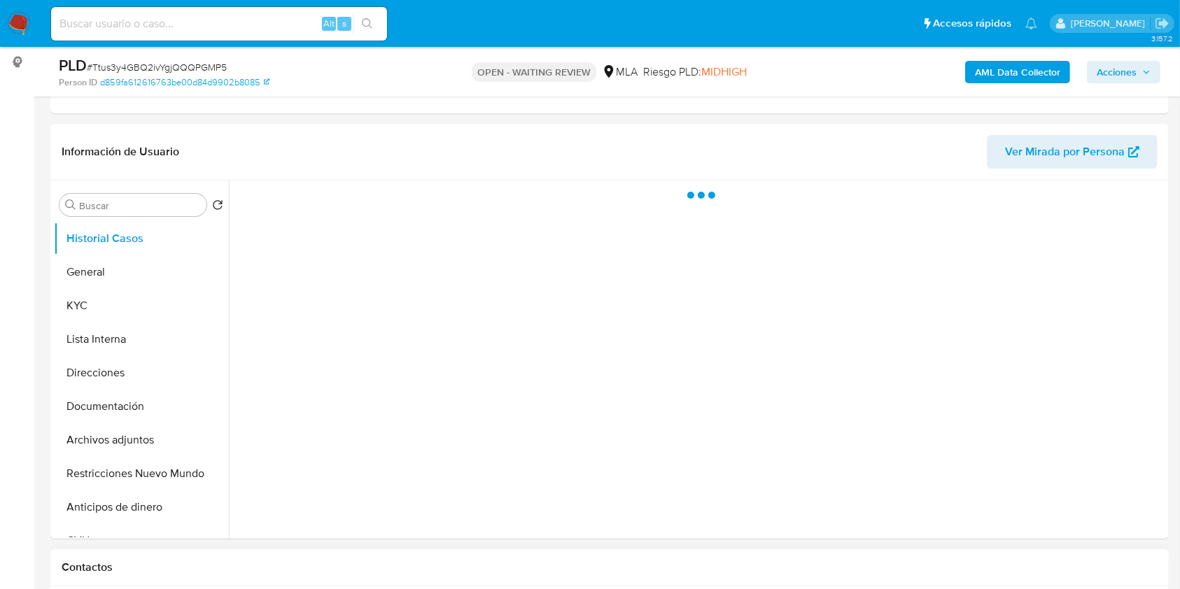
scroll to position [373, 0]
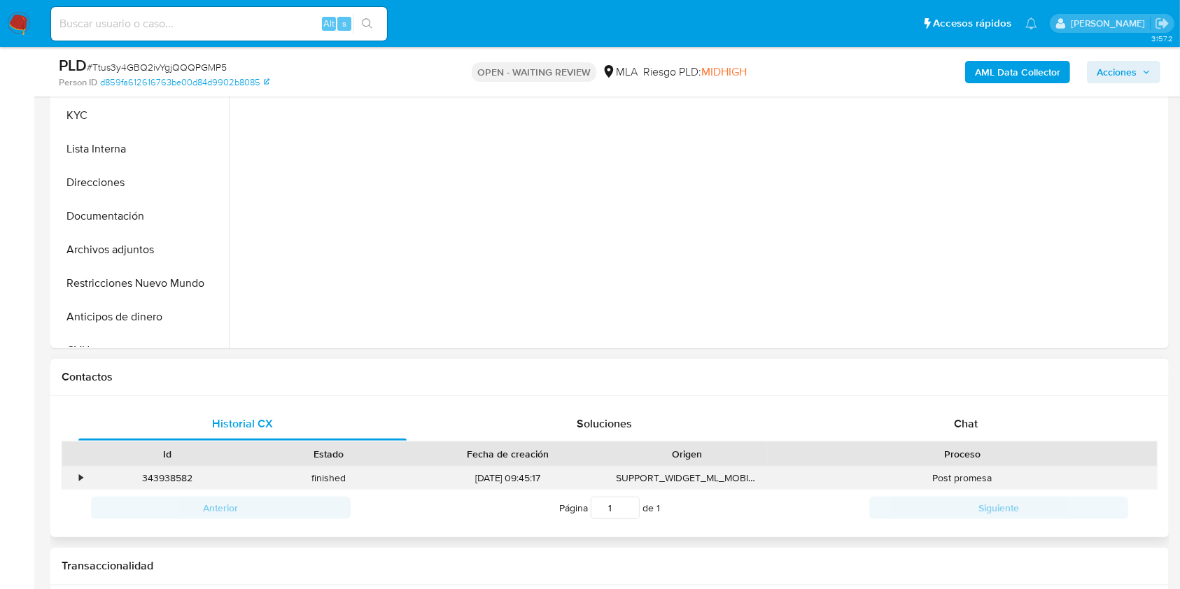
select select "10"
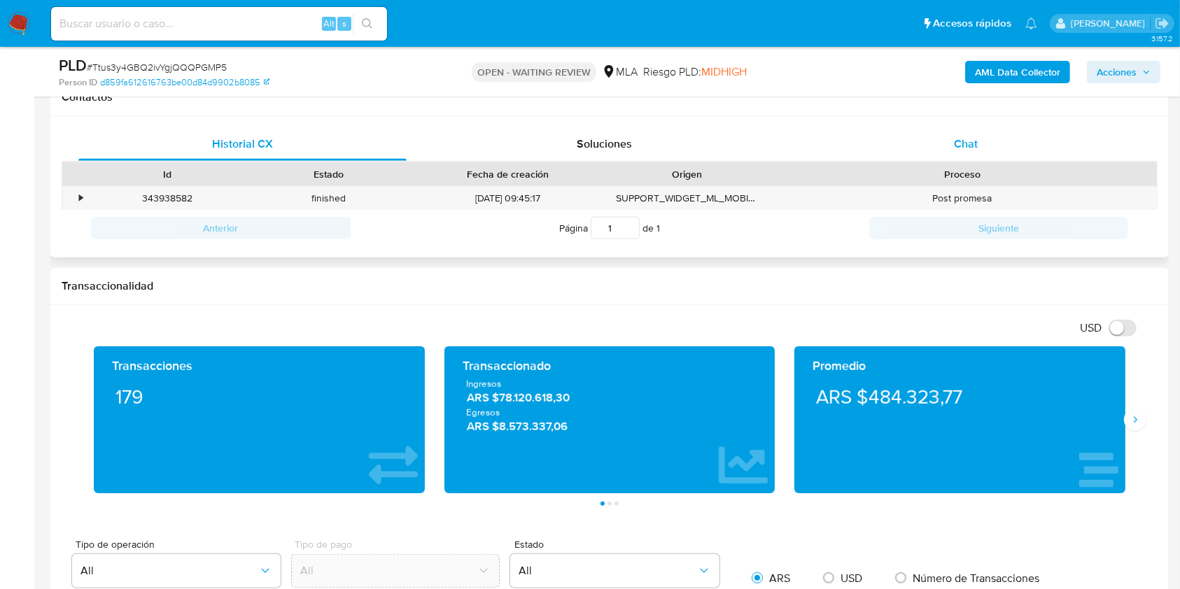
click at [1022, 150] on div "Chat" at bounding box center [966, 144] width 328 height 34
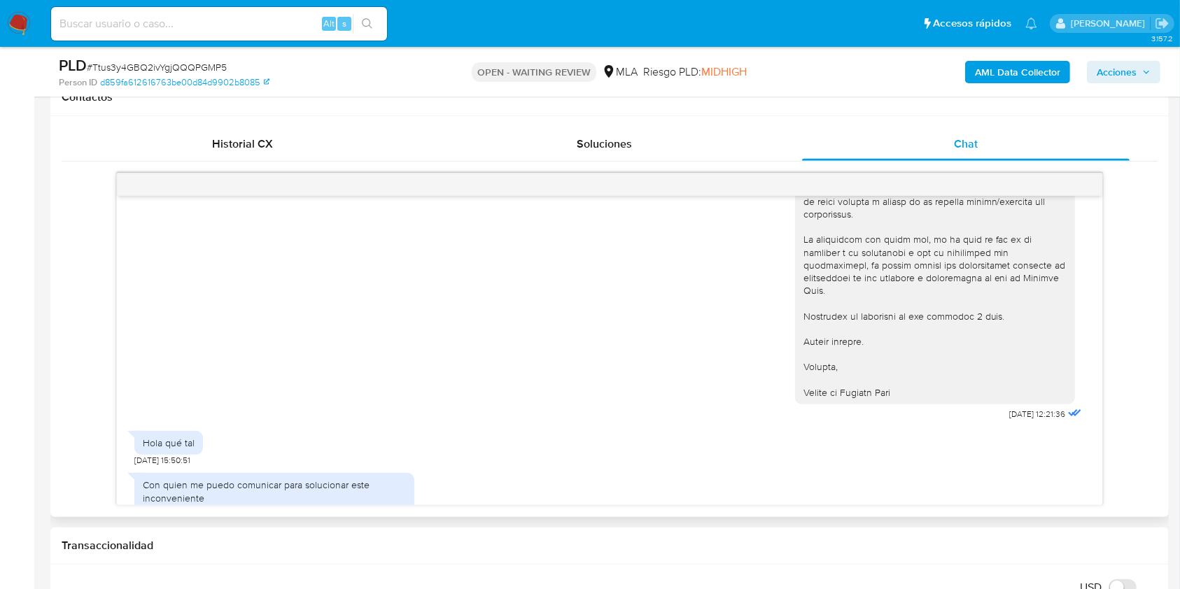
scroll to position [1705, 0]
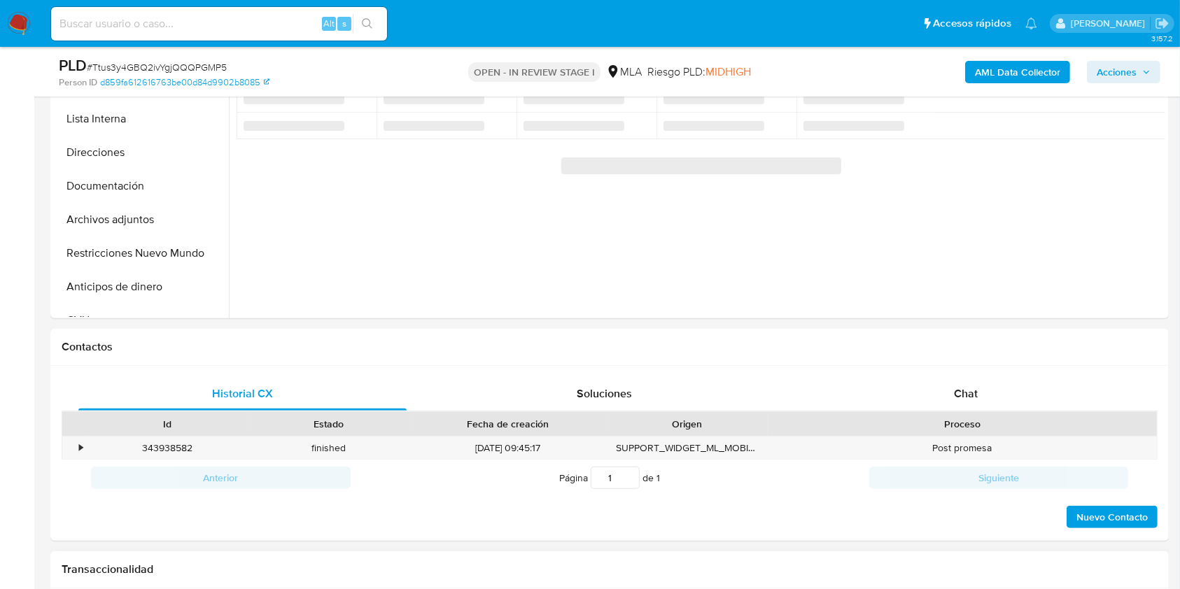
scroll to position [653, 0]
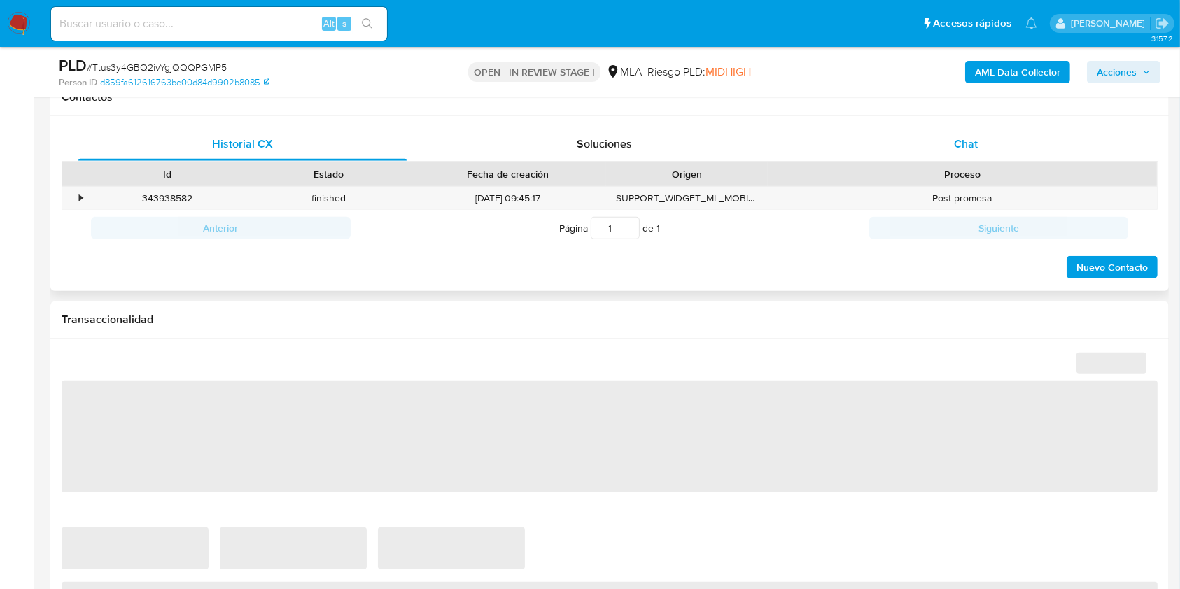
select select "10"
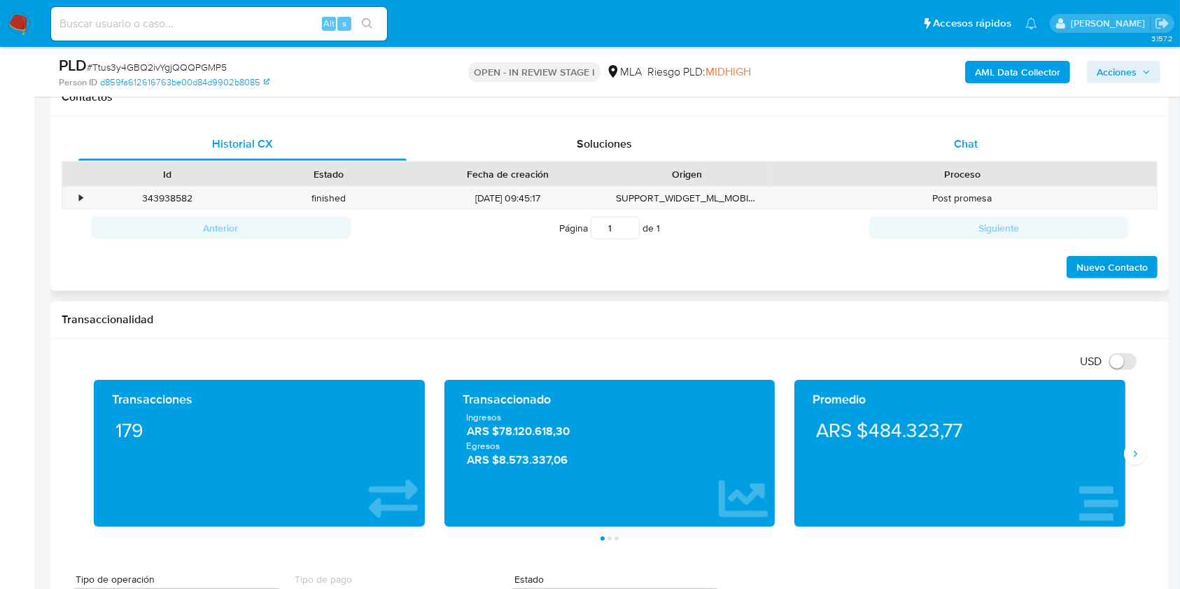
click at [952, 145] on div "Chat" at bounding box center [966, 144] width 328 height 34
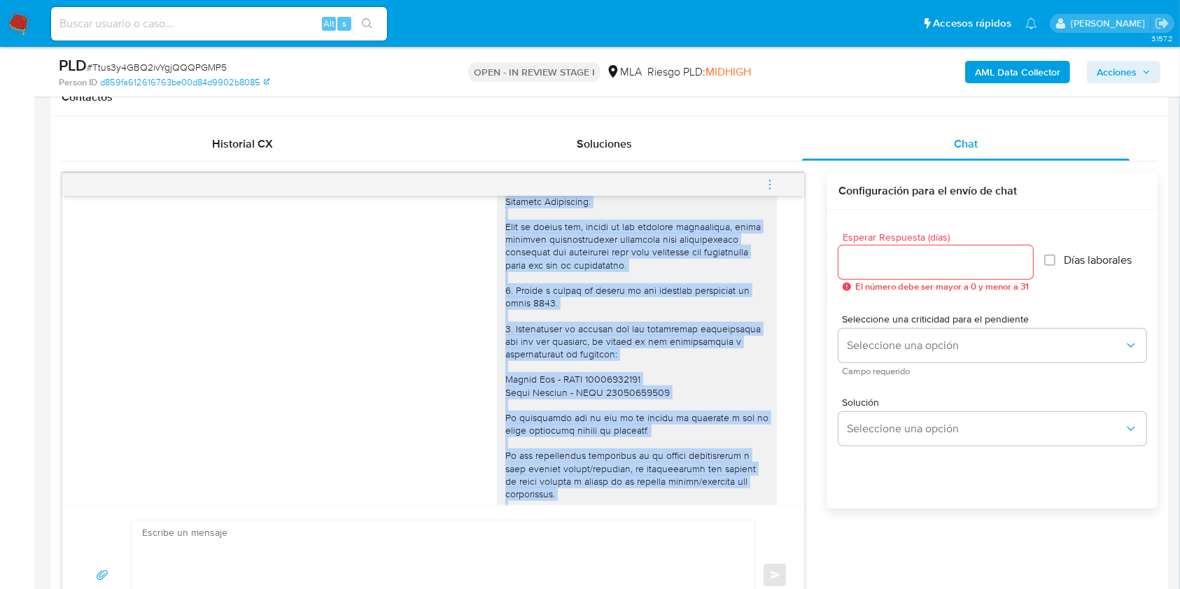
scroll to position [955, 0]
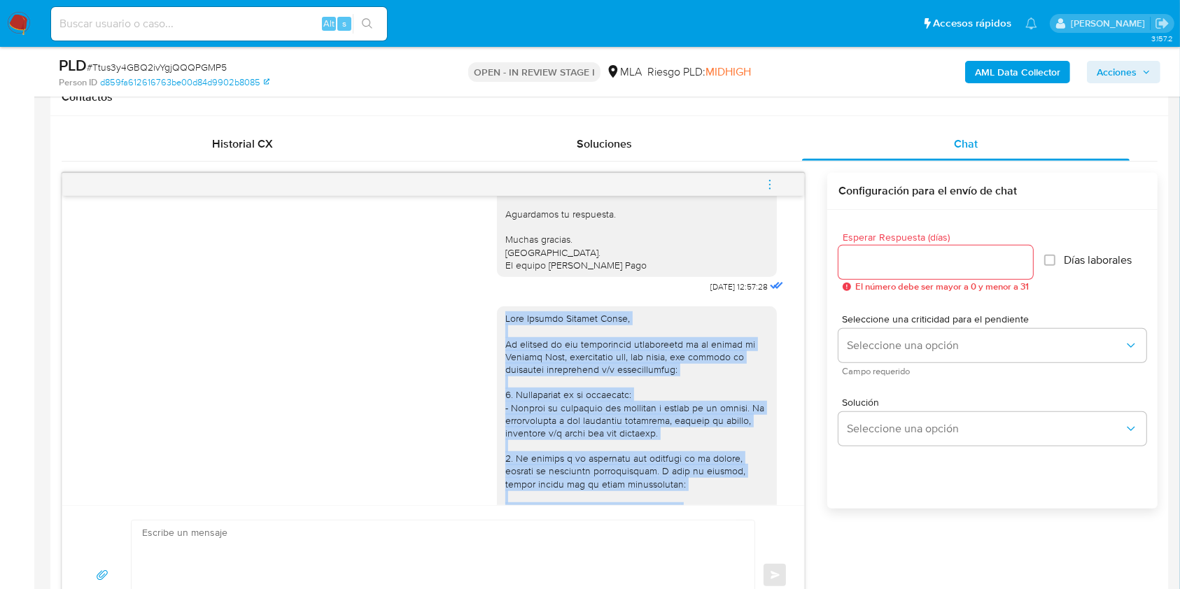
drag, startPoint x: 642, startPoint y: 367, endPoint x: 490, endPoint y: 359, distance: 152.8
copy div "Hola Luciano Gabriel Lopez, En función de las operaciones registradas en tu cue…"
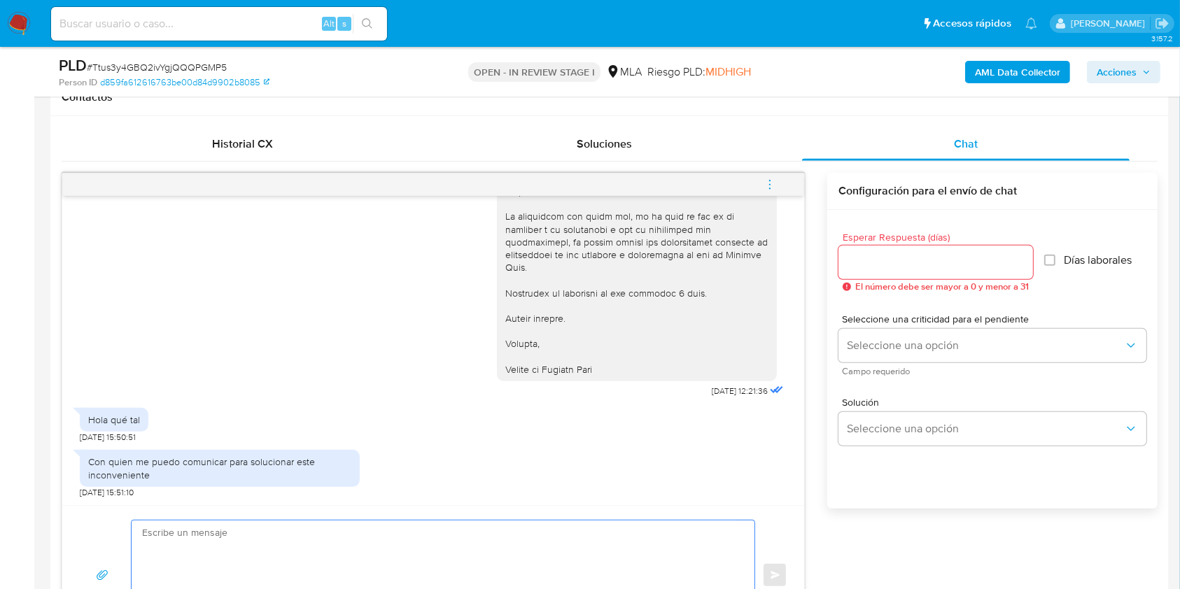
click at [329, 527] on textarea at bounding box center [439, 576] width 595 height 110
paste textarea "Hola Luciano Gabriel Lopez, En función de las operaciones registradas en tu cue…"
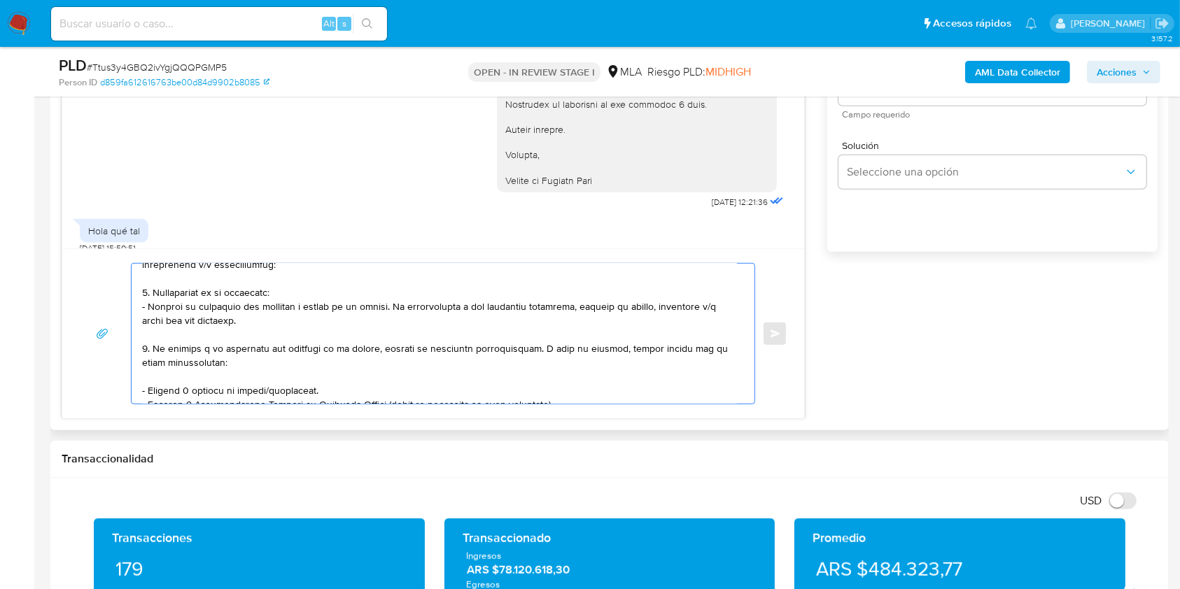
scroll to position [0, 0]
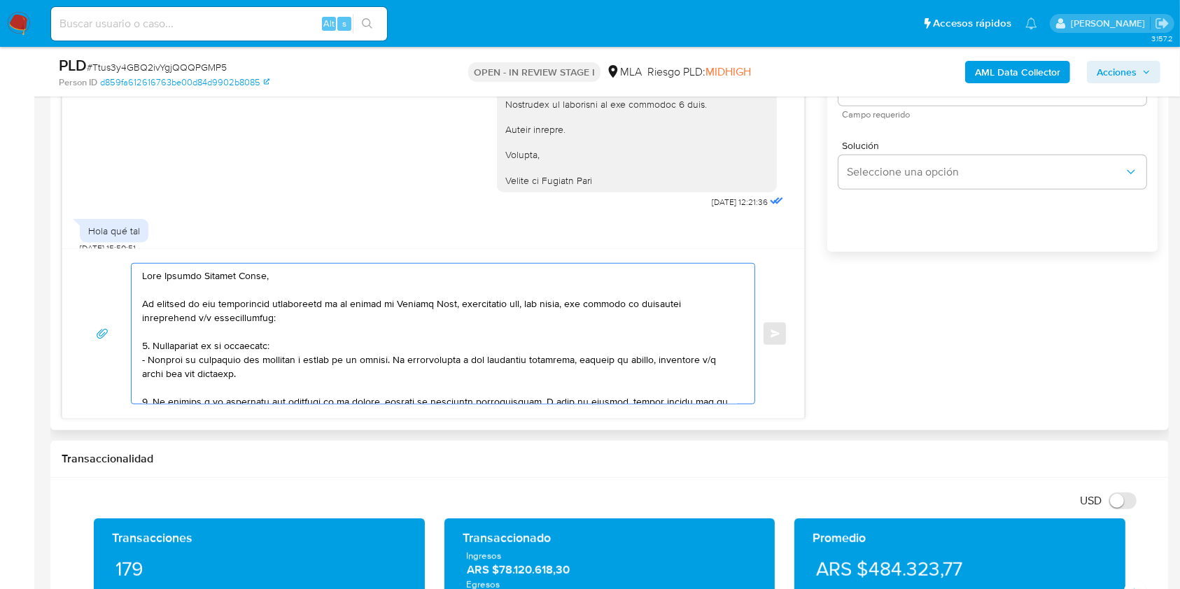
click at [147, 302] on textarea at bounding box center [439, 334] width 595 height 140
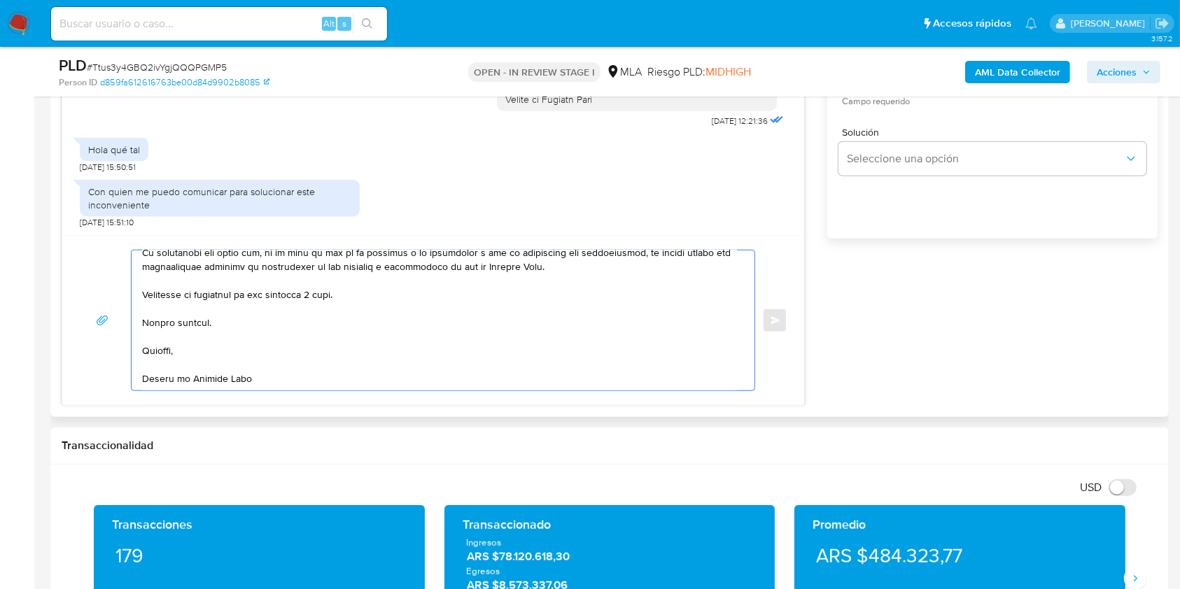
drag, startPoint x: 360, startPoint y: 297, endPoint x: 246, endPoint y: 286, distance: 113.9
click at [246, 286] on textarea at bounding box center [439, 321] width 595 height 140
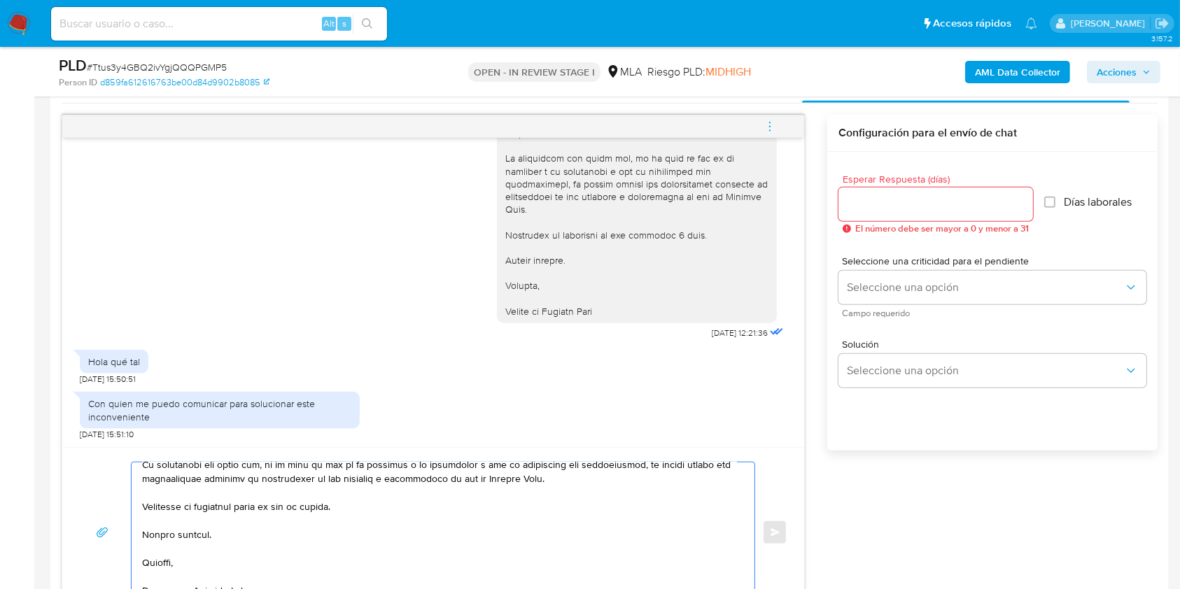
type textarea "Hola Luciano Gabriel Lopez, Tal como te mencionamos anteriormente, en función d…"
click at [898, 196] on input "Esperar Respuesta (días)" at bounding box center [935, 204] width 195 height 18
type input "1"
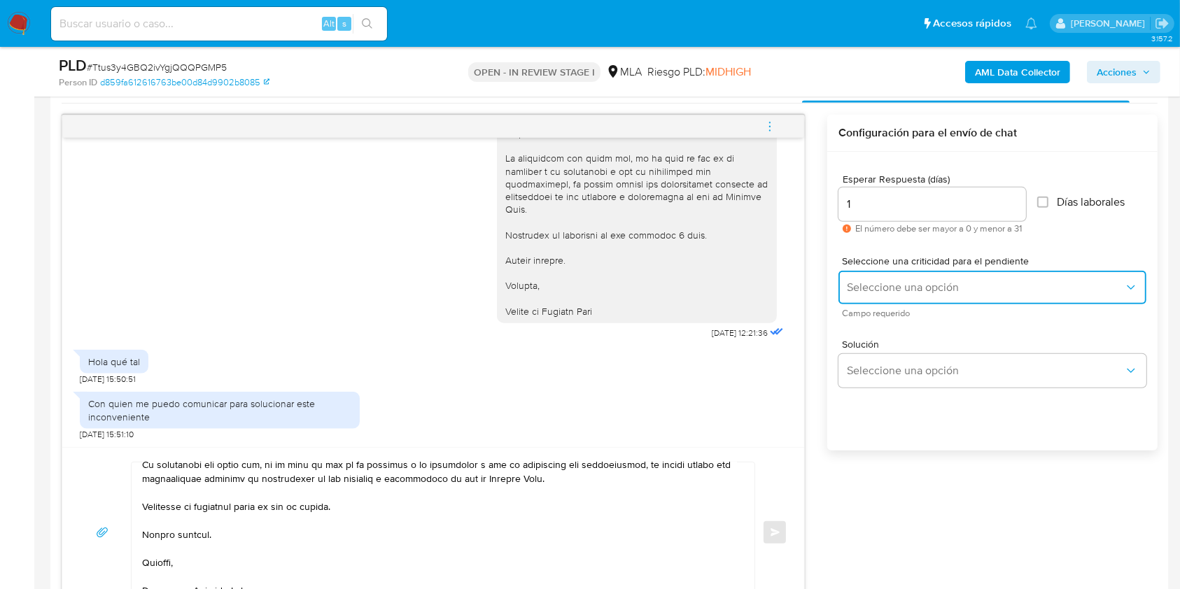
click at [880, 289] on span "Seleccione una opción" at bounding box center [985, 288] width 277 height 14
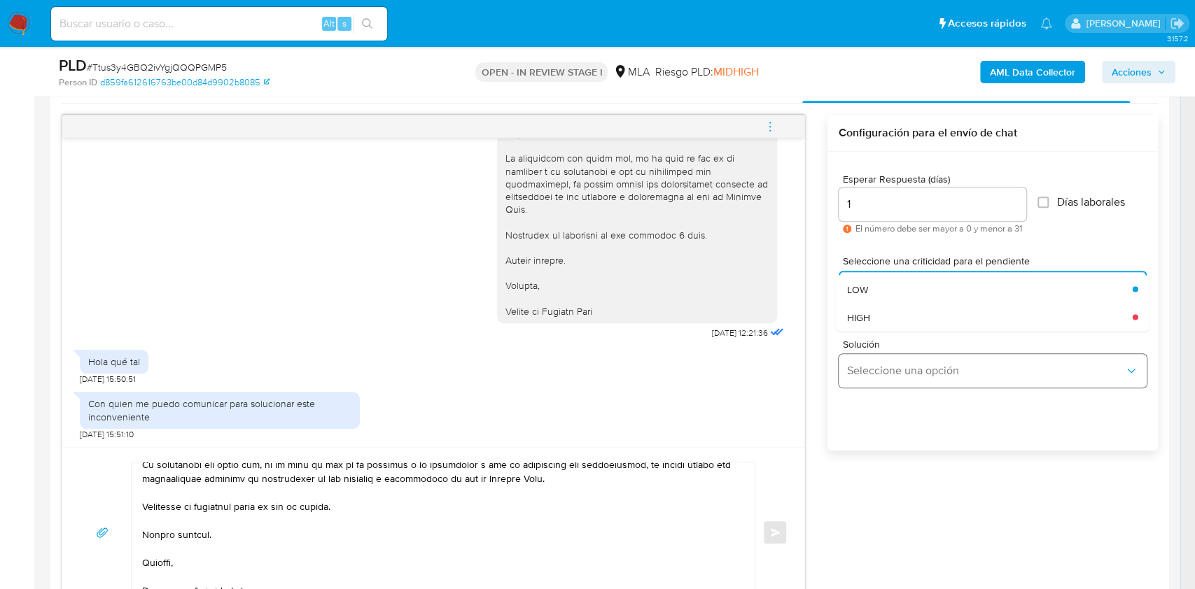
drag, startPoint x: 878, startPoint y: 291, endPoint x: 908, endPoint y: 377, distance: 91.4
click at [877, 293] on div "LOW" at bounding box center [985, 289] width 277 height 28
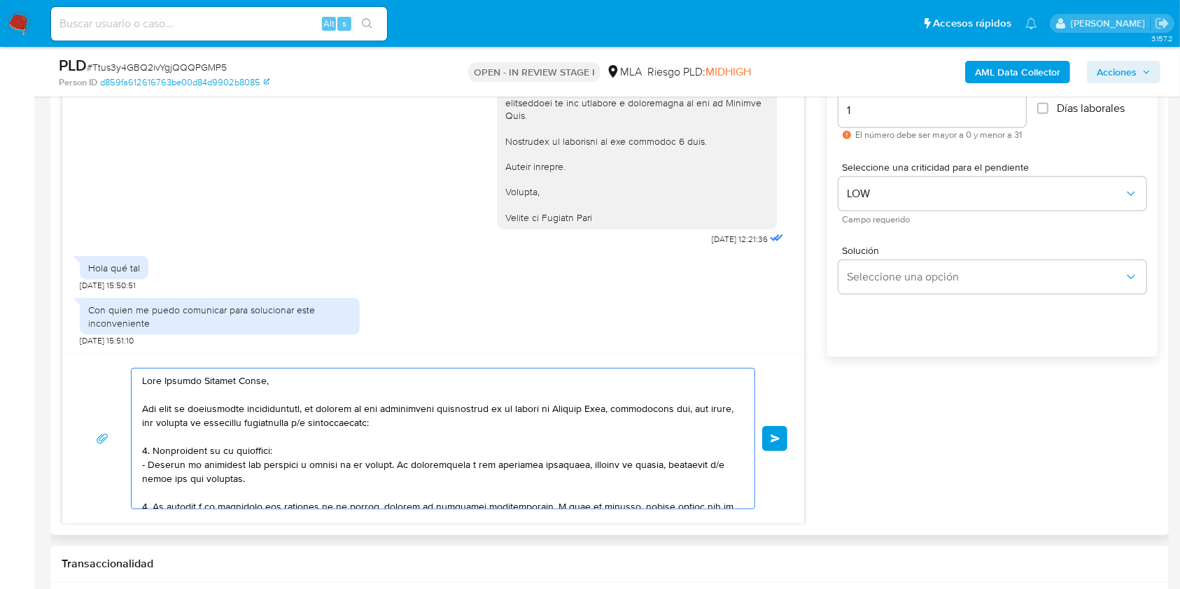
click at [771, 437] on span "Enviar" at bounding box center [776, 439] width 10 height 8
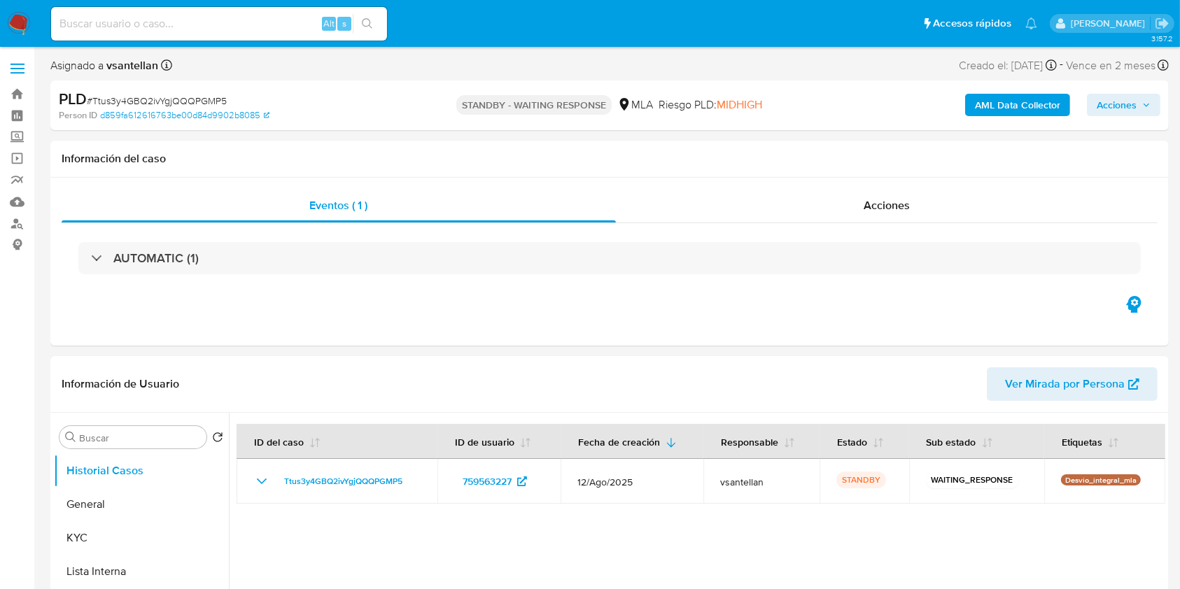
select select "10"
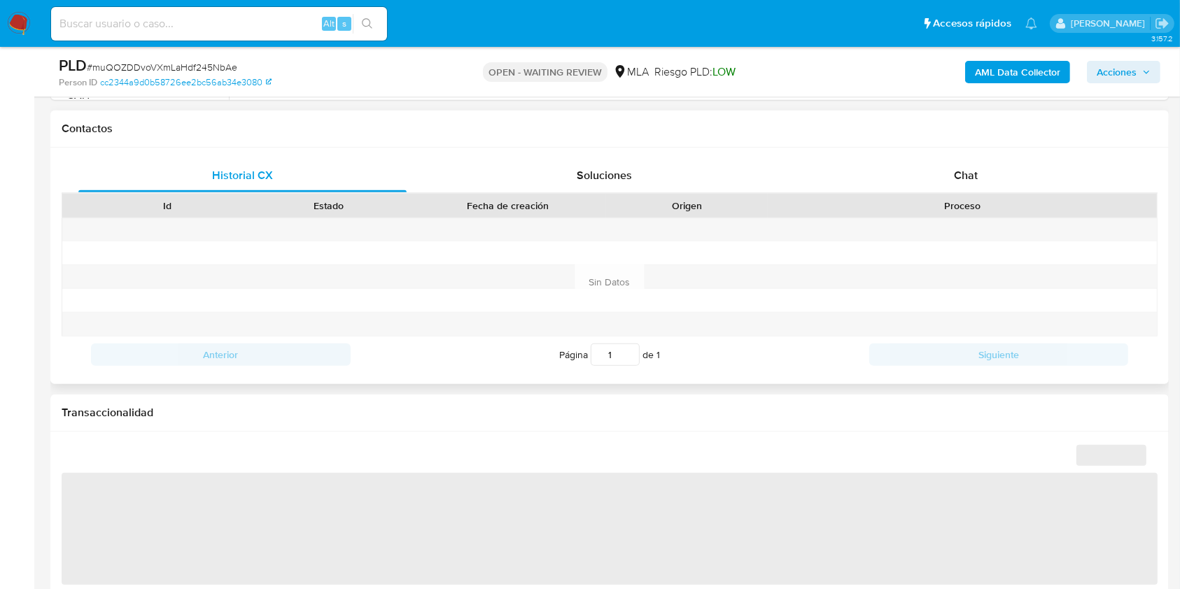
scroll to position [746, 0]
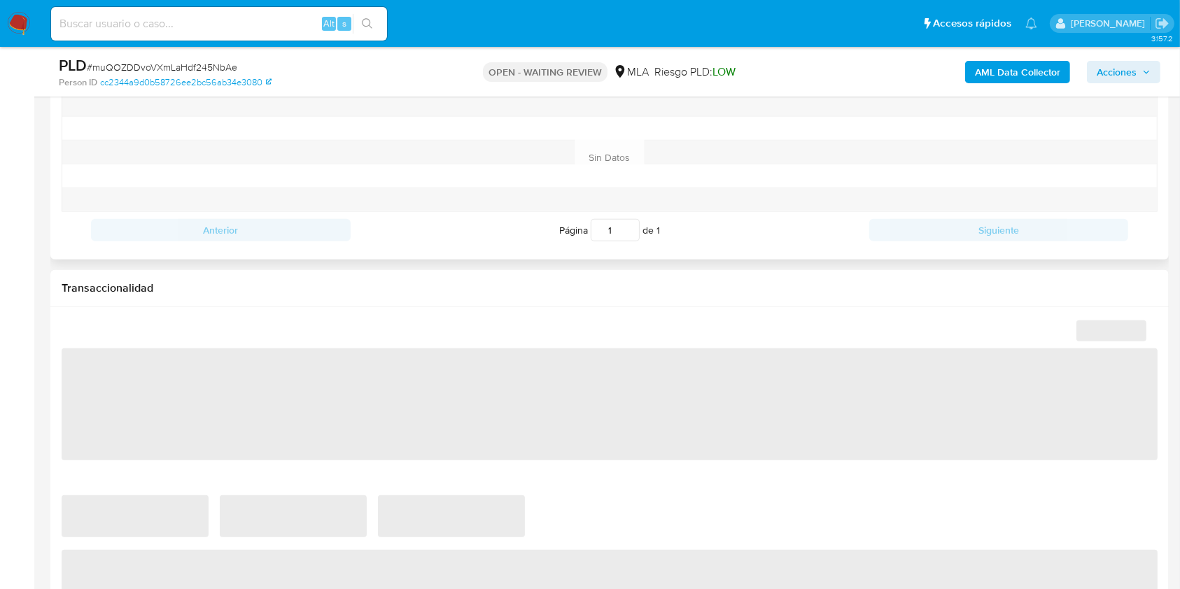
select select "10"
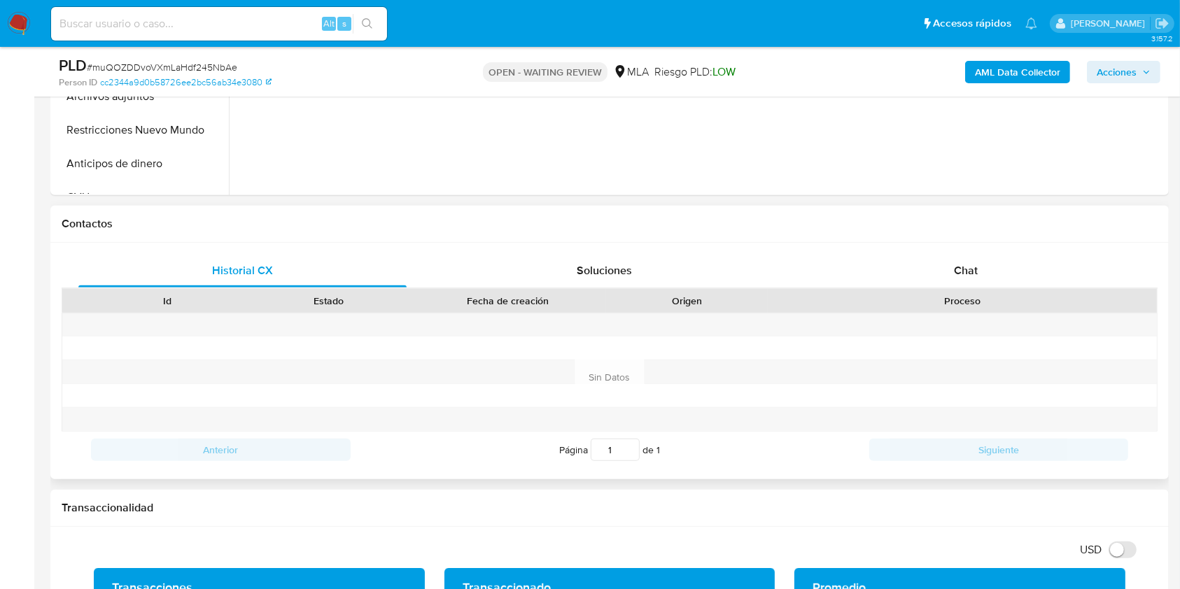
scroll to position [466, 0]
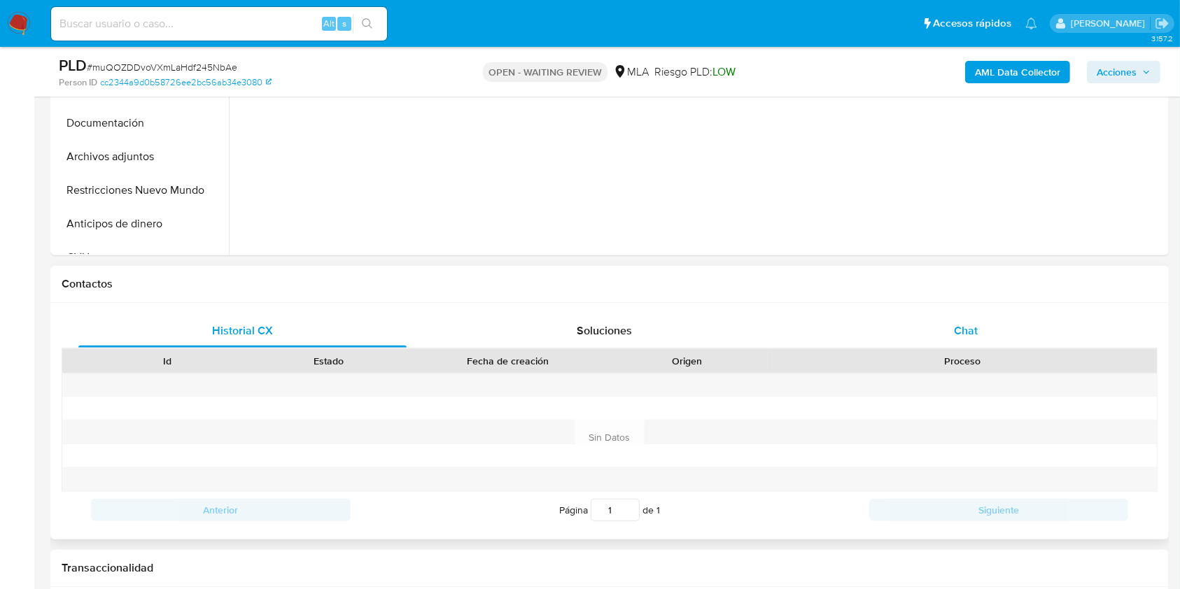
click at [985, 329] on div "Chat" at bounding box center [966, 331] width 328 height 34
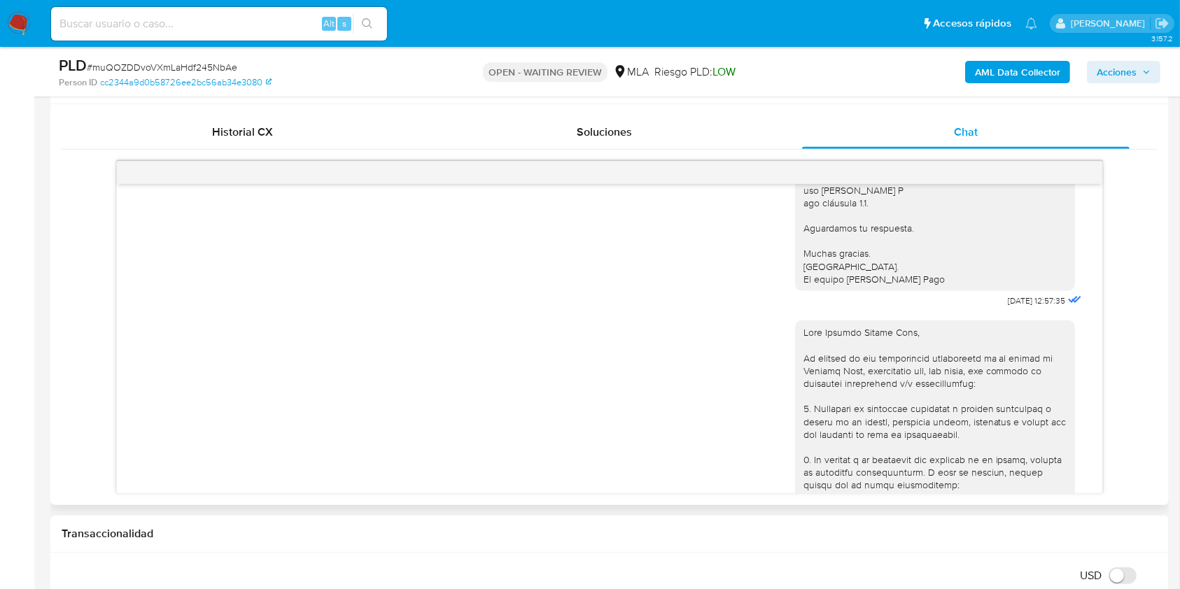
scroll to position [1566, 0]
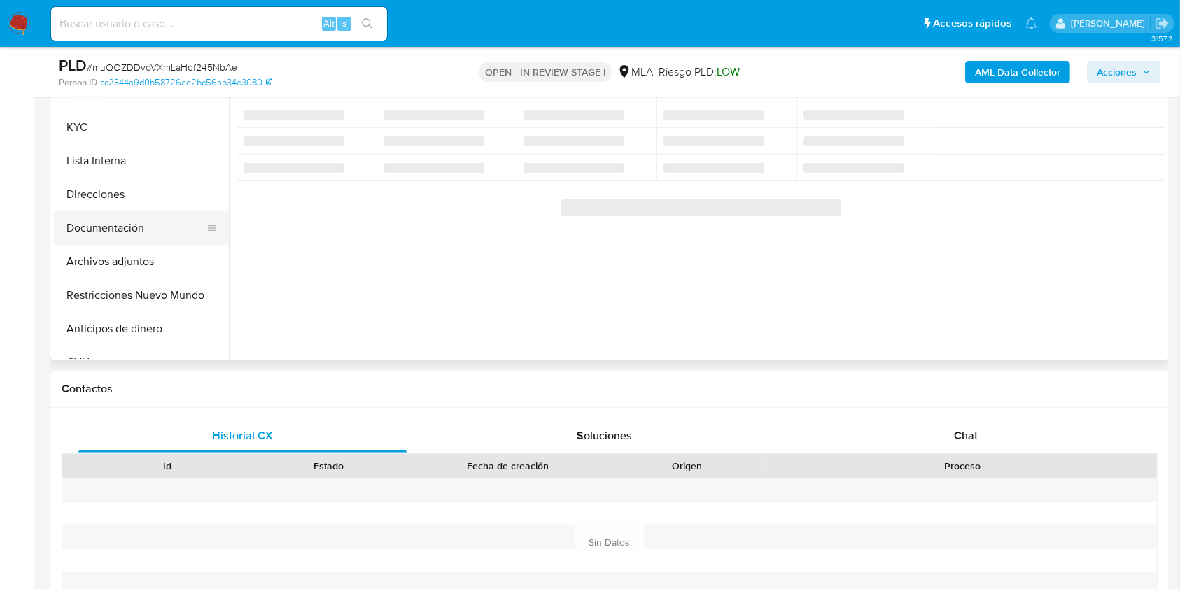
scroll to position [373, 0]
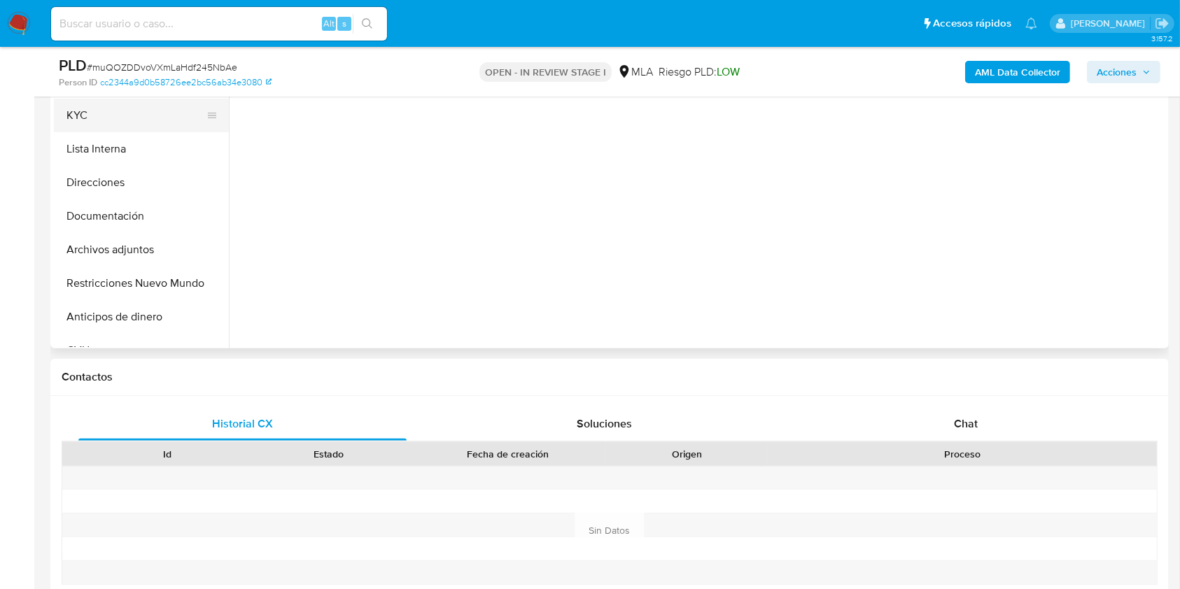
click at [99, 114] on button "KYC" at bounding box center [136, 116] width 164 height 34
select select "10"
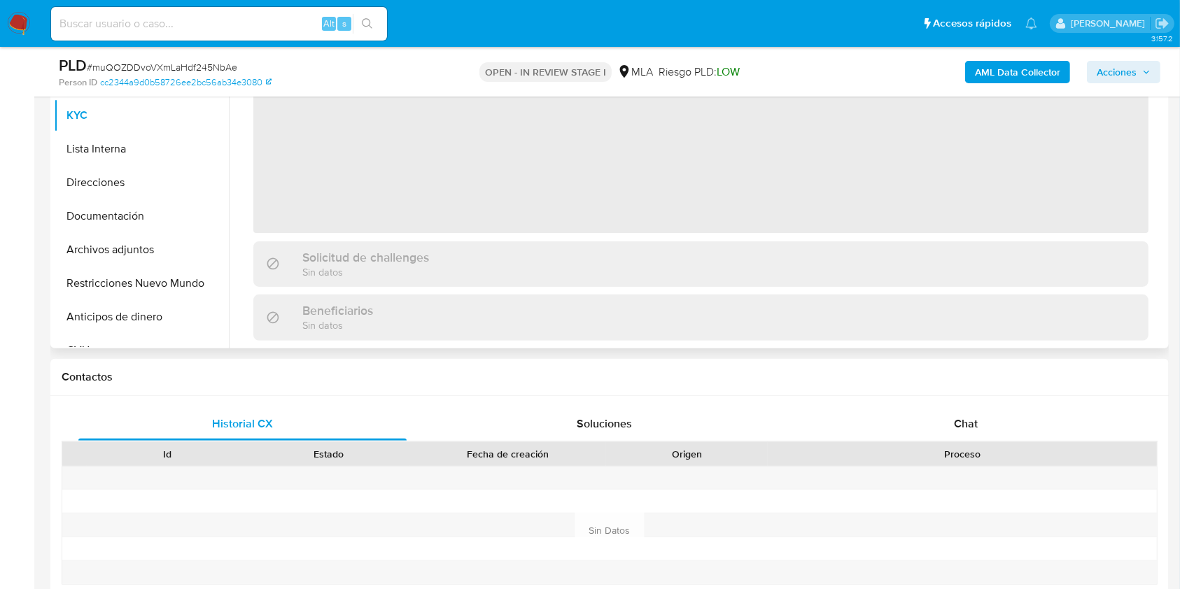
scroll to position [186, 0]
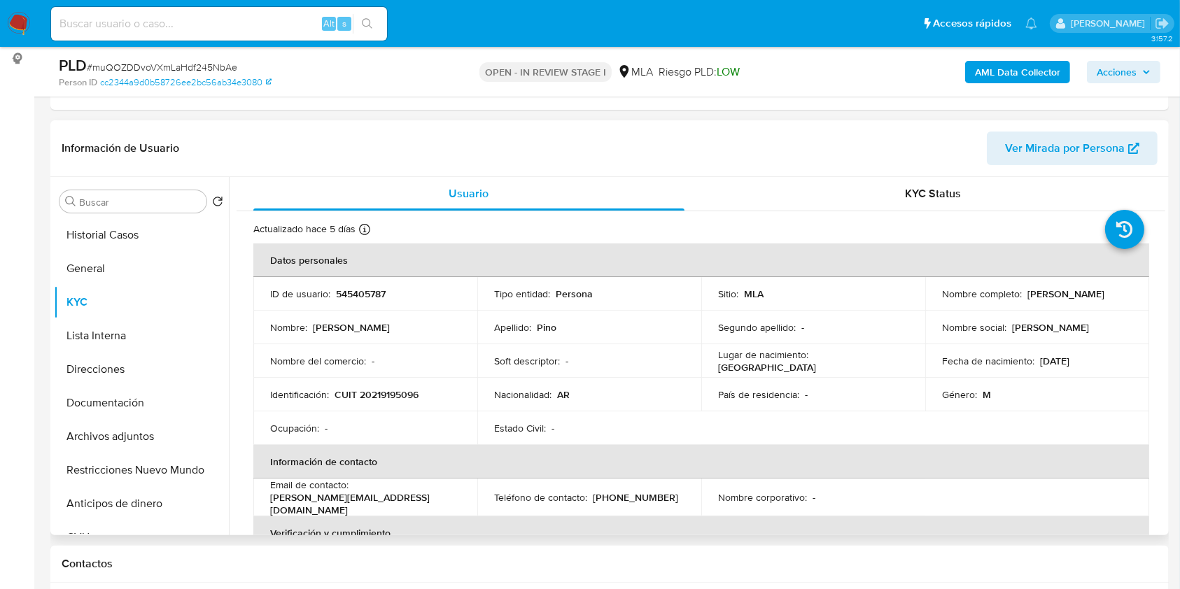
drag, startPoint x: 1024, startPoint y: 294, endPoint x: 1118, endPoint y: 292, distance: 94.5
click at [1118, 292] on div "Nombre completo : [PERSON_NAME]" at bounding box center [1037, 294] width 190 height 13
copy p "[PERSON_NAME]"
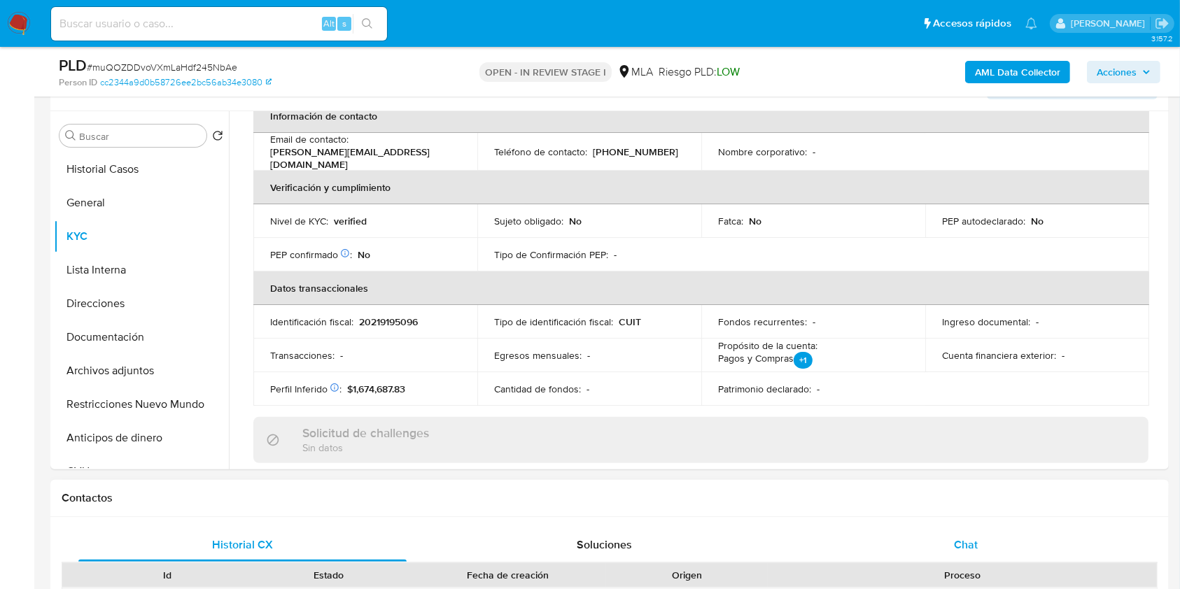
scroll to position [280, 0]
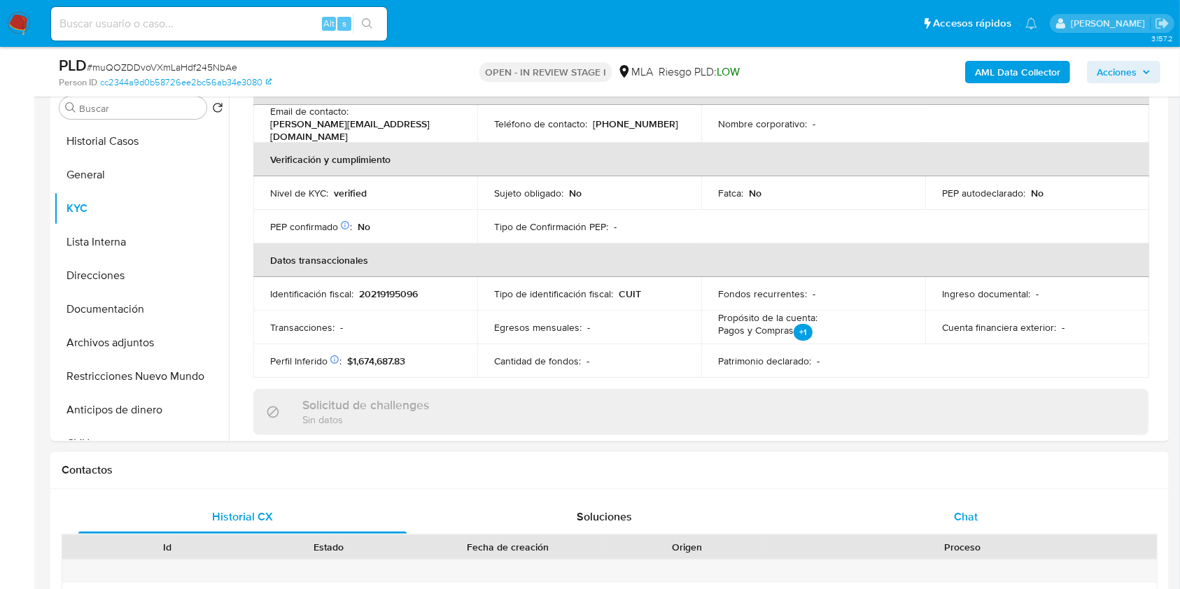
drag, startPoint x: 935, startPoint y: 500, endPoint x: 938, endPoint y: 509, distance: 10.2
click at [935, 501] on div "Chat" at bounding box center [966, 517] width 328 height 34
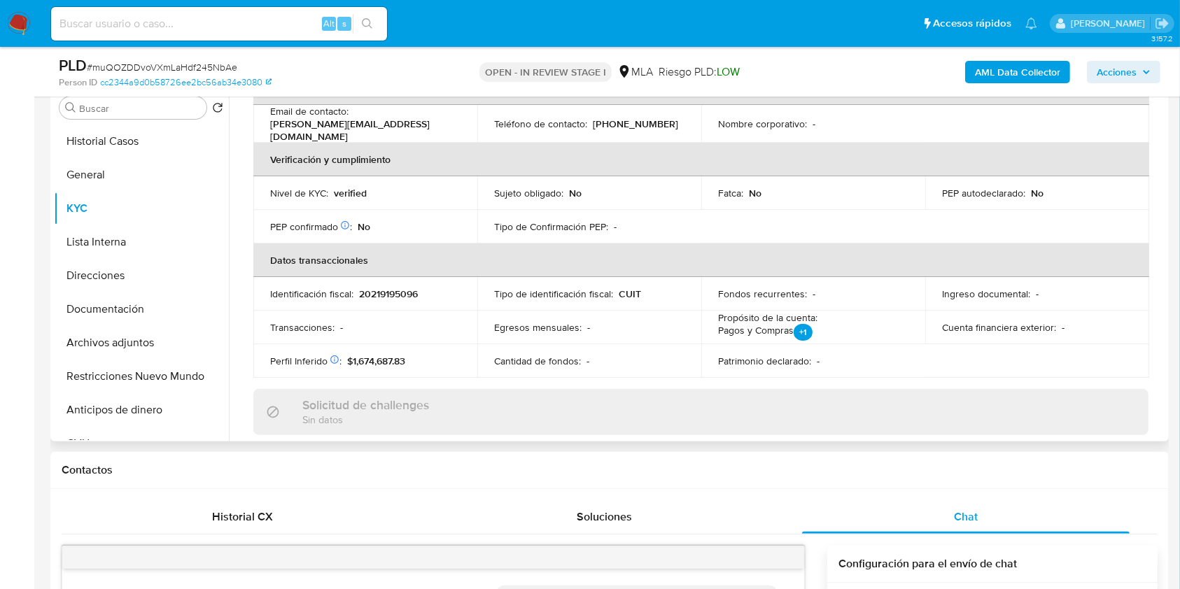
scroll to position [1566, 0]
drag, startPoint x: 1179, startPoint y: 143, endPoint x: 995, endPoint y: 277, distance: 226.9
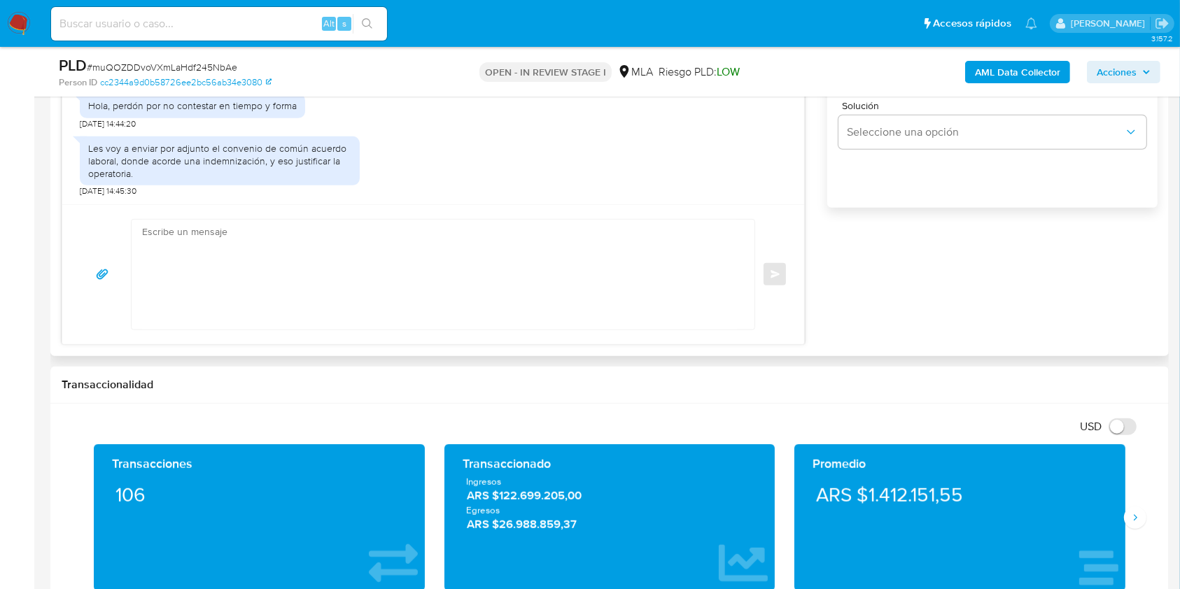
scroll to position [836, 0]
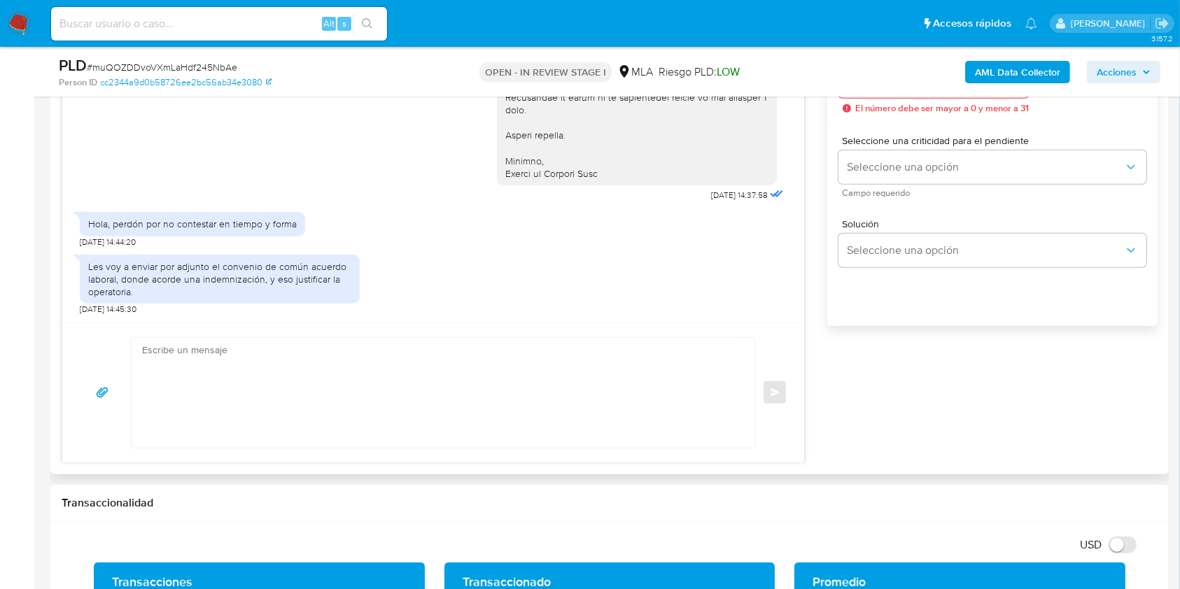
click at [380, 388] on textarea at bounding box center [439, 393] width 595 height 110
paste textarea "Hola Eduardo Emilio Pino, Muchas gracias por tu respuesta. En este caso, te ped…"
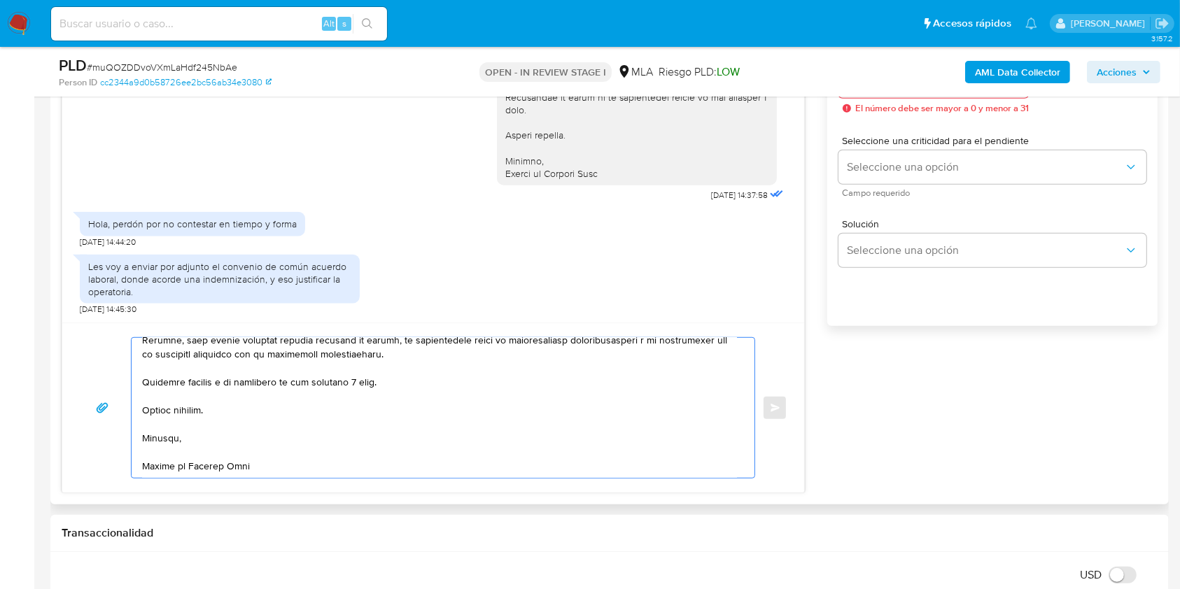
scroll to position [499, 0]
click at [416, 346] on textarea at bounding box center [439, 408] width 595 height 140
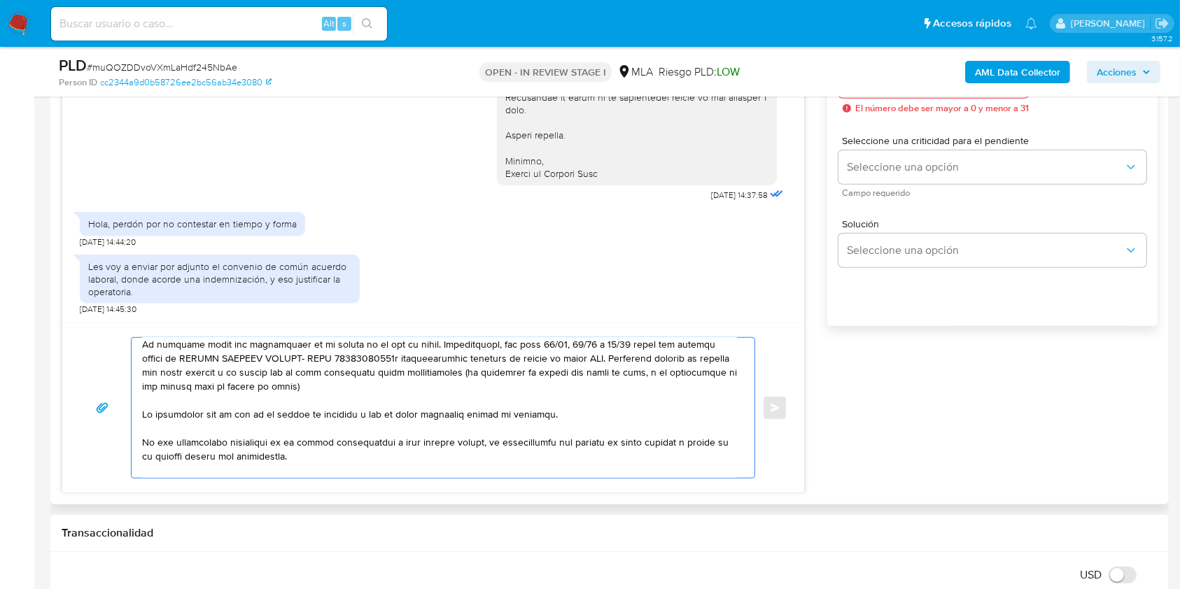
scroll to position [0, 0]
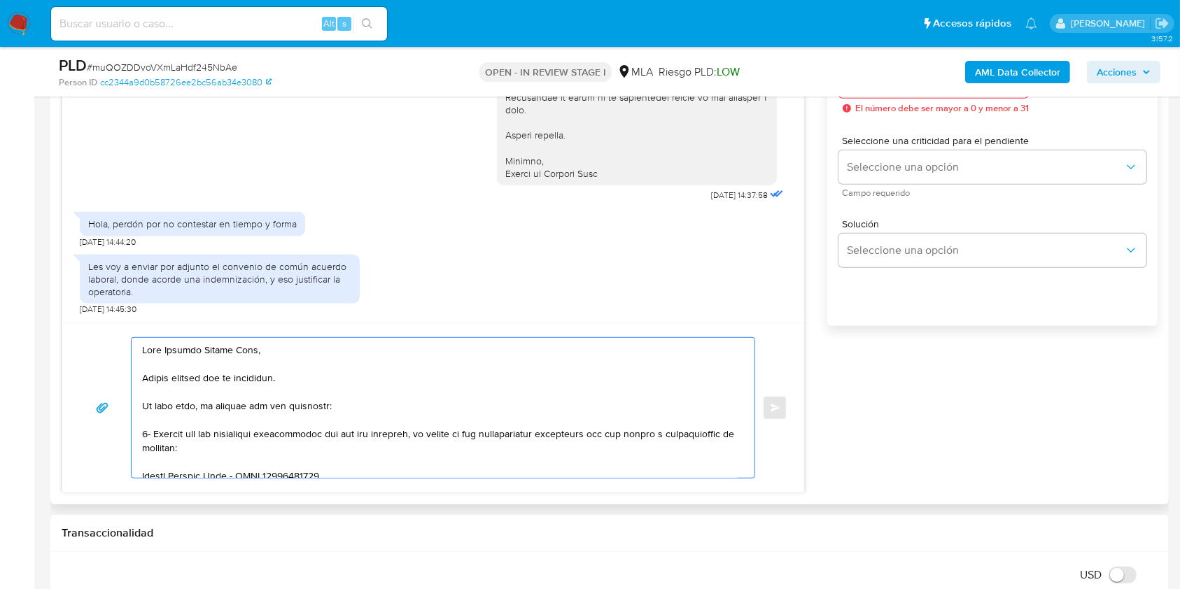
drag, startPoint x: 416, startPoint y: 440, endPoint x: 141, endPoint y: 409, distance: 277.4
click at [141, 409] on div at bounding box center [440, 408] width 616 height 140
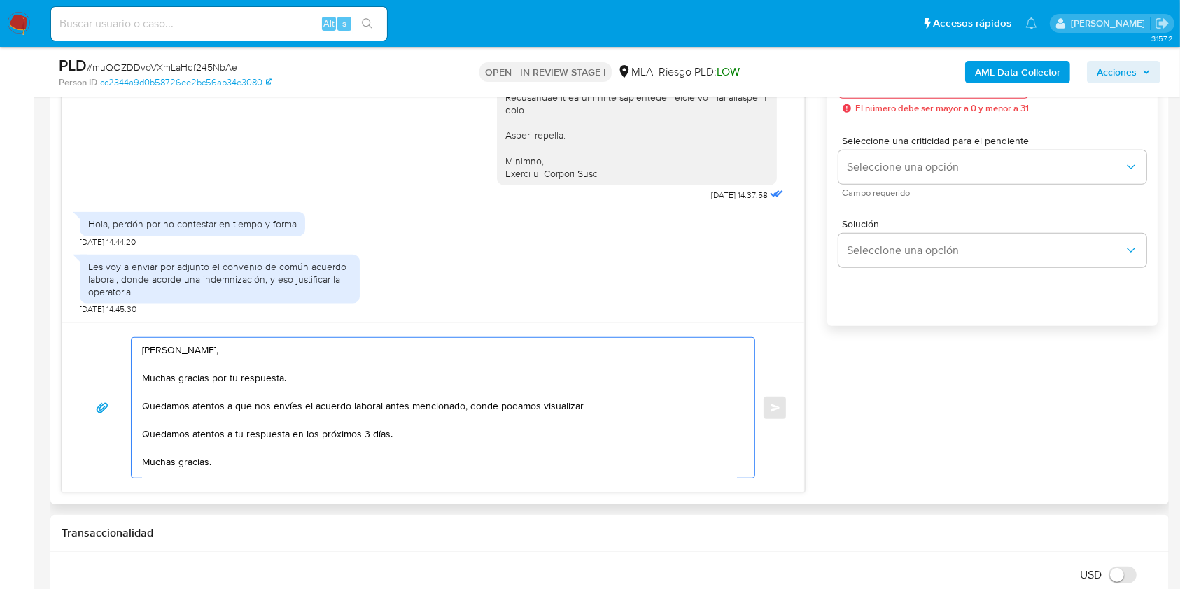
click at [584, 415] on textarea "Hola Eduardo Emilio Pino, Muchas gracias por tu respuesta. Quedamos atentos a q…" at bounding box center [439, 408] width 595 height 140
click at [588, 413] on textarea "Hola Eduardo Emilio Pino, Muchas gracias por tu respuesta. Quedamos atentos a q…" at bounding box center [439, 408] width 595 height 140
drag, startPoint x: 589, startPoint y: 406, endPoint x: 610, endPoint y: 420, distance: 25.2
click at [589, 406] on textarea "Hola Eduardo Emilio Pino, Muchas gracias por tu respuesta. Quedamos atentos a q…" at bounding box center [439, 408] width 595 height 140
click at [367, 437] on textarea "Hola Eduardo Emilio Pino, Muchas gracias por tu respuesta. Quedamos atentos a q…" at bounding box center [439, 408] width 595 height 140
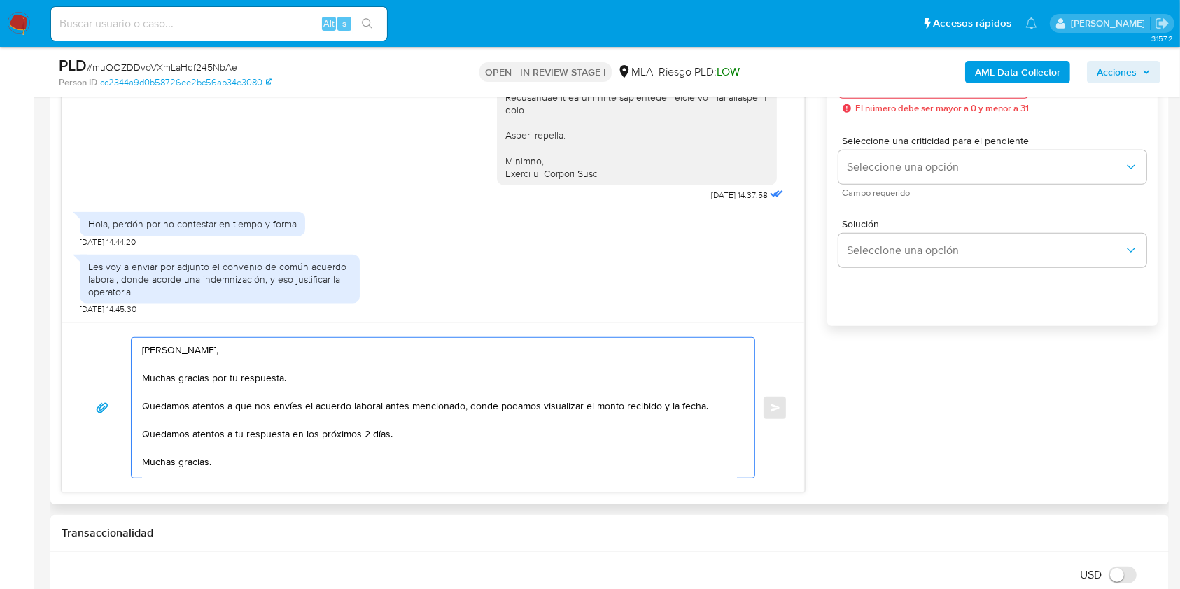
click at [517, 432] on textarea "Hola Eduardo Emilio Pino, Muchas gracias por tu respuesta. Quedamos atentos a q…" at bounding box center [439, 408] width 595 height 140
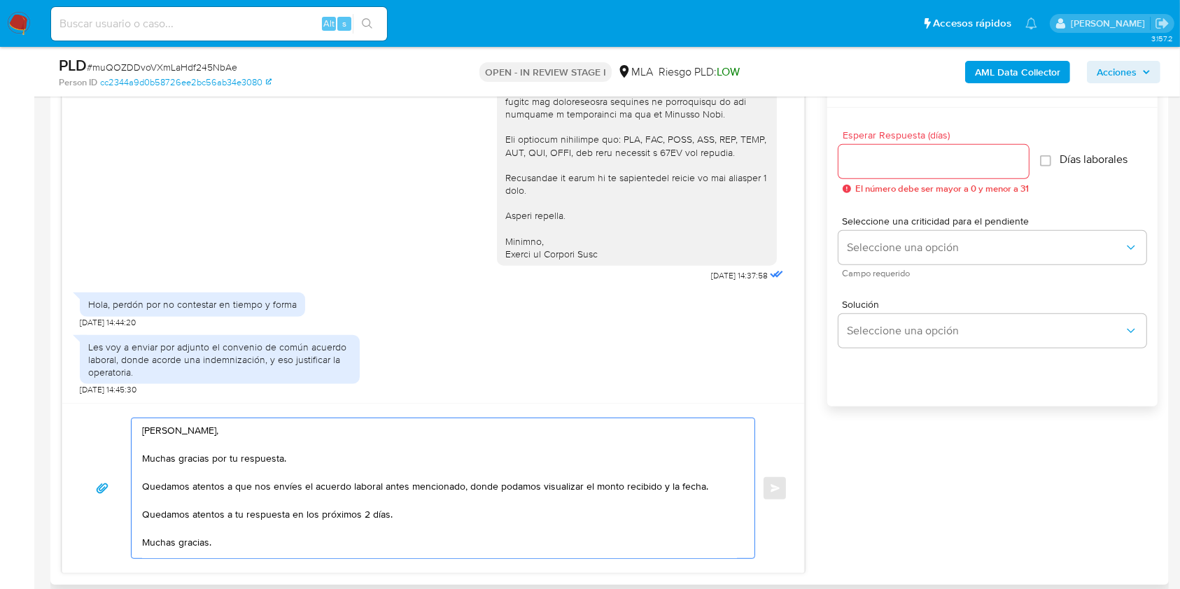
scroll to position [626, 0]
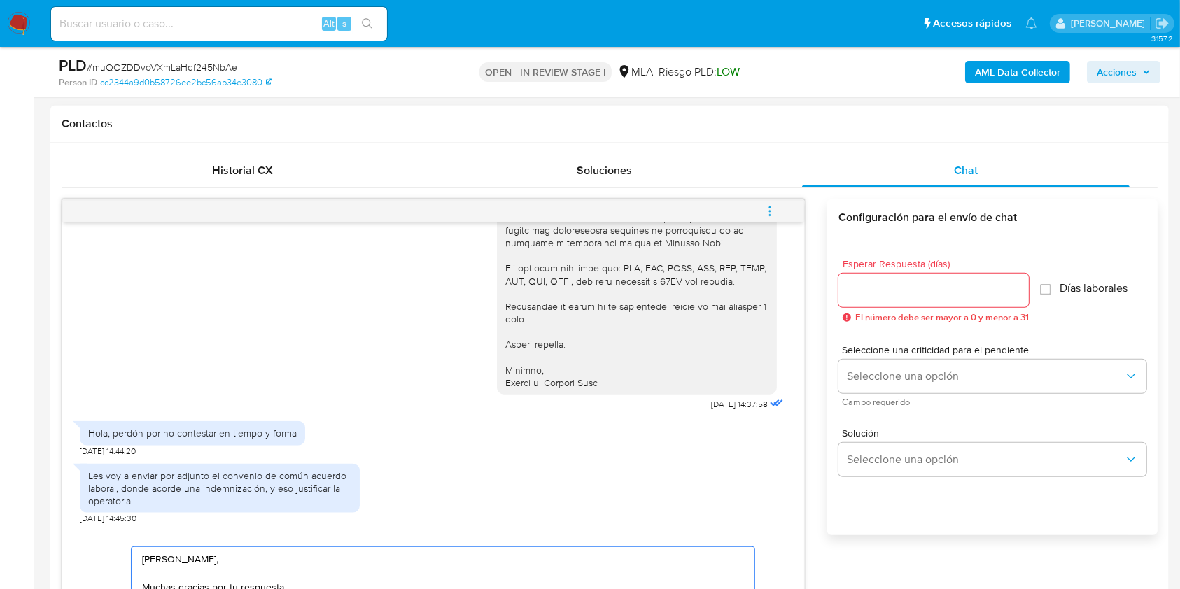
type textarea "Hola Eduardo Emilio Pino, Muchas gracias por tu respuesta. Quedamos atentos a q…"
drag, startPoint x: 861, startPoint y: 304, endPoint x: 856, endPoint y: 295, distance: 10.3
click at [859, 302] on div at bounding box center [933, 291] width 190 height 34
click at [856, 295] on input "Esperar Respuesta (días)" at bounding box center [933, 290] width 190 height 18
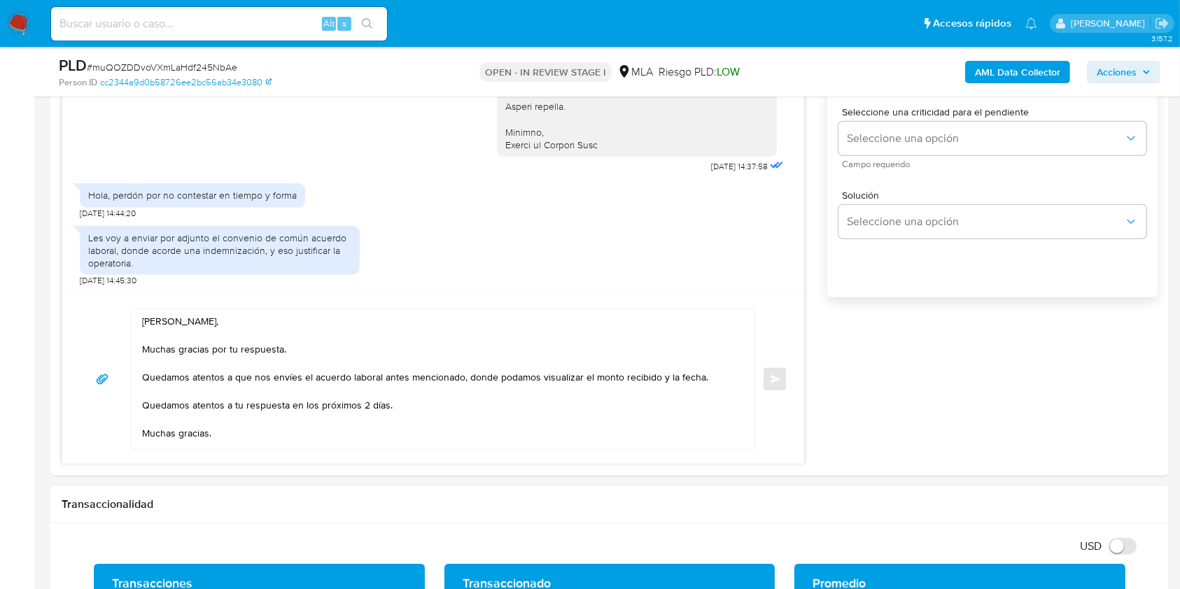
scroll to position [843, 0]
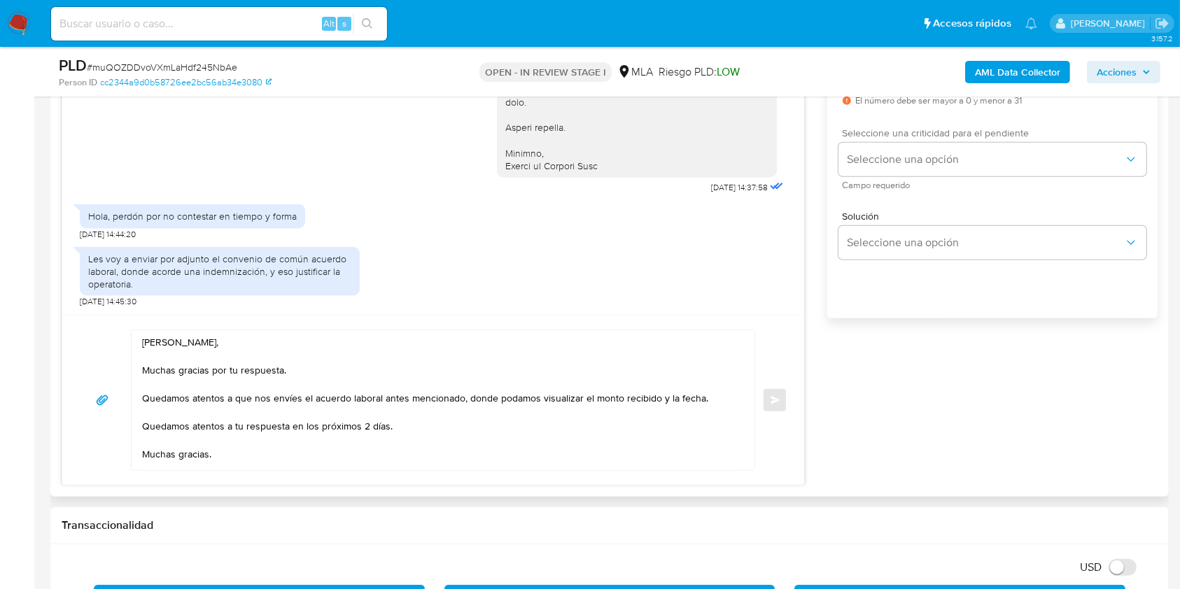
type input "2"
click at [873, 139] on div "Seleccione una criticidad para el pendiente Seleccione una opción Campo requeri…" at bounding box center [992, 158] width 308 height 61
drag, startPoint x: 868, startPoint y: 152, endPoint x: 864, endPoint y: 162, distance: 10.7
click at [867, 156] on span "Seleccione una opción" at bounding box center [985, 160] width 277 height 14
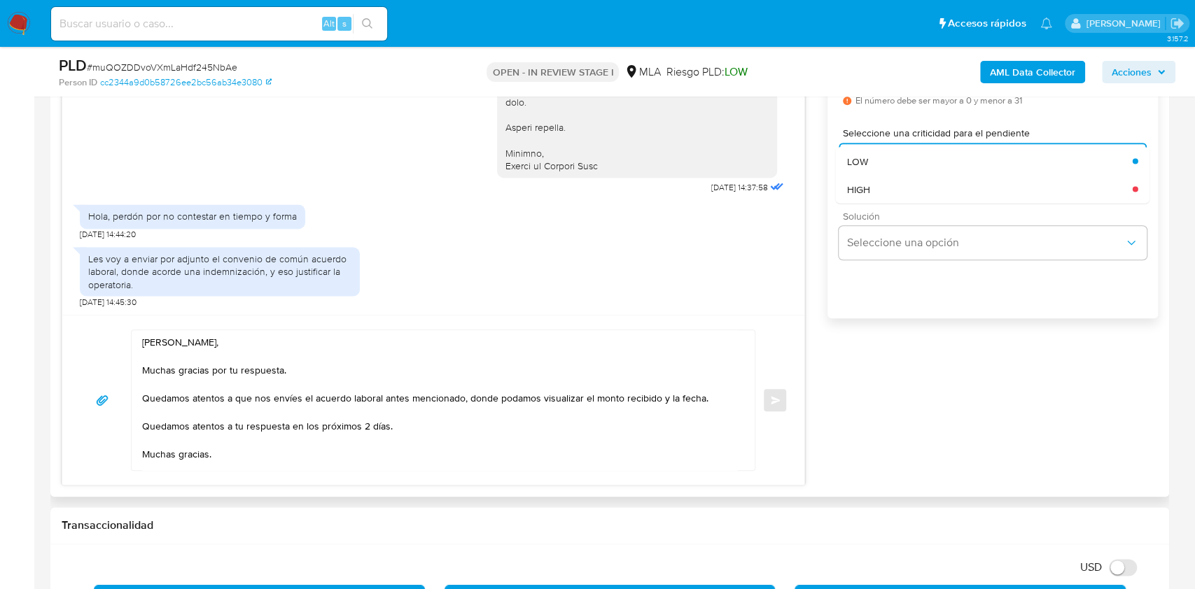
drag, startPoint x: 859, startPoint y: 156, endPoint x: 1048, endPoint y: 218, distance: 199.0
click at [859, 157] on span "LOW" at bounding box center [857, 161] width 21 height 13
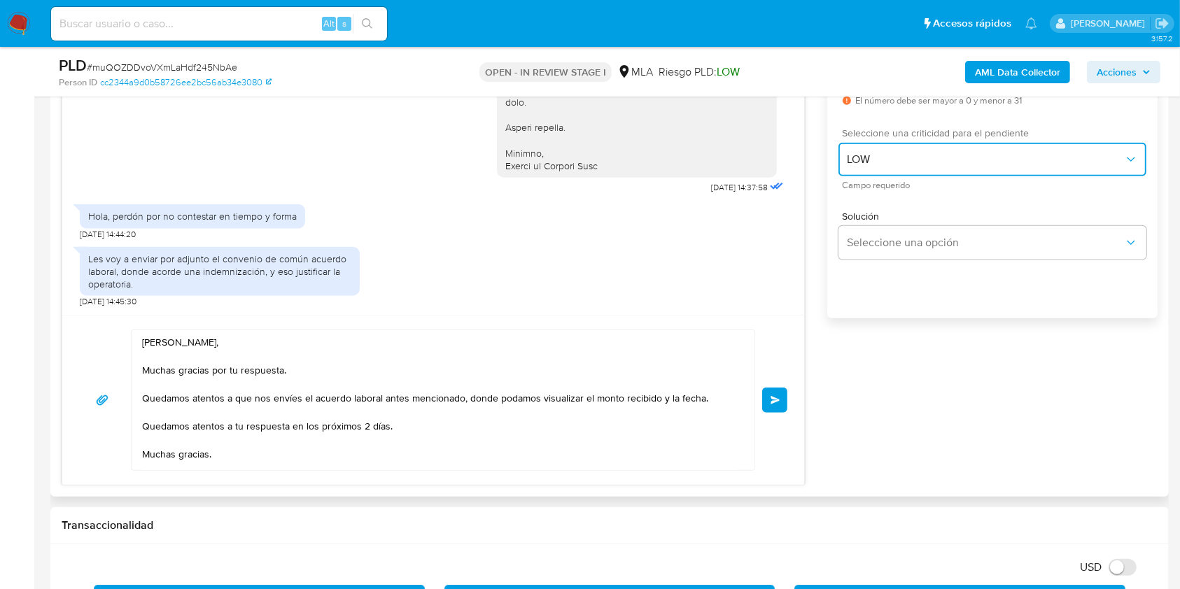
click at [1015, 160] on span "LOW" at bounding box center [985, 160] width 277 height 14
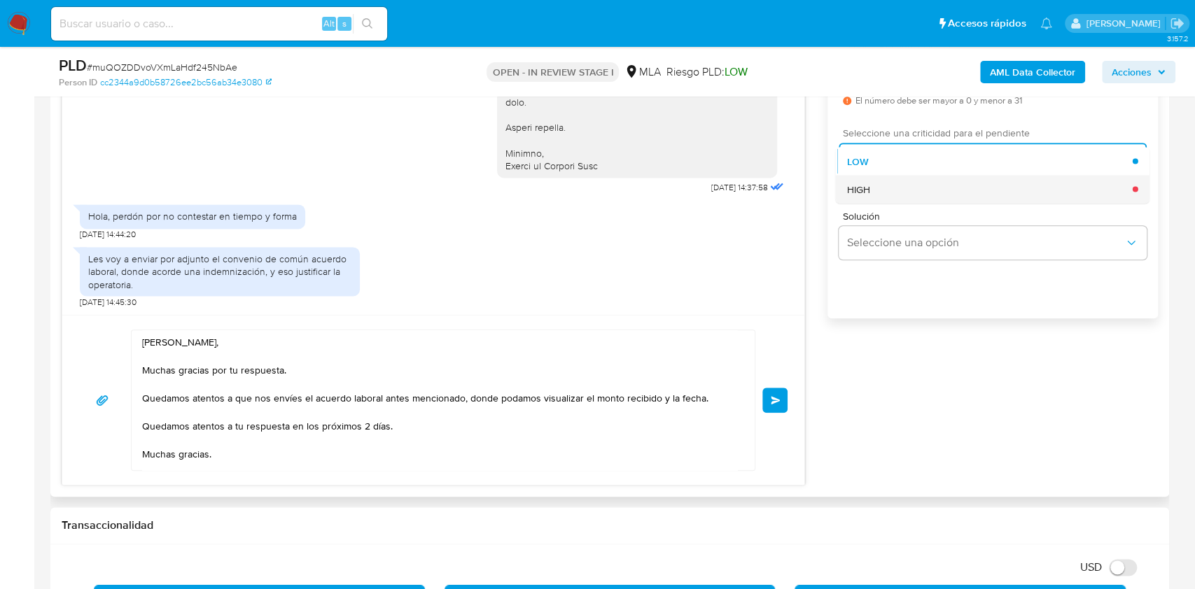
click at [886, 179] on div "HIGH" at bounding box center [990, 189] width 286 height 28
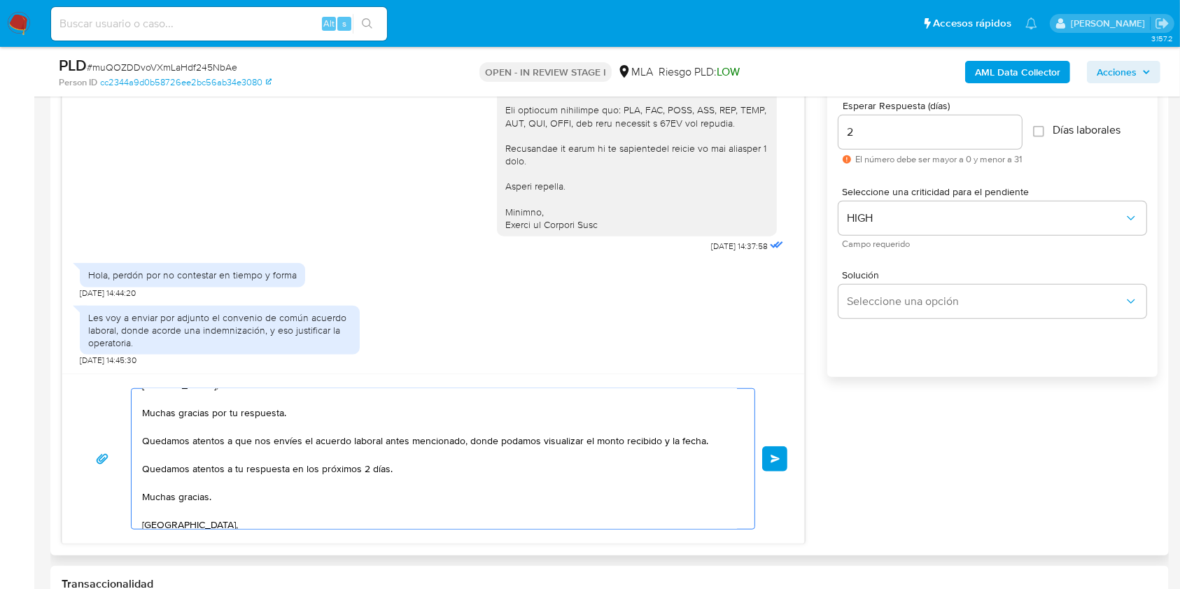
scroll to position [0, 0]
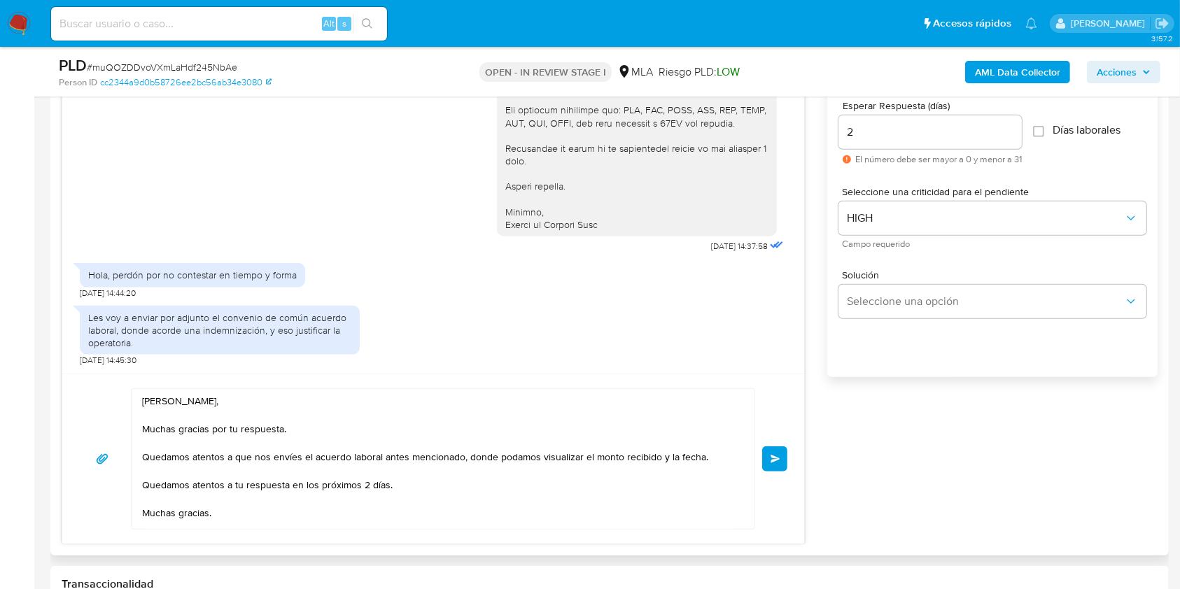
click at [773, 464] on button "Enviar" at bounding box center [774, 458] width 25 height 25
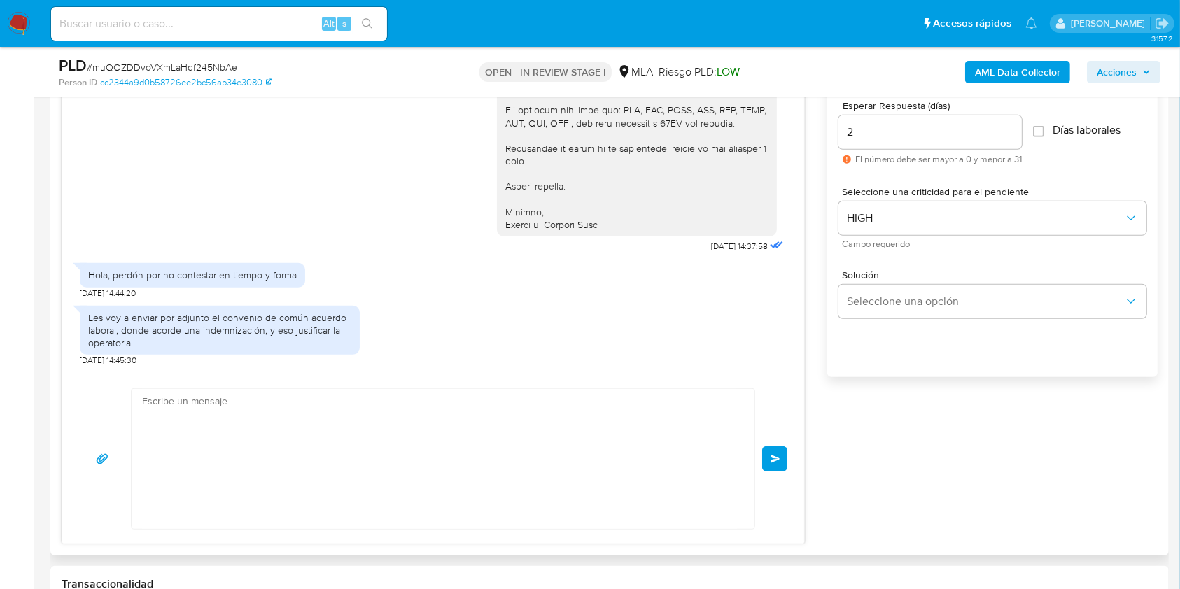
scroll to position [1797, 0]
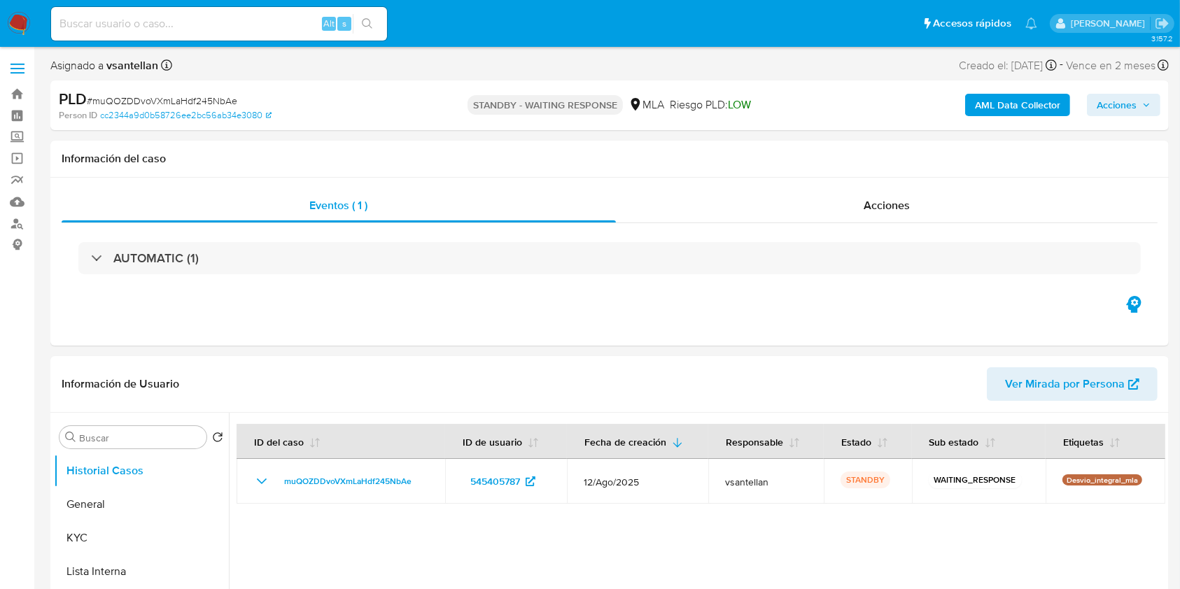
select select "10"
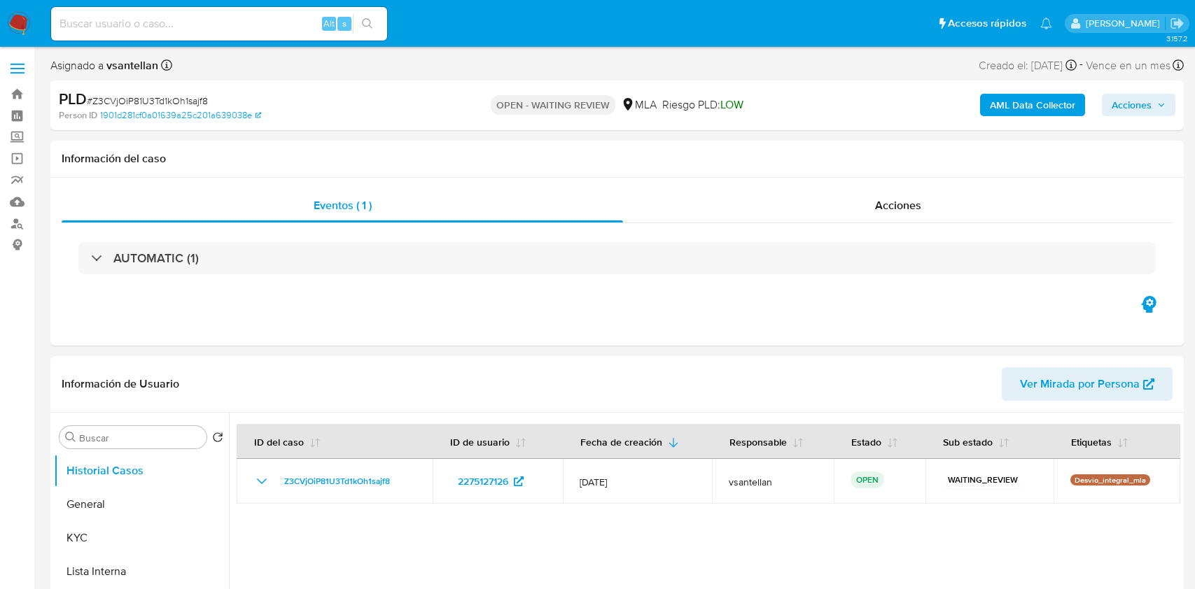
select select "10"
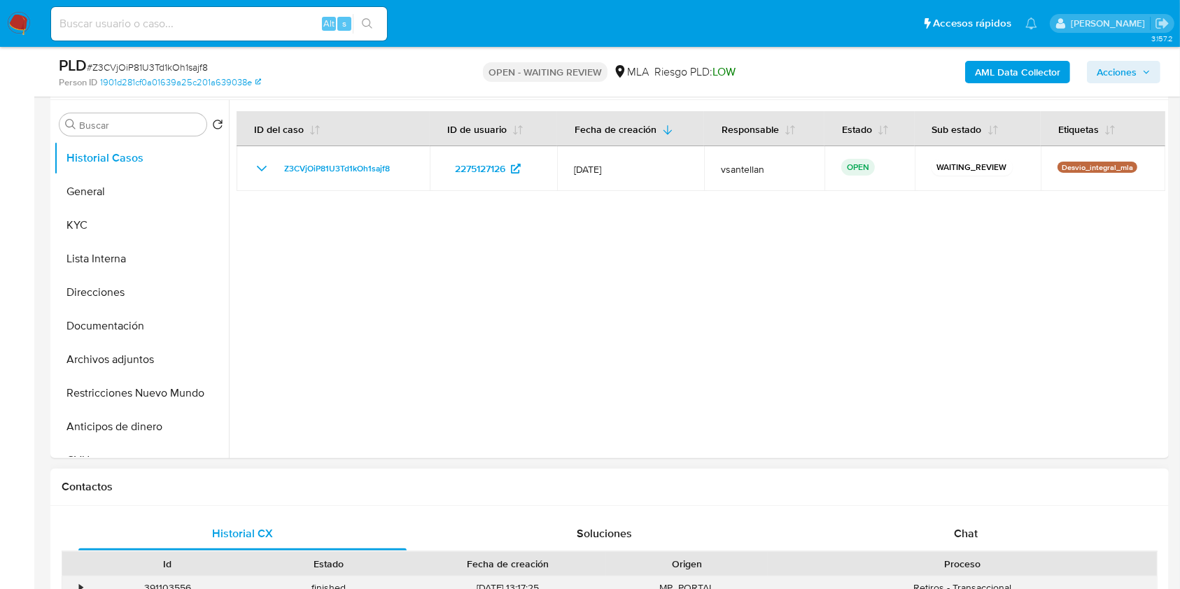
scroll to position [373, 0]
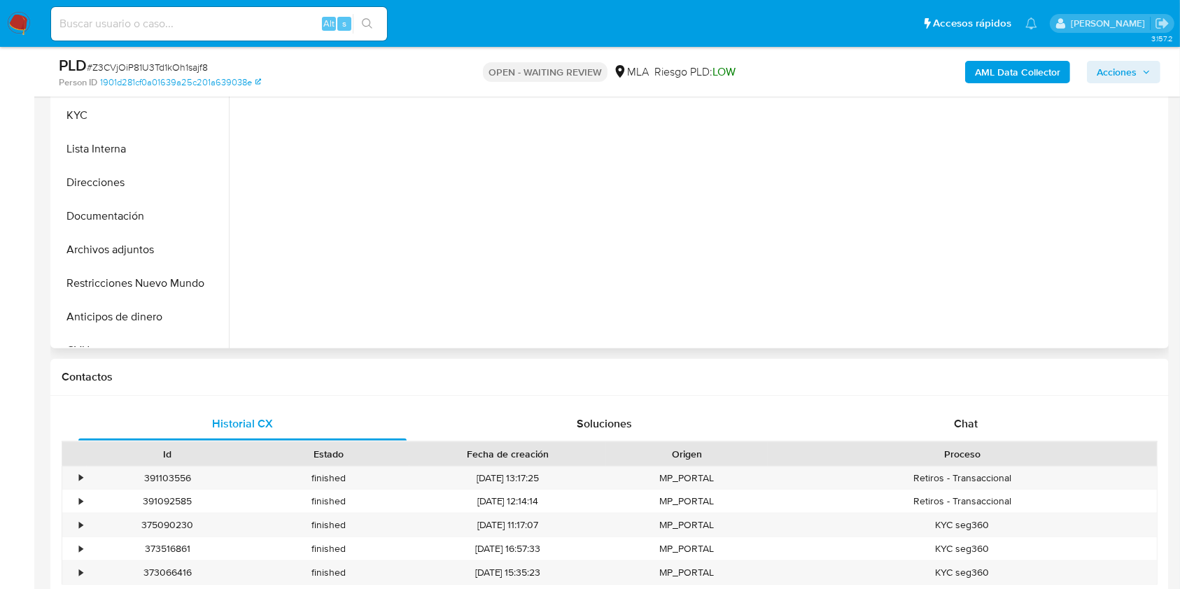
drag, startPoint x: 1046, startPoint y: 436, endPoint x: 1085, endPoint y: 319, distance: 123.3
click at [1045, 435] on div "Chat" at bounding box center [966, 424] width 328 height 34
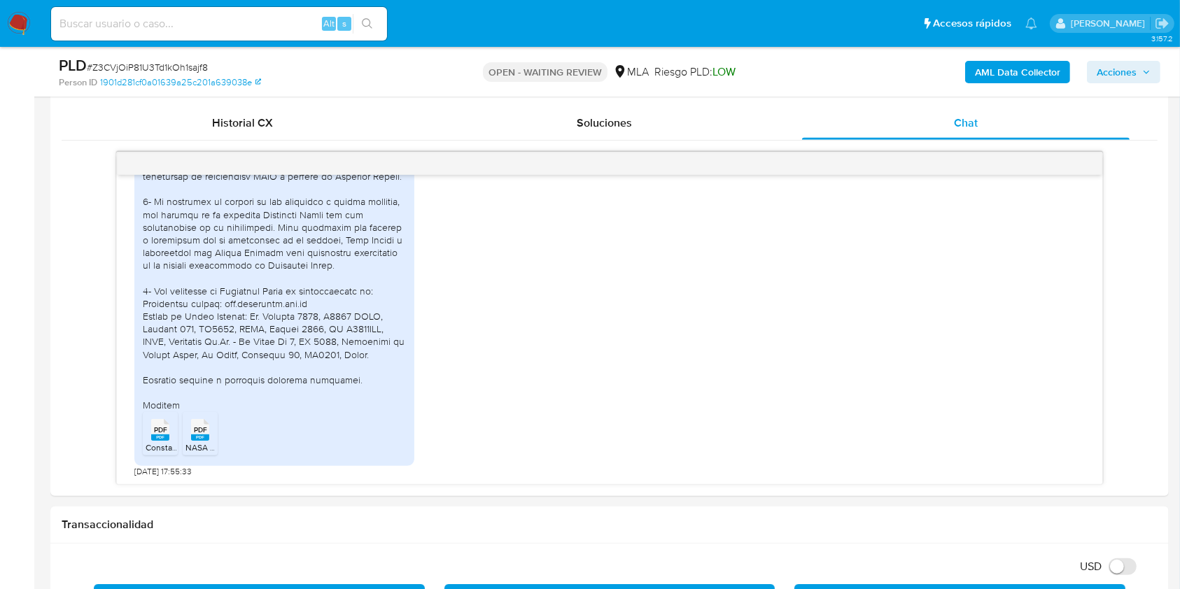
scroll to position [627, 0]
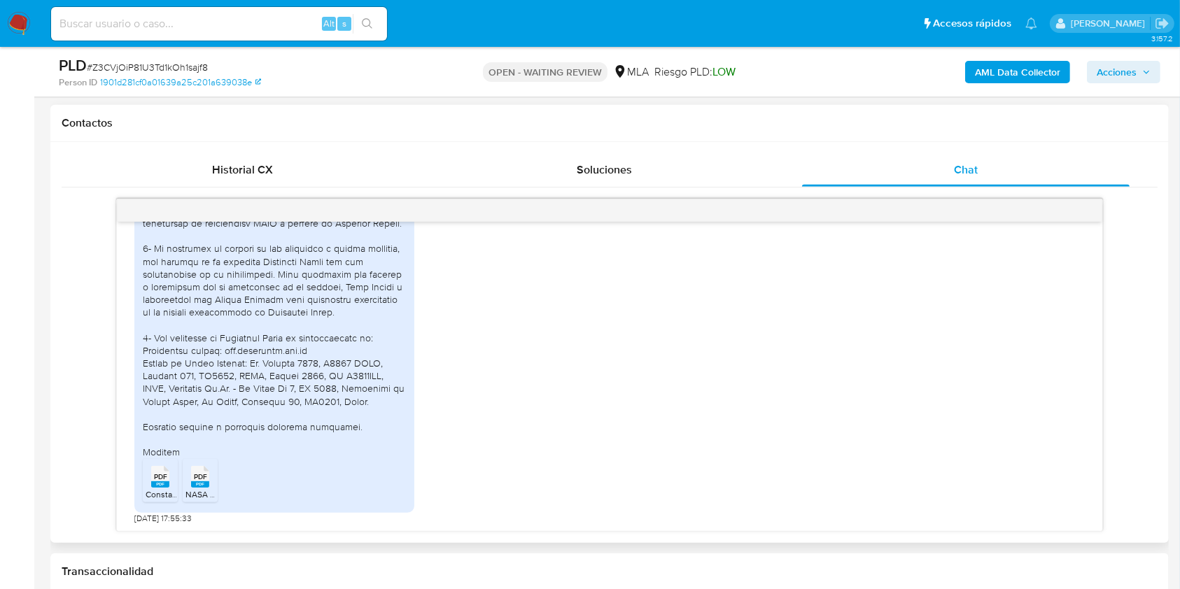
click at [156, 479] on span "PDF" at bounding box center [160, 476] width 13 height 9
click at [205, 472] on span "PDF" at bounding box center [200, 476] width 13 height 9
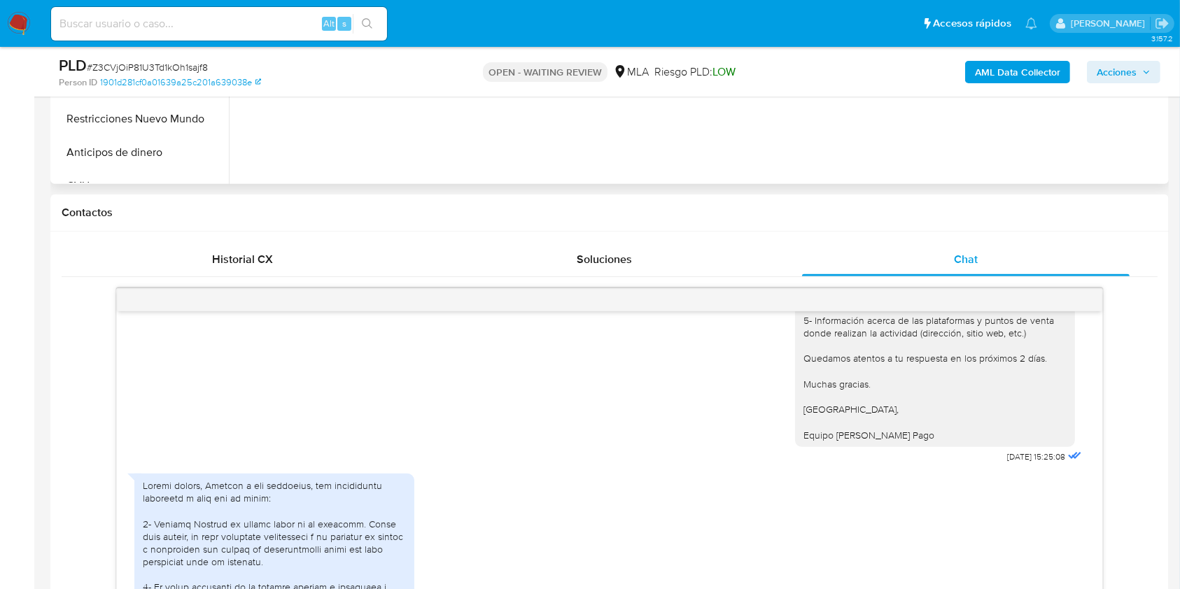
scroll to position [347, 0]
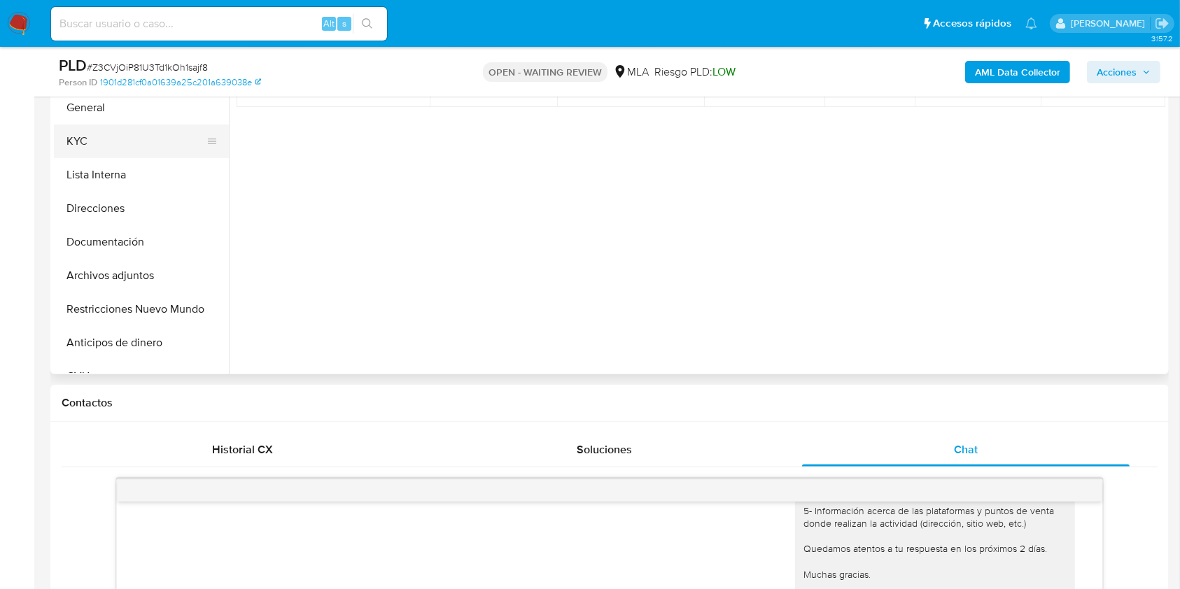
click at [71, 148] on button "KYC" at bounding box center [136, 142] width 164 height 34
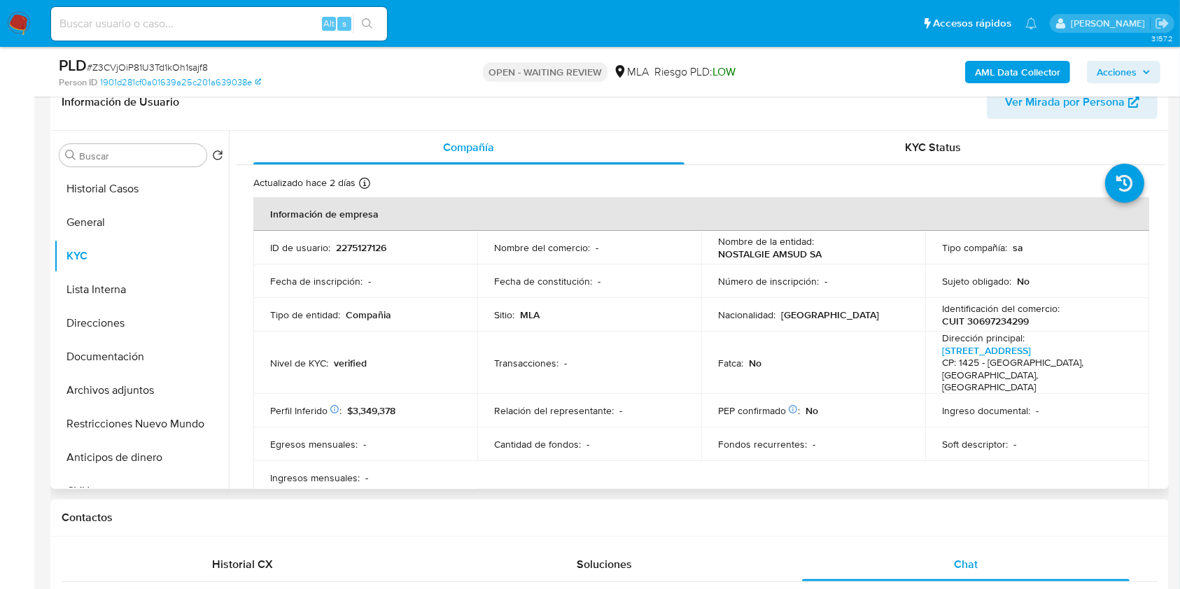
scroll to position [0, 0]
click at [990, 312] on div "Identificación del comercio : CUIT 30697234299" at bounding box center [1037, 314] width 190 height 25
click at [999, 324] on p "CUIT 30697234299" at bounding box center [985, 321] width 87 height 13
copy p "30697234299"
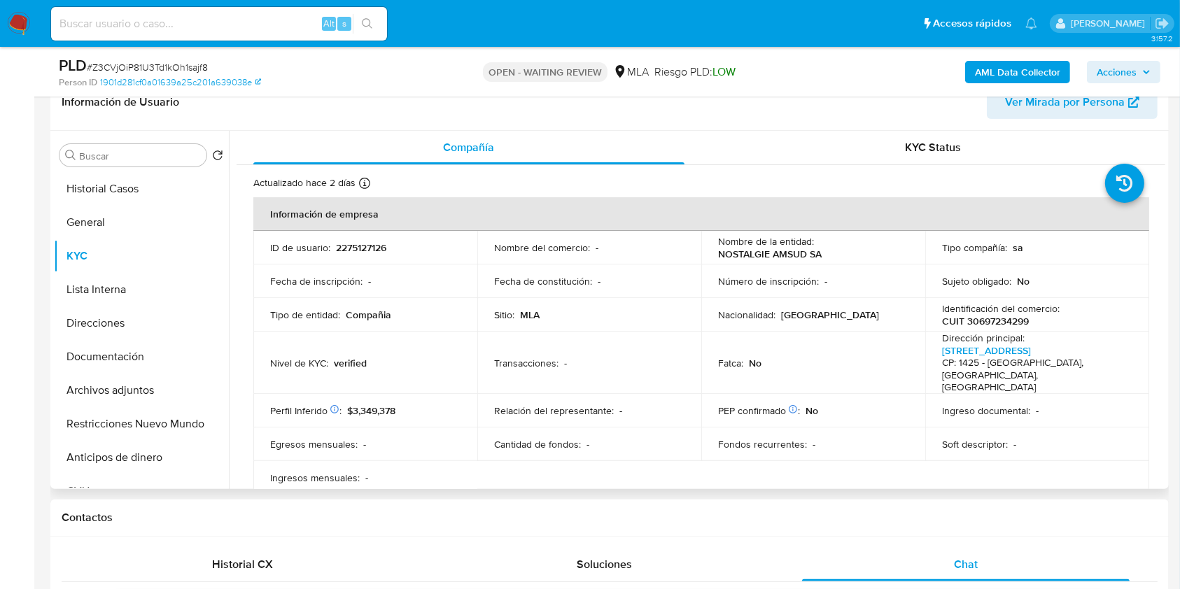
drag, startPoint x: 515, startPoint y: 476, endPoint x: 386, endPoint y: 411, distance: 144.3
click at [509, 473] on table "Información de empresa ID de usuario : 2275127126 Nombre del comercio : - Nombr…" at bounding box center [701, 530] width 896 height 666
click at [981, 325] on p "CUIT 30697234299" at bounding box center [985, 321] width 87 height 13
copy p "30697234299"
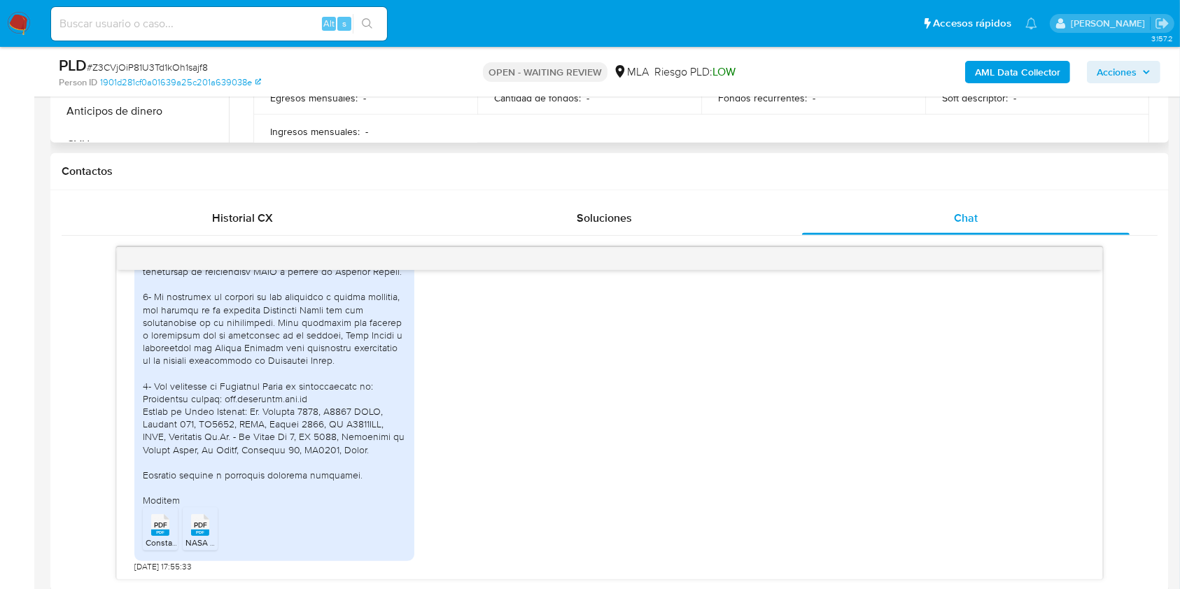
scroll to position [392, 0]
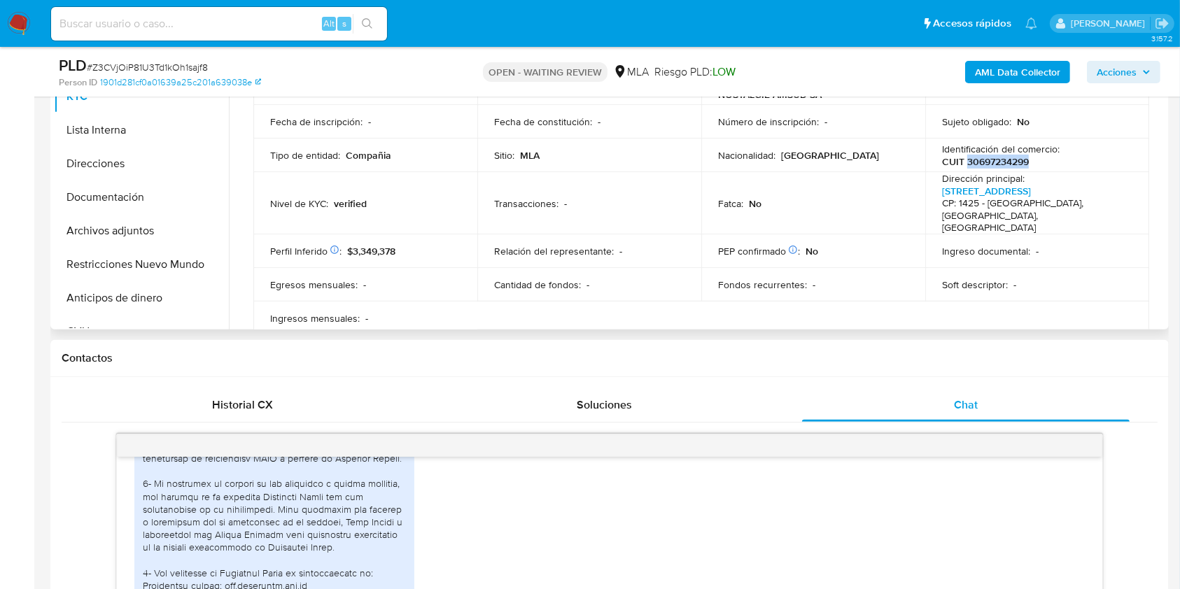
click at [1015, 164] on p "CUIT 30697234299" at bounding box center [985, 161] width 87 height 13
copy p "30697234299"
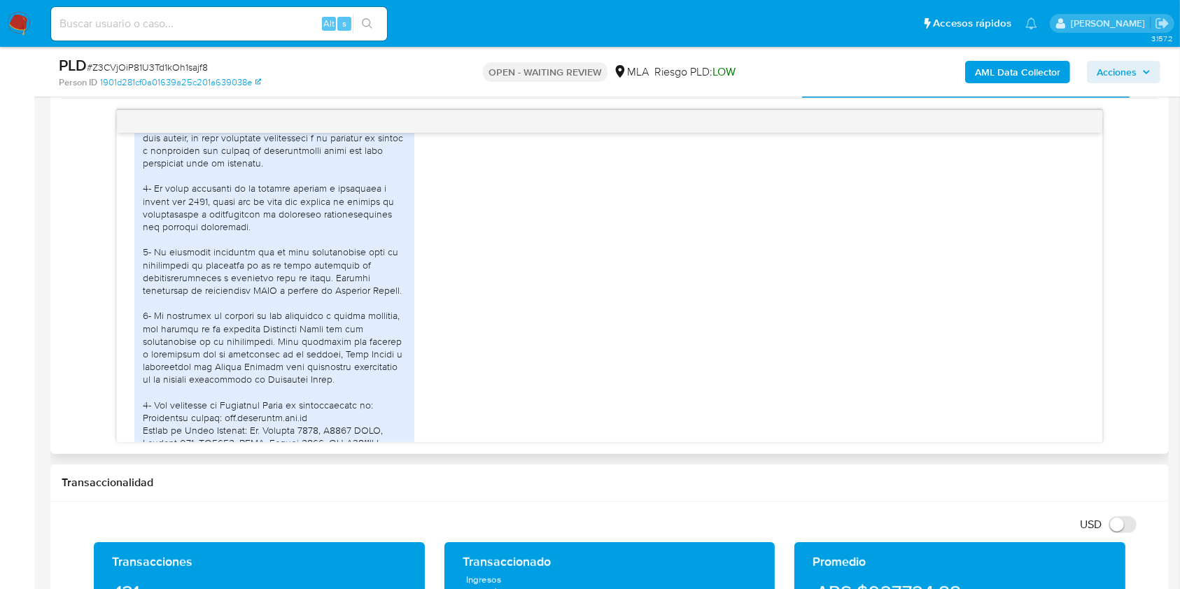
scroll to position [2671, 0]
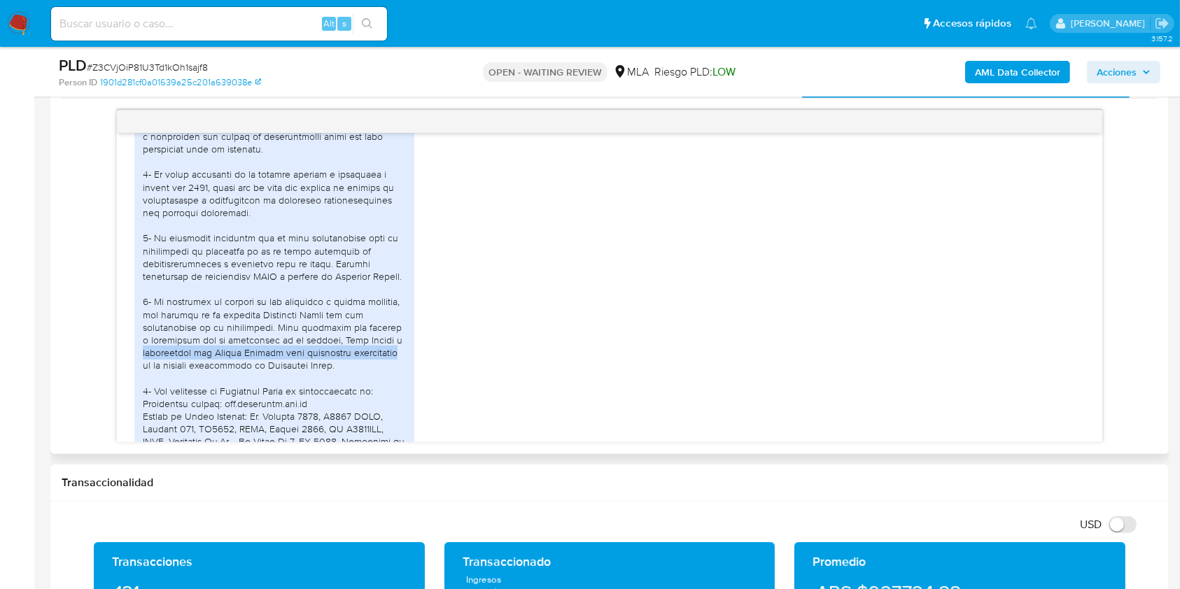
drag, startPoint x: 696, startPoint y: 372, endPoint x: 629, endPoint y: 384, distance: 67.5
click at [689, 370] on div "PDF PDF Constancia CUIT Nostalgie.pdf PDF PDF NASA CONSTANCIA CM.pdf 28/08/2025…" at bounding box center [609, 315] width 950 height 523
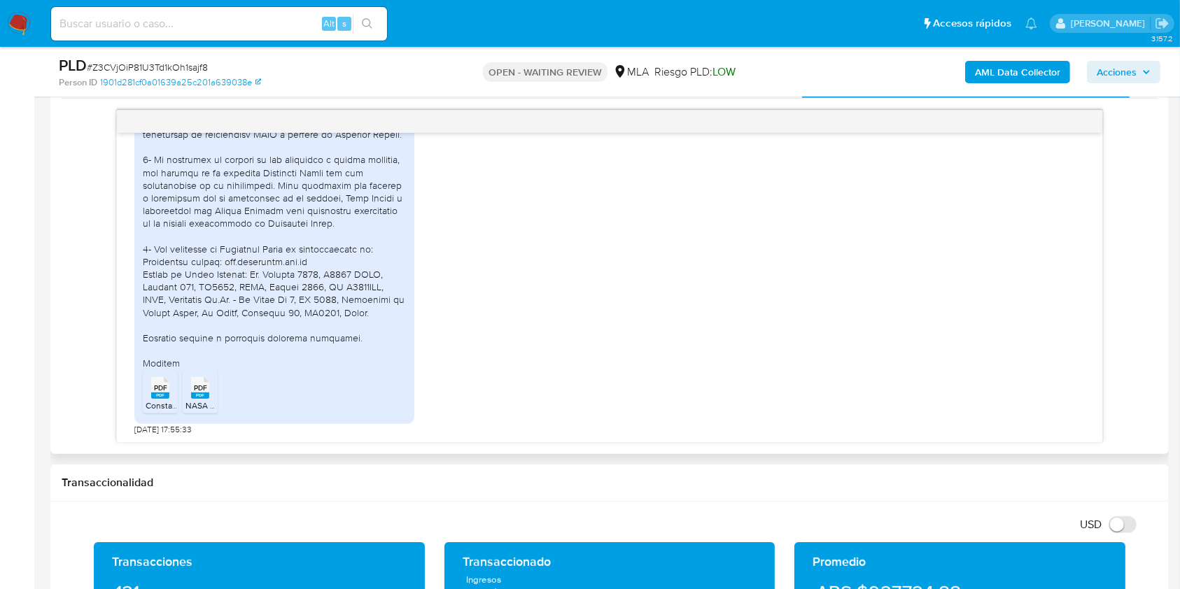
click at [906, 401] on div "PDF PDF Constancia CUIT Nostalgie.pdf PDF PDF NASA CONSTANCIA CM.pdf 28/08/2025…" at bounding box center [609, 173] width 950 height 523
drag, startPoint x: 754, startPoint y: 307, endPoint x: 745, endPoint y: 292, distance: 17.5
click at [745, 292] on div "PDF PDF Constancia CUIT Nostalgie.pdf PDF PDF NASA CONSTANCIA CM.pdf 28/08/2025…" at bounding box center [609, 173] width 950 height 523
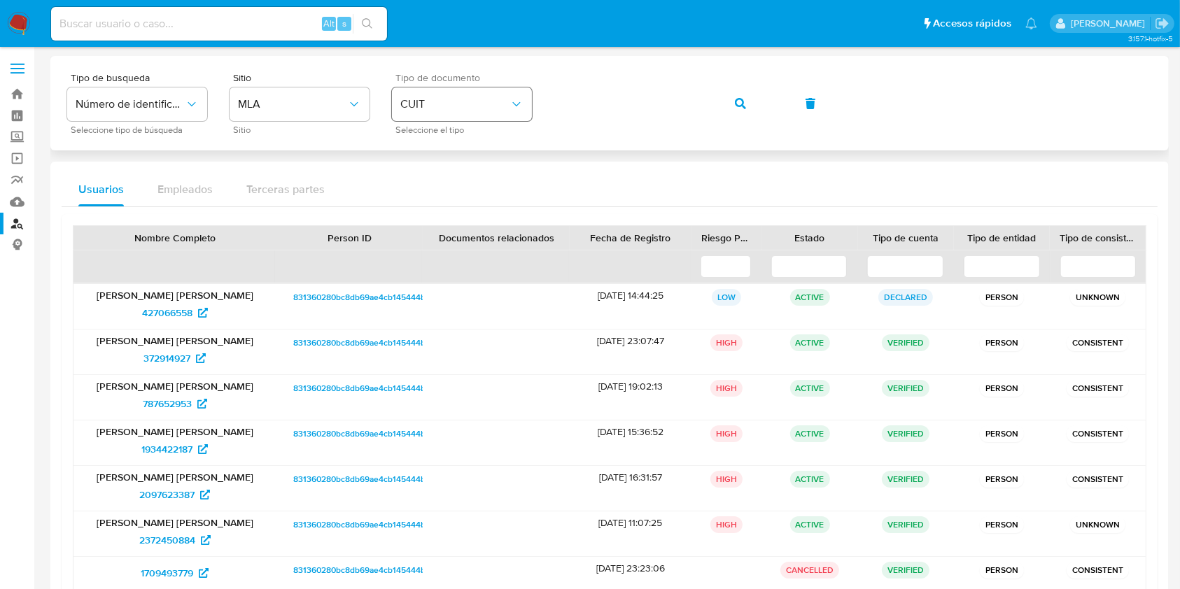
click at [430, 98] on span "CUIT" at bounding box center [454, 104] width 109 height 14
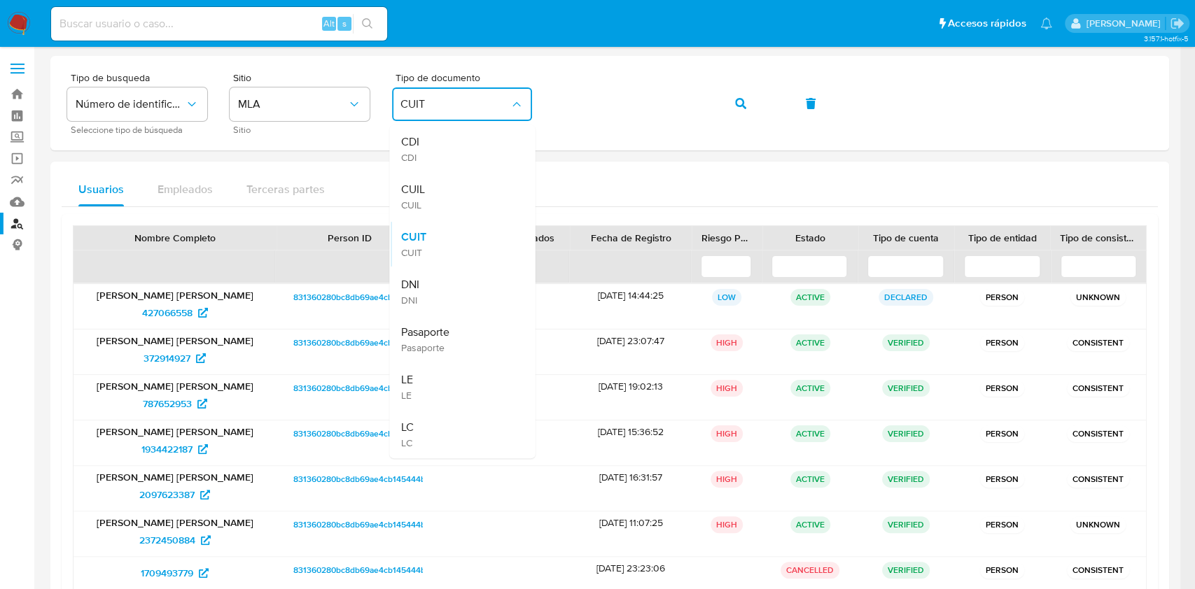
drag, startPoint x: 474, startPoint y: 305, endPoint x: 570, endPoint y: 163, distance: 171.0
click at [474, 305] on div "DNI DNI" at bounding box center [457, 292] width 115 height 48
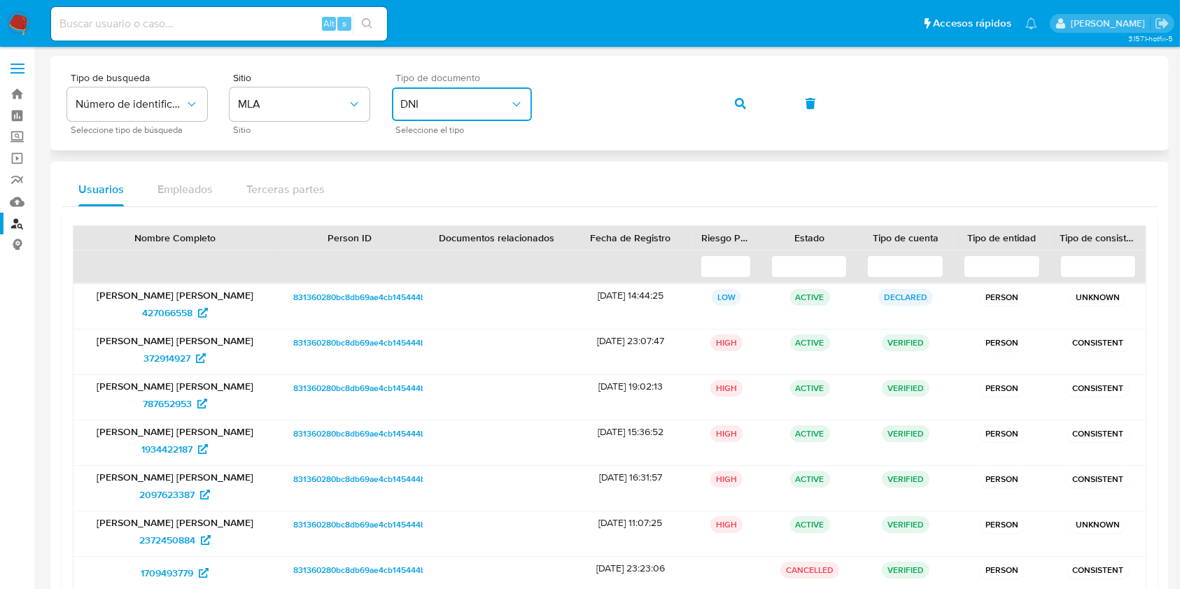
click at [511, 120] on div "Tipo de busqueda Número de identificación Seleccione tipo de búsqueda Sitio MLA…" at bounding box center [609, 103] width 1085 height 61
click at [739, 93] on span "button" at bounding box center [740, 103] width 11 height 31
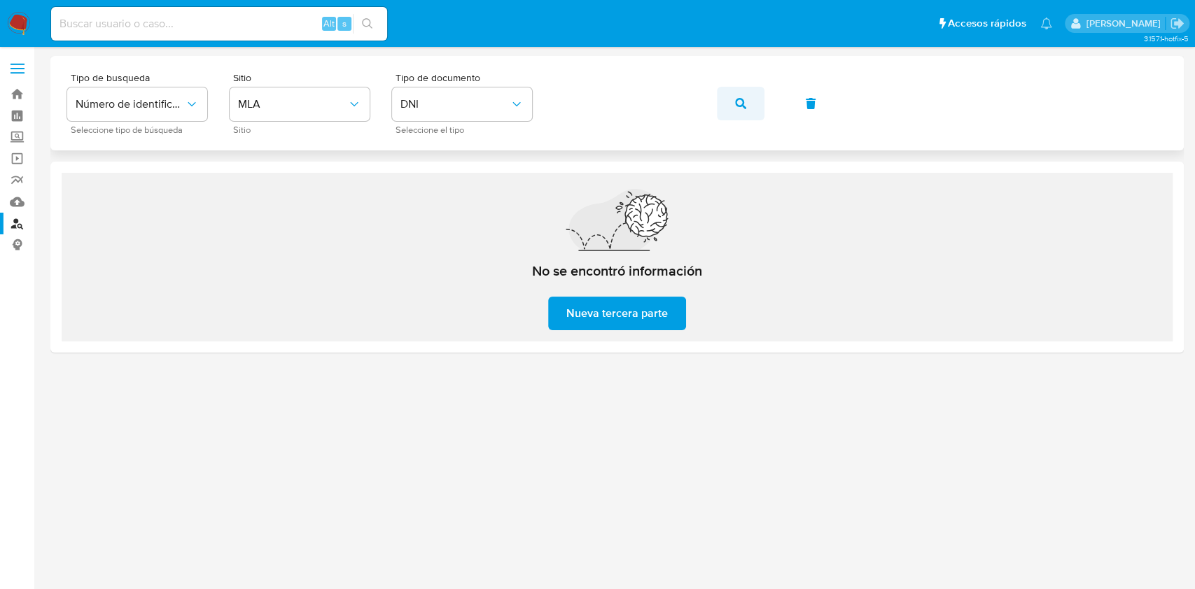
click at [743, 115] on span "button" at bounding box center [740, 103] width 11 height 31
click at [757, 97] on button "button" at bounding box center [741, 104] width 48 height 34
click at [496, 111] on button "DNI" at bounding box center [462, 104] width 140 height 34
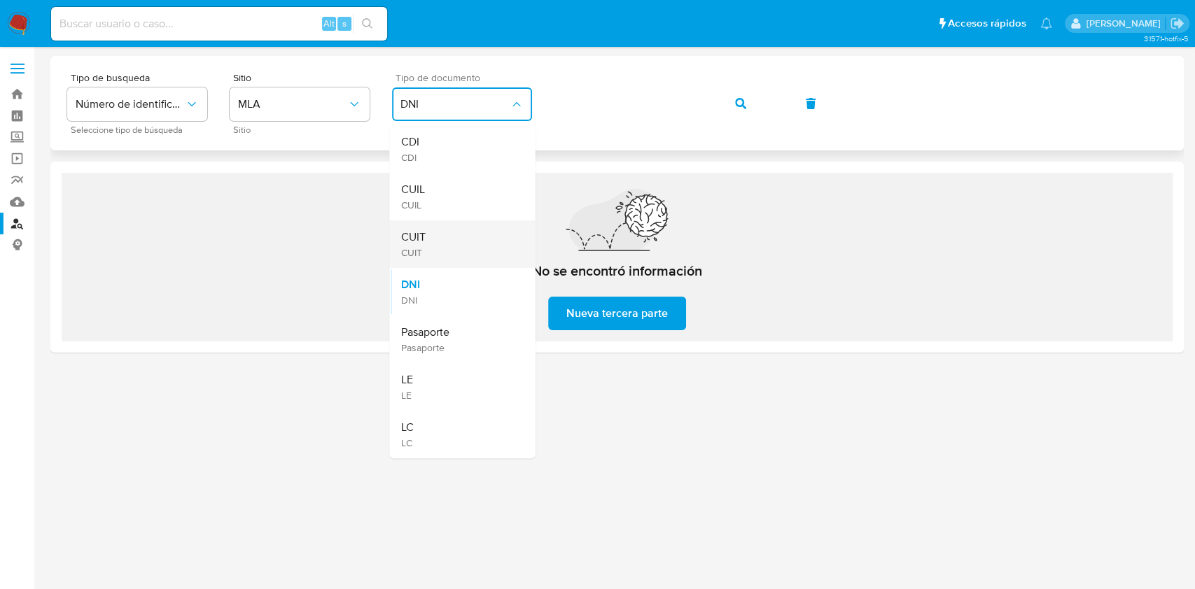
click at [472, 234] on div "CUIT CUIT" at bounding box center [457, 244] width 115 height 48
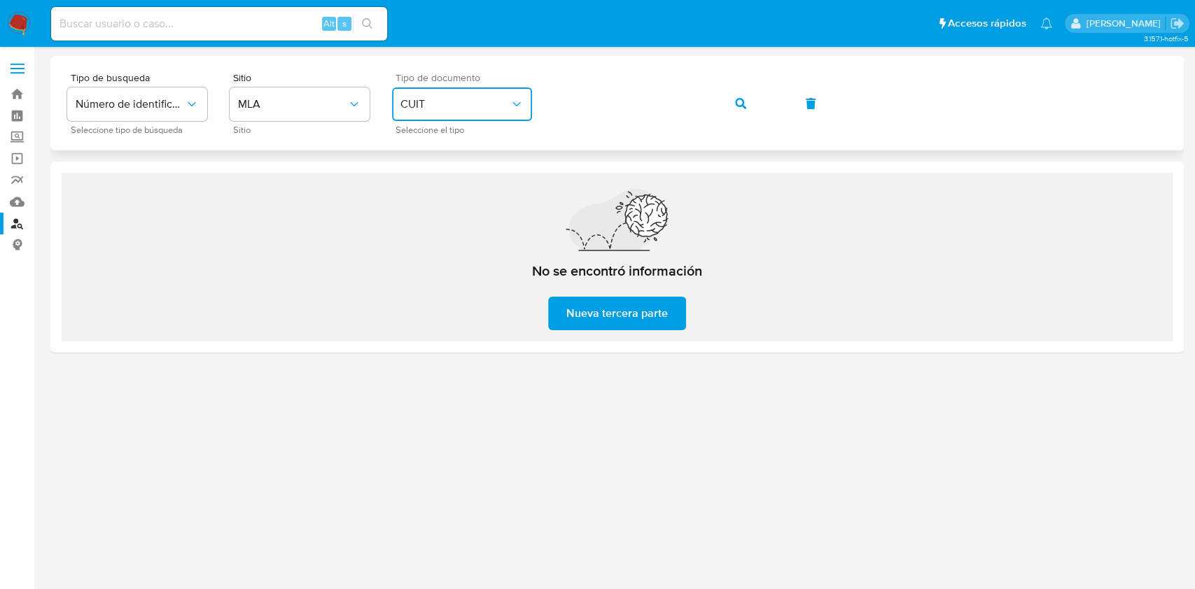
drag, startPoint x: 739, startPoint y: 93, endPoint x: 717, endPoint y: 145, distance: 56.4
click at [739, 93] on span "button" at bounding box center [740, 103] width 11 height 31
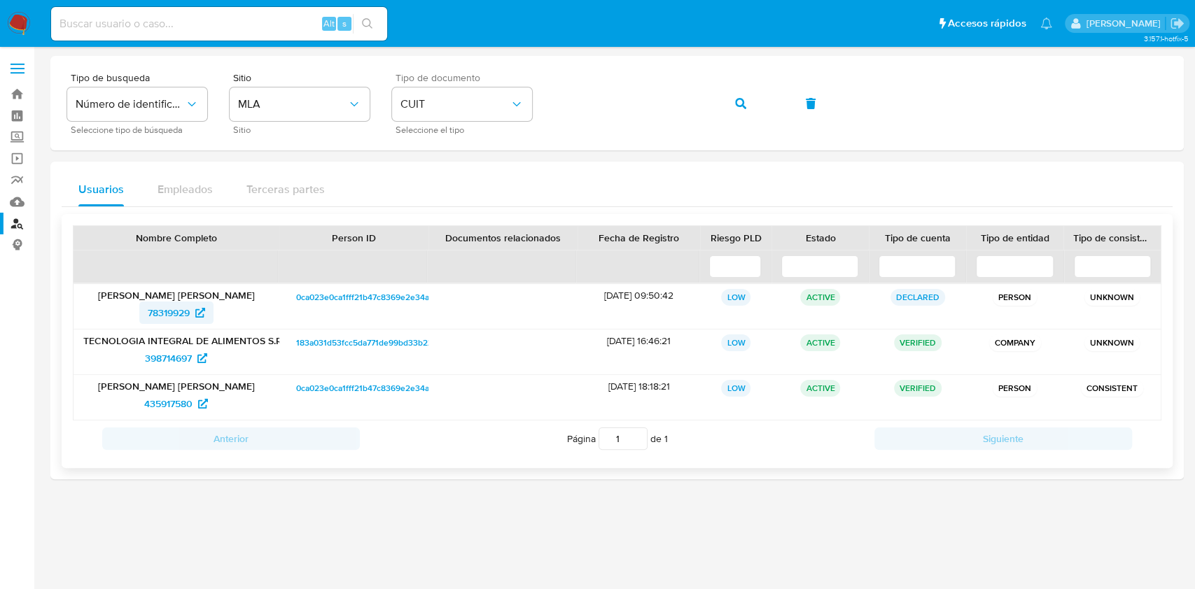
click at [164, 314] on span "78319929" at bounding box center [169, 313] width 42 height 22
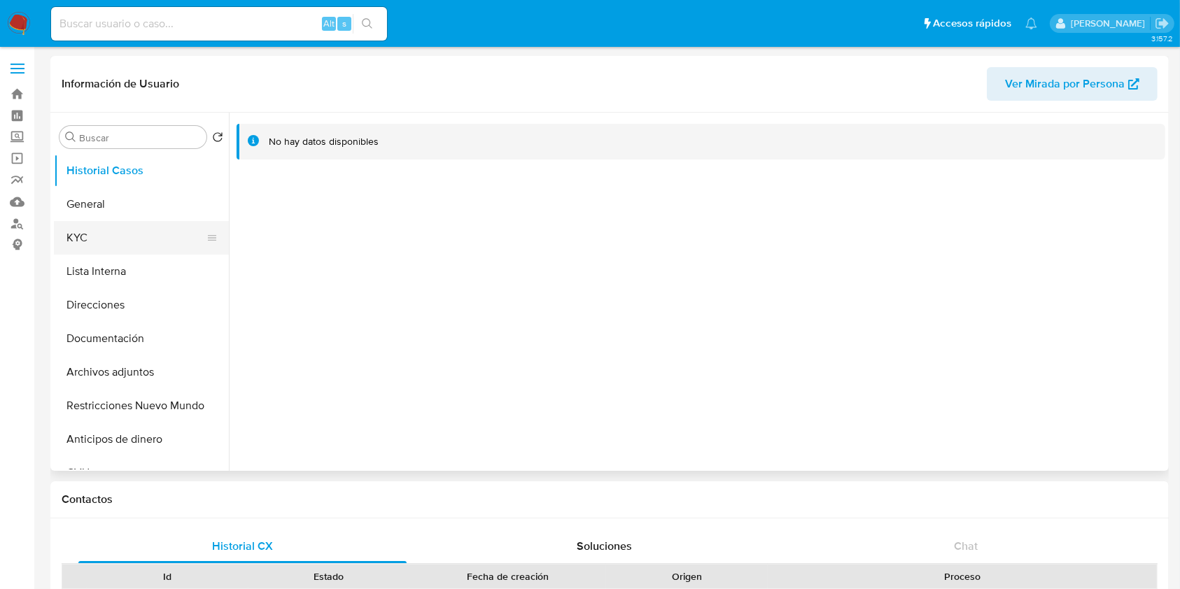
select select "10"
click at [122, 239] on button "KYC" at bounding box center [136, 238] width 164 height 34
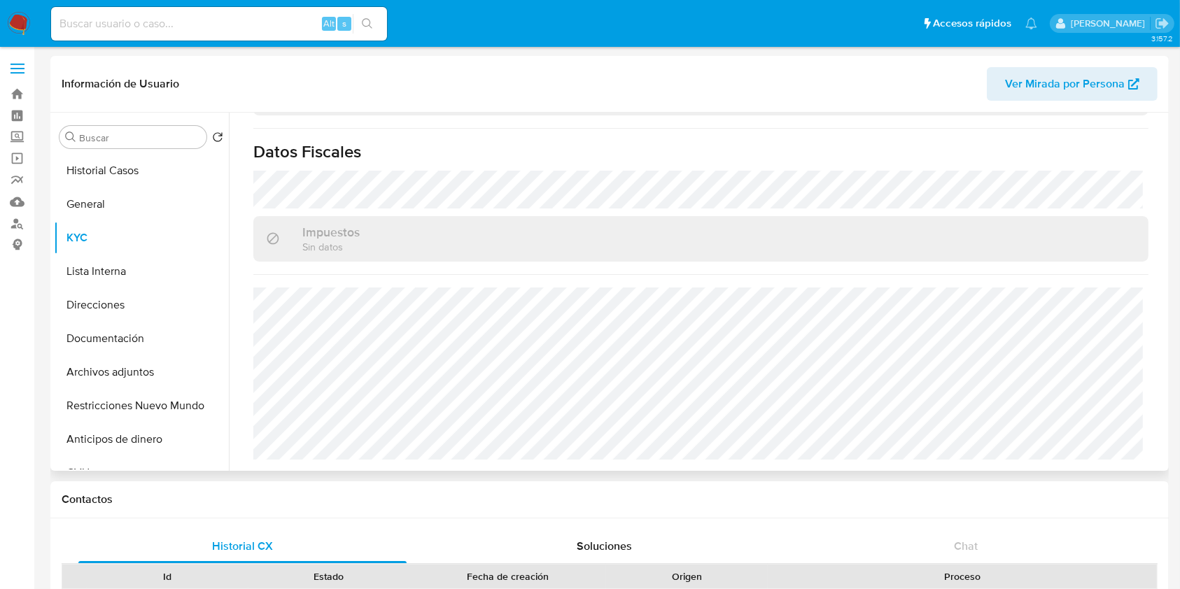
drag, startPoint x: 118, startPoint y: 335, endPoint x: 227, endPoint y: 288, distance: 118.8
click at [117, 335] on button "Documentación" at bounding box center [141, 339] width 175 height 34
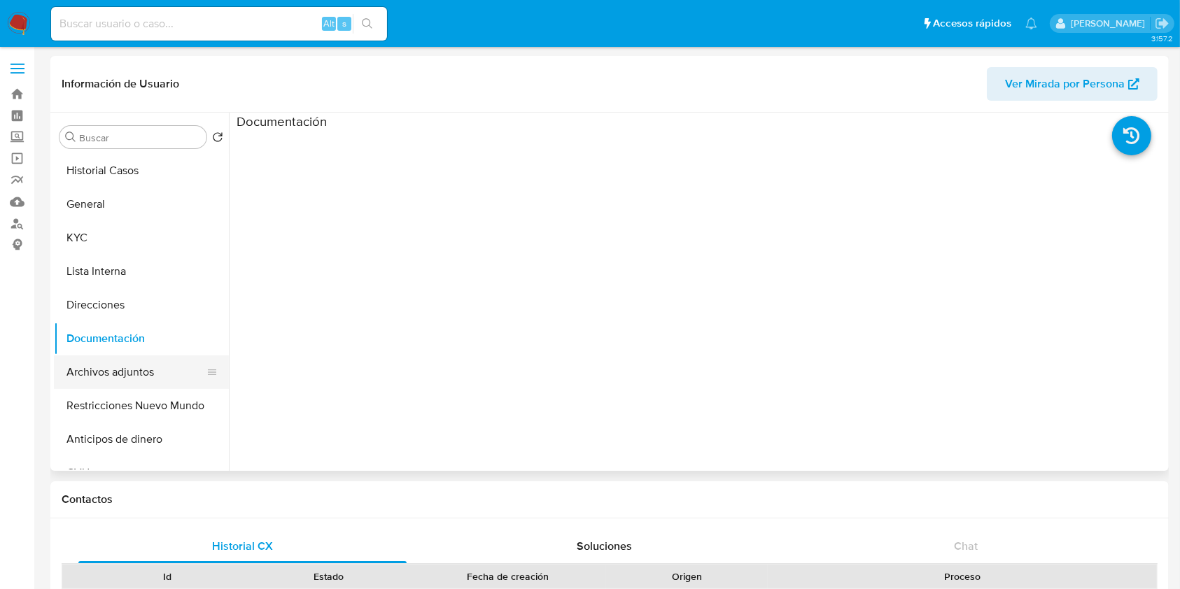
click at [97, 378] on button "Archivos adjuntos" at bounding box center [136, 373] width 164 height 34
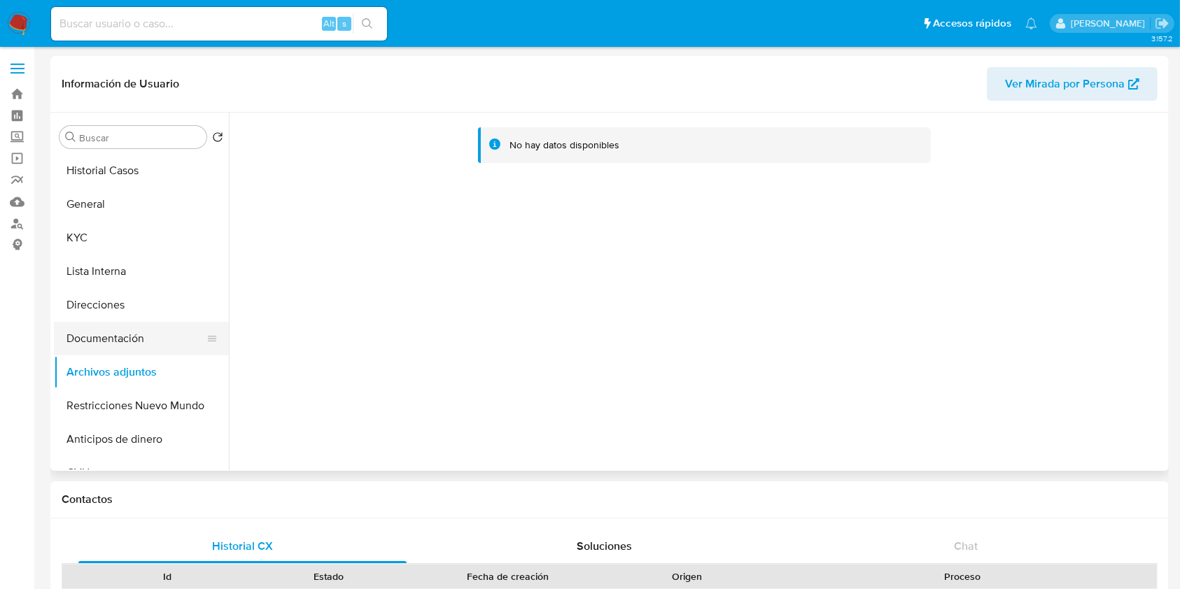
click at [126, 342] on button "Documentación" at bounding box center [136, 339] width 164 height 34
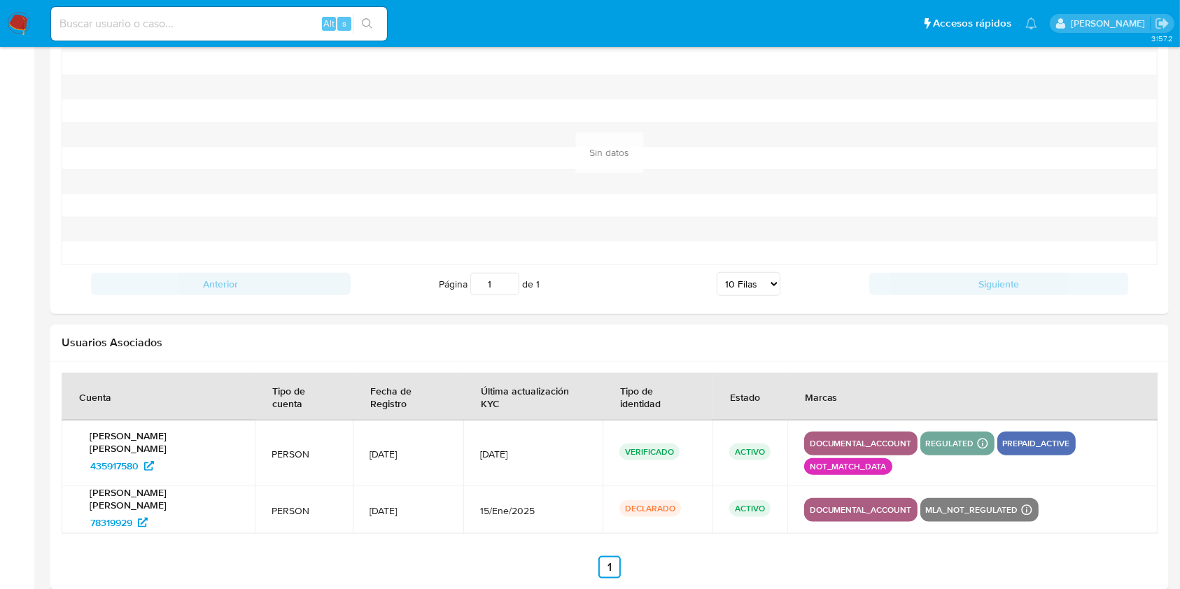
scroll to position [1497, 0]
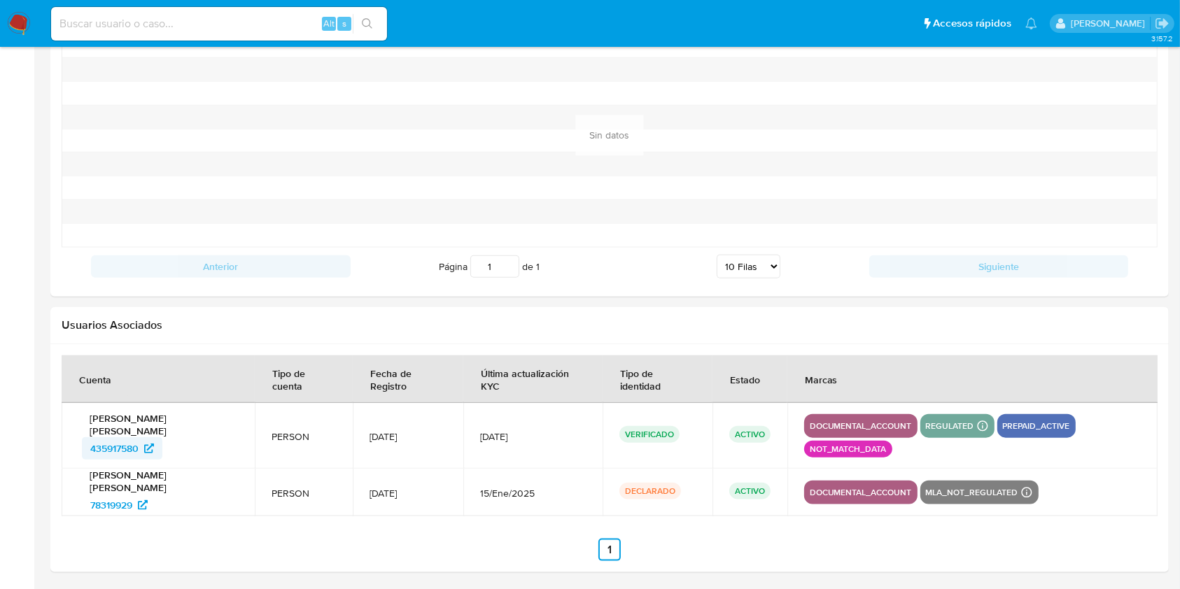
click at [104, 444] on span "435917580" at bounding box center [114, 448] width 48 height 22
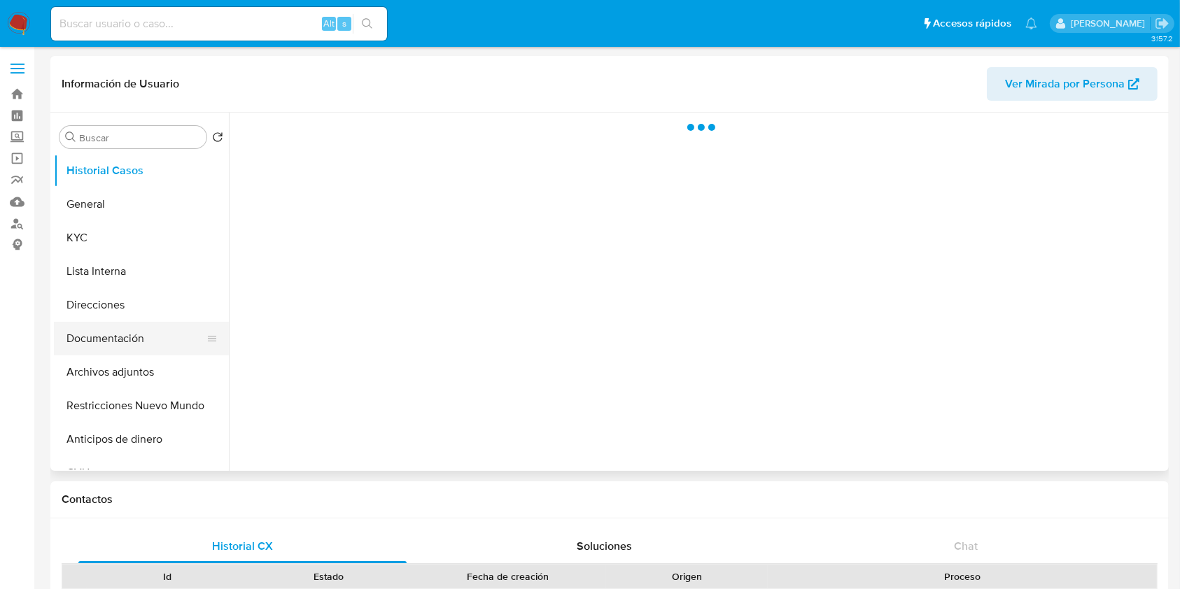
click at [133, 343] on button "Documentación" at bounding box center [136, 339] width 164 height 34
select select "10"
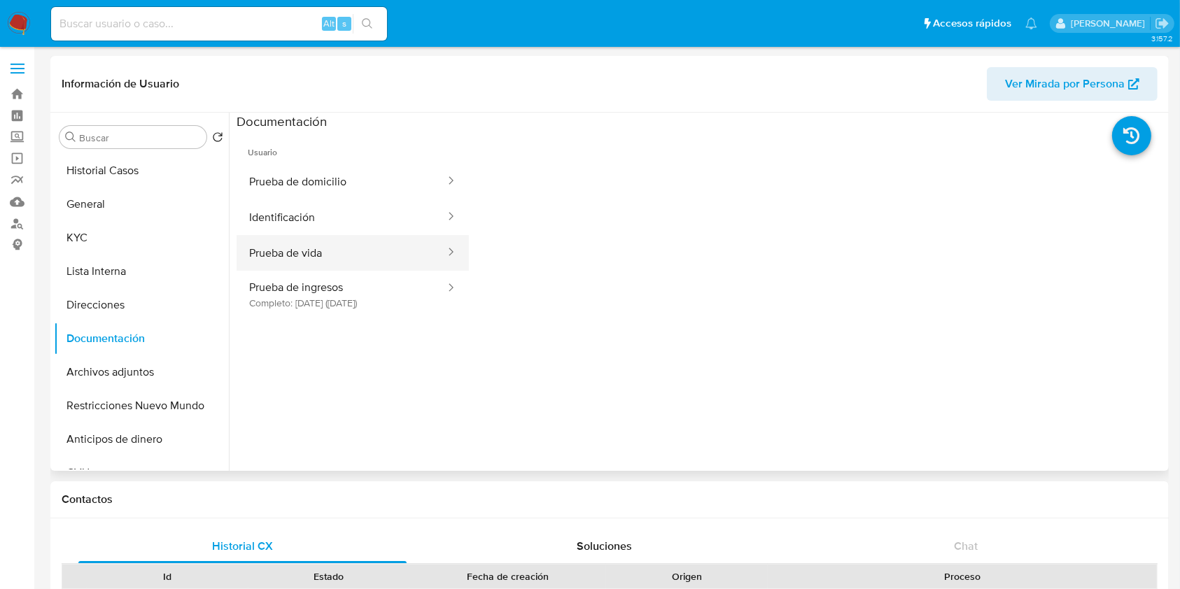
click at [321, 246] on button "Prueba de vida" at bounding box center [342, 253] width 210 height 36
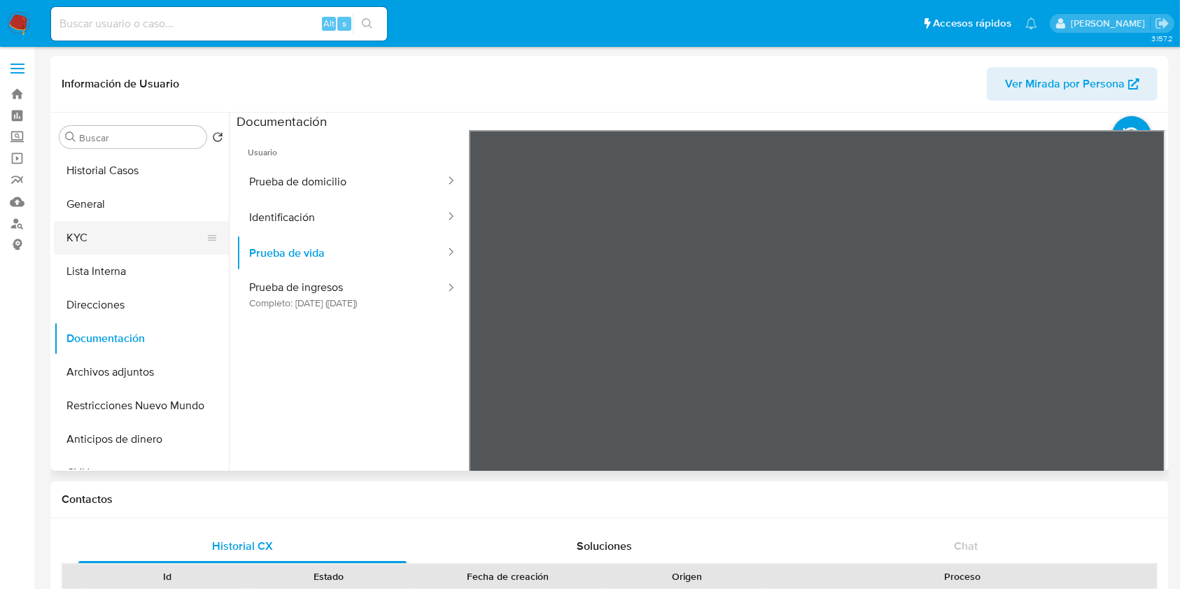
click at [139, 247] on button "KYC" at bounding box center [136, 238] width 164 height 34
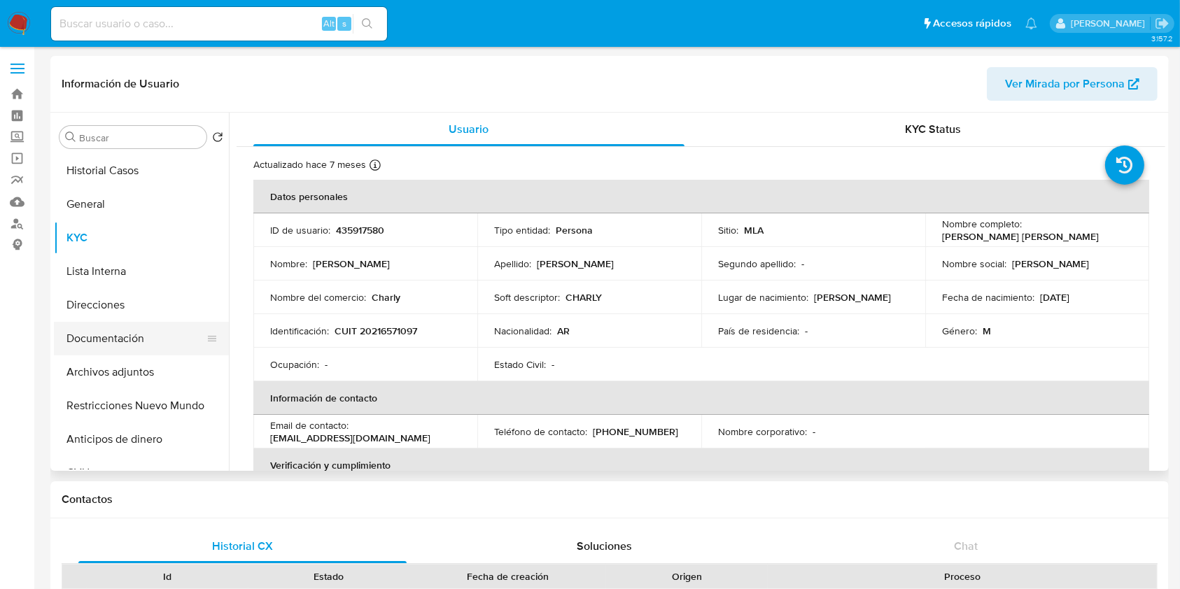
click at [67, 346] on button "Documentación" at bounding box center [136, 339] width 164 height 34
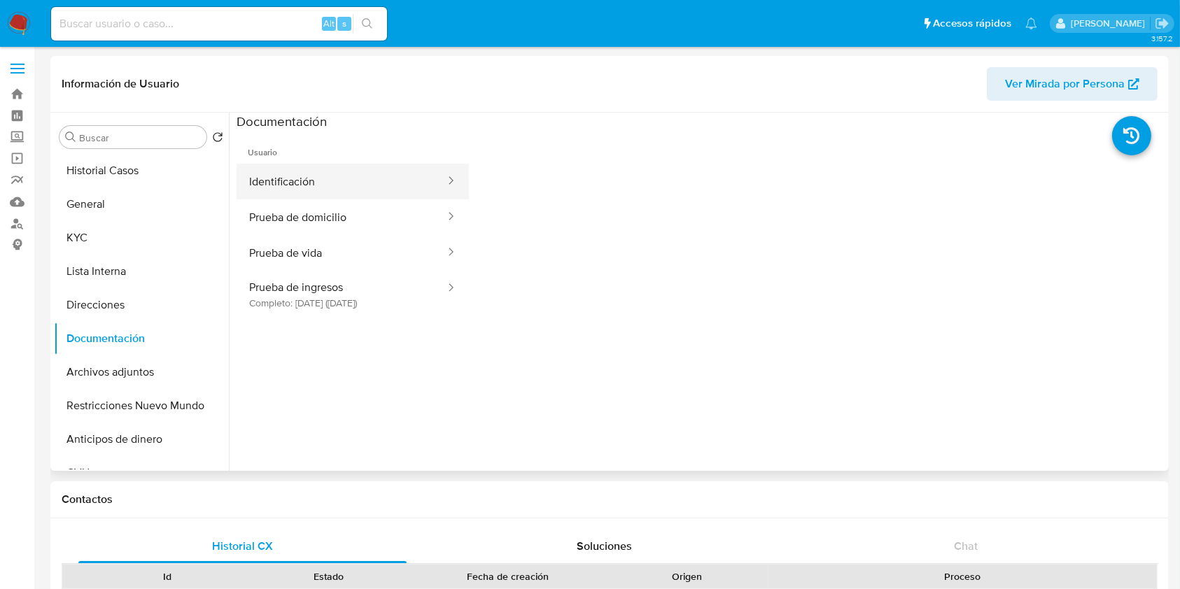
click at [334, 182] on button "Identificación" at bounding box center [342, 182] width 210 height 36
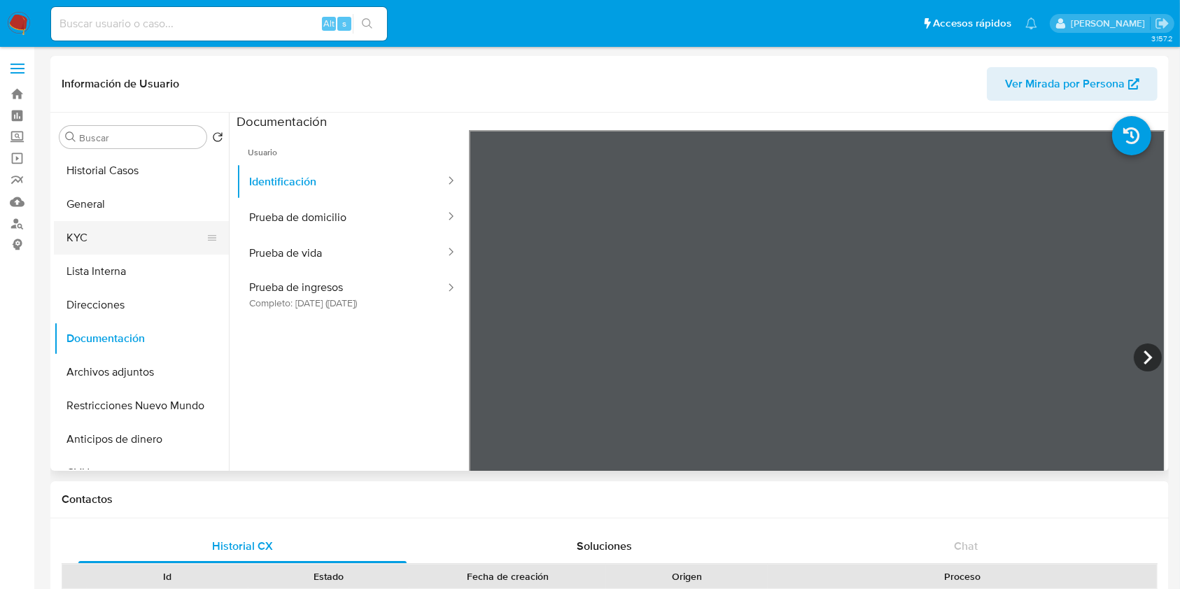
click at [111, 244] on button "KYC" at bounding box center [136, 238] width 164 height 34
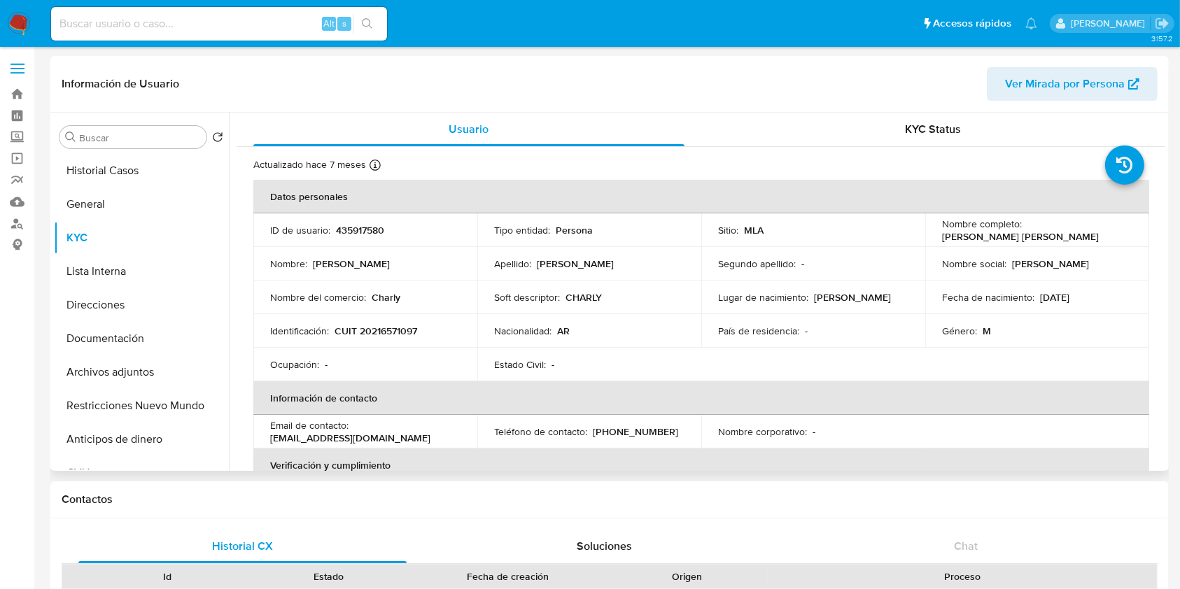
drag, startPoint x: 1108, startPoint y: 239, endPoint x: 936, endPoint y: 238, distance: 171.5
click at [936, 238] on td "Nombre completo : Carlos Maximiliano Humberto Rosales" at bounding box center [1037, 230] width 224 height 34
copy p "Carlos Maximiliano Humberto Rosales"
click at [31, 20] on nav "Pausado Ver notificaciones Alt s Accesos rápidos Presiona las siguientes teclas…" at bounding box center [590, 23] width 1180 height 47
click at [23, 20] on img at bounding box center [19, 24] width 24 height 24
